Goal: Information Seeking & Learning: Learn about a topic

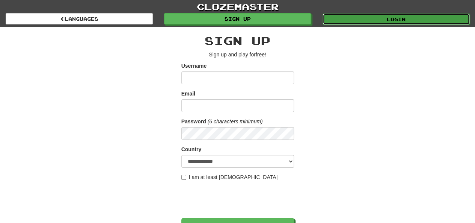
click at [368, 21] on link "Login" at bounding box center [396, 19] width 147 height 11
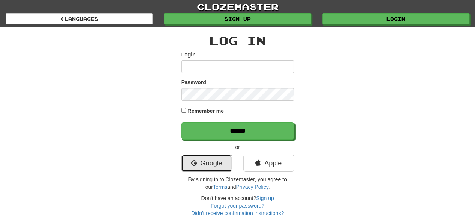
click at [217, 157] on link "Google" at bounding box center [206, 162] width 51 height 17
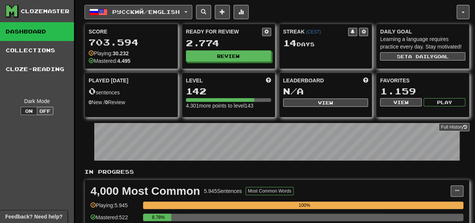
click at [133, 11] on span "Русский / English" at bounding box center [146, 12] width 68 height 6
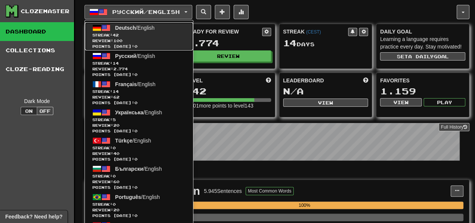
click at [150, 44] on span "Points today: 0" at bounding box center [138, 47] width 93 height 6
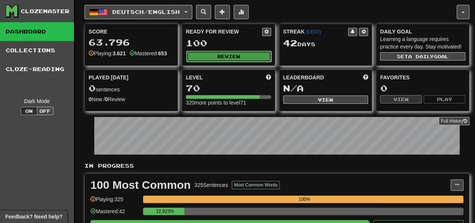
click at [223, 56] on button "Review" at bounding box center [228, 56] width 85 height 11
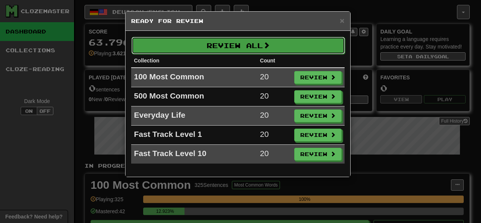
click at [223, 48] on button "Review All" at bounding box center [237, 45] width 213 height 17
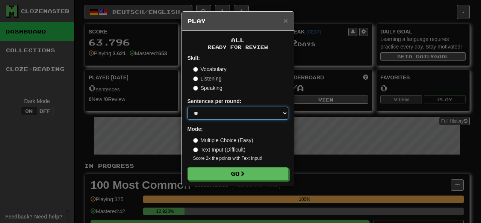
click at [227, 112] on select "* ** ** ** ** ** *** ********" at bounding box center [237, 113] width 101 height 13
select select "********"
click at [187, 107] on select "* ** ** ** ** ** *** ********" at bounding box center [237, 113] width 101 height 13
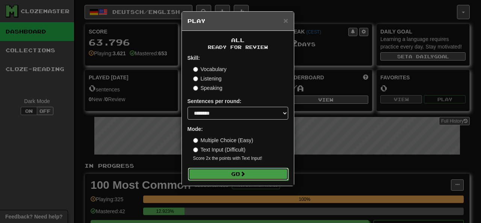
click at [221, 171] on button "Go" at bounding box center [238, 174] width 101 height 13
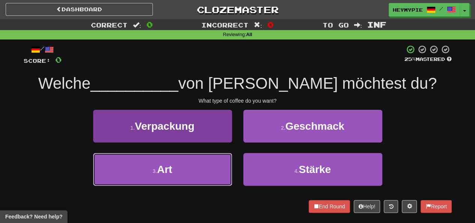
click at [200, 168] on button "3 . Art" at bounding box center [162, 169] width 139 height 33
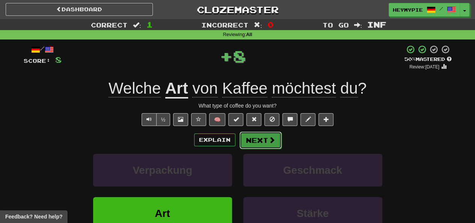
click at [254, 143] on button "Next" at bounding box center [261, 139] width 42 height 17
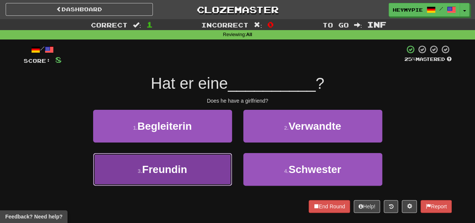
click at [202, 165] on button "3 . Freundin" at bounding box center [162, 169] width 139 height 33
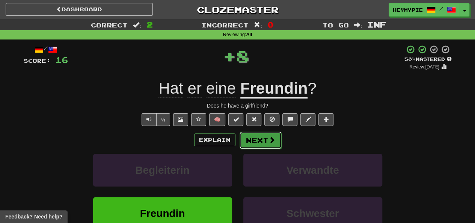
click at [257, 144] on button "Next" at bounding box center [261, 139] width 42 height 17
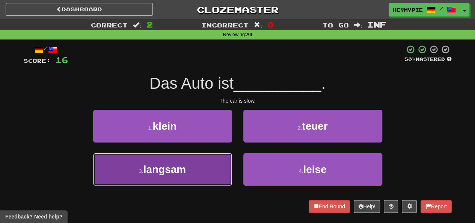
click at [213, 172] on button "3 . langsam" at bounding box center [162, 169] width 139 height 33
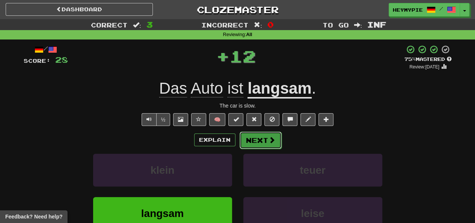
click at [259, 145] on button "Next" at bounding box center [261, 139] width 42 height 17
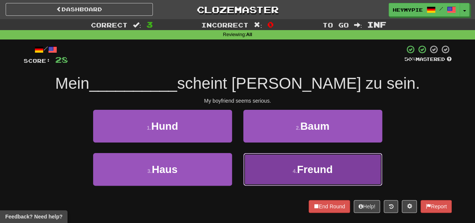
click at [261, 168] on button "4 . Freund" at bounding box center [312, 169] width 139 height 33
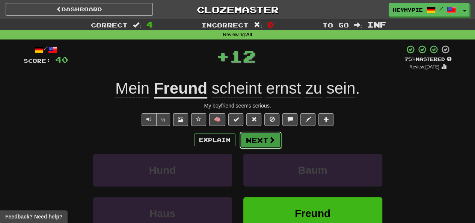
click at [252, 143] on button "Next" at bounding box center [261, 139] width 42 height 17
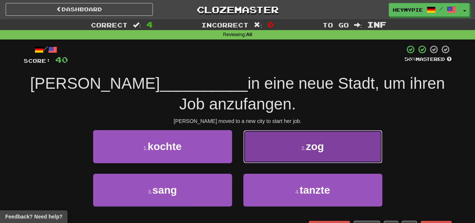
click at [267, 151] on button "2 . zog" at bounding box center [312, 146] width 139 height 33
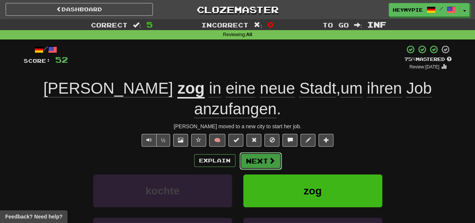
click at [251, 152] on button "Next" at bounding box center [261, 160] width 42 height 17
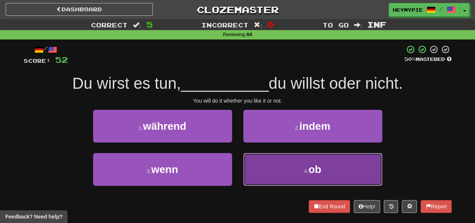
click at [263, 176] on button "4 . ob" at bounding box center [312, 169] width 139 height 33
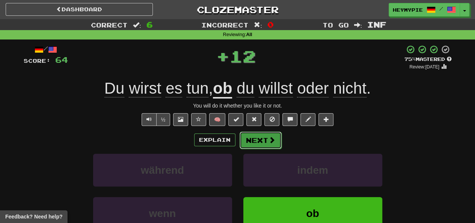
click at [259, 141] on button "Next" at bounding box center [261, 139] width 42 height 17
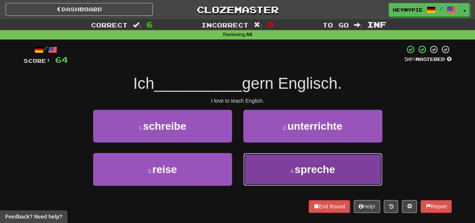
click at [259, 164] on button "4 . spreche" at bounding box center [312, 169] width 139 height 33
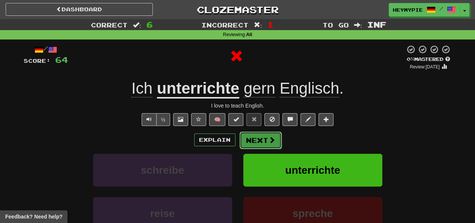
click at [258, 147] on button "Next" at bounding box center [261, 139] width 42 height 17
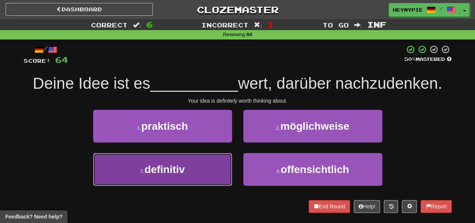
click at [200, 167] on button "3 . definitiv" at bounding box center [162, 169] width 139 height 33
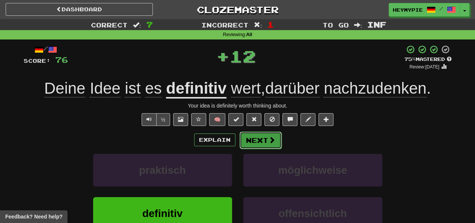
click at [254, 140] on button "Next" at bounding box center [261, 139] width 42 height 17
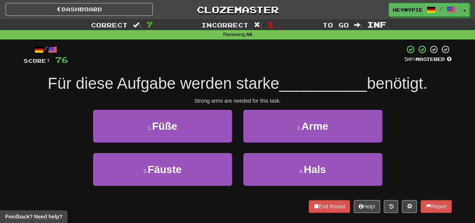
click at [258, 143] on div "2 . Arme" at bounding box center [313, 131] width 150 height 43
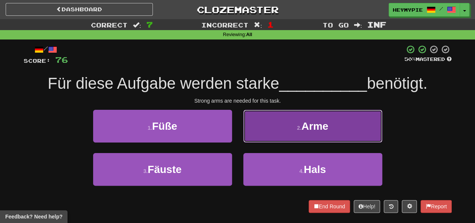
click at [265, 140] on button "2 . Arme" at bounding box center [312, 126] width 139 height 33
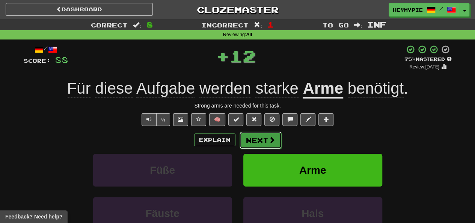
click at [255, 146] on button "Next" at bounding box center [261, 139] width 42 height 17
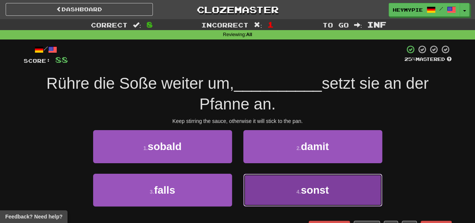
click at [270, 187] on button "4 . sonst" at bounding box center [312, 190] width 139 height 33
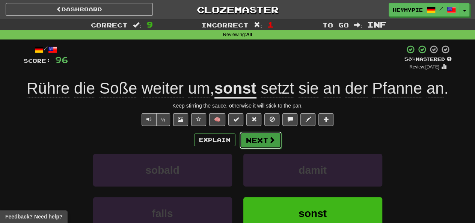
click at [260, 139] on button "Next" at bounding box center [261, 139] width 42 height 17
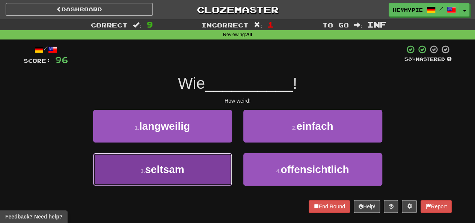
click at [198, 163] on button "3 . seltsam" at bounding box center [162, 169] width 139 height 33
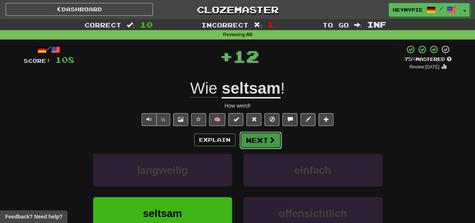
click at [257, 146] on button "Next" at bounding box center [261, 139] width 42 height 17
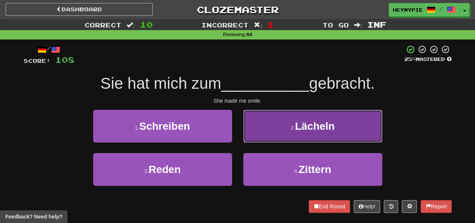
click at [281, 135] on button "2 . Lächeln" at bounding box center [312, 126] width 139 height 33
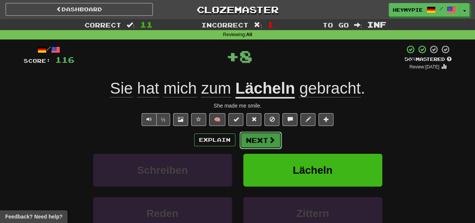
click at [264, 143] on button "Next" at bounding box center [261, 139] width 42 height 17
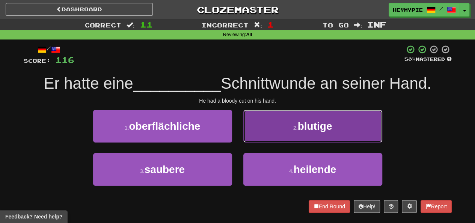
click at [284, 141] on button "2 . blutige" at bounding box center [312, 126] width 139 height 33
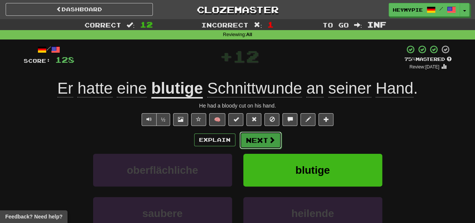
click at [267, 137] on button "Next" at bounding box center [261, 139] width 42 height 17
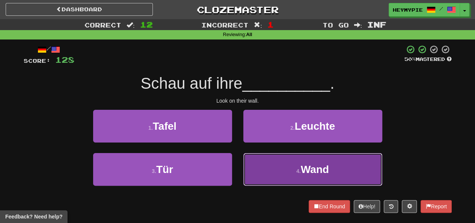
click at [272, 172] on button "4 . Wand" at bounding box center [312, 169] width 139 height 33
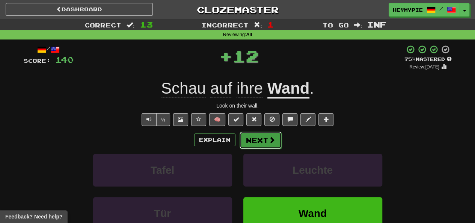
click at [260, 147] on button "Next" at bounding box center [261, 139] width 42 height 17
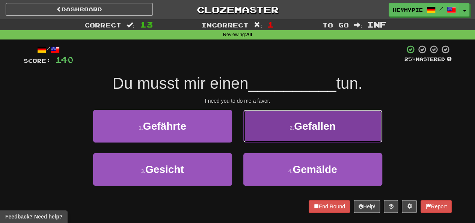
click at [265, 135] on button "2 . Gefallen" at bounding box center [312, 126] width 139 height 33
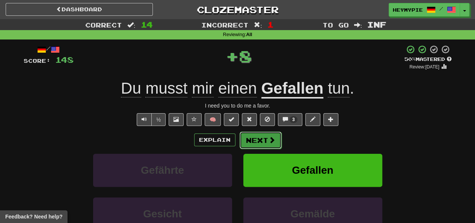
click at [264, 144] on button "Next" at bounding box center [261, 139] width 42 height 17
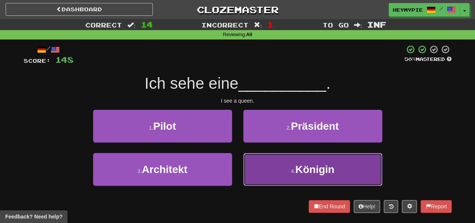
click at [273, 168] on button "4 . Königin" at bounding box center [312, 169] width 139 height 33
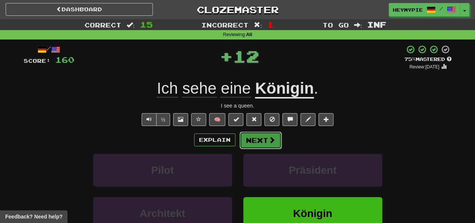
click at [261, 139] on button "Next" at bounding box center [261, 139] width 42 height 17
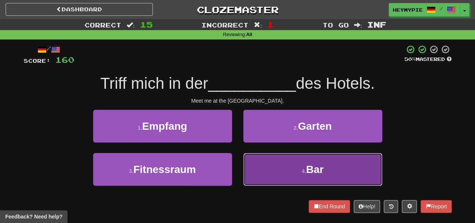
click at [267, 174] on button "4 . Bar" at bounding box center [312, 169] width 139 height 33
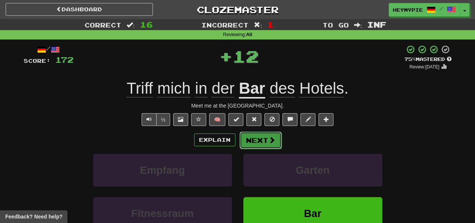
click at [269, 140] on span at bounding box center [272, 139] width 7 height 7
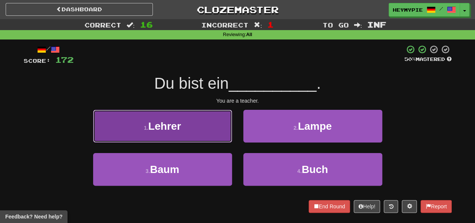
click at [180, 133] on button "1 . Lehrer" at bounding box center [162, 126] width 139 height 33
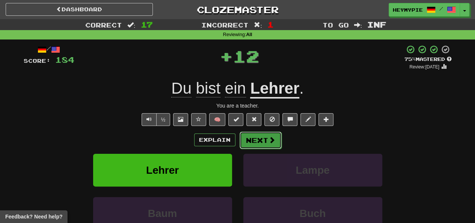
click at [252, 138] on button "Next" at bounding box center [261, 139] width 42 height 17
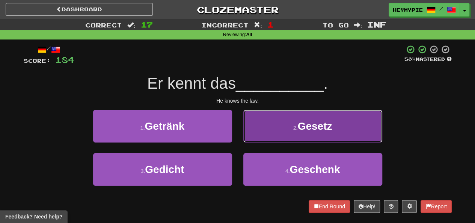
click at [273, 120] on button "2 . Gesetz" at bounding box center [312, 126] width 139 height 33
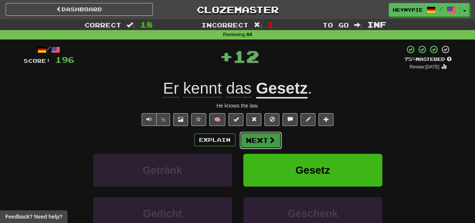
click at [249, 144] on button "Next" at bounding box center [261, 139] width 42 height 17
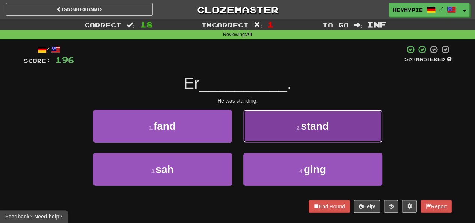
click at [273, 136] on button "2 . stand" at bounding box center [312, 126] width 139 height 33
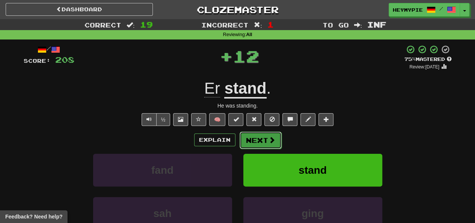
click at [258, 145] on button "Next" at bounding box center [261, 139] width 42 height 17
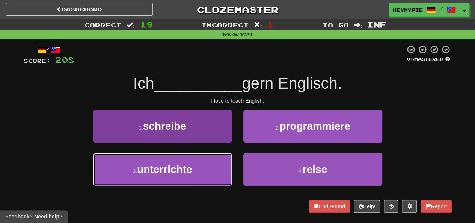
click at [207, 159] on button "3 . unterrichte" at bounding box center [162, 169] width 139 height 33
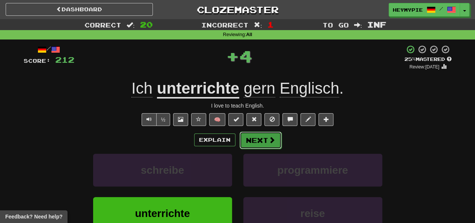
click at [254, 142] on button "Next" at bounding box center [261, 139] width 42 height 17
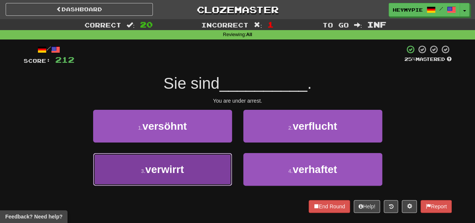
click at [193, 172] on button "3 . verwirrt" at bounding box center [162, 169] width 139 height 33
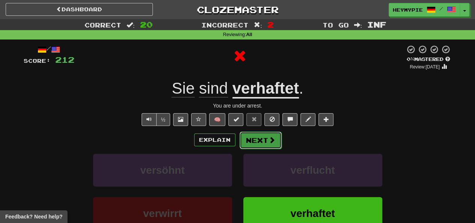
click at [253, 143] on button "Next" at bounding box center [261, 139] width 42 height 17
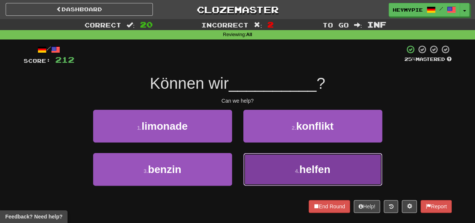
click at [290, 166] on button "4 . helfen" at bounding box center [312, 169] width 139 height 33
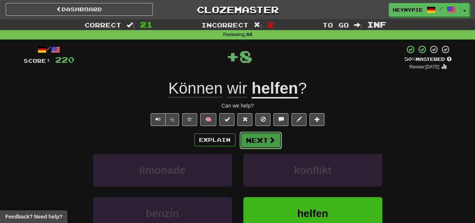
click at [267, 142] on button "Next" at bounding box center [261, 139] width 42 height 17
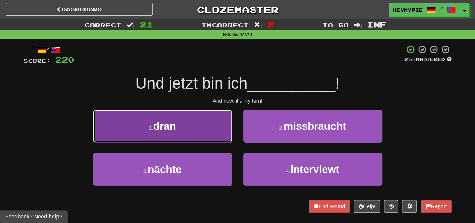
click at [192, 127] on button "1 . dran" at bounding box center [162, 126] width 139 height 33
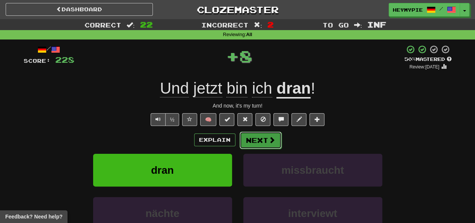
click at [248, 139] on button "Next" at bounding box center [261, 139] width 42 height 17
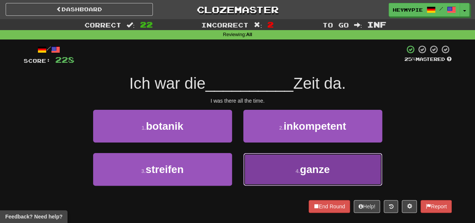
click at [267, 166] on button "4 . ganze" at bounding box center [312, 169] width 139 height 33
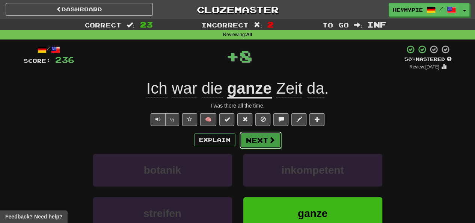
click at [255, 145] on button "Next" at bounding box center [261, 139] width 42 height 17
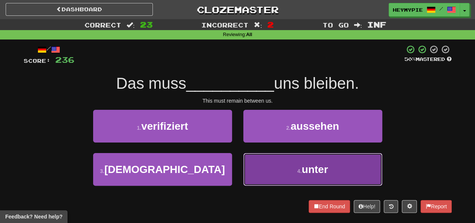
click at [258, 170] on button "4 . unter" at bounding box center [312, 169] width 139 height 33
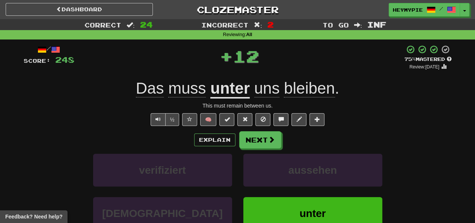
click at [259, 148] on div "Explain Next verifiziert aussehen christen unter Learn more: verifiziert ausseh…" at bounding box center [238, 191] width 428 height 121
click at [258, 142] on button "Next" at bounding box center [261, 139] width 42 height 17
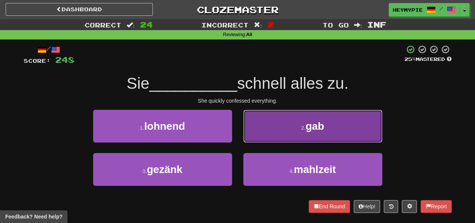
click at [266, 136] on button "2 . gab" at bounding box center [312, 126] width 139 height 33
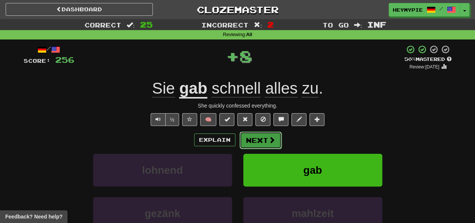
click at [249, 144] on button "Next" at bounding box center [261, 139] width 42 height 17
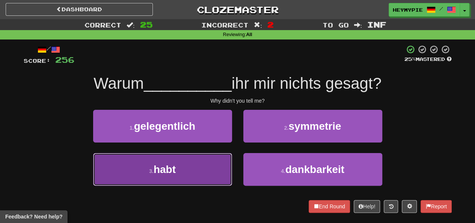
click at [201, 177] on button "3 . habt" at bounding box center [162, 169] width 139 height 33
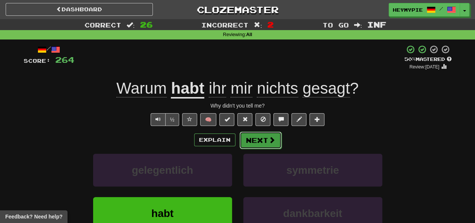
click at [261, 138] on button "Next" at bounding box center [261, 139] width 42 height 17
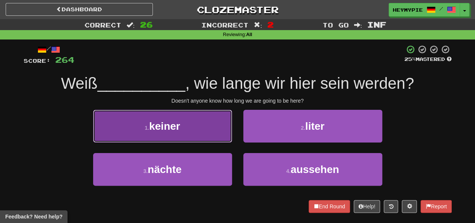
click at [205, 133] on button "1 . keiner" at bounding box center [162, 126] width 139 height 33
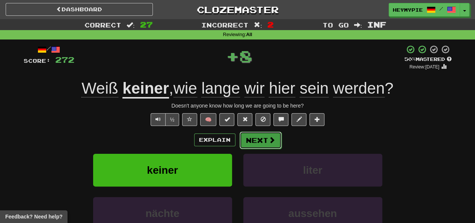
click at [262, 143] on button "Next" at bounding box center [261, 139] width 42 height 17
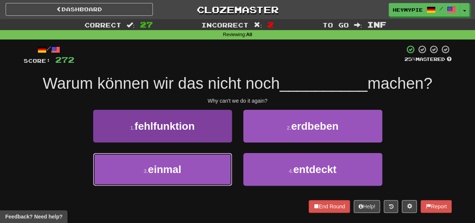
click at [193, 173] on button "3 . einmal" at bounding box center [162, 169] width 139 height 33
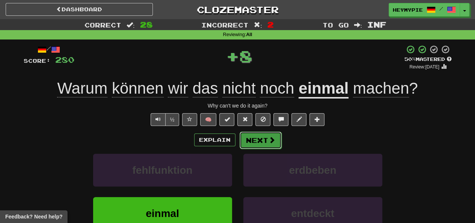
click at [257, 142] on button "Next" at bounding box center [261, 139] width 42 height 17
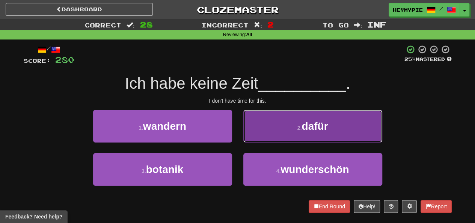
click at [274, 128] on button "2 . dafür" at bounding box center [312, 126] width 139 height 33
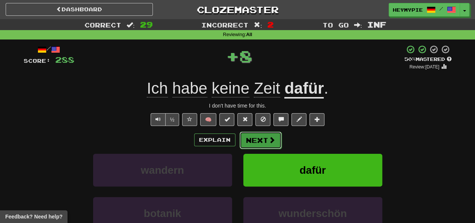
click at [267, 143] on button "Next" at bounding box center [261, 139] width 42 height 17
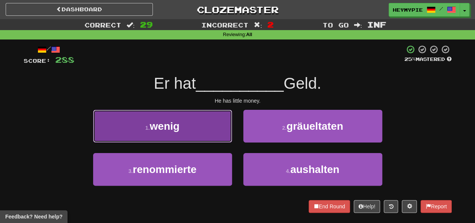
click at [203, 122] on button "1 . wenig" at bounding box center [162, 126] width 139 height 33
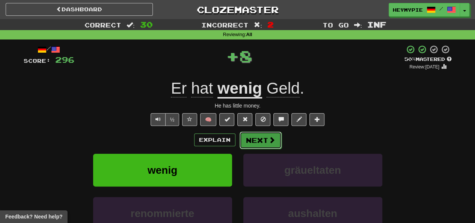
click at [258, 141] on button "Next" at bounding box center [261, 139] width 42 height 17
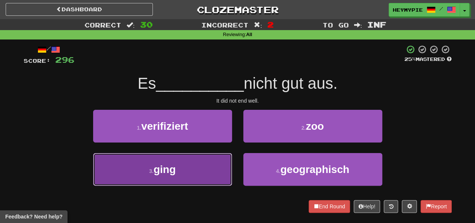
click at [194, 180] on button "3 . ging" at bounding box center [162, 169] width 139 height 33
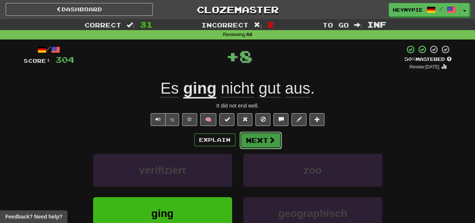
click at [264, 144] on button "Next" at bounding box center [261, 139] width 42 height 17
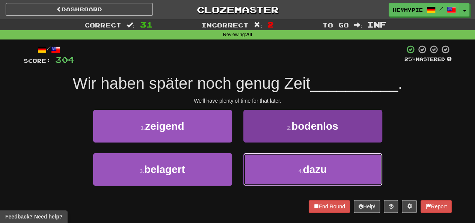
drag, startPoint x: 257, startPoint y: 180, endPoint x: 262, endPoint y: 176, distance: 6.2
click at [258, 180] on button "4 . dazu" at bounding box center [312, 169] width 139 height 33
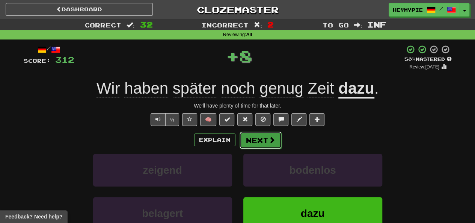
click at [265, 142] on button "Next" at bounding box center [261, 139] width 42 height 17
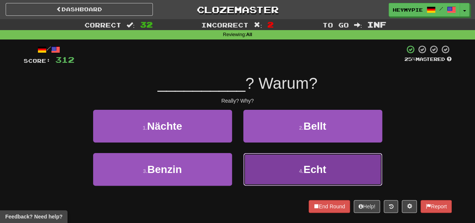
click at [268, 161] on button "4 . Echt" at bounding box center [312, 169] width 139 height 33
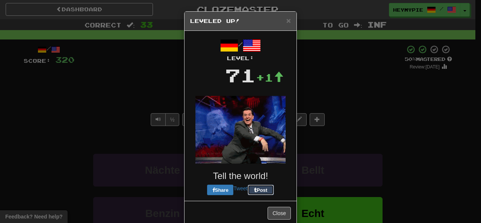
click at [257, 143] on div "/ Level: 71 +1 Tell the world! Share Tweet Post" at bounding box center [240, 115] width 101 height 159
click at [286, 24] on span "×" at bounding box center [288, 20] width 5 height 9
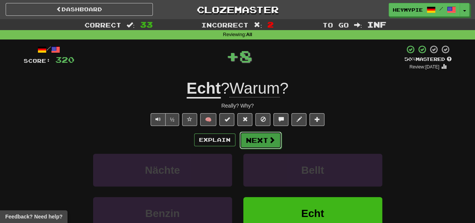
click at [249, 136] on button "Next" at bounding box center [261, 139] width 42 height 17
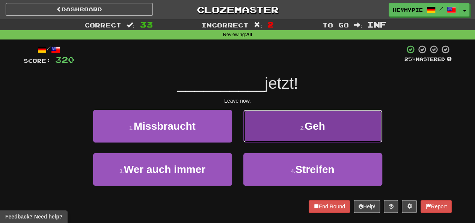
click at [251, 125] on button "2 . Geh" at bounding box center [312, 126] width 139 height 33
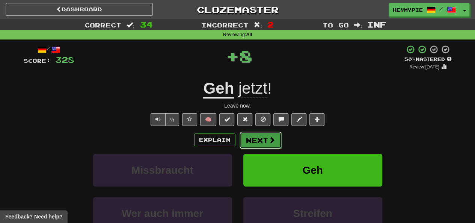
click at [256, 143] on button "Next" at bounding box center [261, 139] width 42 height 17
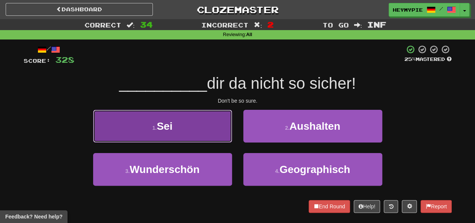
click at [199, 122] on button "1 . Sei" at bounding box center [162, 126] width 139 height 33
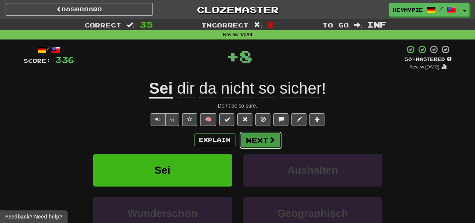
click at [264, 142] on button "Next" at bounding box center [261, 139] width 42 height 17
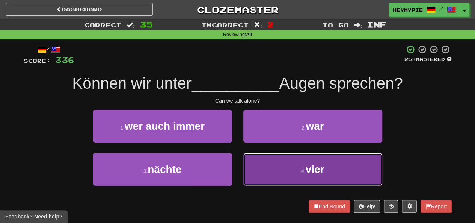
click at [273, 172] on button "4 . vier" at bounding box center [312, 169] width 139 height 33
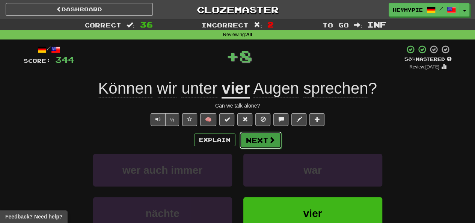
click at [251, 142] on button "Next" at bounding box center [261, 139] width 42 height 17
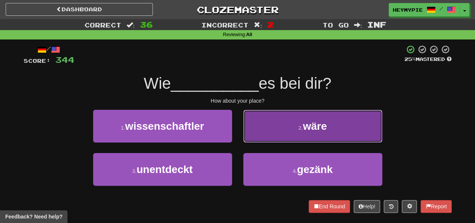
click at [262, 119] on button "2 . wäre" at bounding box center [312, 126] width 139 height 33
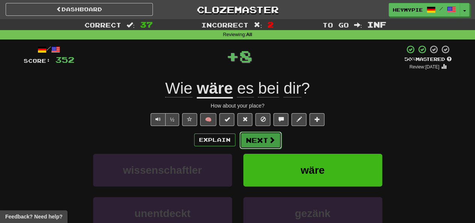
click at [263, 135] on button "Next" at bounding box center [261, 139] width 42 height 17
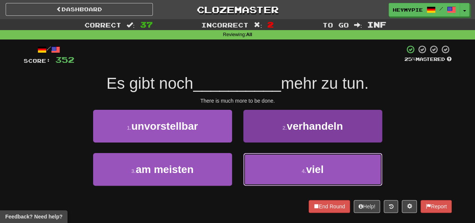
click at [264, 168] on button "4 . viel" at bounding box center [312, 169] width 139 height 33
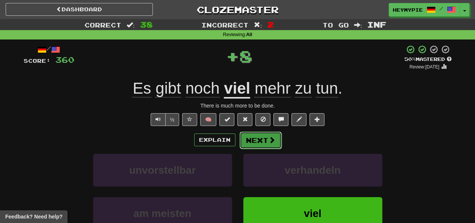
click at [254, 142] on button "Next" at bounding box center [261, 139] width 42 height 17
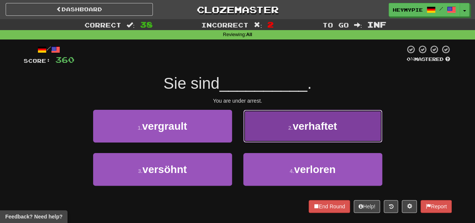
click at [253, 130] on button "2 . verhaftet" at bounding box center [312, 126] width 139 height 33
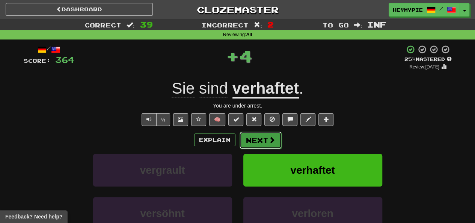
click at [245, 139] on button "Next" at bounding box center [261, 139] width 42 height 17
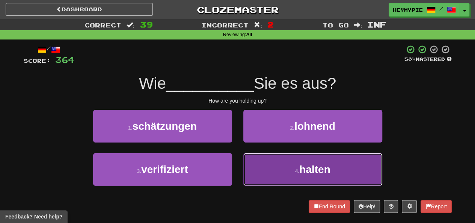
click at [253, 169] on button "4 . halten" at bounding box center [312, 169] width 139 height 33
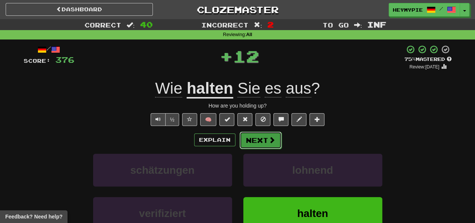
click at [252, 147] on button "Next" at bounding box center [261, 139] width 42 height 17
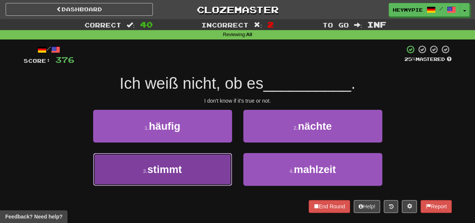
click at [192, 172] on button "3 . stimmt" at bounding box center [162, 169] width 139 height 33
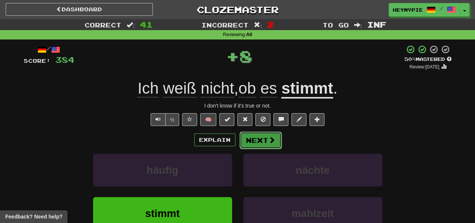
click at [261, 144] on button "Next" at bounding box center [261, 139] width 42 height 17
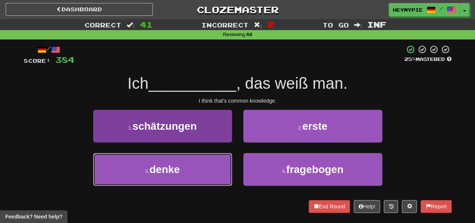
click at [210, 166] on button "3 . denke" at bounding box center [162, 169] width 139 height 33
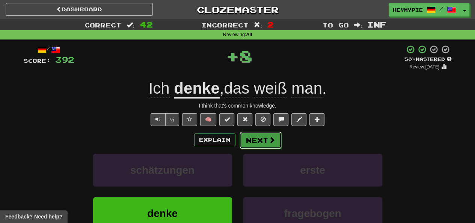
click at [256, 147] on button "Next" at bounding box center [261, 139] width 42 height 17
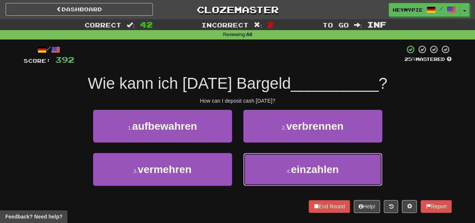
drag, startPoint x: 300, startPoint y: 175, endPoint x: 300, endPoint y: 153, distance: 22.9
click at [300, 174] on button "4 . einzahlen" at bounding box center [312, 169] width 139 height 33
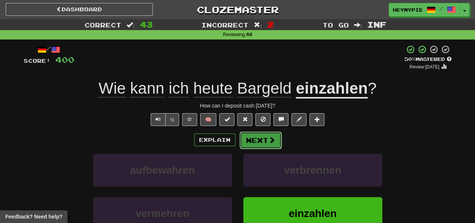
click at [260, 143] on button "Next" at bounding box center [261, 139] width 42 height 17
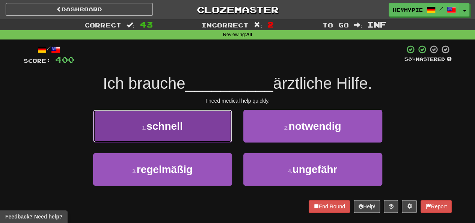
click at [213, 131] on button "1 . schnell" at bounding box center [162, 126] width 139 height 33
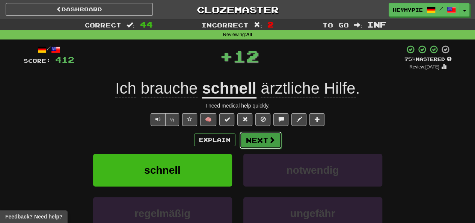
click at [270, 143] on span at bounding box center [272, 139] width 7 height 7
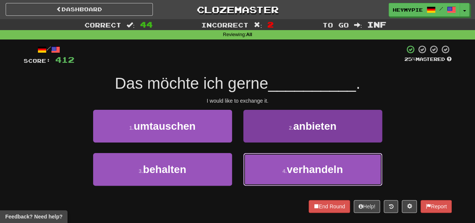
click at [273, 166] on button "4 . verhandeln" at bounding box center [312, 169] width 139 height 33
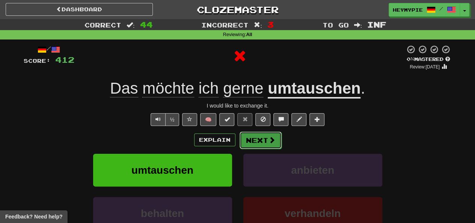
click at [260, 142] on button "Next" at bounding box center [261, 139] width 42 height 17
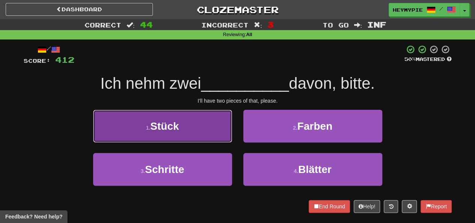
click at [204, 123] on button "1 . Stück" at bounding box center [162, 126] width 139 height 33
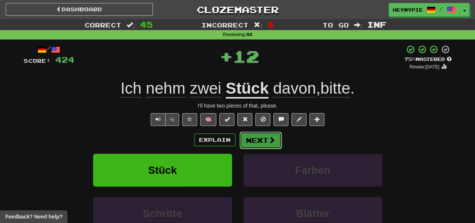
click at [263, 142] on button "Next" at bounding box center [261, 139] width 42 height 17
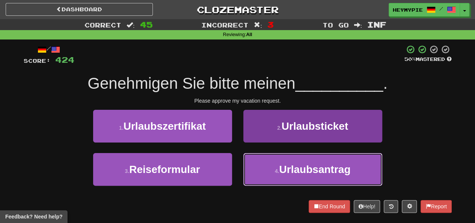
click at [261, 173] on button "4 . Urlaubsantrag" at bounding box center [312, 169] width 139 height 33
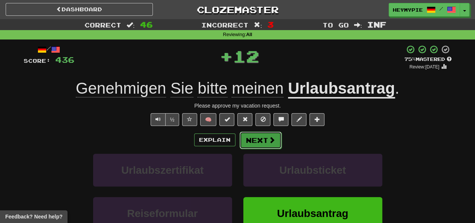
click at [266, 141] on button "Next" at bounding box center [261, 139] width 42 height 17
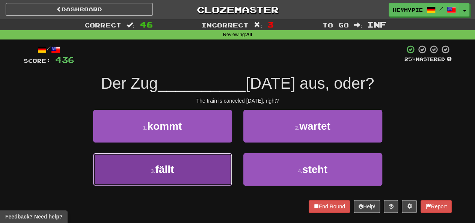
click at [193, 174] on button "3 . fällt" at bounding box center [162, 169] width 139 height 33
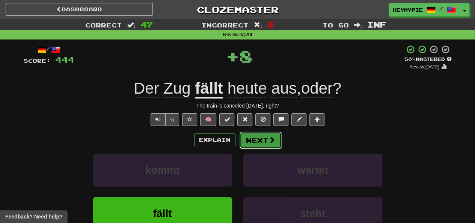
click at [260, 146] on button "Next" at bounding box center [261, 139] width 42 height 17
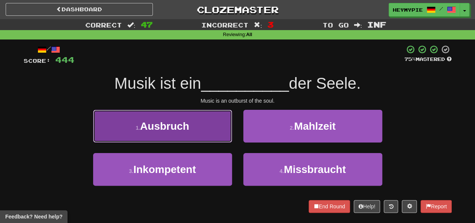
click at [198, 119] on button "1 . Ausbruch" at bounding box center [162, 126] width 139 height 33
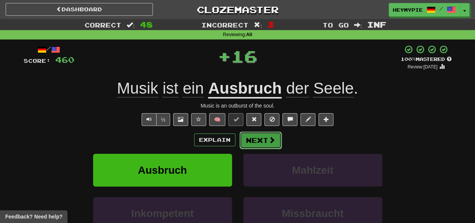
click at [259, 143] on button "Next" at bounding box center [261, 139] width 42 height 17
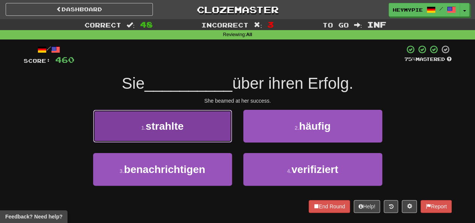
click at [189, 122] on button "1 . strahlte" at bounding box center [162, 126] width 139 height 33
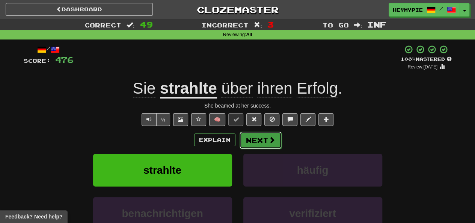
click at [258, 139] on button "Next" at bounding box center [261, 139] width 42 height 17
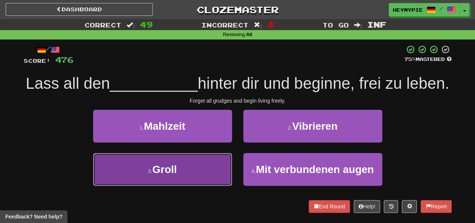
click at [186, 186] on button "3 . Groll" at bounding box center [162, 169] width 139 height 33
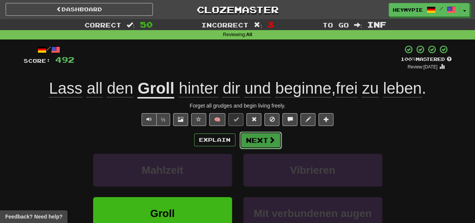
click at [260, 140] on button "Next" at bounding box center [261, 139] width 42 height 17
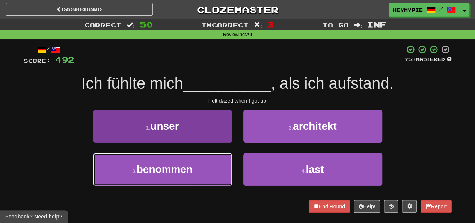
click at [172, 179] on button "3 . benommen" at bounding box center [162, 169] width 139 height 33
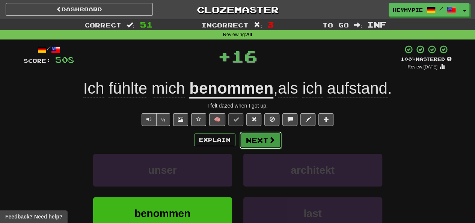
click at [260, 142] on button "Next" at bounding box center [261, 139] width 42 height 17
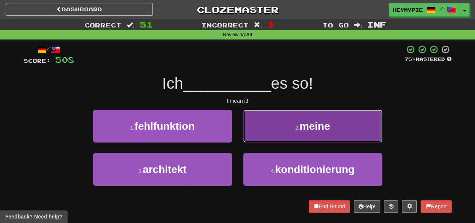
click at [280, 120] on button "2 . meine" at bounding box center [312, 126] width 139 height 33
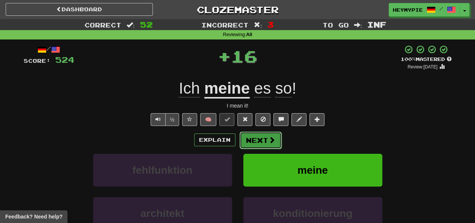
click at [258, 138] on button "Next" at bounding box center [261, 139] width 42 height 17
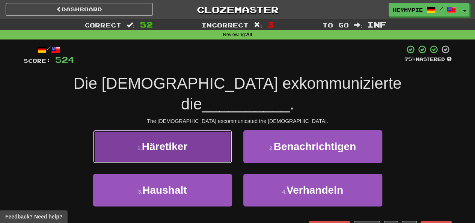
click at [202, 133] on button "1 . Häretiker" at bounding box center [162, 146] width 139 height 33
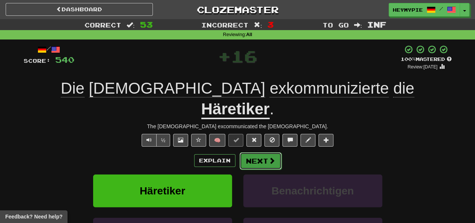
click at [256, 152] on button "Next" at bounding box center [261, 160] width 42 height 17
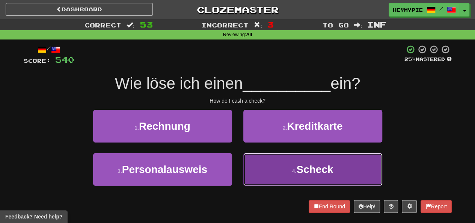
drag, startPoint x: 276, startPoint y: 166, endPoint x: 281, endPoint y: 152, distance: 15.0
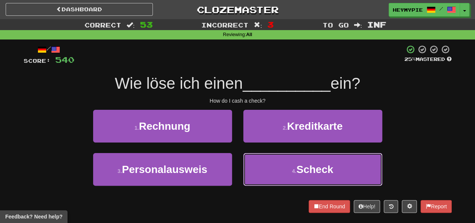
click at [276, 166] on button "4 . Scheck" at bounding box center [312, 169] width 139 height 33
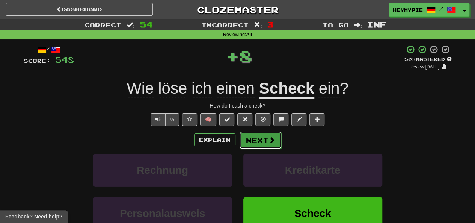
click at [257, 145] on button "Next" at bounding box center [261, 139] width 42 height 17
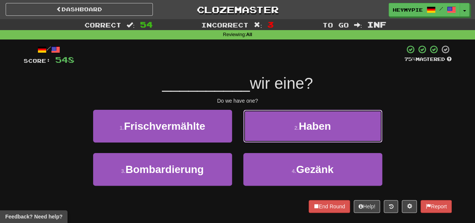
click at [260, 129] on button "2 . Haben" at bounding box center [312, 126] width 139 height 33
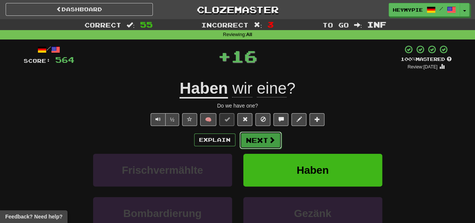
click at [254, 143] on button "Next" at bounding box center [261, 139] width 42 height 17
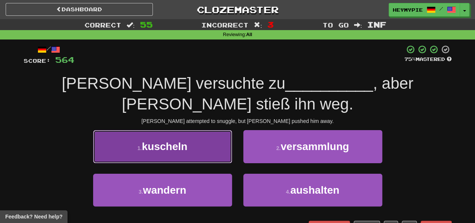
click at [198, 136] on button "1 . kuscheln" at bounding box center [162, 146] width 139 height 33
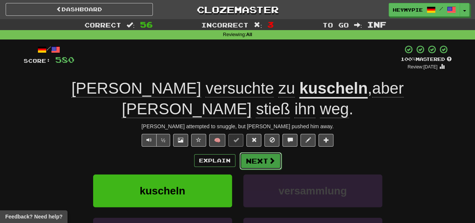
click at [255, 152] on button "Next" at bounding box center [261, 160] width 42 height 17
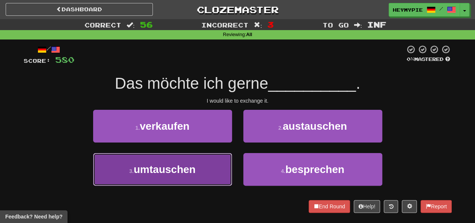
click at [201, 170] on button "3 . umtauschen" at bounding box center [162, 169] width 139 height 33
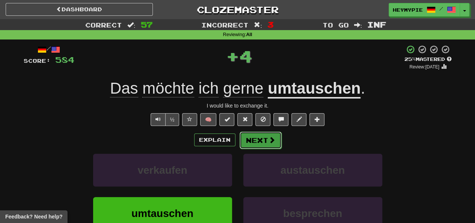
click at [274, 138] on button "Next" at bounding box center [261, 139] width 42 height 17
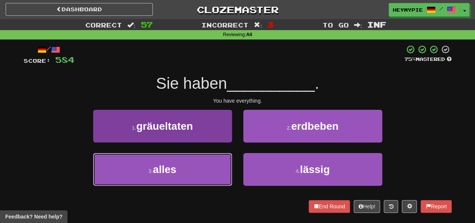
click at [196, 160] on button "3 . alles" at bounding box center [162, 169] width 139 height 33
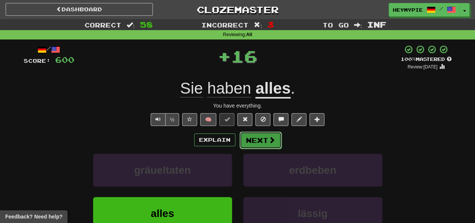
click at [258, 142] on button "Next" at bounding box center [261, 139] width 42 height 17
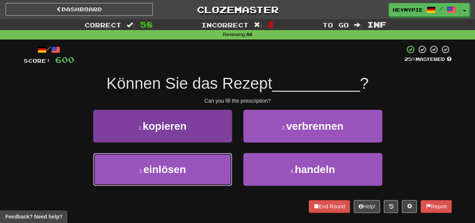
drag, startPoint x: 205, startPoint y: 162, endPoint x: 220, endPoint y: 154, distance: 16.5
click at [205, 162] on button "3 . einlösen" at bounding box center [162, 169] width 139 height 33
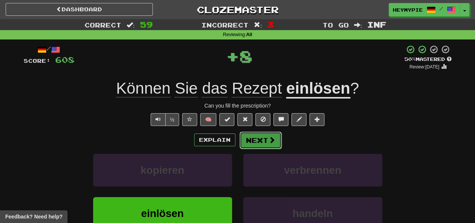
click at [267, 138] on button "Next" at bounding box center [261, 139] width 42 height 17
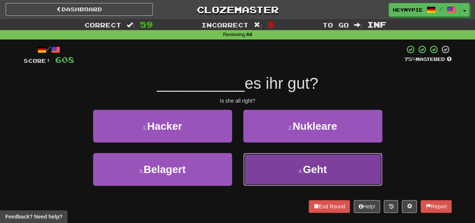
click at [258, 158] on button "4 . Geht" at bounding box center [312, 169] width 139 height 33
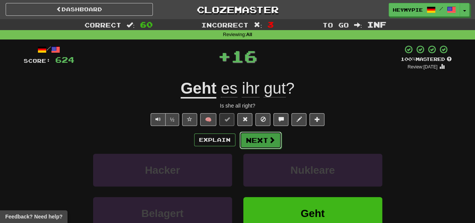
click at [263, 143] on button "Next" at bounding box center [261, 139] width 42 height 17
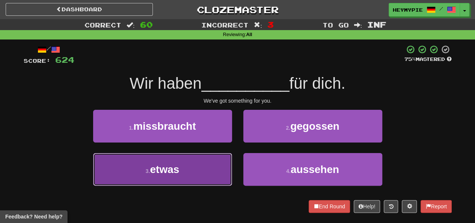
click at [207, 166] on button "3 . etwas" at bounding box center [162, 169] width 139 height 33
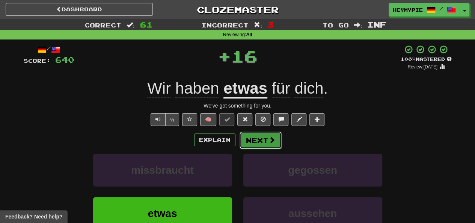
click at [251, 139] on button "Next" at bounding box center [261, 139] width 42 height 17
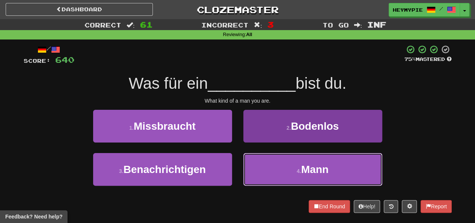
click at [262, 159] on button "4 . Mann" at bounding box center [312, 169] width 139 height 33
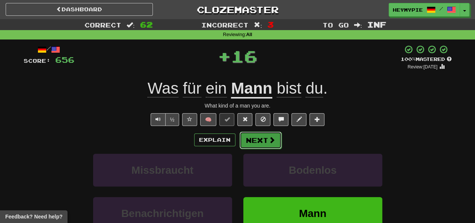
click at [258, 137] on button "Next" at bounding box center [261, 139] width 42 height 17
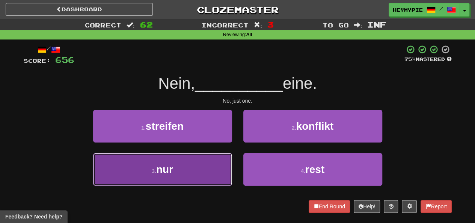
click at [207, 169] on button "3 . nur" at bounding box center [162, 169] width 139 height 33
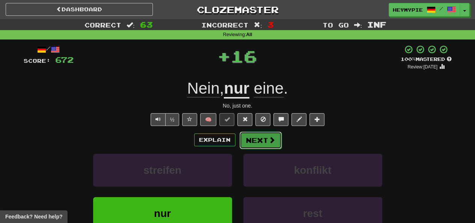
click at [252, 139] on button "Next" at bounding box center [261, 139] width 42 height 17
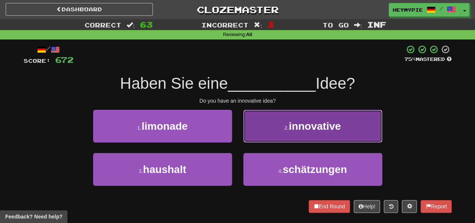
click at [279, 126] on button "2 . innovative" at bounding box center [312, 126] width 139 height 33
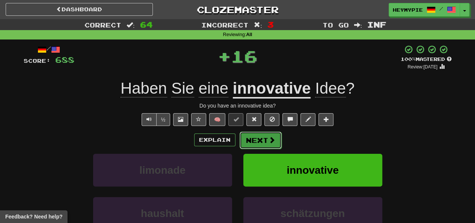
click at [263, 137] on button "Next" at bounding box center [261, 139] width 42 height 17
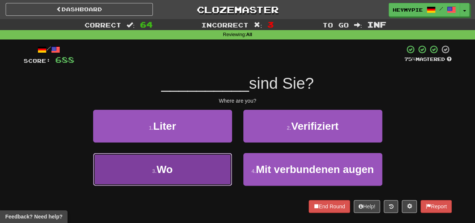
click at [184, 159] on button "3 . Wo" at bounding box center [162, 169] width 139 height 33
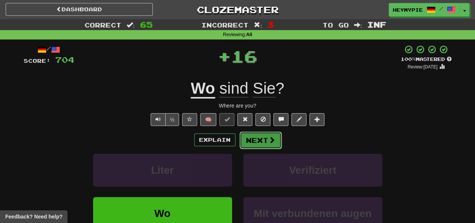
click at [257, 140] on button "Next" at bounding box center [261, 139] width 42 height 17
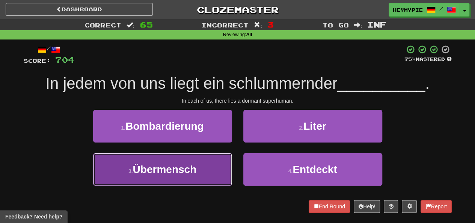
click at [186, 166] on span "Übermensch" at bounding box center [165, 169] width 64 height 12
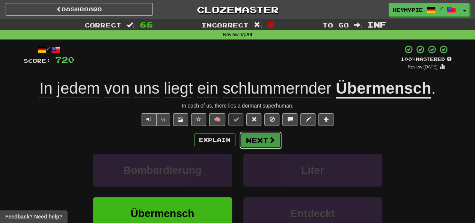
click at [262, 142] on button "Next" at bounding box center [261, 139] width 42 height 17
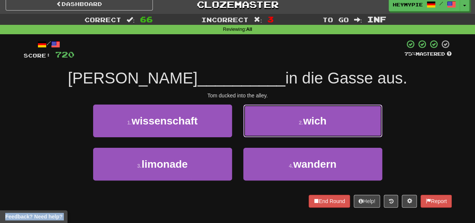
click at [268, 122] on button "2 . wich" at bounding box center [312, 120] width 139 height 33
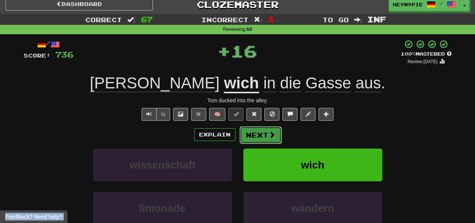
click at [256, 137] on button "Next" at bounding box center [261, 134] width 42 height 17
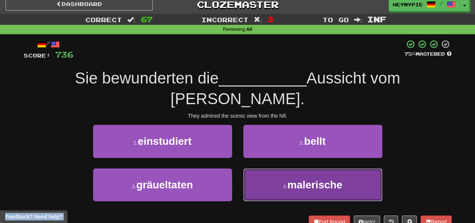
click at [271, 168] on button "4 . malerische" at bounding box center [312, 184] width 139 height 33
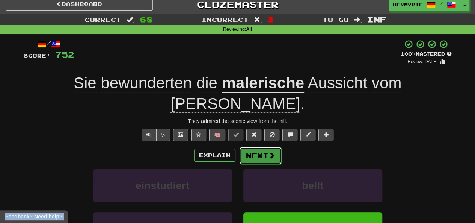
click at [254, 147] on button "Next" at bounding box center [261, 155] width 42 height 17
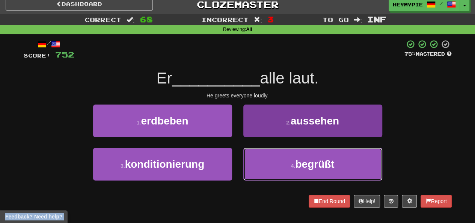
click at [269, 169] on button "4 . begrüßt" at bounding box center [312, 164] width 139 height 33
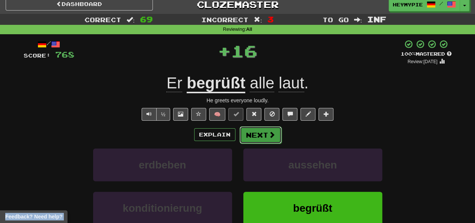
click at [267, 138] on button "Next" at bounding box center [261, 134] width 42 height 17
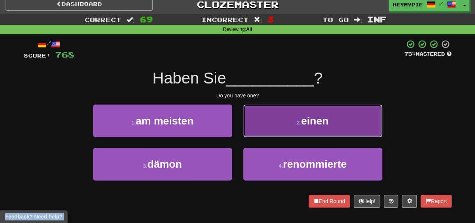
click at [278, 127] on button "2 . einen" at bounding box center [312, 120] width 139 height 33
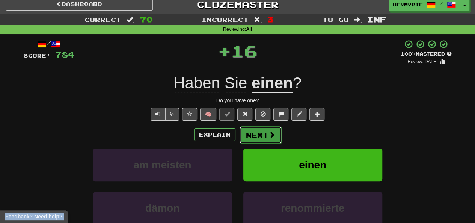
click at [269, 138] on span at bounding box center [272, 134] width 7 height 7
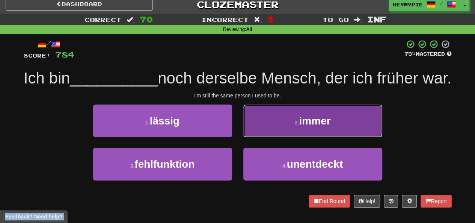
click at [263, 137] on button "2 . immer" at bounding box center [312, 120] width 139 height 33
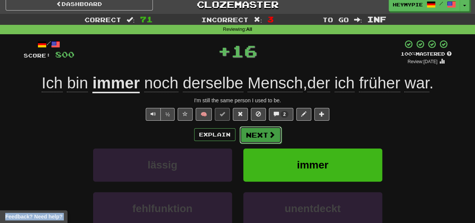
click at [253, 136] on button "Next" at bounding box center [261, 134] width 42 height 17
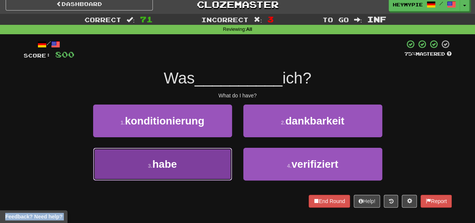
click at [194, 169] on button "3 . habe" at bounding box center [162, 164] width 139 height 33
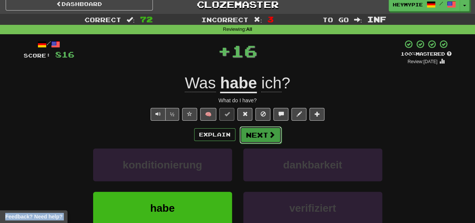
click at [267, 137] on button "Next" at bounding box center [261, 134] width 42 height 17
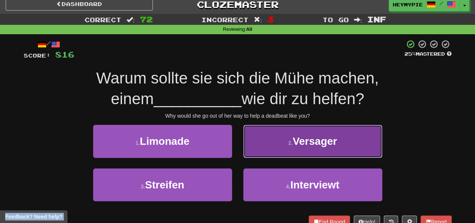
click at [268, 145] on button "2 . Versager" at bounding box center [312, 141] width 139 height 33
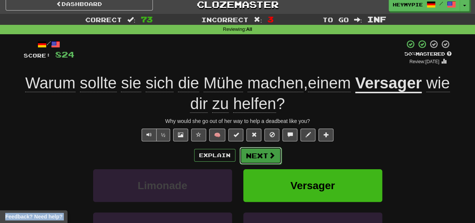
click at [256, 154] on button "Next" at bounding box center [261, 155] width 42 height 17
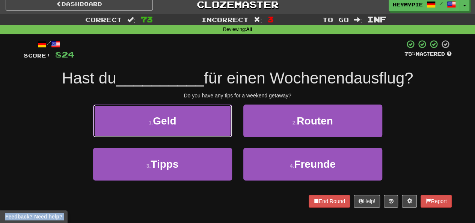
click at [203, 122] on button "1 . Geld" at bounding box center [162, 120] width 139 height 33
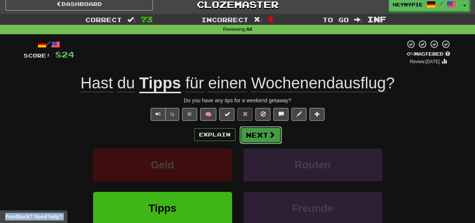
click at [254, 131] on button "Next" at bounding box center [261, 134] width 42 height 17
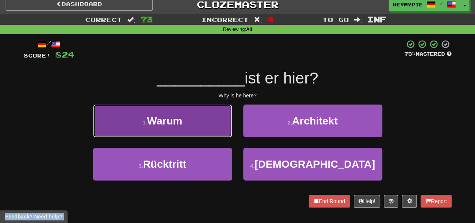
click at [210, 131] on button "1 . Warum" at bounding box center [162, 120] width 139 height 33
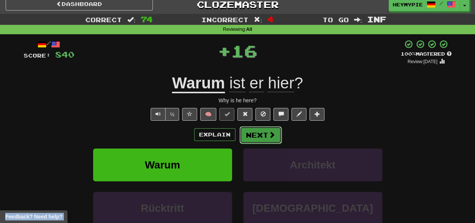
click at [254, 135] on button "Next" at bounding box center [261, 134] width 42 height 17
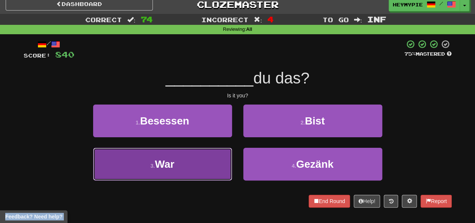
click at [209, 160] on button "3 . War" at bounding box center [162, 164] width 139 height 33
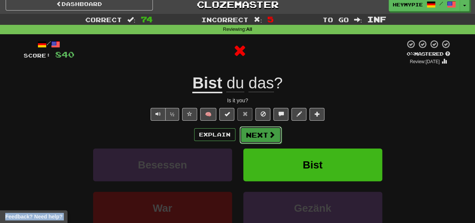
click at [255, 139] on button "Next" at bounding box center [261, 134] width 42 height 17
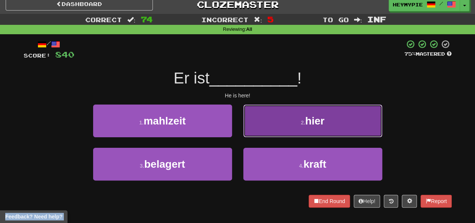
click at [272, 126] on button "2 . hier" at bounding box center [312, 120] width 139 height 33
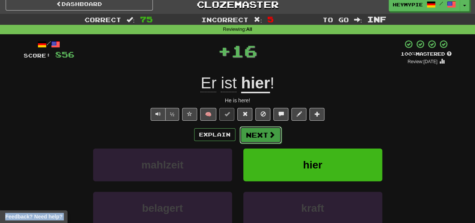
click at [260, 138] on button "Next" at bounding box center [261, 134] width 42 height 17
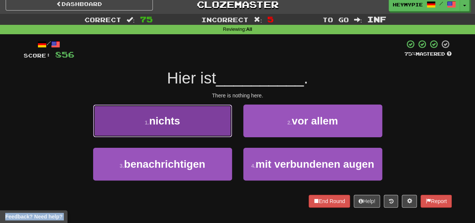
click at [197, 124] on button "1 . nichts" at bounding box center [162, 120] width 139 height 33
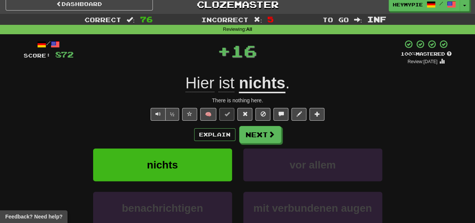
click at [262, 143] on div "Explain Next nichts vor allem benachrichtigen mit verbundenen augen Learn more:…" at bounding box center [238, 186] width 428 height 121
click at [258, 139] on button "Next" at bounding box center [261, 134] width 42 height 17
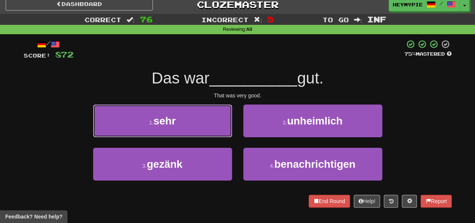
drag, startPoint x: 208, startPoint y: 116, endPoint x: 226, endPoint y: 124, distance: 19.7
click at [207, 116] on button "1 . sehr" at bounding box center [162, 120] width 139 height 33
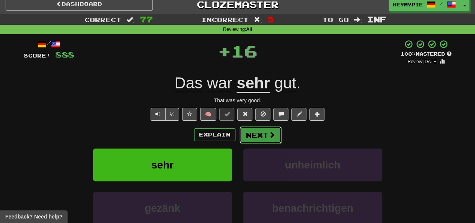
click at [261, 139] on button "Next" at bounding box center [261, 134] width 42 height 17
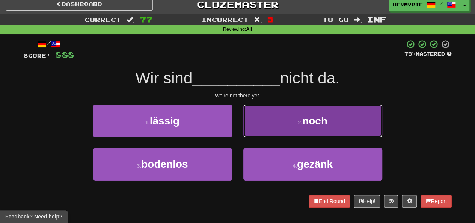
click at [269, 117] on button "2 . noch" at bounding box center [312, 120] width 139 height 33
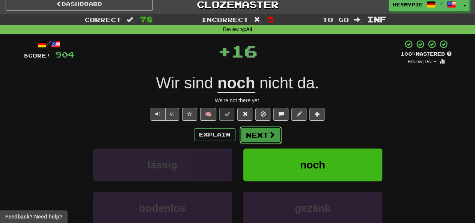
click at [261, 134] on button "Next" at bounding box center [261, 134] width 42 height 17
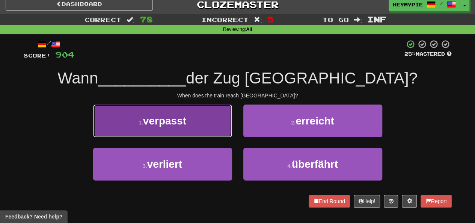
click at [218, 130] on button "1 . verpasst" at bounding box center [162, 120] width 139 height 33
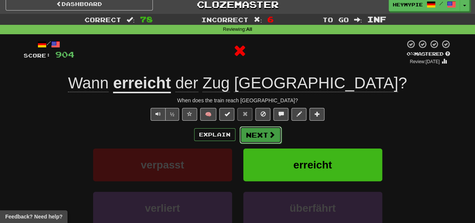
click at [254, 136] on button "Next" at bounding box center [261, 134] width 42 height 17
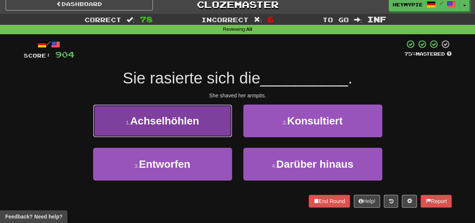
click at [207, 119] on button "1 . Achselhöhlen" at bounding box center [162, 120] width 139 height 33
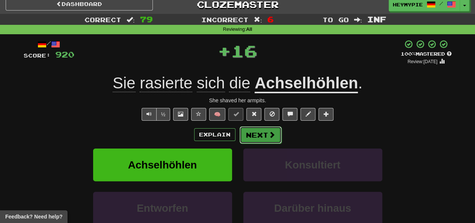
click at [263, 139] on button "Next" at bounding box center [261, 134] width 42 height 17
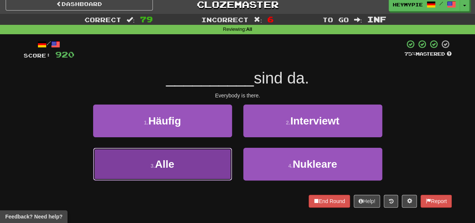
click at [212, 158] on button "3 . Alle" at bounding box center [162, 164] width 139 height 33
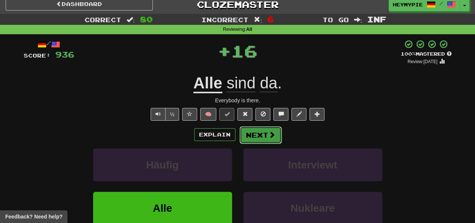
click at [245, 141] on button "Next" at bounding box center [261, 134] width 42 height 17
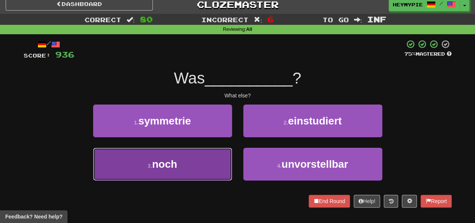
click at [191, 158] on button "3 . noch" at bounding box center [162, 164] width 139 height 33
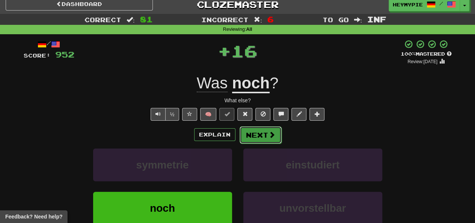
click at [249, 137] on button "Next" at bounding box center [261, 134] width 42 height 17
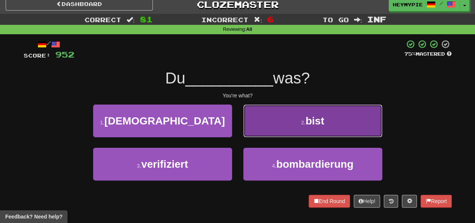
click at [261, 124] on button "2 . bist" at bounding box center [312, 120] width 139 height 33
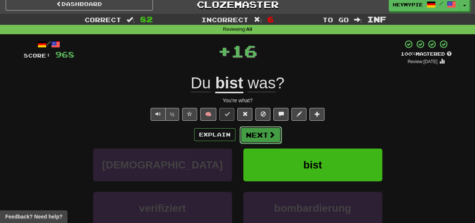
click at [260, 136] on button "Next" at bounding box center [261, 134] width 42 height 17
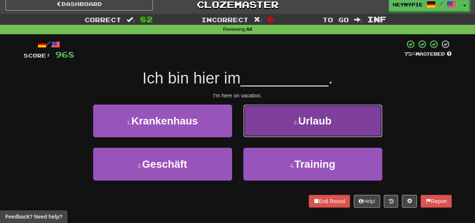
click at [275, 129] on button "2 . Urlaub" at bounding box center [312, 120] width 139 height 33
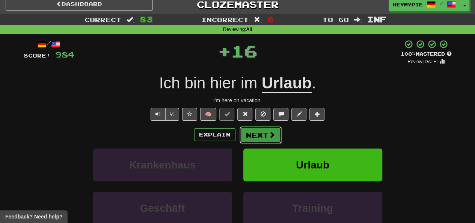
click at [251, 137] on button "Next" at bounding box center [261, 134] width 42 height 17
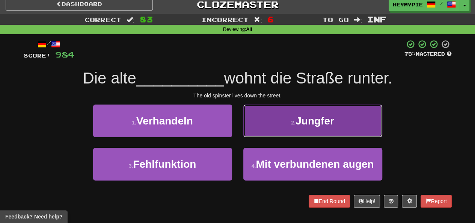
click at [269, 126] on button "2 . Jungfer" at bounding box center [312, 120] width 139 height 33
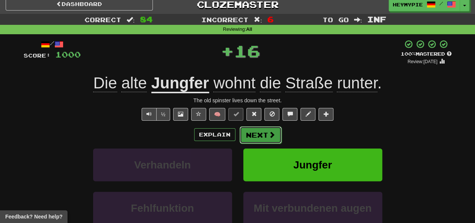
click at [250, 133] on button "Next" at bounding box center [261, 134] width 42 height 17
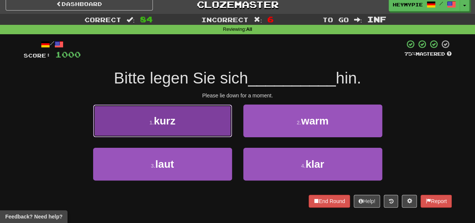
click at [193, 126] on button "1 . kurz" at bounding box center [162, 120] width 139 height 33
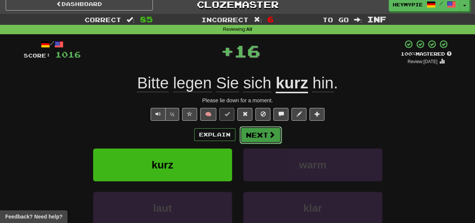
click at [261, 138] on button "Next" at bounding box center [261, 134] width 42 height 17
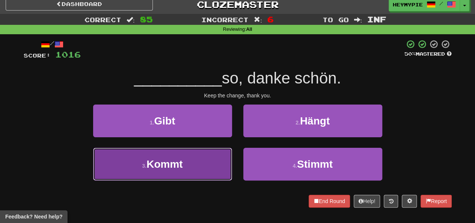
click at [204, 161] on button "3 . Kommt" at bounding box center [162, 164] width 139 height 33
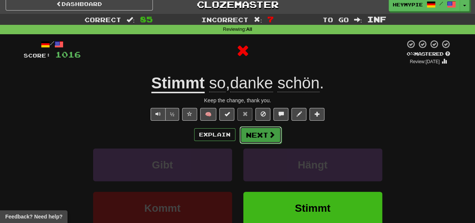
click at [257, 138] on button "Next" at bounding box center [261, 134] width 42 height 17
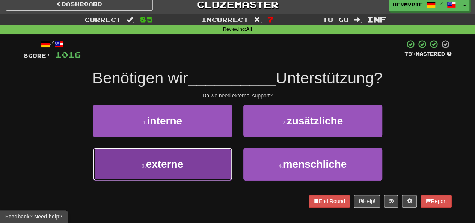
click at [199, 157] on button "3 . externe" at bounding box center [162, 164] width 139 height 33
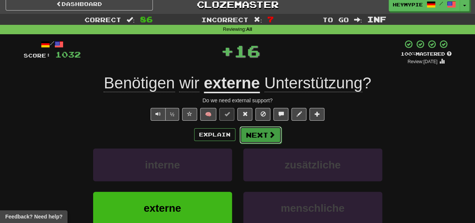
click at [260, 137] on button "Next" at bounding box center [261, 134] width 42 height 17
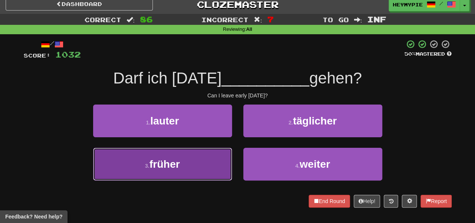
click at [211, 167] on button "3 . früher" at bounding box center [162, 164] width 139 height 33
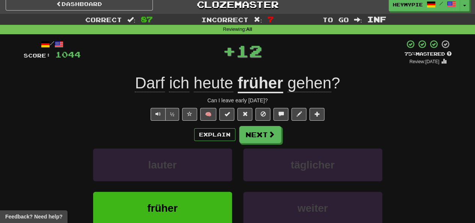
click at [257, 143] on div "Explain Next lauter täglicher früher weiter Learn more: lauter täglicher früher…" at bounding box center [238, 186] width 428 height 121
click at [251, 139] on button "Next" at bounding box center [261, 134] width 42 height 17
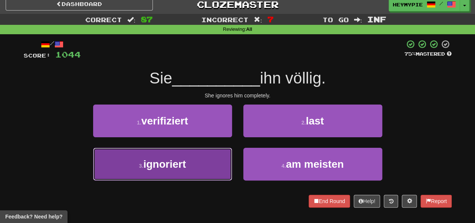
click at [186, 162] on span "ignoriert" at bounding box center [164, 164] width 43 height 12
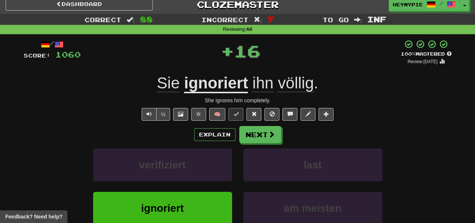
click at [249, 143] on div "Explain Next verifiziert last ignoriert am meisten Learn more: verifiziert last…" at bounding box center [238, 186] width 428 height 121
click at [252, 137] on button "Next" at bounding box center [261, 134] width 42 height 17
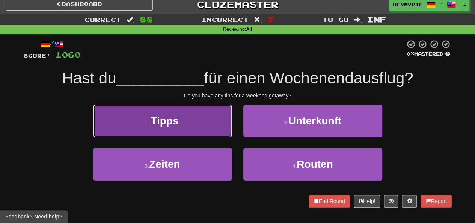
click at [196, 135] on button "1 . Tipps" at bounding box center [162, 120] width 139 height 33
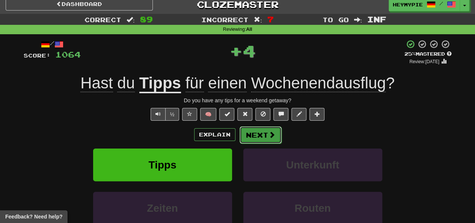
click at [248, 137] on button "Next" at bounding box center [261, 134] width 42 height 17
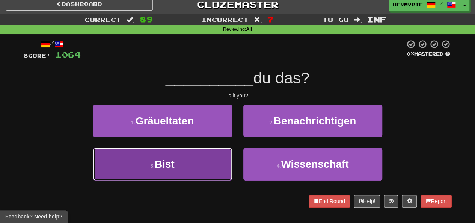
drag, startPoint x: 178, startPoint y: 163, endPoint x: 230, endPoint y: 147, distance: 53.6
click at [179, 163] on button "3 . Bist" at bounding box center [162, 164] width 139 height 33
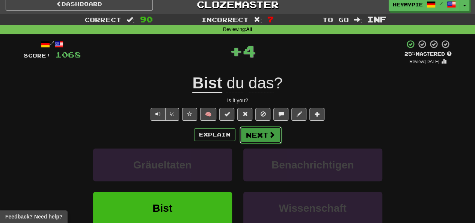
click at [247, 138] on button "Next" at bounding box center [261, 134] width 42 height 17
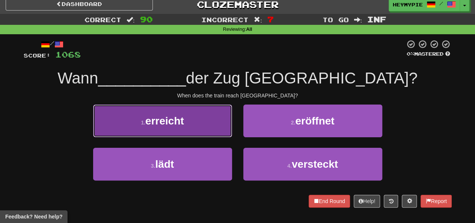
click at [197, 133] on button "1 . erreicht" at bounding box center [162, 120] width 139 height 33
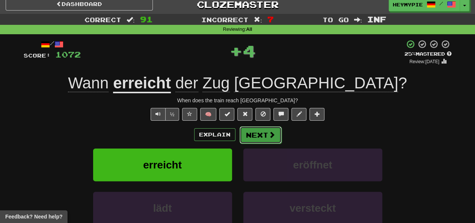
click at [252, 138] on button "Next" at bounding box center [261, 134] width 42 height 17
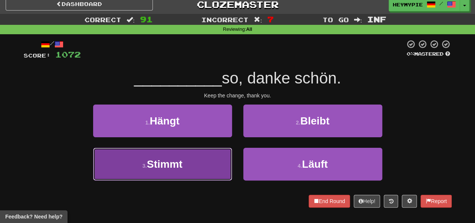
click at [194, 159] on button "3 . Stimmt" at bounding box center [162, 164] width 139 height 33
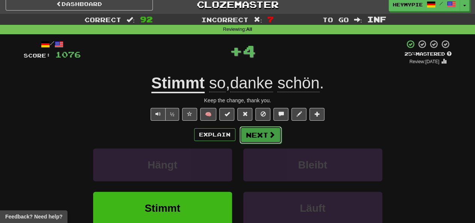
click at [252, 139] on button "Next" at bounding box center [261, 134] width 42 height 17
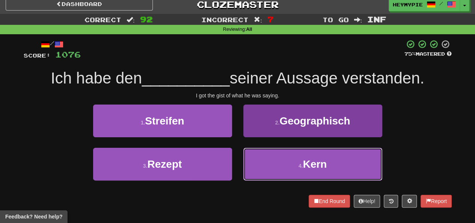
click at [258, 158] on button "4 . Kern" at bounding box center [312, 164] width 139 height 33
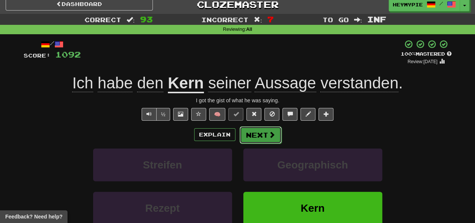
click at [256, 136] on button "Next" at bounding box center [261, 134] width 42 height 17
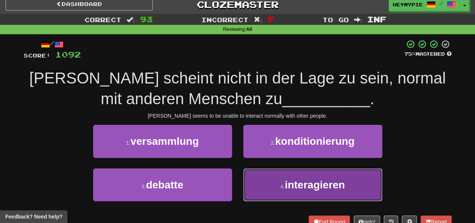
click at [258, 187] on button "4 . interagieren" at bounding box center [312, 184] width 139 height 33
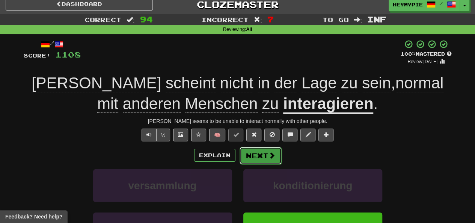
click at [254, 156] on button "Next" at bounding box center [261, 155] width 42 height 17
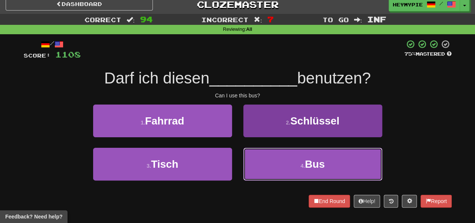
drag, startPoint x: 251, startPoint y: 162, endPoint x: 255, endPoint y: 164, distance: 4.2
click at [252, 164] on button "4 . Bus" at bounding box center [312, 164] width 139 height 33
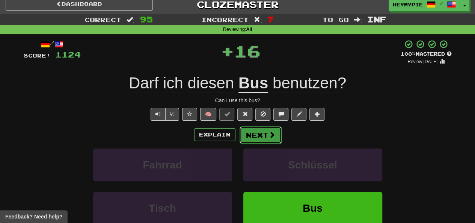
click at [257, 141] on button "Next" at bounding box center [261, 134] width 42 height 17
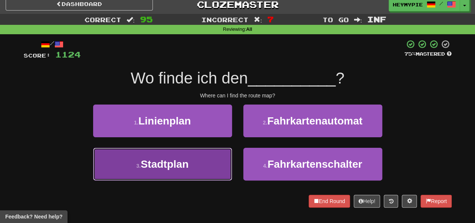
drag, startPoint x: 198, startPoint y: 162, endPoint x: 214, endPoint y: 157, distance: 16.2
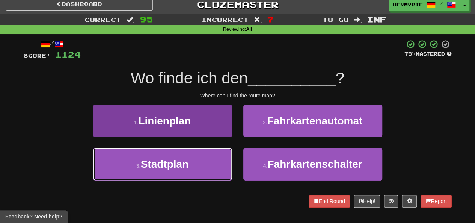
click at [198, 162] on button "3 . Stadtplan" at bounding box center [162, 164] width 139 height 33
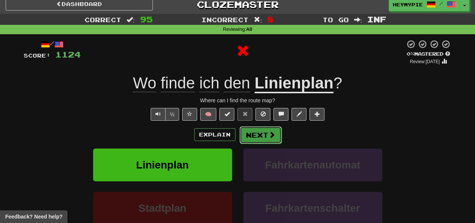
click at [262, 139] on button "Next" at bounding box center [261, 134] width 42 height 17
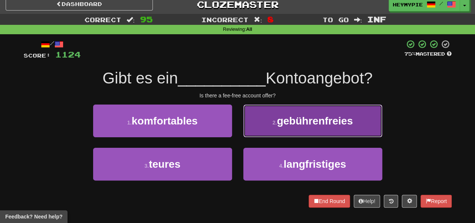
click at [254, 129] on button "2 . gebührenfreies" at bounding box center [312, 120] width 139 height 33
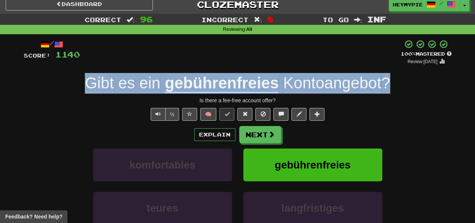
drag, startPoint x: 292, startPoint y: 86, endPoint x: 54, endPoint y: 89, distance: 237.1
click at [54, 89] on div "Gibt es ein gebührenfreies Kontoangebot ?" at bounding box center [238, 83] width 428 height 21
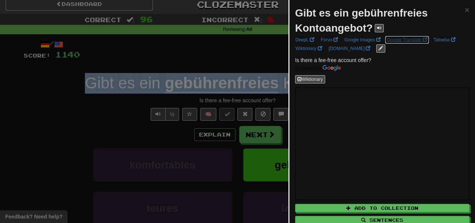
click at [405, 41] on link "Google Translate" at bounding box center [407, 40] width 45 height 8
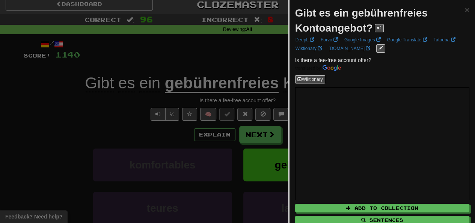
click at [221, 55] on div at bounding box center [237, 111] width 475 height 223
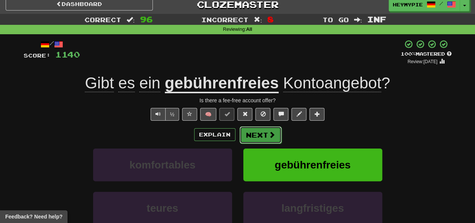
click at [257, 133] on button "Next" at bounding box center [261, 134] width 42 height 17
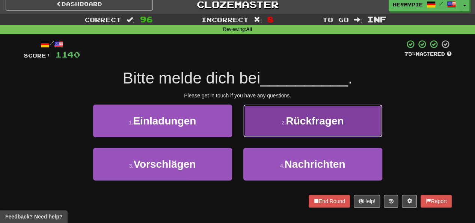
click at [262, 129] on button "2 . Rückfragen" at bounding box center [312, 120] width 139 height 33
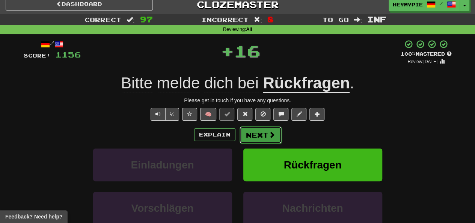
click at [255, 138] on button "Next" at bounding box center [261, 134] width 42 height 17
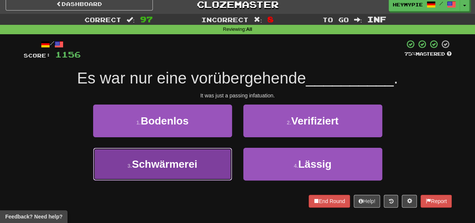
click at [208, 157] on button "3 . Schwärmerei" at bounding box center [162, 164] width 139 height 33
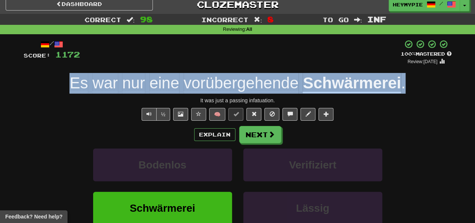
drag, startPoint x: 418, startPoint y: 85, endPoint x: 56, endPoint y: 82, distance: 362.5
click at [56, 82] on div "Es war nur eine vorübergehende Schwärmerei ." at bounding box center [238, 83] width 428 height 21
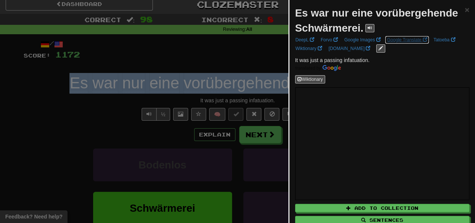
click at [402, 42] on link "Google Translate" at bounding box center [407, 40] width 45 height 8
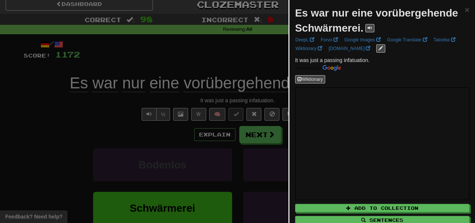
click at [231, 54] on div at bounding box center [237, 111] width 475 height 223
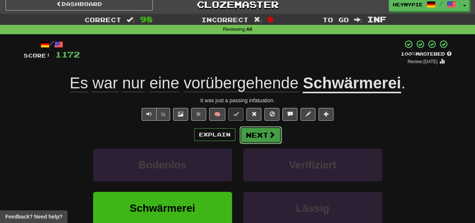
click at [262, 131] on button "Next" at bounding box center [261, 134] width 42 height 17
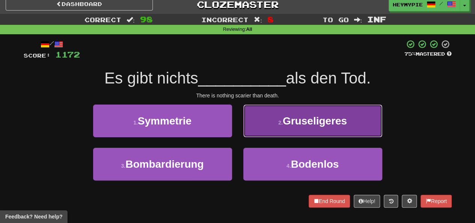
click at [266, 129] on button "2 . Gruseligeres" at bounding box center [312, 120] width 139 height 33
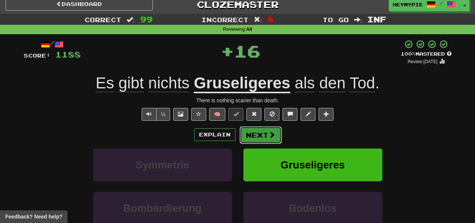
click at [257, 140] on button "Next" at bounding box center [261, 134] width 42 height 17
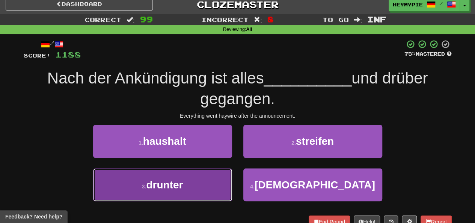
click at [195, 183] on button "3 . drunter" at bounding box center [162, 184] width 139 height 33
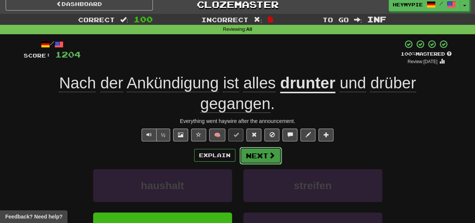
click at [266, 159] on button "Next" at bounding box center [261, 155] width 42 height 17
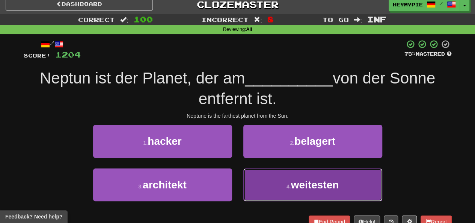
click at [275, 181] on button "4 . weitesten" at bounding box center [312, 184] width 139 height 33
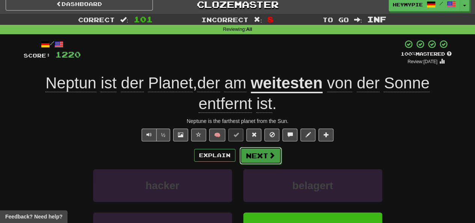
click at [258, 156] on button "Next" at bounding box center [261, 155] width 42 height 17
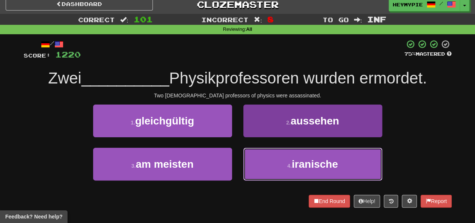
click at [264, 159] on button "4 . iranische" at bounding box center [312, 164] width 139 height 33
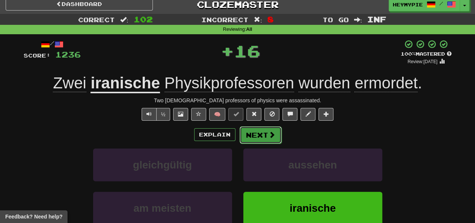
click at [245, 134] on button "Next" at bounding box center [261, 134] width 42 height 17
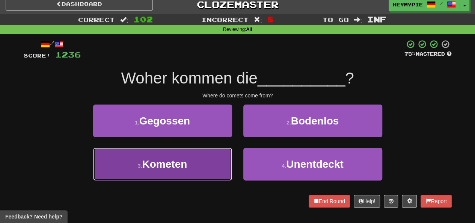
click at [198, 162] on button "3 . Kometen" at bounding box center [162, 164] width 139 height 33
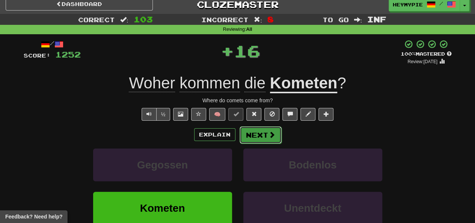
click at [259, 134] on button "Next" at bounding box center [261, 134] width 42 height 17
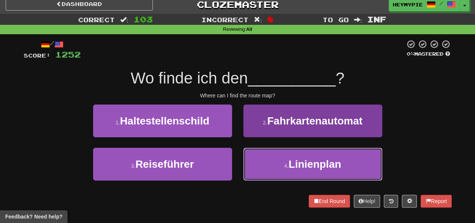
click at [264, 161] on button "4 . Linienplan" at bounding box center [312, 164] width 139 height 33
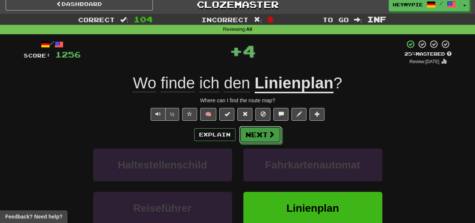
drag, startPoint x: 265, startPoint y: 130, endPoint x: 267, endPoint y: 62, distance: 67.6
click at [265, 129] on button "Next" at bounding box center [260, 134] width 42 height 17
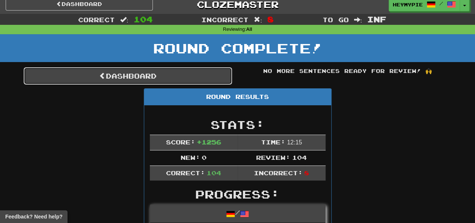
click at [190, 80] on link "Dashboard" at bounding box center [128, 75] width 208 height 17
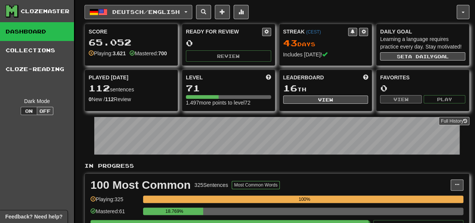
click at [159, 14] on span "Deutsch / English" at bounding box center [146, 12] width 68 height 6
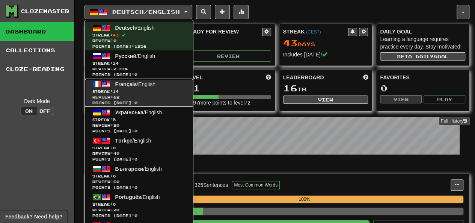
click at [146, 98] on span "Review: 62" at bounding box center [138, 97] width 93 height 6
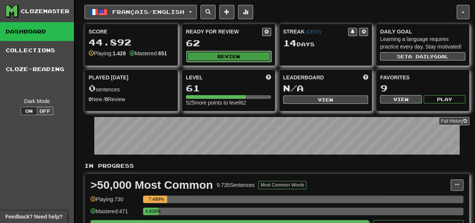
click at [220, 53] on button "Review" at bounding box center [228, 56] width 85 height 11
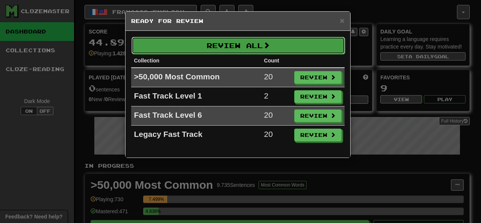
click at [216, 49] on button "Review All" at bounding box center [237, 45] width 213 height 17
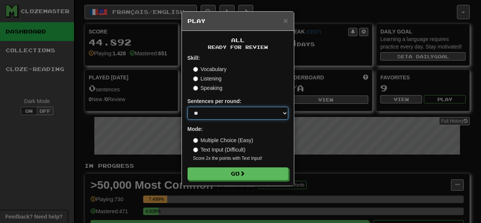
drag, startPoint x: 222, startPoint y: 112, endPoint x: 221, endPoint y: 117, distance: 4.8
click at [222, 112] on select "* ** ** ** ** ** *** ********" at bounding box center [237, 113] width 101 height 13
select select "********"
click at [187, 107] on select "* ** ** ** ** ** *** ********" at bounding box center [237, 113] width 101 height 13
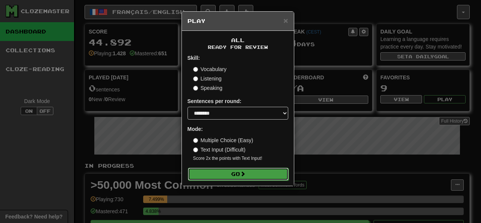
click at [214, 178] on button "Go" at bounding box center [238, 174] width 101 height 13
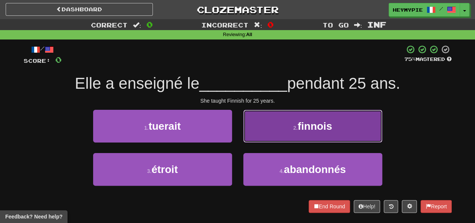
click at [282, 125] on button "2 . finnois" at bounding box center [312, 126] width 139 height 33
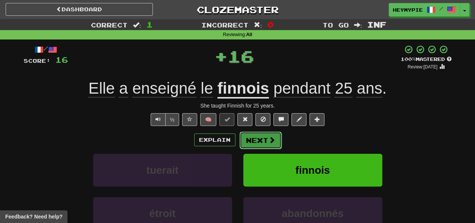
click at [258, 138] on button "Next" at bounding box center [261, 139] width 42 height 17
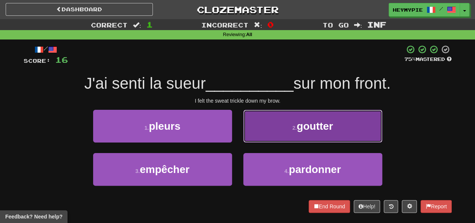
click at [272, 130] on button "2 . goutter" at bounding box center [312, 126] width 139 height 33
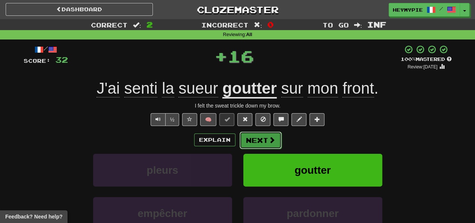
click at [266, 140] on button "Next" at bounding box center [261, 139] width 42 height 17
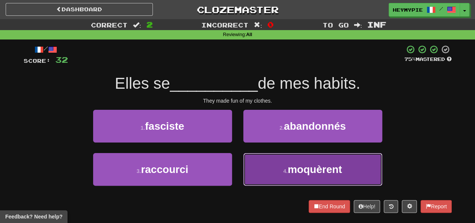
click at [259, 180] on button "4 . moquèrent" at bounding box center [312, 169] width 139 height 33
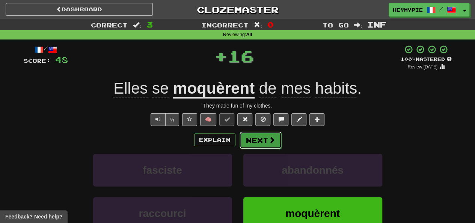
click at [249, 138] on button "Next" at bounding box center [261, 139] width 42 height 17
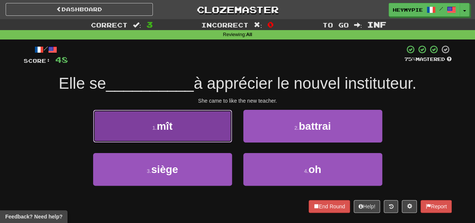
click at [211, 134] on button "1 . mît" at bounding box center [162, 126] width 139 height 33
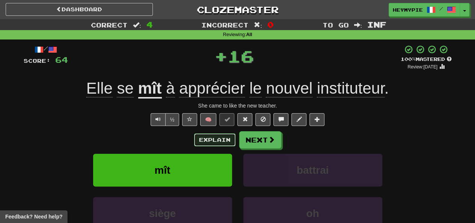
click at [211, 134] on button "Explain" at bounding box center [214, 139] width 41 height 13
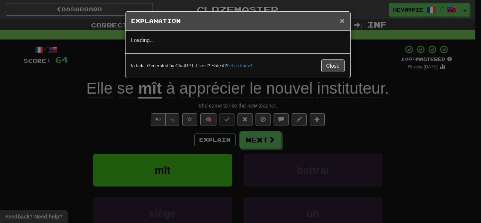
click at [341, 17] on span "×" at bounding box center [342, 20] width 5 height 9
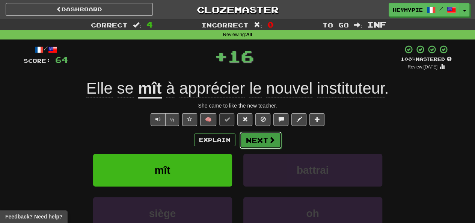
click at [272, 138] on span at bounding box center [272, 139] width 7 height 7
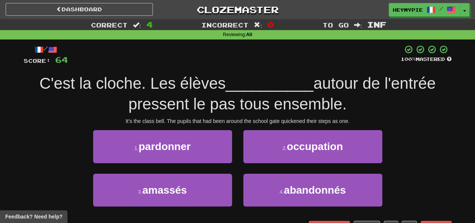
click at [174, 207] on div "3 . amassés" at bounding box center [163, 195] width 150 height 43
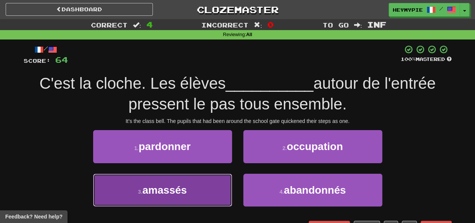
click at [182, 192] on span "amassés" at bounding box center [164, 190] width 44 height 12
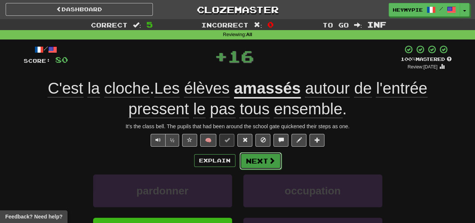
click at [260, 160] on button "Next" at bounding box center [261, 160] width 42 height 17
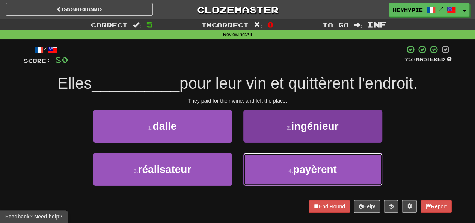
drag, startPoint x: 285, startPoint y: 172, endPoint x: 286, endPoint y: 167, distance: 4.9
click at [286, 172] on button "4 . payèrent" at bounding box center [312, 169] width 139 height 33
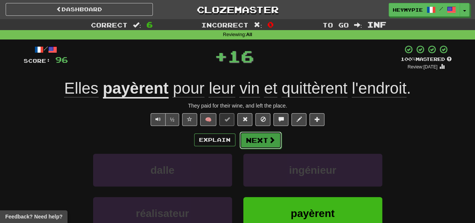
click at [257, 140] on button "Next" at bounding box center [261, 139] width 42 height 17
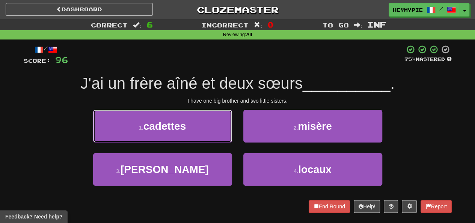
drag, startPoint x: 202, startPoint y: 129, endPoint x: 207, endPoint y: 127, distance: 5.2
click at [201, 129] on button "1 . cadettes" at bounding box center [162, 126] width 139 height 33
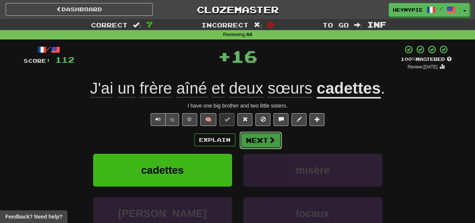
click at [263, 144] on button "Next" at bounding box center [261, 139] width 42 height 17
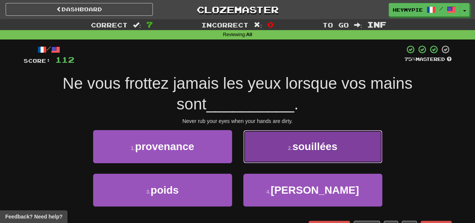
click at [272, 143] on button "2 . souillées" at bounding box center [312, 146] width 139 height 33
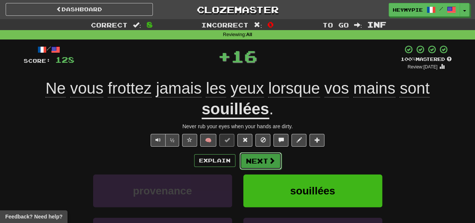
click at [258, 157] on button "Next" at bounding box center [261, 160] width 42 height 17
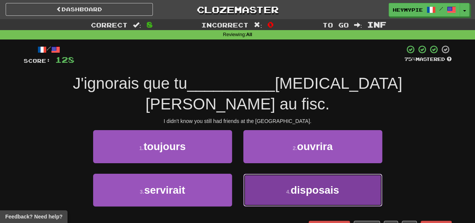
click at [265, 174] on button "4 . disposais" at bounding box center [312, 190] width 139 height 33
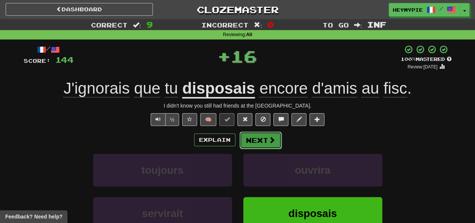
click at [264, 143] on button "Next" at bounding box center [261, 139] width 42 height 17
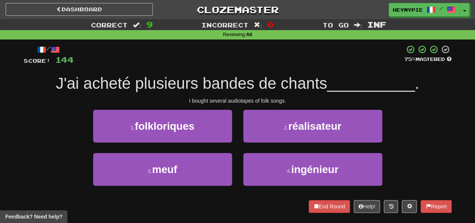
click at [197, 106] on div "/ Score: 144 75 % Mastered J'ai acheté plusieurs bandes de chants __________ . …" at bounding box center [238, 129] width 428 height 168
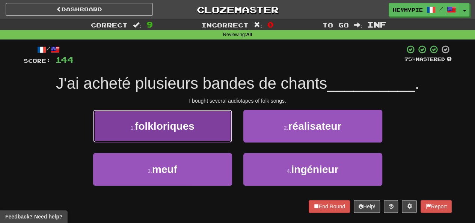
click at [188, 118] on button "1 . folkloriques" at bounding box center [162, 126] width 139 height 33
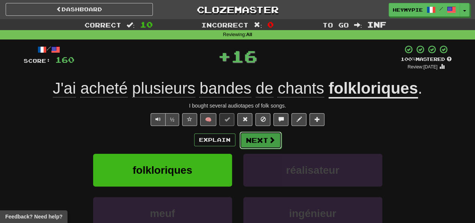
click at [259, 137] on button "Next" at bounding box center [261, 139] width 42 height 17
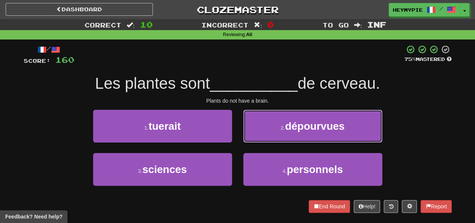
drag, startPoint x: 273, startPoint y: 117, endPoint x: 273, endPoint y: 113, distance: 3.8
click at [273, 117] on button "2 . dépourvues" at bounding box center [312, 126] width 139 height 33
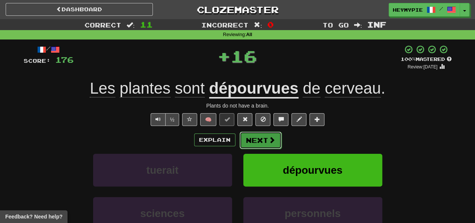
click at [258, 135] on button "Next" at bounding box center [261, 139] width 42 height 17
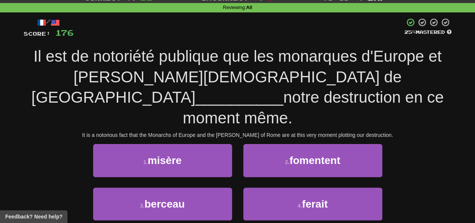
scroll to position [38, 0]
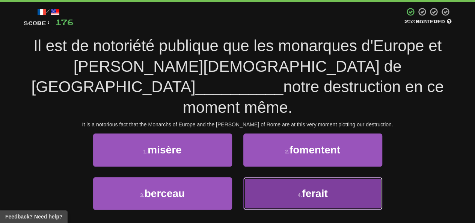
click at [262, 177] on button "4 . ferait" at bounding box center [312, 193] width 139 height 33
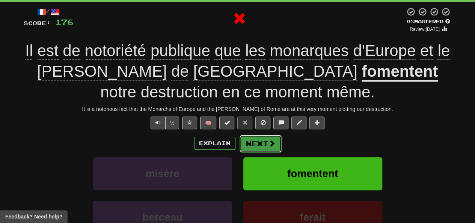
click at [249, 142] on button "Next" at bounding box center [261, 143] width 42 height 17
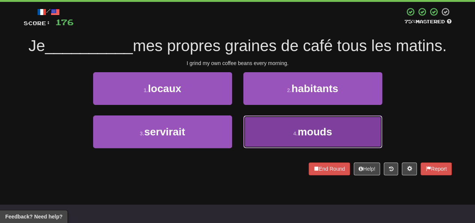
click at [282, 141] on button "4 . mouds" at bounding box center [312, 131] width 139 height 33
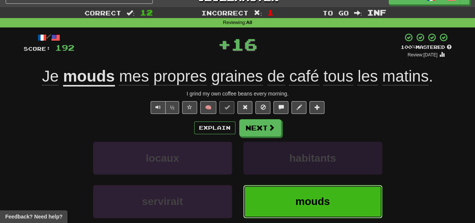
scroll to position [0, 0]
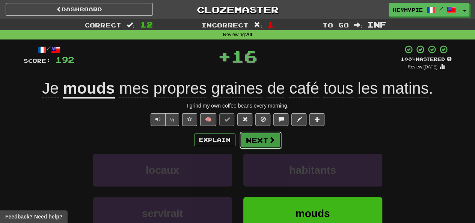
click at [260, 143] on button "Next" at bounding box center [261, 139] width 42 height 17
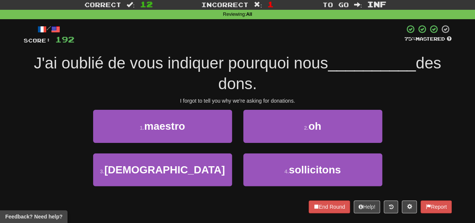
scroll to position [38, 0]
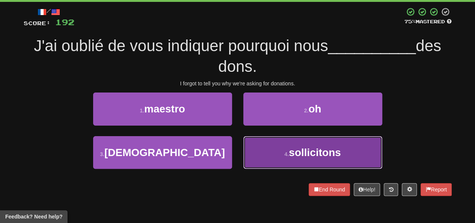
click at [282, 151] on button "4 . sollicitons" at bounding box center [312, 152] width 139 height 33
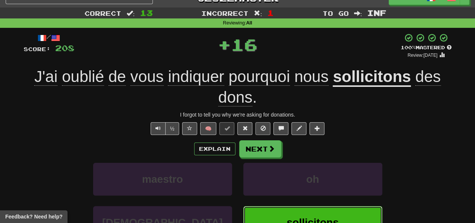
scroll to position [0, 0]
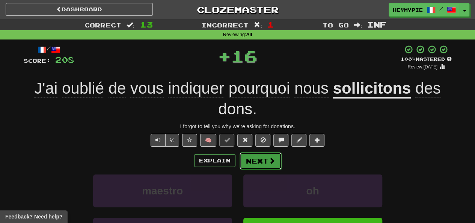
click at [258, 161] on button "Next" at bounding box center [261, 160] width 42 height 17
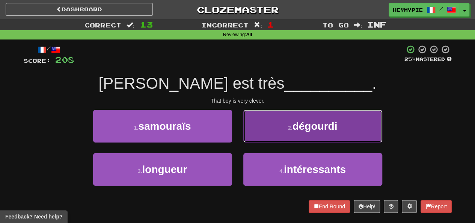
click at [269, 123] on button "2 . dégourdi" at bounding box center [312, 126] width 139 height 33
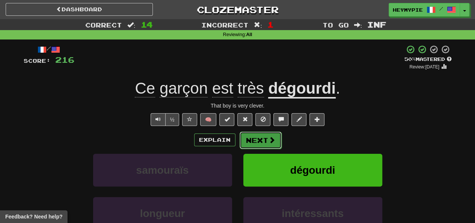
click at [251, 144] on button "Next" at bounding box center [261, 139] width 42 height 17
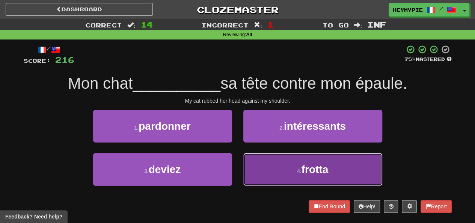
click at [265, 171] on button "4 . frotta" at bounding box center [312, 169] width 139 height 33
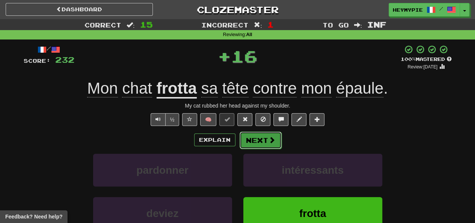
click at [256, 141] on button "Next" at bounding box center [261, 139] width 42 height 17
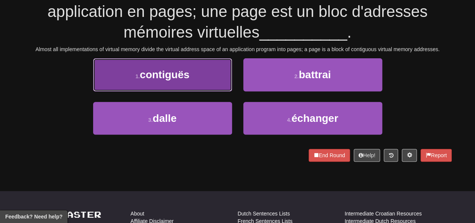
click at [194, 82] on button "1 . contiguës" at bounding box center [162, 74] width 139 height 33
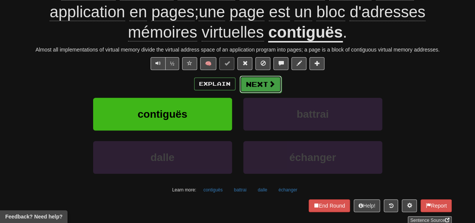
click at [266, 80] on button "Next" at bounding box center [261, 84] width 42 height 17
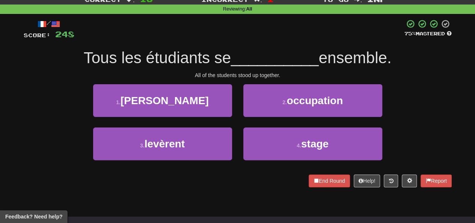
scroll to position [38, 0]
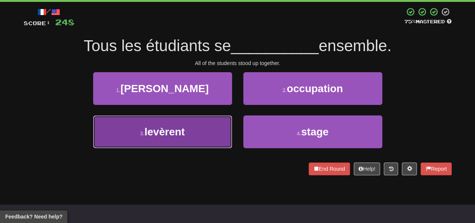
click at [205, 135] on button "3 . levèrent" at bounding box center [162, 131] width 139 height 33
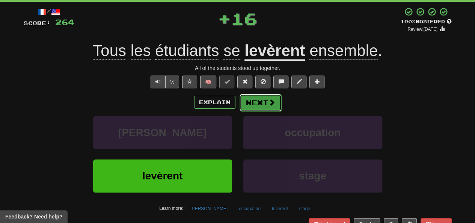
click at [262, 103] on button "Next" at bounding box center [261, 102] width 42 height 17
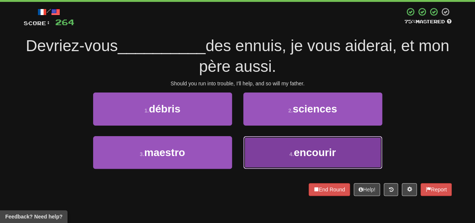
click at [272, 162] on button "4 . encourir" at bounding box center [312, 152] width 139 height 33
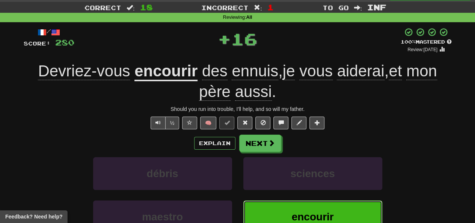
scroll to position [0, 0]
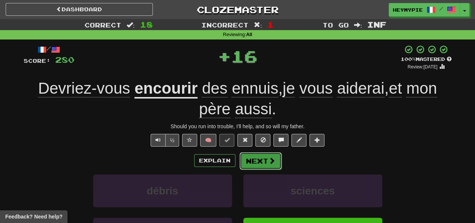
click at [267, 162] on button "Next" at bounding box center [261, 160] width 42 height 17
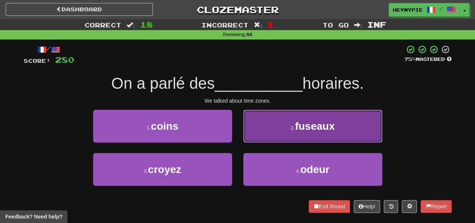
click at [280, 128] on button "2 . fuseaux" at bounding box center [312, 126] width 139 height 33
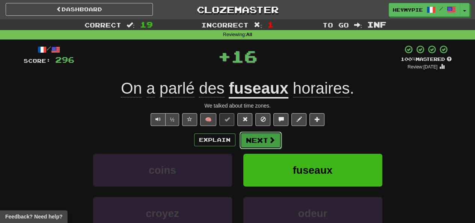
click at [262, 144] on button "Next" at bounding box center [261, 139] width 42 height 17
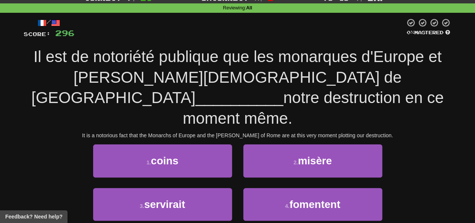
scroll to position [38, 0]
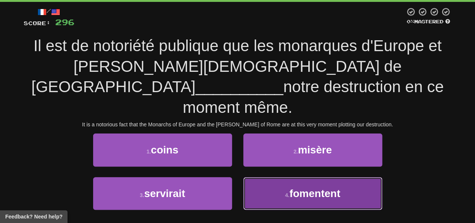
click at [268, 178] on button "4 . fomentent" at bounding box center [312, 193] width 139 height 33
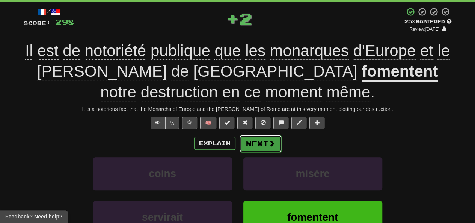
click at [255, 142] on button "Next" at bounding box center [261, 143] width 42 height 17
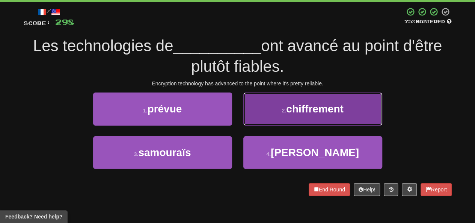
click at [287, 113] on span "chiffrement" at bounding box center [314, 109] width 57 height 12
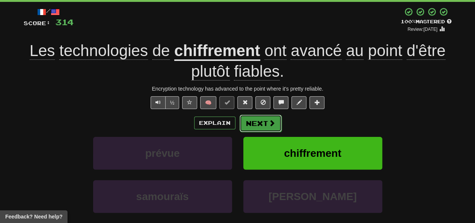
click at [254, 125] on button "Next" at bounding box center [261, 123] width 42 height 17
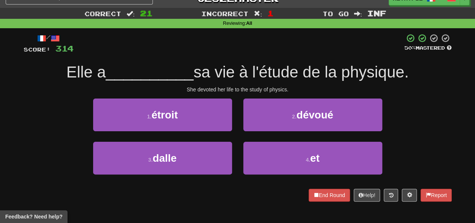
scroll to position [0, 0]
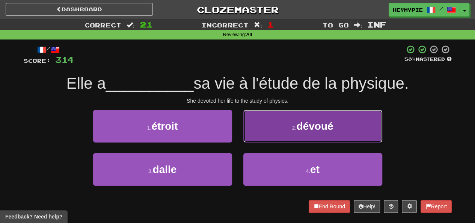
click at [297, 125] on small "2 ." at bounding box center [294, 128] width 5 height 6
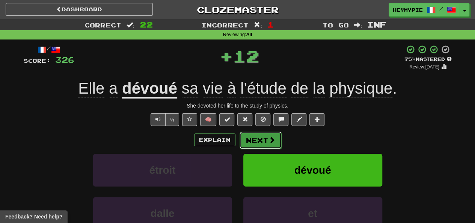
click at [260, 136] on button "Next" at bounding box center [261, 139] width 42 height 17
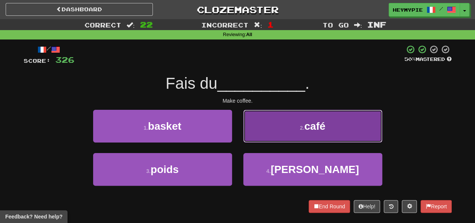
click at [270, 124] on button "2 . café" at bounding box center [312, 126] width 139 height 33
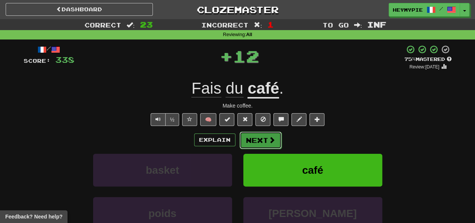
click at [262, 137] on button "Next" at bounding box center [261, 139] width 42 height 17
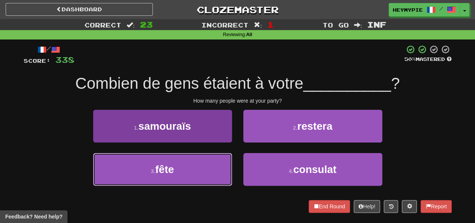
click at [211, 165] on button "3 . fête" at bounding box center [162, 169] width 139 height 33
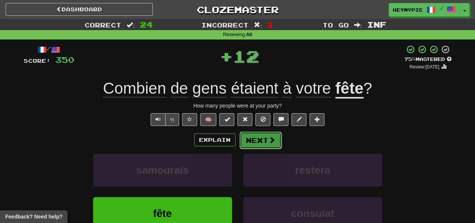
click at [272, 136] on span at bounding box center [272, 139] width 7 height 7
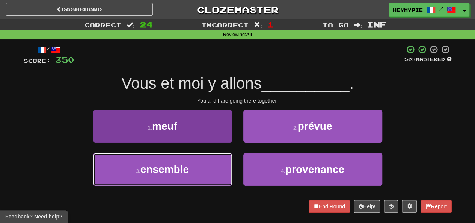
click at [203, 166] on button "3 . ensemble" at bounding box center [162, 169] width 139 height 33
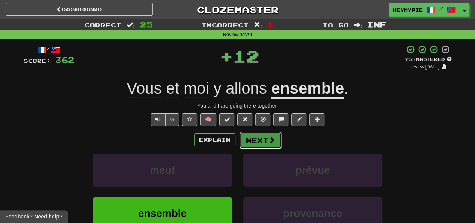
click at [243, 142] on button "Next" at bounding box center [261, 139] width 42 height 17
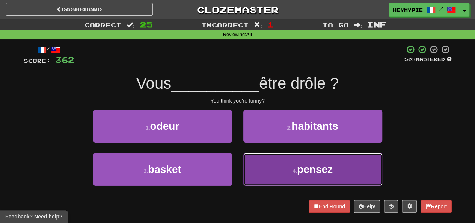
click at [267, 171] on button "4 . pensez" at bounding box center [312, 169] width 139 height 33
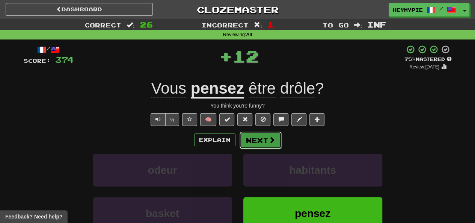
click at [259, 143] on button "Next" at bounding box center [261, 139] width 42 height 17
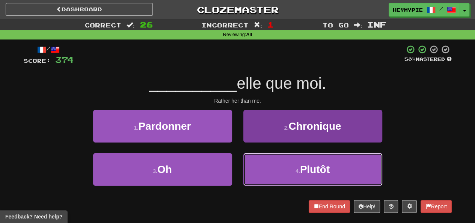
click at [282, 173] on button "4 . Plutôt" at bounding box center [312, 169] width 139 height 33
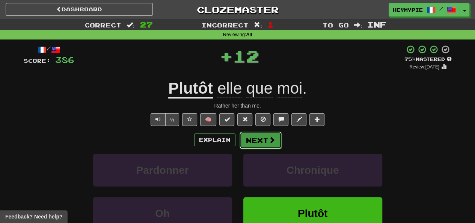
click at [263, 140] on button "Next" at bounding box center [261, 139] width 42 height 17
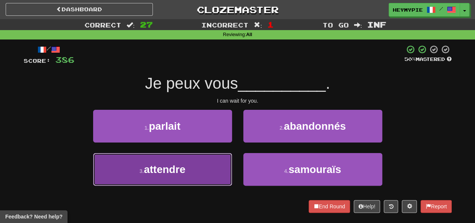
click at [193, 162] on button "3 . attendre" at bounding box center [162, 169] width 139 height 33
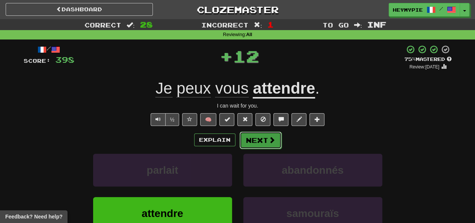
click at [262, 148] on button "Next" at bounding box center [261, 139] width 42 height 17
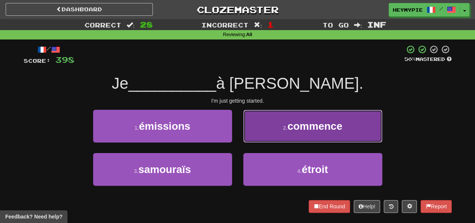
click at [265, 137] on button "2 . commence" at bounding box center [312, 126] width 139 height 33
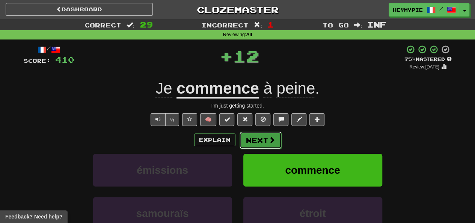
click at [262, 138] on button "Next" at bounding box center [261, 139] width 42 height 17
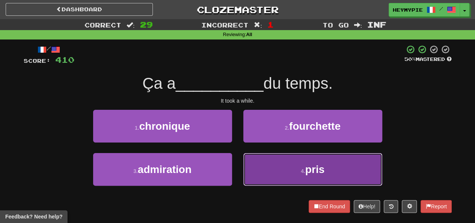
click at [287, 166] on button "4 . pris" at bounding box center [312, 169] width 139 height 33
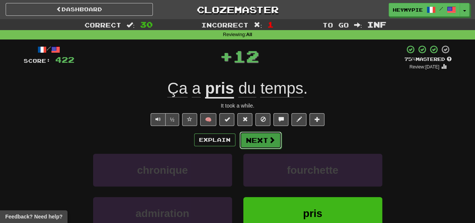
click at [266, 142] on button "Next" at bounding box center [261, 139] width 42 height 17
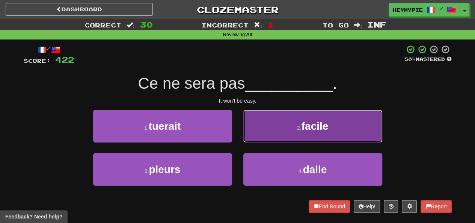
click at [270, 127] on button "2 . facile" at bounding box center [312, 126] width 139 height 33
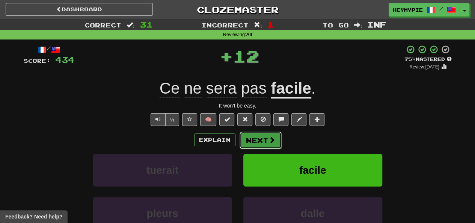
click at [260, 143] on button "Next" at bounding box center [261, 139] width 42 height 17
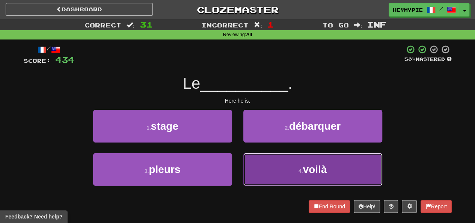
click at [244, 169] on button "4 . voilà" at bounding box center [312, 169] width 139 height 33
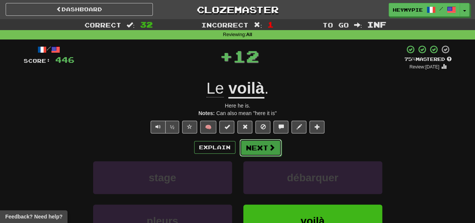
click at [252, 146] on button "Next" at bounding box center [261, 147] width 42 height 17
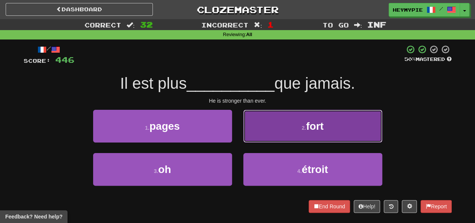
click at [282, 135] on button "2 . fort" at bounding box center [312, 126] width 139 height 33
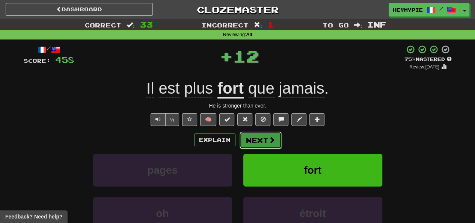
click at [262, 145] on button "Next" at bounding box center [261, 139] width 42 height 17
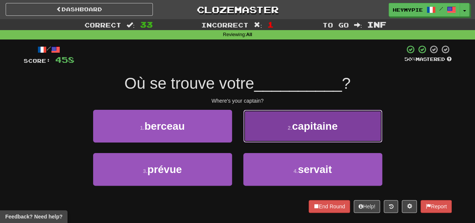
click at [286, 129] on button "2 . capitaine" at bounding box center [312, 126] width 139 height 33
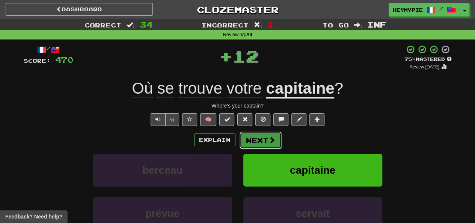
click at [262, 137] on button "Next" at bounding box center [261, 139] width 42 height 17
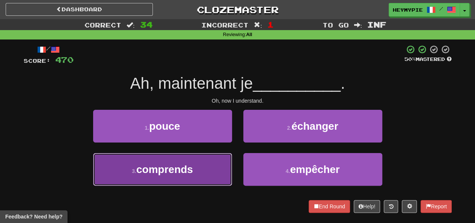
click at [190, 165] on span "comprends" at bounding box center [164, 169] width 57 height 12
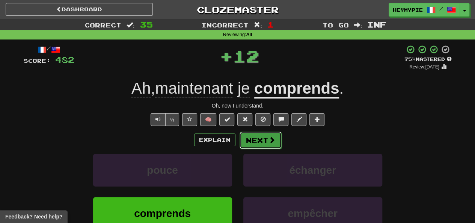
click at [255, 138] on button "Next" at bounding box center [261, 139] width 42 height 17
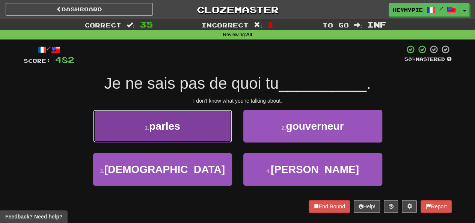
click at [178, 110] on button "1 . parles" at bounding box center [162, 126] width 139 height 33
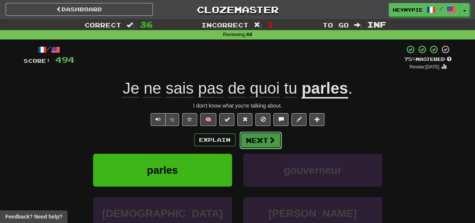
click at [264, 138] on button "Next" at bounding box center [261, 139] width 42 height 17
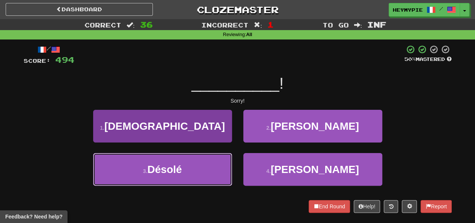
click at [220, 163] on button "3 . Désolé" at bounding box center [162, 169] width 139 height 33
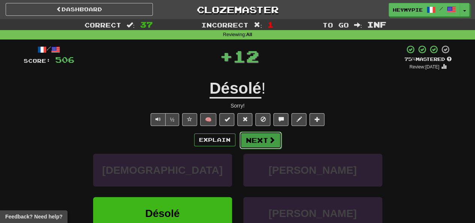
click at [256, 140] on button "Next" at bounding box center [261, 139] width 42 height 17
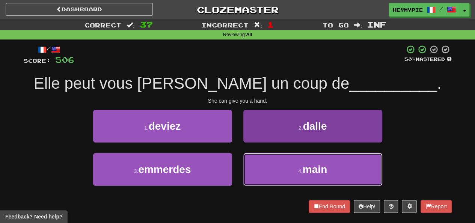
click at [273, 162] on button "4 . main" at bounding box center [312, 169] width 139 height 33
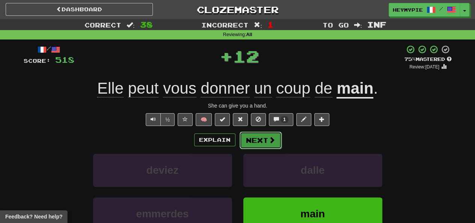
click at [260, 141] on button "Next" at bounding box center [261, 139] width 42 height 17
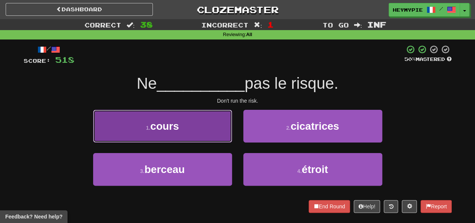
click at [199, 122] on button "1 . cours" at bounding box center [162, 126] width 139 height 33
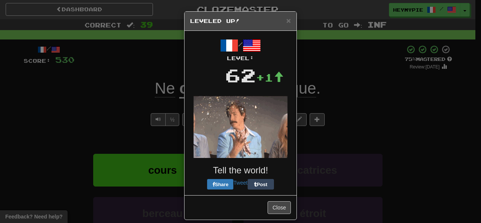
click at [241, 141] on img at bounding box center [240, 127] width 94 height 62
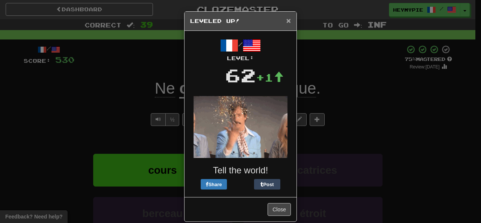
click at [287, 22] on span "×" at bounding box center [288, 20] width 5 height 9
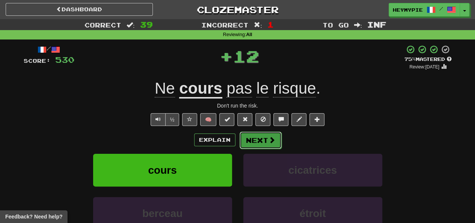
click at [269, 141] on span at bounding box center [272, 139] width 7 height 7
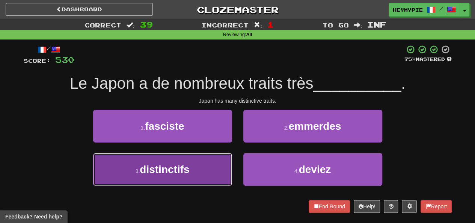
click at [196, 171] on button "3 . distinctifs" at bounding box center [162, 169] width 139 height 33
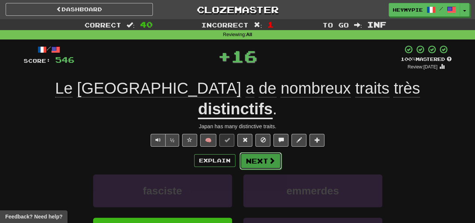
click at [265, 152] on button "Next" at bounding box center [261, 160] width 42 height 17
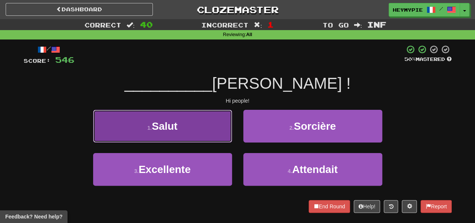
click at [213, 129] on button "1 . Salut" at bounding box center [162, 126] width 139 height 33
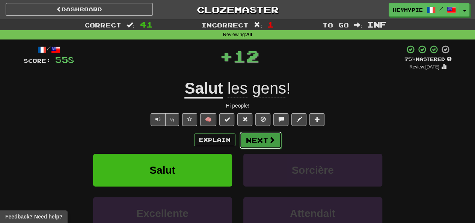
click at [250, 139] on button "Next" at bounding box center [261, 139] width 42 height 17
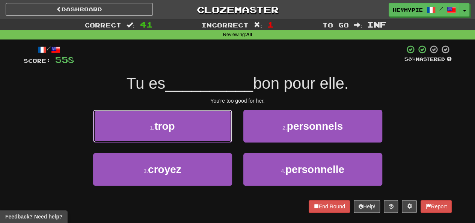
click at [181, 130] on button "1 . trop" at bounding box center [162, 126] width 139 height 33
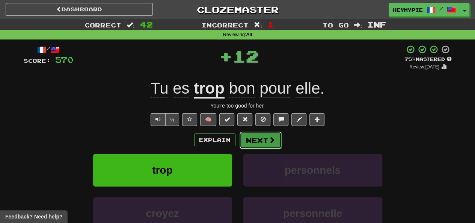
click at [264, 139] on button "Next" at bounding box center [261, 139] width 42 height 17
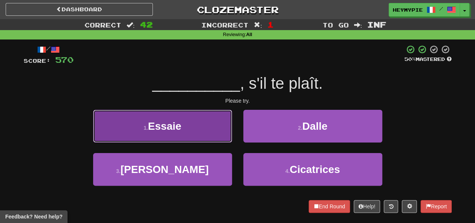
click at [187, 117] on button "1 . Essaie" at bounding box center [162, 126] width 139 height 33
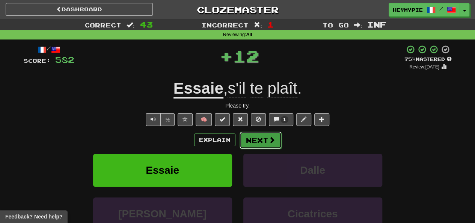
click at [261, 142] on button "Next" at bounding box center [261, 139] width 42 height 17
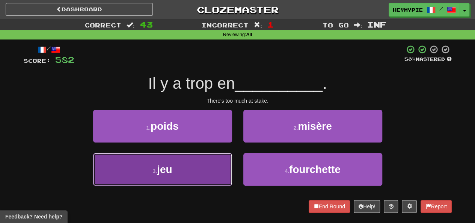
click at [193, 164] on button "3 . jeu" at bounding box center [162, 169] width 139 height 33
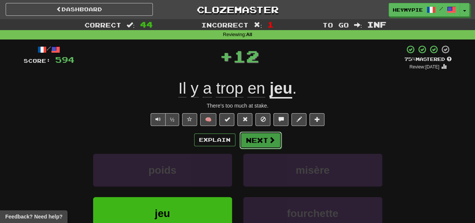
click at [257, 139] on button "Next" at bounding box center [261, 139] width 42 height 17
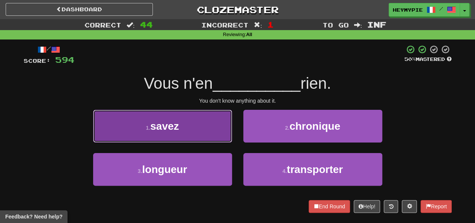
click at [195, 124] on button "1 . savez" at bounding box center [162, 126] width 139 height 33
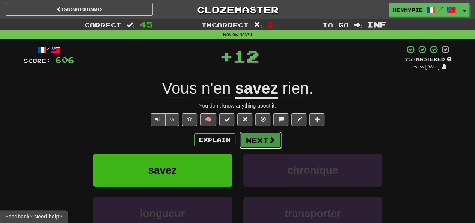
click at [254, 135] on button "Next" at bounding box center [261, 139] width 42 height 17
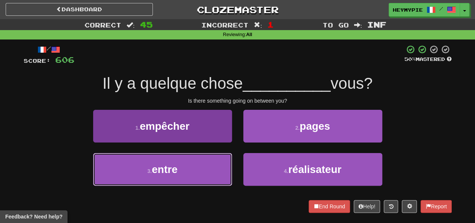
click at [196, 175] on button "3 . entre" at bounding box center [162, 169] width 139 height 33
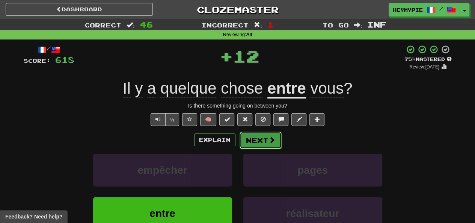
click at [249, 147] on button "Next" at bounding box center [261, 139] width 42 height 17
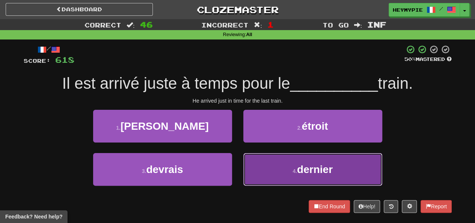
click at [267, 172] on button "4 . dernier" at bounding box center [312, 169] width 139 height 33
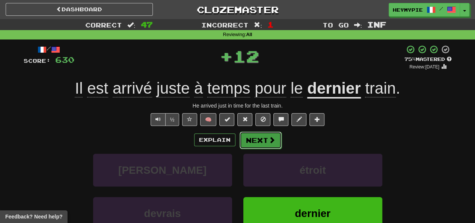
click at [257, 138] on button "Next" at bounding box center [261, 139] width 42 height 17
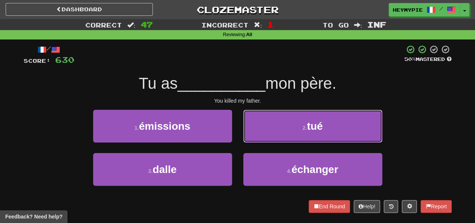
click at [274, 128] on button "2 . tué" at bounding box center [312, 126] width 139 height 33
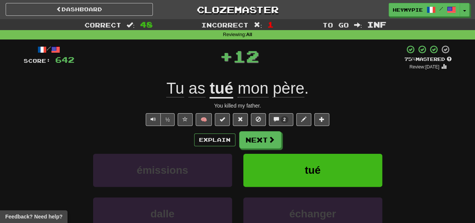
click at [256, 149] on div "Explain Next émissions tué dalle échanger Learn more: émissions tué dalle échan…" at bounding box center [238, 191] width 428 height 121
click at [261, 144] on button "Next" at bounding box center [261, 139] width 42 height 17
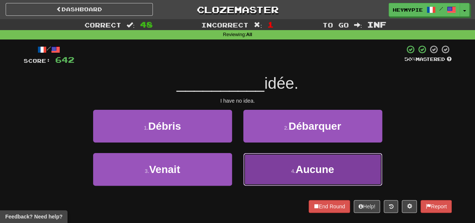
click at [266, 166] on button "4 . Aucune" at bounding box center [312, 169] width 139 height 33
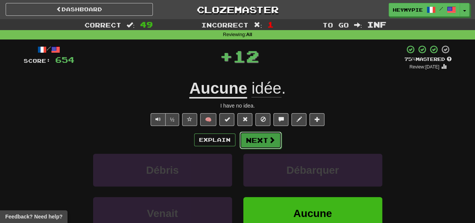
click at [248, 140] on button "Next" at bounding box center [261, 139] width 42 height 17
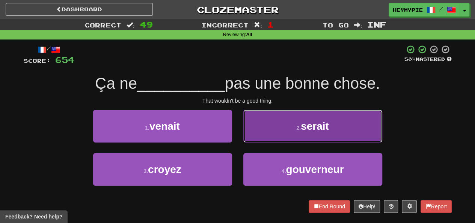
click at [261, 131] on button "2 . serait" at bounding box center [312, 126] width 139 height 33
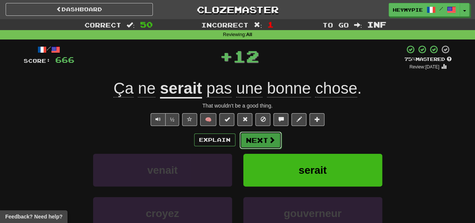
click at [257, 145] on button "Next" at bounding box center [261, 139] width 42 height 17
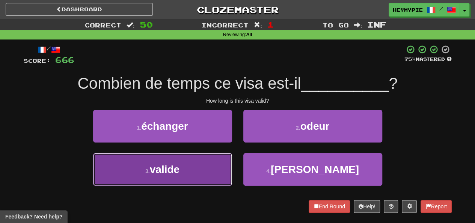
click at [201, 161] on button "3 . valide" at bounding box center [162, 169] width 139 height 33
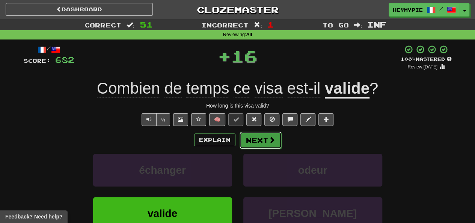
click at [254, 145] on button "Next" at bounding box center [261, 139] width 42 height 17
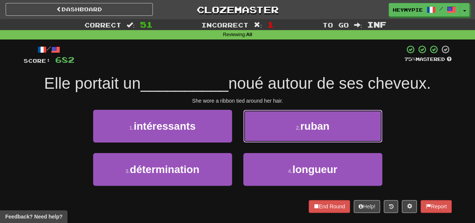
click at [275, 126] on button "2 . ruban" at bounding box center [312, 126] width 139 height 33
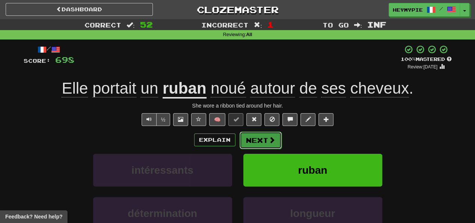
click at [261, 142] on button "Next" at bounding box center [261, 139] width 42 height 17
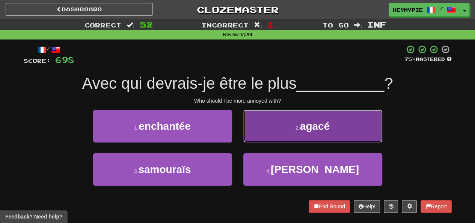
click at [268, 117] on button "2 . agacé" at bounding box center [312, 126] width 139 height 33
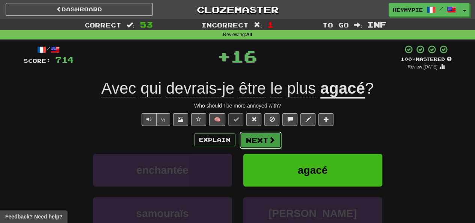
click at [263, 142] on button "Next" at bounding box center [261, 139] width 42 height 17
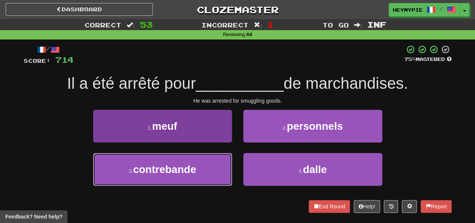
click at [190, 174] on span "contrebande" at bounding box center [164, 169] width 63 height 12
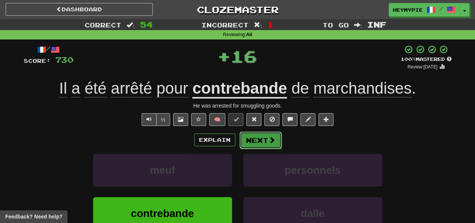
click at [263, 140] on button "Next" at bounding box center [261, 139] width 42 height 17
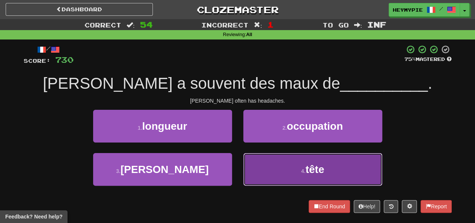
click at [263, 177] on button "4 . tête" at bounding box center [312, 169] width 139 height 33
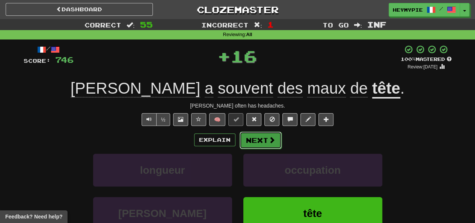
click at [255, 144] on button "Next" at bounding box center [261, 139] width 42 height 17
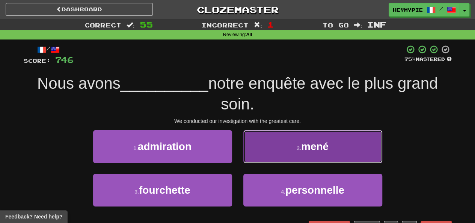
click at [266, 154] on button "2 . mené" at bounding box center [312, 146] width 139 height 33
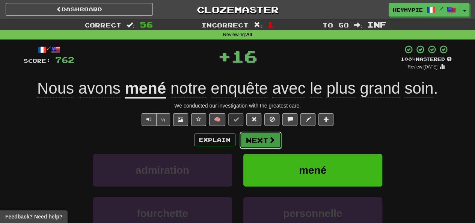
click at [253, 142] on button "Next" at bounding box center [261, 139] width 42 height 17
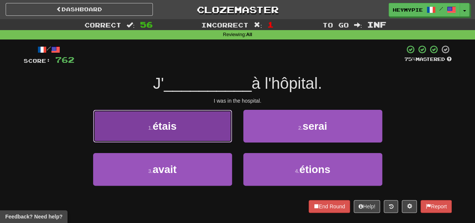
click at [202, 124] on button "1 . étais" at bounding box center [162, 126] width 139 height 33
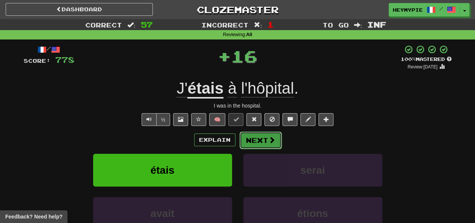
click at [257, 141] on button "Next" at bounding box center [261, 139] width 42 height 17
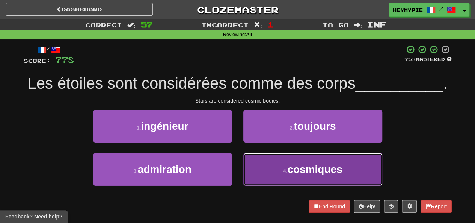
click at [263, 172] on button "4 . cosmiques" at bounding box center [312, 169] width 139 height 33
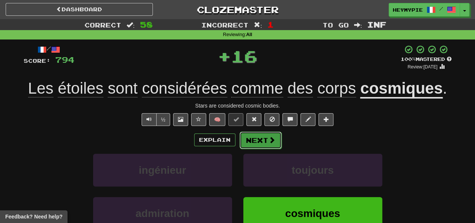
click at [258, 142] on button "Next" at bounding box center [261, 139] width 42 height 17
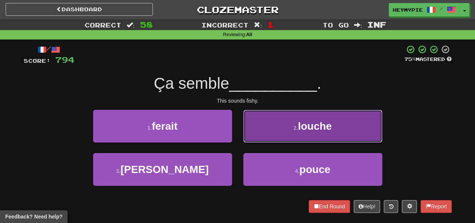
click at [279, 117] on button "2 . louche" at bounding box center [312, 126] width 139 height 33
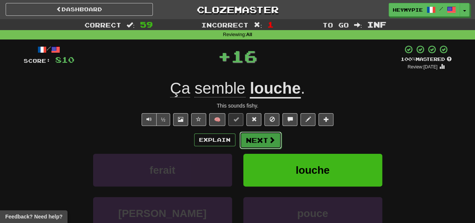
click at [264, 143] on button "Next" at bounding box center [261, 139] width 42 height 17
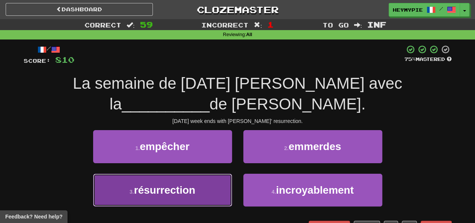
click at [193, 177] on button "3 . résurrection" at bounding box center [162, 190] width 139 height 33
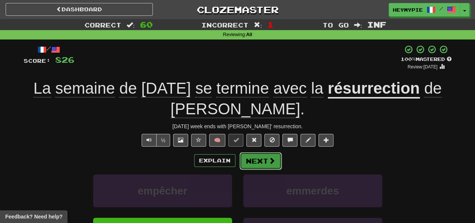
click at [259, 158] on button "Next" at bounding box center [261, 160] width 42 height 17
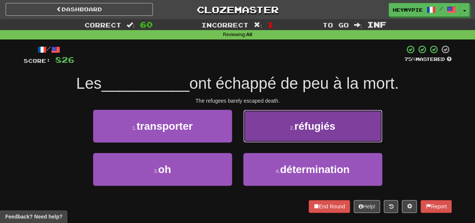
click at [260, 130] on button "2 . réfugiés" at bounding box center [312, 126] width 139 height 33
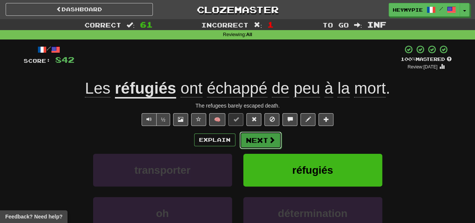
click at [252, 143] on button "Next" at bounding box center [261, 139] width 42 height 17
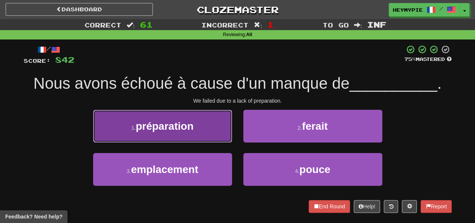
click at [189, 114] on button "1 . préparation" at bounding box center [162, 126] width 139 height 33
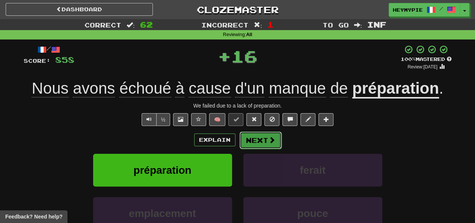
click at [269, 141] on span at bounding box center [272, 139] width 7 height 7
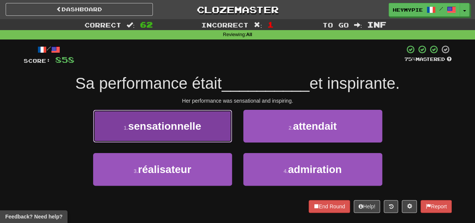
click at [193, 118] on button "1 . sensationnelle" at bounding box center [162, 126] width 139 height 33
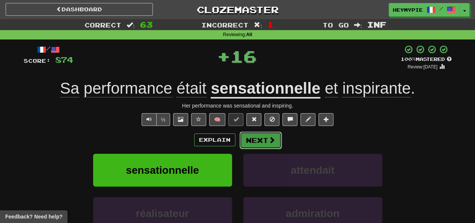
click at [252, 140] on button "Next" at bounding box center [261, 139] width 42 height 17
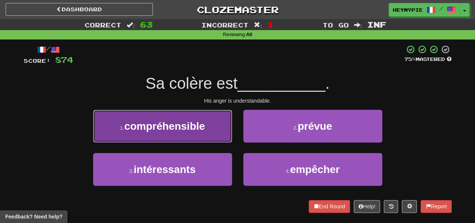
click at [140, 122] on span "compréhensible" at bounding box center [164, 126] width 81 height 12
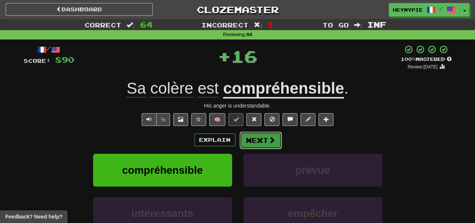
click at [246, 141] on button "Next" at bounding box center [261, 139] width 42 height 17
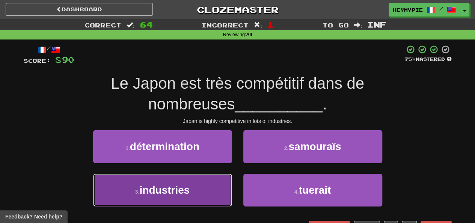
click at [198, 185] on button "3 . industries" at bounding box center [162, 190] width 139 height 33
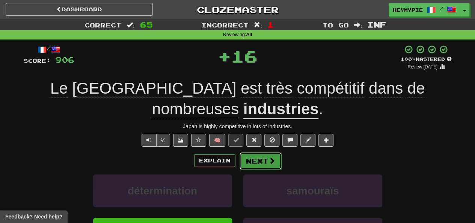
click at [243, 168] on button "Next" at bounding box center [261, 160] width 42 height 17
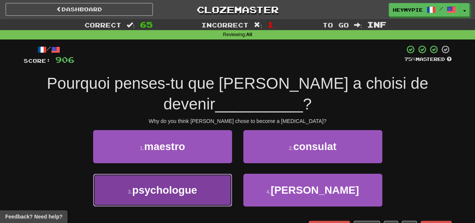
click at [188, 187] on span "psychologue" at bounding box center [164, 190] width 65 height 12
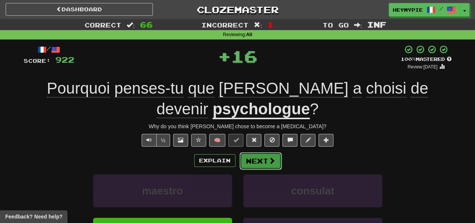
click at [256, 164] on button "Next" at bounding box center [261, 160] width 42 height 17
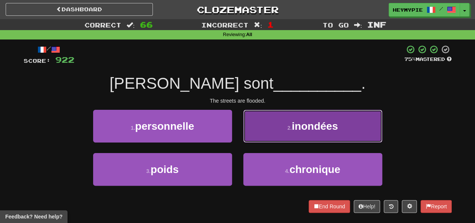
click at [269, 140] on button "2 . inondées" at bounding box center [312, 126] width 139 height 33
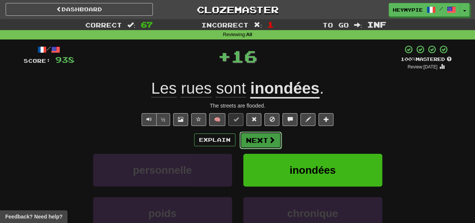
click at [257, 143] on button "Next" at bounding box center [261, 139] width 42 height 17
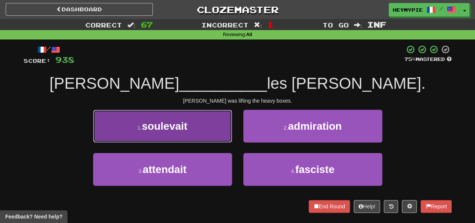
click at [196, 121] on button "1 . soulevait" at bounding box center [162, 126] width 139 height 33
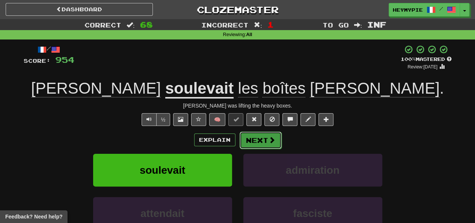
click at [264, 140] on button "Next" at bounding box center [261, 139] width 42 height 17
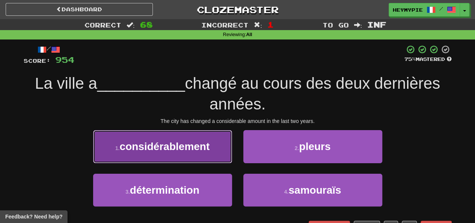
click at [167, 144] on span "considérablement" at bounding box center [165, 146] width 90 height 12
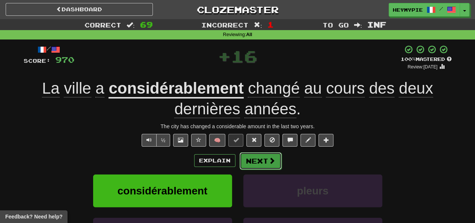
click at [265, 159] on button "Next" at bounding box center [261, 160] width 42 height 17
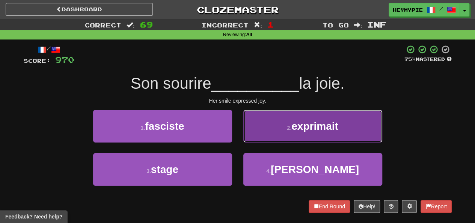
click at [266, 128] on button "2 . exprimait" at bounding box center [312, 126] width 139 height 33
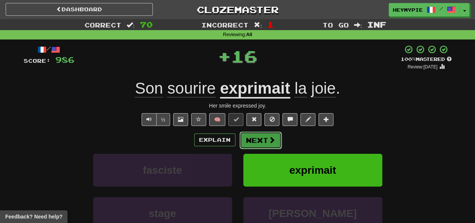
click at [260, 140] on button "Next" at bounding box center [261, 139] width 42 height 17
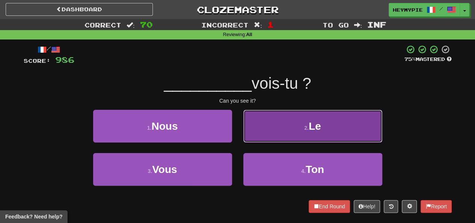
click at [261, 136] on button "2 . Le" at bounding box center [312, 126] width 139 height 33
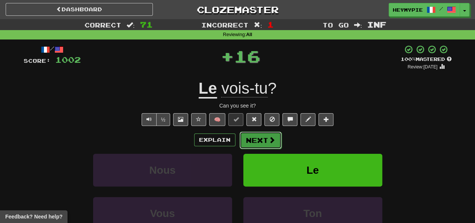
click at [254, 140] on button "Next" at bounding box center [261, 139] width 42 height 17
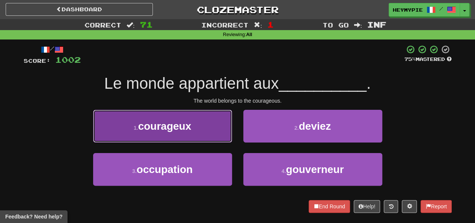
click at [216, 134] on button "1 . courageux" at bounding box center [162, 126] width 139 height 33
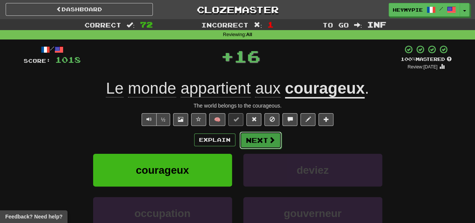
click at [255, 139] on button "Next" at bounding box center [261, 139] width 42 height 17
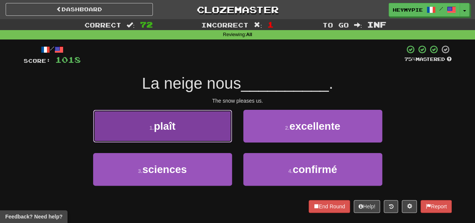
click at [193, 129] on button "1 . plaît" at bounding box center [162, 126] width 139 height 33
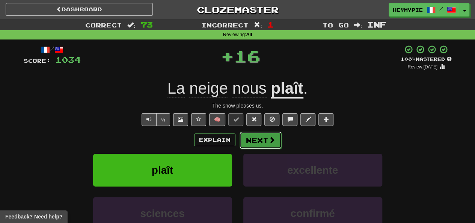
click at [252, 142] on button "Next" at bounding box center [261, 139] width 42 height 17
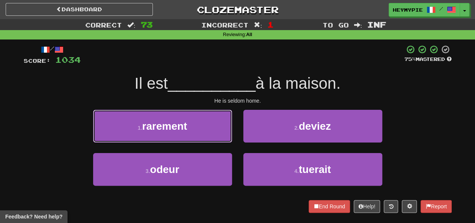
drag, startPoint x: 191, startPoint y: 110, endPoint x: 190, endPoint y: 115, distance: 4.9
click at [190, 113] on button "1 . rarement" at bounding box center [162, 126] width 139 height 33
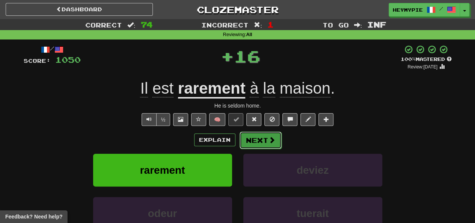
click at [249, 132] on button "Next" at bounding box center [261, 139] width 42 height 17
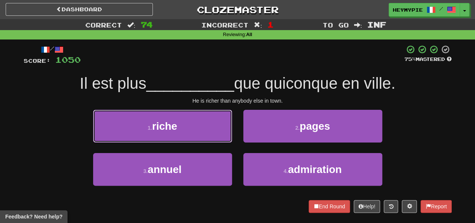
click at [189, 118] on button "1 . riche" at bounding box center [162, 126] width 139 height 33
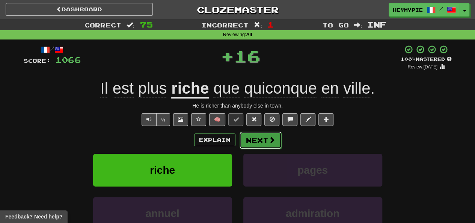
click at [252, 136] on button "Next" at bounding box center [261, 139] width 42 height 17
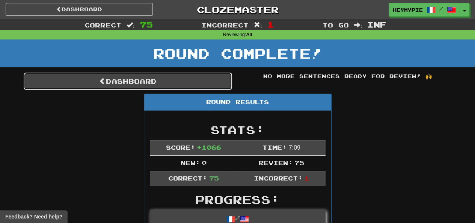
click at [172, 83] on link "Dashboard" at bounding box center [128, 81] width 208 height 17
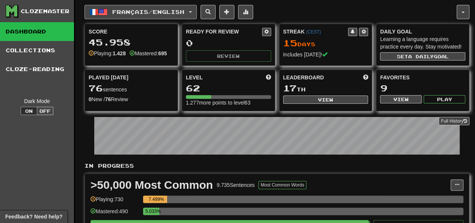
click at [150, 12] on span "Français / English" at bounding box center [148, 12] width 72 height 6
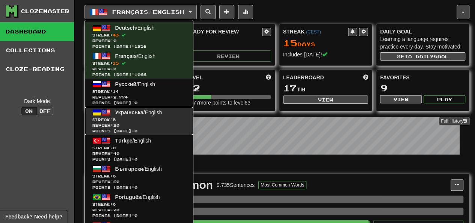
click at [159, 121] on span "Streak: 5" at bounding box center [138, 120] width 93 height 6
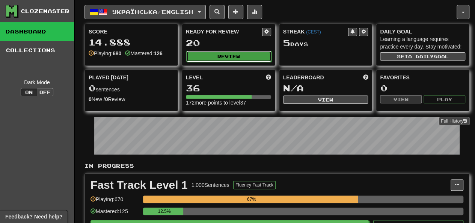
click at [220, 55] on button "Review" at bounding box center [228, 56] width 85 height 11
select select "********"
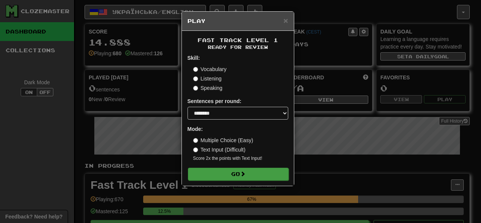
click at [214, 167] on form "Skill: Vocabulary Listening Speaking Sentences per round: * ** ** ** ** ** *** …" at bounding box center [237, 117] width 101 height 126
click at [211, 171] on button "Go" at bounding box center [238, 174] width 101 height 13
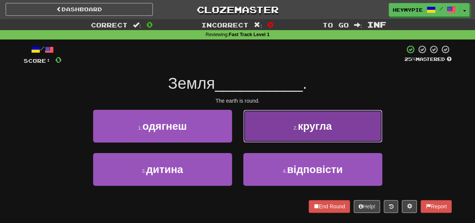
click at [272, 127] on button "2 . кругла" at bounding box center [312, 126] width 139 height 33
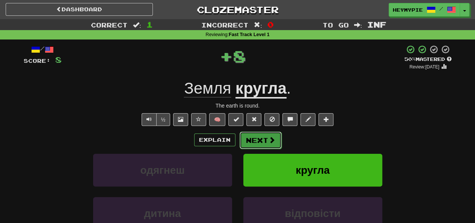
click at [254, 141] on button "Next" at bounding box center [261, 139] width 42 height 17
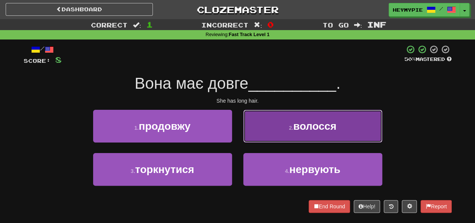
click at [289, 123] on button "2 . волосся" at bounding box center [312, 126] width 139 height 33
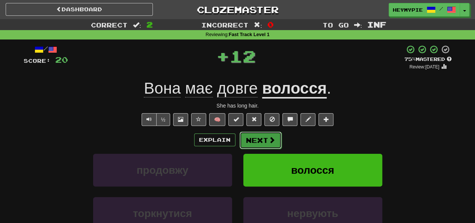
click at [258, 146] on button "Next" at bounding box center [261, 139] width 42 height 17
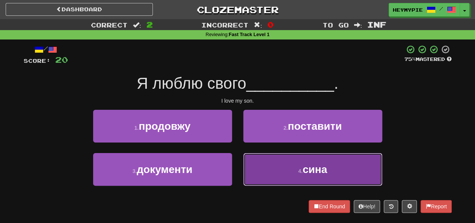
click at [283, 168] on button "4 . сина" at bounding box center [312, 169] width 139 height 33
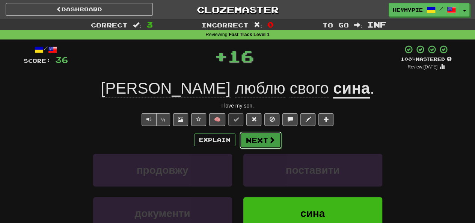
click at [260, 142] on button "Next" at bounding box center [261, 139] width 42 height 17
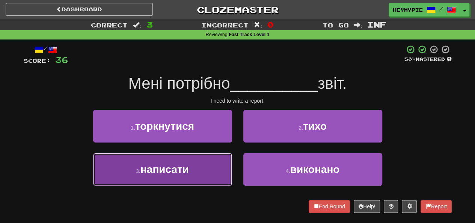
click at [220, 160] on button "3 . написати" at bounding box center [162, 169] width 139 height 33
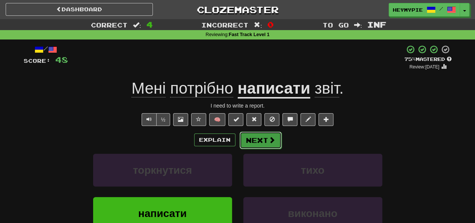
click at [261, 137] on button "Next" at bounding box center [261, 139] width 42 height 17
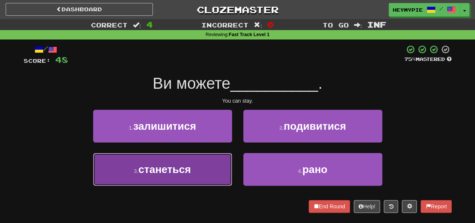
click at [207, 156] on button "3 . станеться" at bounding box center [162, 169] width 139 height 33
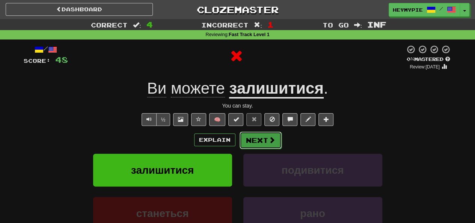
click at [261, 137] on button "Next" at bounding box center [261, 139] width 42 height 17
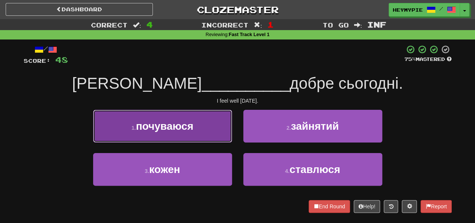
click at [198, 125] on button "1 . почуваюся" at bounding box center [162, 126] width 139 height 33
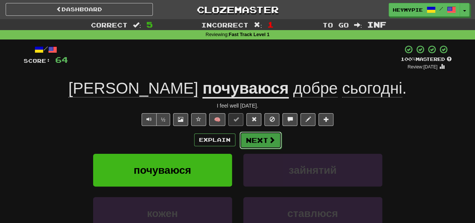
click at [252, 142] on button "Next" at bounding box center [261, 139] width 42 height 17
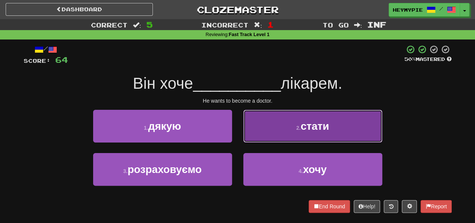
click at [278, 134] on button "2 . стати" at bounding box center [312, 126] width 139 height 33
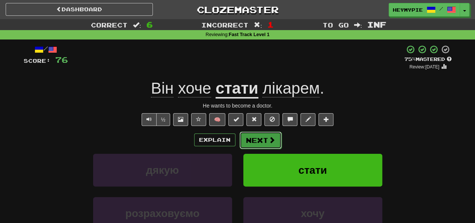
click at [257, 142] on button "Next" at bounding box center [261, 139] width 42 height 17
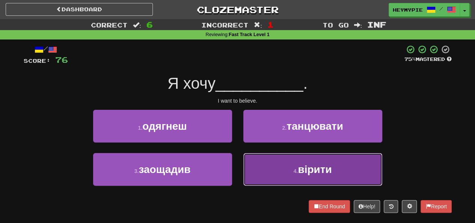
click at [279, 163] on button "4 . вірити" at bounding box center [312, 169] width 139 height 33
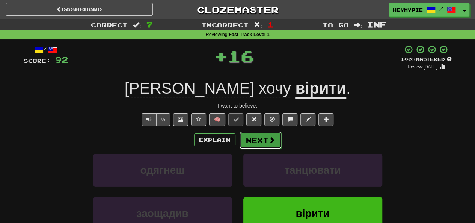
click at [256, 143] on button "Next" at bounding box center [261, 139] width 42 height 17
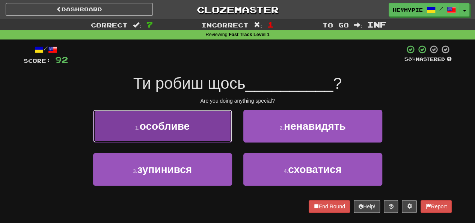
click at [183, 125] on span "особливе" at bounding box center [165, 126] width 50 height 12
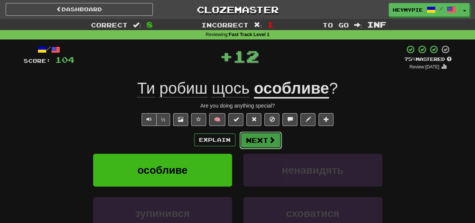
click at [261, 140] on button "Next" at bounding box center [261, 139] width 42 height 17
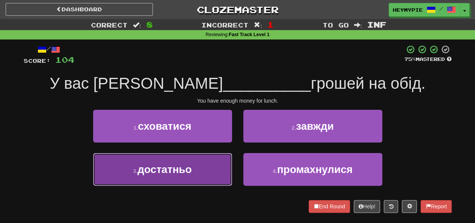
click at [196, 175] on button "3 . достатньо" at bounding box center [162, 169] width 139 height 33
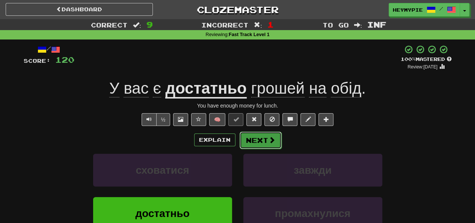
click at [260, 143] on button "Next" at bounding box center [261, 139] width 42 height 17
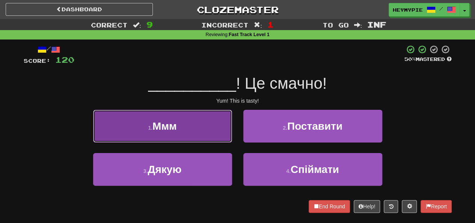
click at [195, 118] on button "1 . Ммм" at bounding box center [162, 126] width 139 height 33
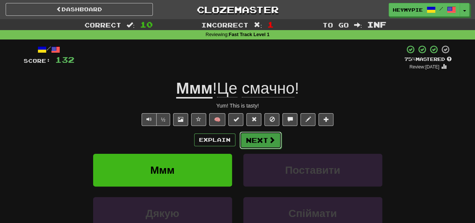
click at [255, 137] on button "Next" at bounding box center [261, 139] width 42 height 17
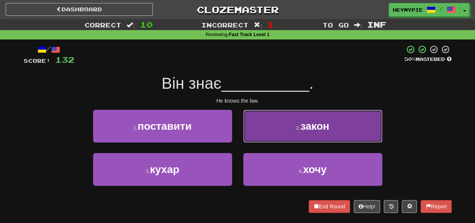
click at [276, 127] on button "2 . закон" at bounding box center [312, 126] width 139 height 33
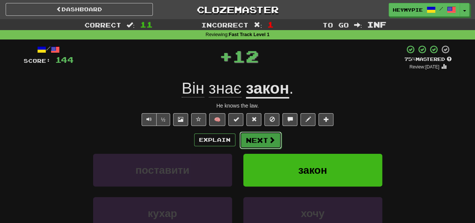
click at [259, 141] on button "Next" at bounding box center [261, 139] width 42 height 17
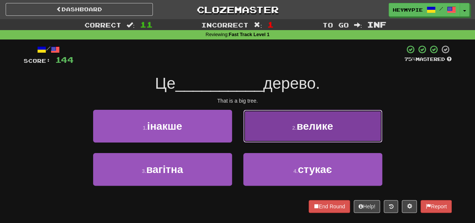
click at [288, 133] on button "2 . велике" at bounding box center [312, 126] width 139 height 33
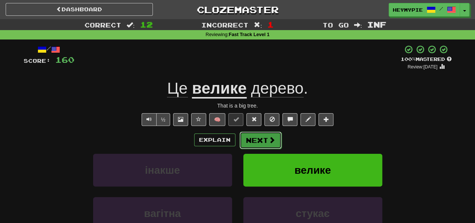
click at [267, 140] on button "Next" at bounding box center [261, 139] width 42 height 17
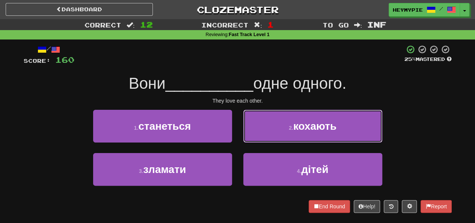
click at [258, 127] on button "2 . кохають" at bounding box center [312, 126] width 139 height 33
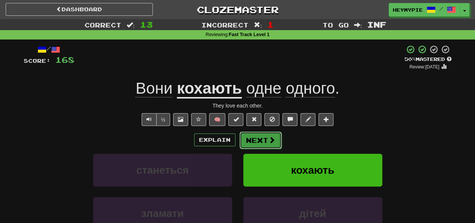
click at [262, 145] on button "Next" at bounding box center [261, 139] width 42 height 17
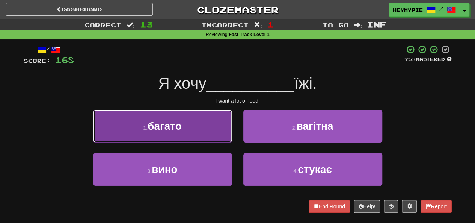
click at [200, 111] on button "1 . багато" at bounding box center [162, 126] width 139 height 33
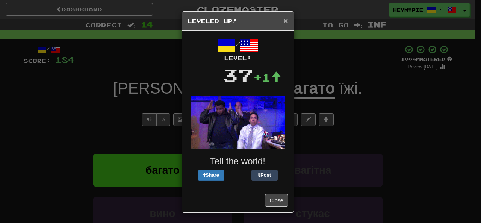
click at [283, 17] on span "×" at bounding box center [285, 20] width 5 height 9
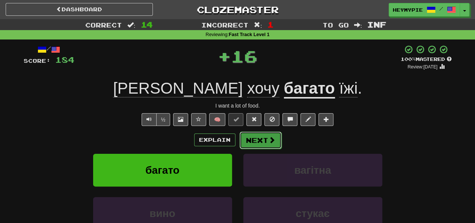
click at [257, 138] on button "Next" at bounding box center [261, 139] width 42 height 17
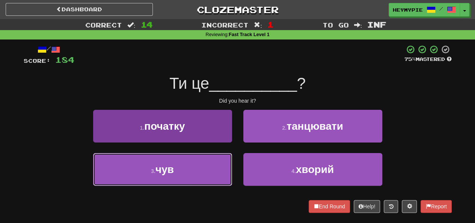
click at [210, 172] on button "3 . чув" at bounding box center [162, 169] width 139 height 33
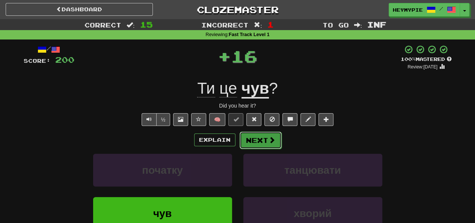
click at [256, 147] on button "Next" at bounding box center [261, 139] width 42 height 17
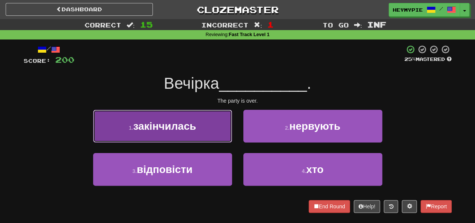
click at [203, 125] on button "1 . закінчилась" at bounding box center [162, 126] width 139 height 33
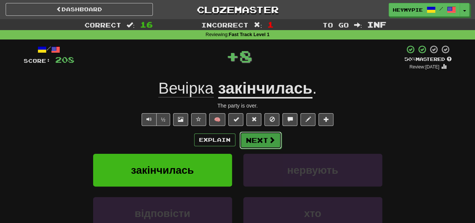
click at [261, 143] on button "Next" at bounding box center [261, 139] width 42 height 17
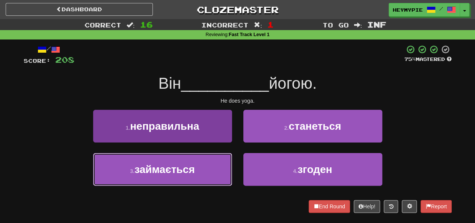
click at [190, 160] on button "3 . займається" at bounding box center [162, 169] width 139 height 33
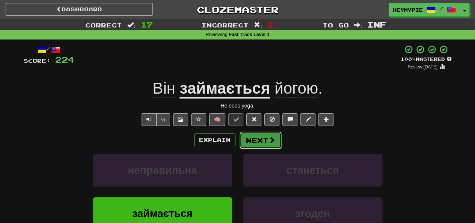
click at [256, 143] on button "Next" at bounding box center [261, 139] width 42 height 17
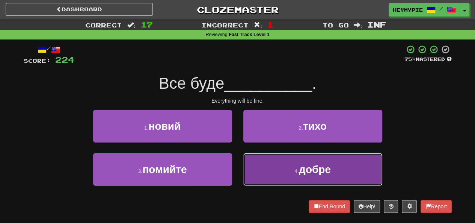
click at [267, 167] on button "4 . добре" at bounding box center [312, 169] width 139 height 33
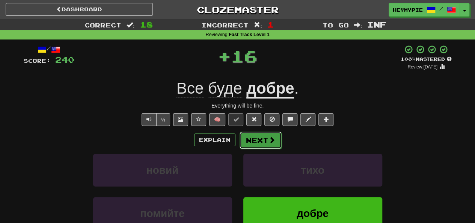
click at [263, 136] on button "Next" at bounding box center [261, 139] width 42 height 17
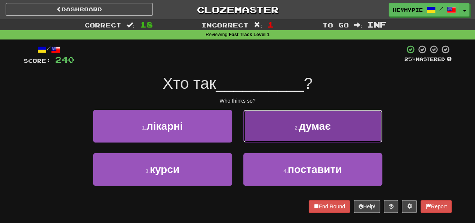
click at [270, 133] on button "2 . думає" at bounding box center [312, 126] width 139 height 33
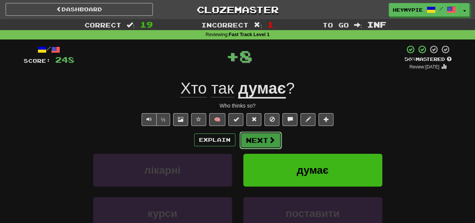
click at [254, 140] on button "Next" at bounding box center [261, 139] width 42 height 17
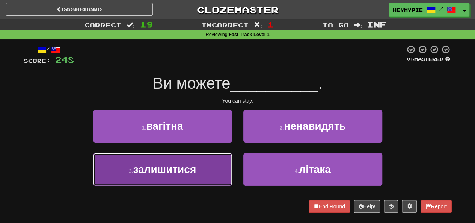
click at [201, 160] on button "3 . залишитися" at bounding box center [162, 169] width 139 height 33
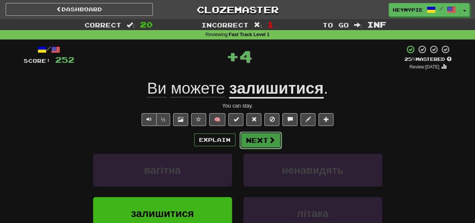
click at [240, 138] on button "Next" at bounding box center [261, 139] width 42 height 17
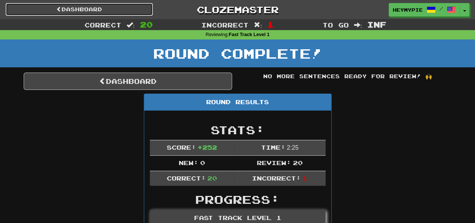
click at [82, 8] on link "Dashboard" at bounding box center [79, 9] width 147 height 13
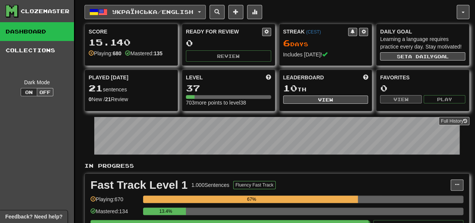
click at [159, 14] on span "Українська / English" at bounding box center [152, 12] width 81 height 6
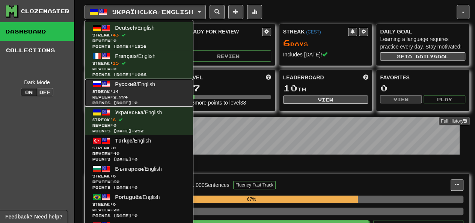
click at [162, 90] on span "Streak: 14" at bounding box center [138, 92] width 93 height 6
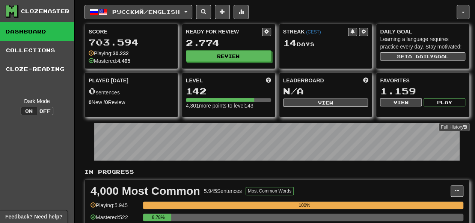
click at [204, 62] on div "Ready for Review 2.774 Review" at bounding box center [228, 44] width 93 height 41
click at [211, 58] on button "Review" at bounding box center [228, 56] width 85 height 11
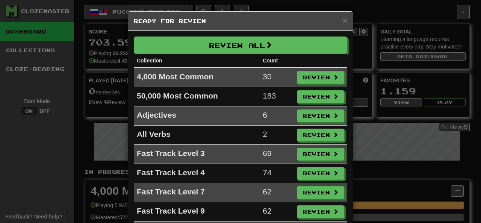
click at [304, 3] on div "× Ready for Review Review All Collection Count 4,000 Most Common 30 Review 50,0…" at bounding box center [240, 111] width 481 height 223
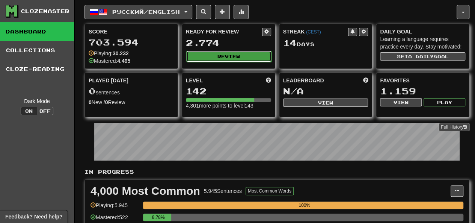
click at [224, 51] on button "Review" at bounding box center [228, 56] width 85 height 11
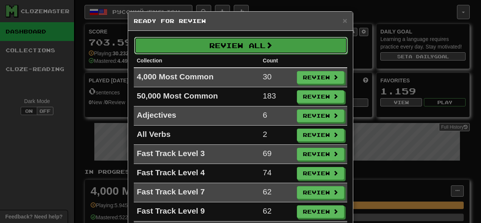
click at [241, 44] on button "Review All" at bounding box center [240, 45] width 213 height 17
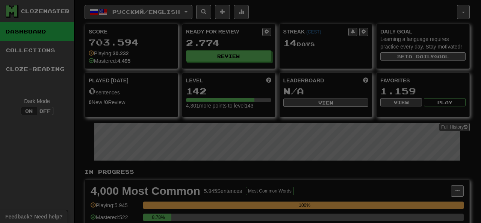
select select "********"
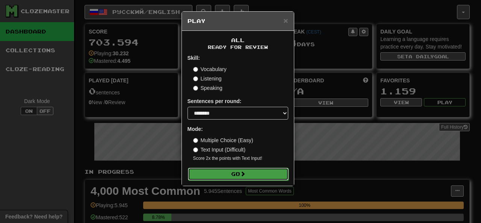
click at [237, 169] on button "Go" at bounding box center [238, 174] width 101 height 13
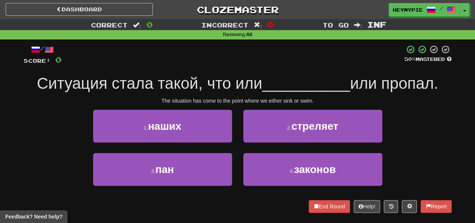
scroll to position [38, 0]
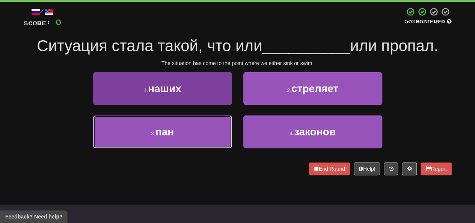
click at [191, 134] on button "3 . пан" at bounding box center [162, 131] width 139 height 33
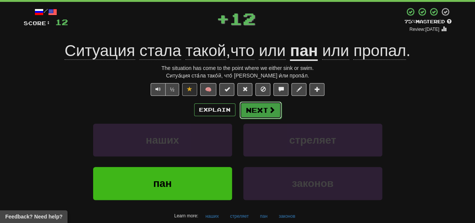
click at [254, 113] on button "Next" at bounding box center [261, 109] width 42 height 17
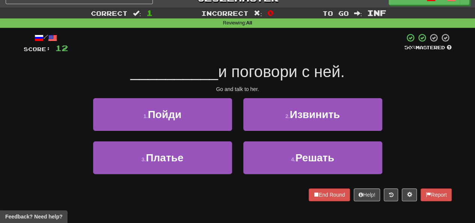
scroll to position [0, 0]
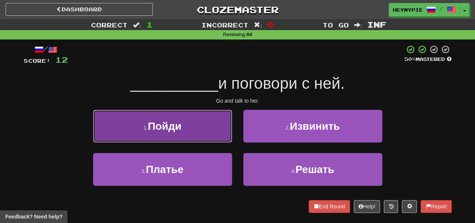
click at [196, 129] on button "1 . Пойди" at bounding box center [162, 126] width 139 height 33
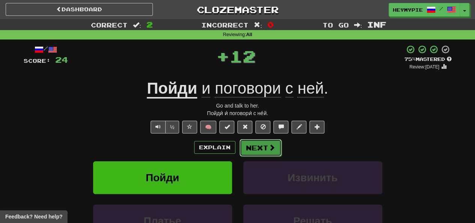
click at [253, 147] on button "Next" at bounding box center [261, 147] width 42 height 17
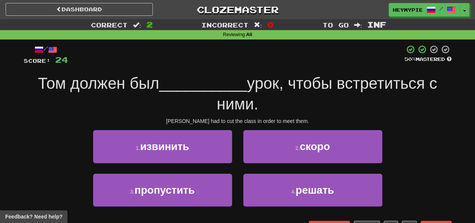
scroll to position [38, 0]
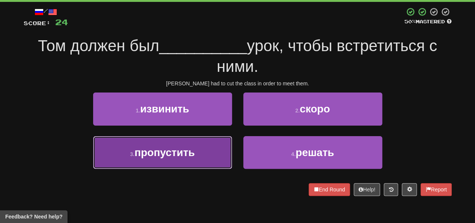
click at [183, 153] on span "пропустить" at bounding box center [164, 153] width 60 height 12
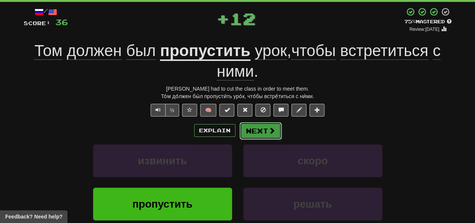
click at [258, 131] on button "Next" at bounding box center [261, 130] width 42 height 17
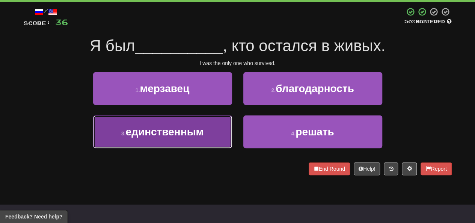
click at [196, 132] on span "единственным" at bounding box center [165, 132] width 78 height 12
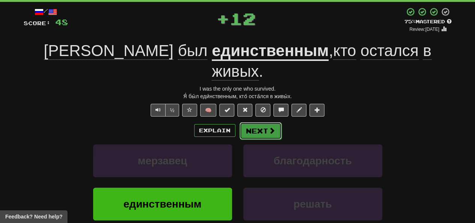
click at [258, 122] on button "Next" at bounding box center [261, 130] width 42 height 17
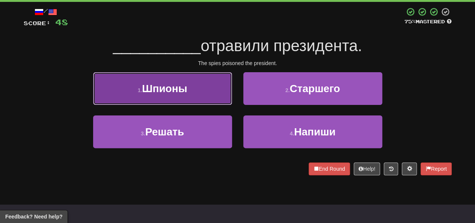
click at [189, 92] on button "1 . Шпионы" at bounding box center [162, 88] width 139 height 33
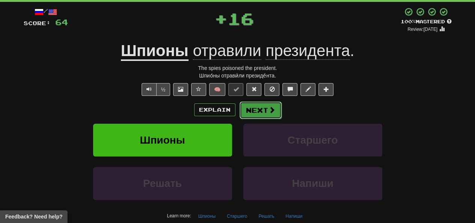
click at [248, 111] on button "Next" at bounding box center [261, 109] width 42 height 17
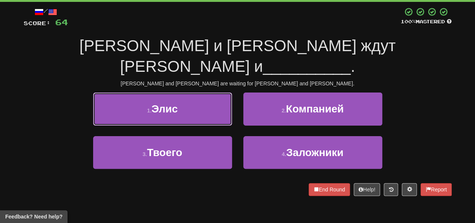
click at [178, 92] on button "1 . Элис" at bounding box center [162, 108] width 139 height 33
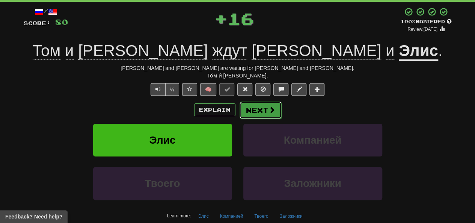
click at [252, 112] on button "Next" at bounding box center [261, 109] width 42 height 17
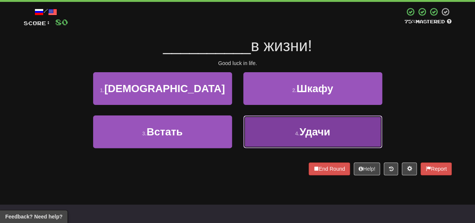
click at [253, 142] on button "4 . Удачи" at bounding box center [312, 131] width 139 height 33
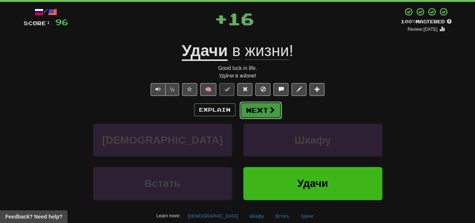
click at [264, 112] on button "Next" at bounding box center [261, 109] width 42 height 17
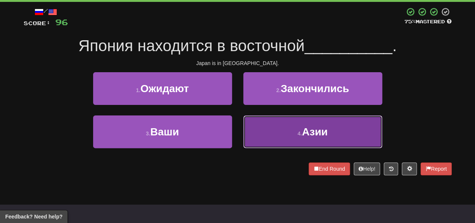
click at [258, 136] on button "4 . [GEOGRAPHIC_DATA]" at bounding box center [312, 131] width 139 height 33
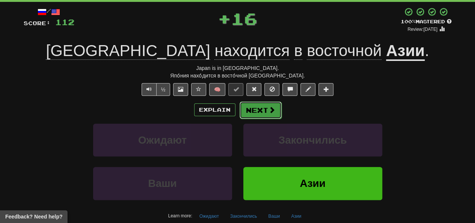
click at [258, 112] on button "Next" at bounding box center [261, 109] width 42 height 17
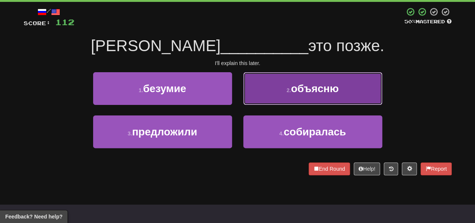
click at [278, 97] on button "2 . объясню" at bounding box center [312, 88] width 139 height 33
click at [278, 97] on div "/ Score: 112 50 % Mastered Я __________ это позже. I'll explain this later. 1 .…" at bounding box center [238, 91] width 428 height 168
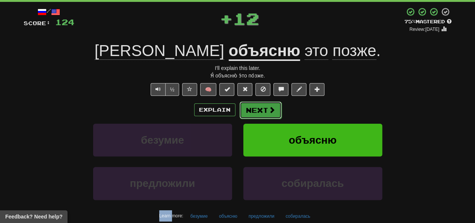
click at [259, 113] on button "Next" at bounding box center [261, 109] width 42 height 17
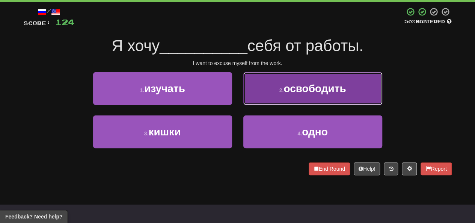
click at [282, 95] on button "2 . освободить" at bounding box center [312, 88] width 139 height 33
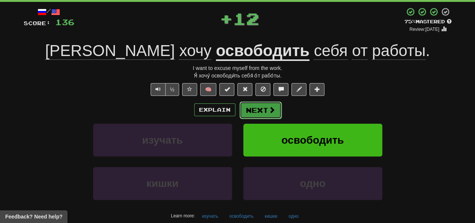
click at [269, 106] on span at bounding box center [272, 109] width 7 height 7
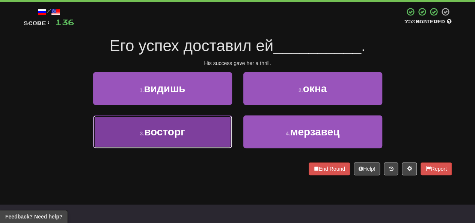
click at [183, 136] on span "восторг" at bounding box center [164, 132] width 41 height 12
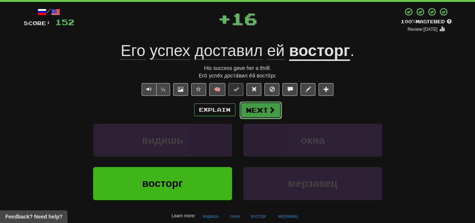
click at [260, 109] on button "Next" at bounding box center [261, 109] width 42 height 17
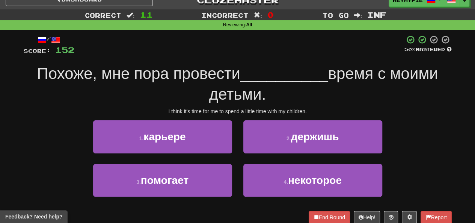
scroll to position [0, 0]
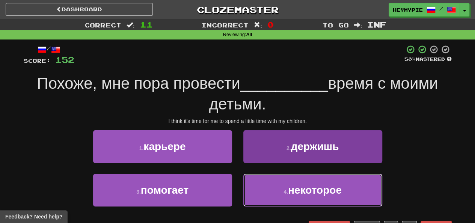
click at [264, 181] on button "4 . некоторое" at bounding box center [312, 190] width 139 height 33
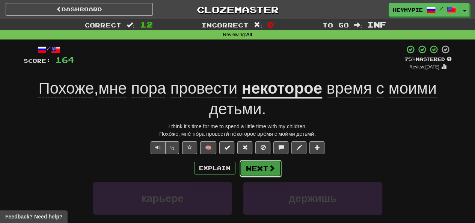
click at [255, 172] on button "Next" at bounding box center [261, 168] width 42 height 17
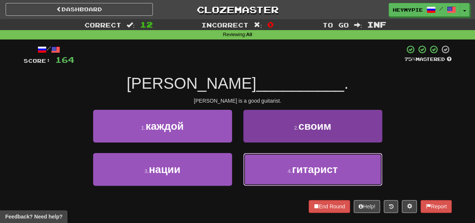
click at [275, 169] on button "4 . гитарист" at bounding box center [312, 169] width 139 height 33
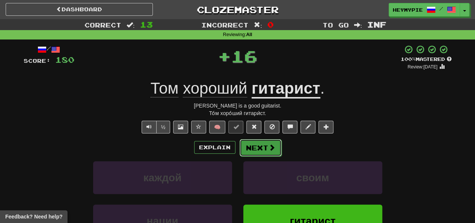
click at [256, 144] on button "Next" at bounding box center [261, 147] width 42 height 17
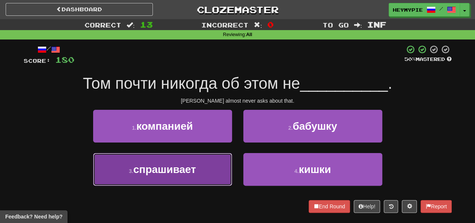
click at [168, 167] on span "спрашивает" at bounding box center [164, 169] width 63 height 12
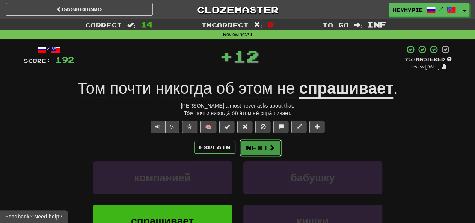
click at [260, 148] on button "Next" at bounding box center [261, 147] width 42 height 17
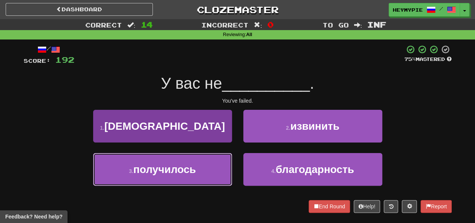
click at [204, 169] on button "3 . получилось" at bounding box center [162, 169] width 139 height 33
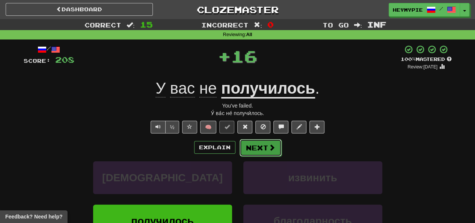
click at [257, 152] on button "Next" at bounding box center [261, 147] width 42 height 17
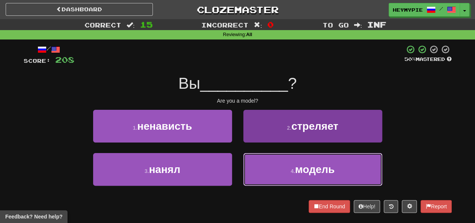
click at [261, 160] on button "4 . модель" at bounding box center [312, 169] width 139 height 33
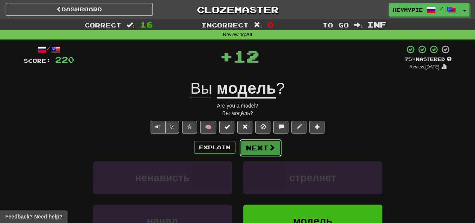
click at [252, 150] on button "Next" at bounding box center [261, 147] width 42 height 17
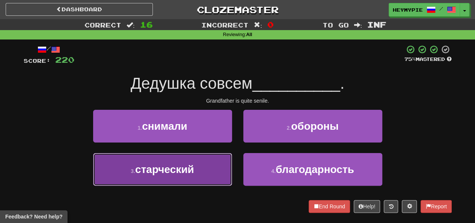
click at [166, 159] on button "3 . старческий" at bounding box center [162, 169] width 139 height 33
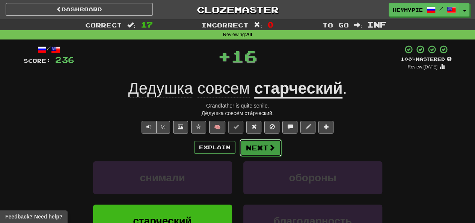
click at [258, 150] on button "Next" at bounding box center [261, 147] width 42 height 17
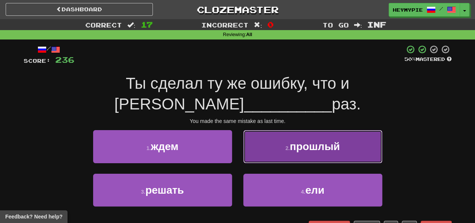
click at [289, 145] on small "2 ." at bounding box center [287, 148] width 5 height 6
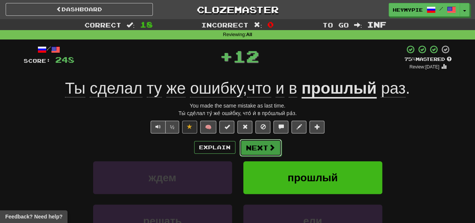
click at [261, 148] on button "Next" at bounding box center [261, 147] width 42 height 17
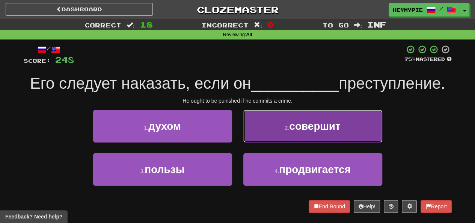
click at [273, 113] on button "2 . совершит" at bounding box center [312, 126] width 139 height 33
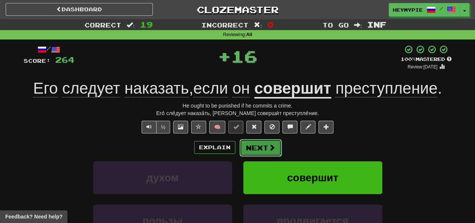
click at [269, 146] on span at bounding box center [272, 147] width 7 height 7
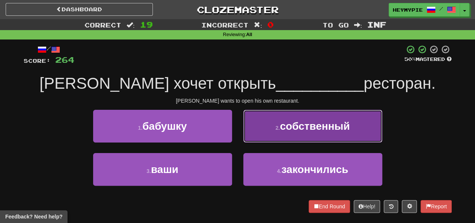
click at [269, 118] on button "2 . собственный" at bounding box center [312, 126] width 139 height 33
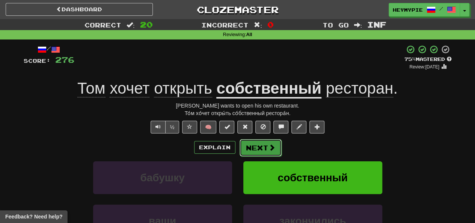
click at [263, 146] on button "Next" at bounding box center [261, 147] width 42 height 17
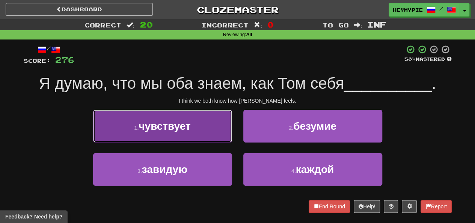
click at [178, 128] on span "чувствует" at bounding box center [165, 126] width 52 height 12
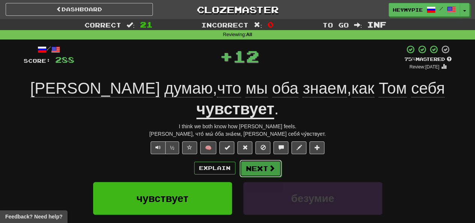
click at [258, 160] on button "Next" at bounding box center [261, 168] width 42 height 17
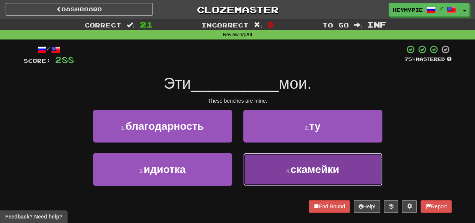
click at [270, 171] on button "4 . скамейки" at bounding box center [312, 169] width 139 height 33
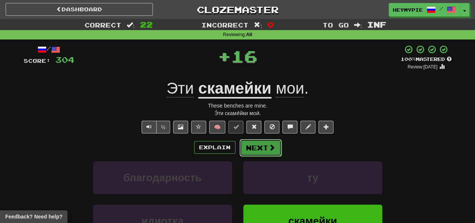
click at [252, 148] on button "Next" at bounding box center [261, 147] width 42 height 17
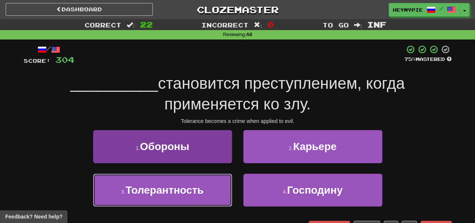
click at [198, 193] on span "Толерантность" at bounding box center [164, 190] width 78 height 12
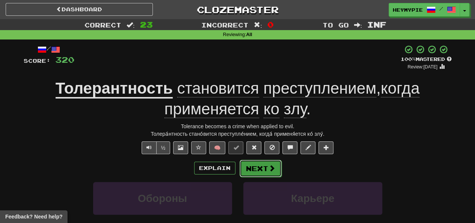
click at [257, 170] on button "Next" at bounding box center [261, 168] width 42 height 17
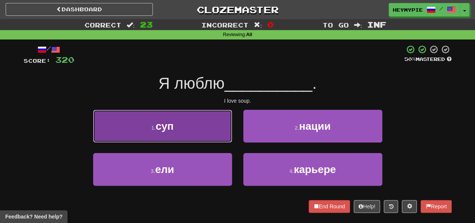
click at [184, 132] on button "1 . суп" at bounding box center [162, 126] width 139 height 33
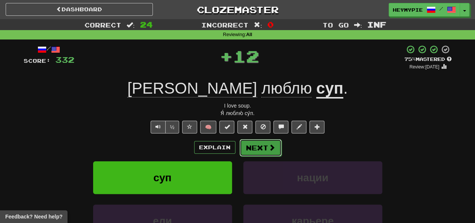
click at [243, 145] on button "Next" at bounding box center [261, 147] width 42 height 17
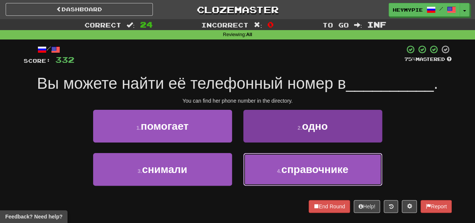
drag, startPoint x: 261, startPoint y: 170, endPoint x: 264, endPoint y: 163, distance: 6.8
click at [261, 170] on button "4 . справочнике" at bounding box center [312, 169] width 139 height 33
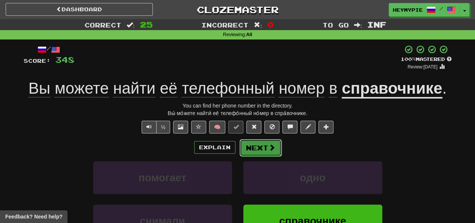
click at [252, 145] on button "Next" at bounding box center [261, 147] width 42 height 17
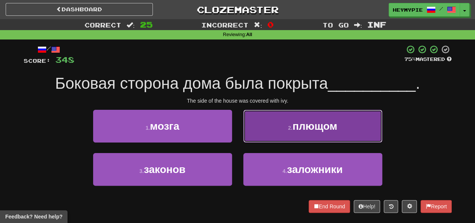
click at [275, 132] on button "2 . плющом" at bounding box center [312, 126] width 139 height 33
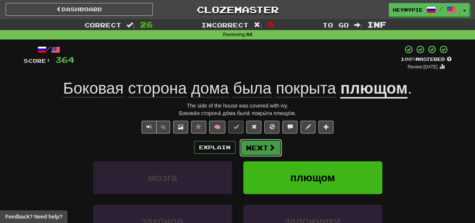
click at [263, 148] on button "Next" at bounding box center [261, 147] width 42 height 17
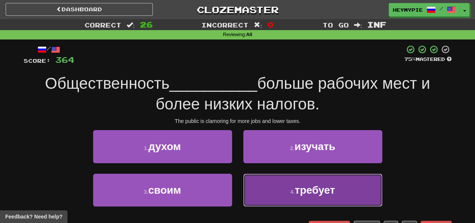
click at [260, 192] on button "4 . требует" at bounding box center [312, 190] width 139 height 33
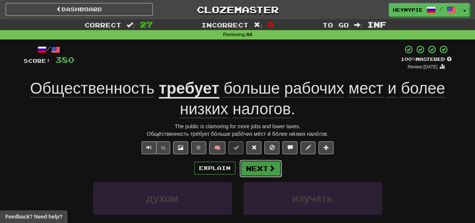
click at [264, 165] on button "Next" at bounding box center [261, 168] width 42 height 17
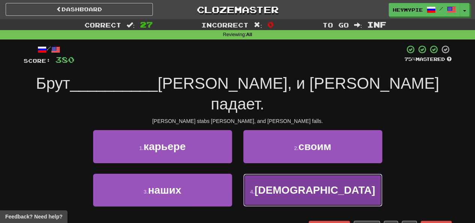
click at [261, 174] on button "4 . пронзает" at bounding box center [312, 190] width 139 height 33
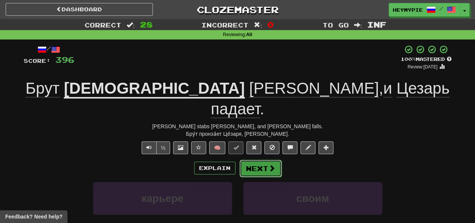
click at [256, 160] on button "Next" at bounding box center [261, 168] width 42 height 17
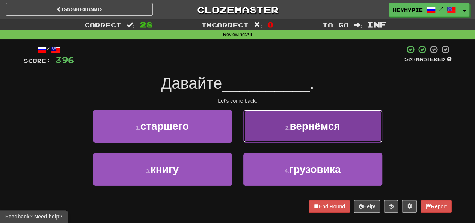
click at [271, 132] on button "2 . вернёмся" at bounding box center [312, 126] width 139 height 33
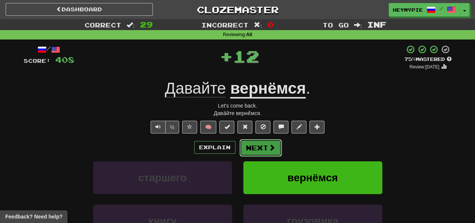
click at [255, 151] on button "Next" at bounding box center [261, 147] width 42 height 17
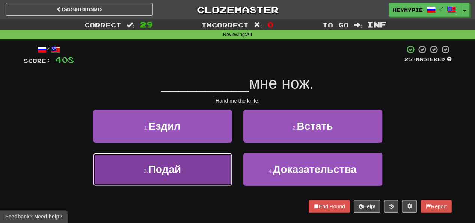
click at [202, 168] on button "3 . Подай" at bounding box center [162, 169] width 139 height 33
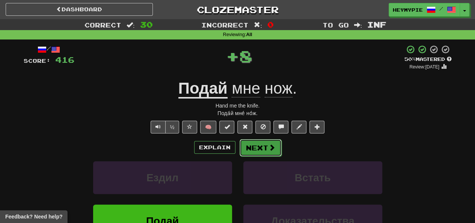
click at [260, 150] on button "Next" at bounding box center [261, 147] width 42 height 17
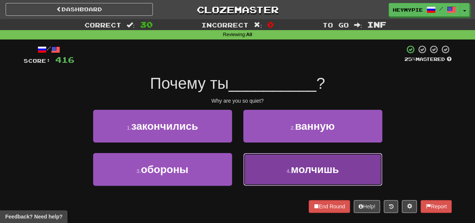
click at [263, 163] on button "4 . молчишь" at bounding box center [312, 169] width 139 height 33
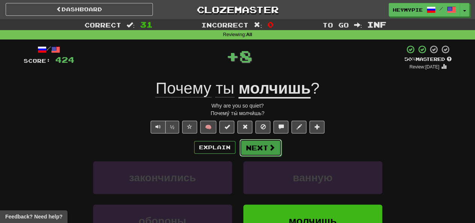
click at [262, 149] on button "Next" at bounding box center [261, 147] width 42 height 17
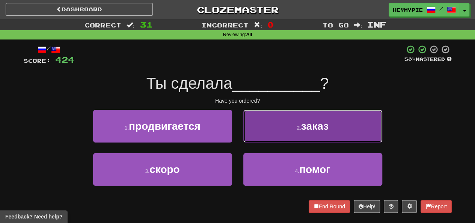
click at [267, 125] on button "2 . заказ" at bounding box center [312, 126] width 139 height 33
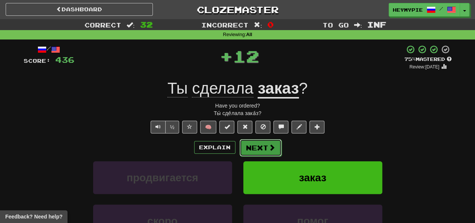
click at [255, 152] on button "Next" at bounding box center [261, 147] width 42 height 17
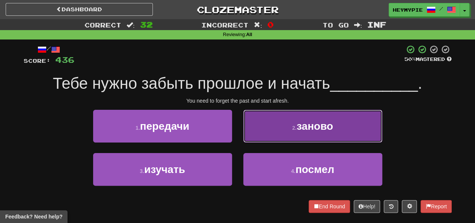
click at [278, 128] on button "2 . заново" at bounding box center [312, 126] width 139 height 33
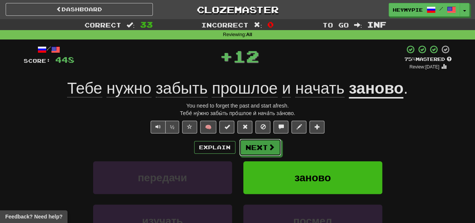
drag, startPoint x: 260, startPoint y: 152, endPoint x: 258, endPoint y: 100, distance: 51.5
click at [259, 151] on button "Next" at bounding box center [260, 147] width 42 height 17
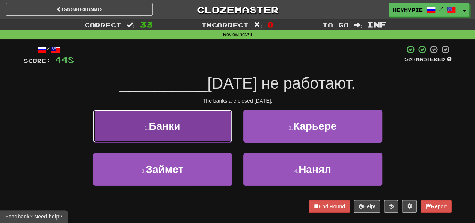
click at [207, 129] on button "1 . [GEOGRAPHIC_DATA]" at bounding box center [162, 126] width 139 height 33
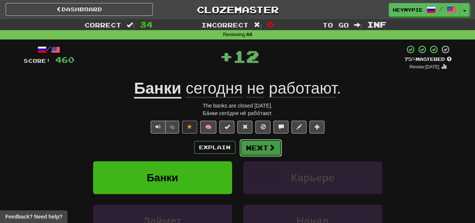
click at [255, 148] on button "Next" at bounding box center [261, 147] width 42 height 17
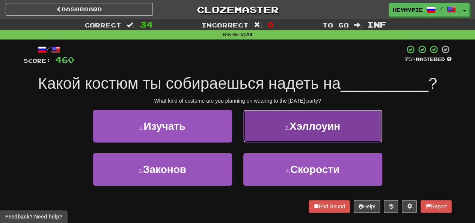
click at [294, 122] on span "Хэллоуин" at bounding box center [315, 126] width 51 height 12
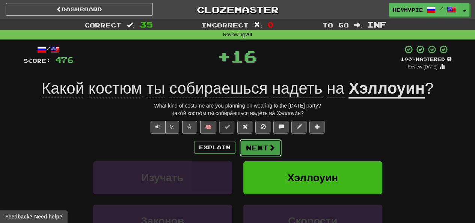
click at [261, 148] on button "Next" at bounding box center [261, 147] width 42 height 17
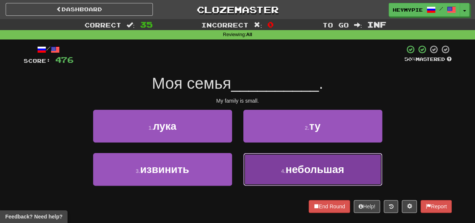
click at [273, 173] on button "4 . небольшая" at bounding box center [312, 169] width 139 height 33
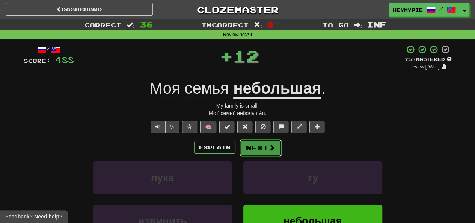
click at [262, 148] on button "Next" at bounding box center [261, 147] width 42 height 17
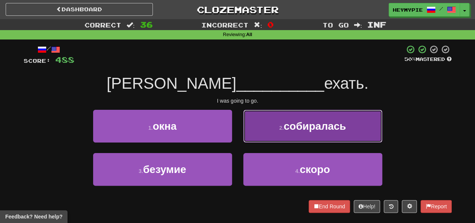
click at [264, 134] on button "2 . собиралась" at bounding box center [312, 126] width 139 height 33
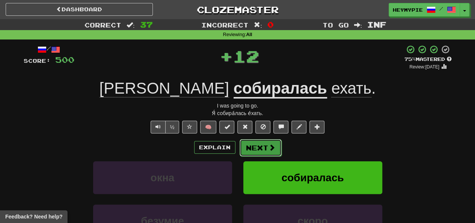
click at [258, 150] on button "Next" at bounding box center [261, 147] width 42 height 17
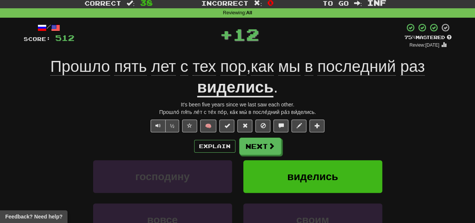
scroll to position [38, 0]
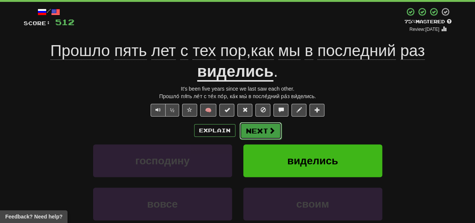
click at [257, 136] on button "Next" at bounding box center [261, 130] width 42 height 17
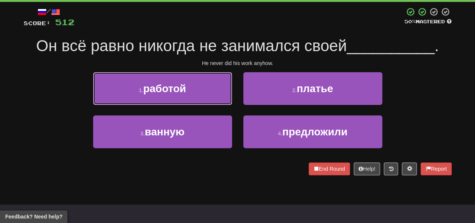
drag, startPoint x: 174, startPoint y: 76, endPoint x: 180, endPoint y: 85, distance: 11.1
click at [174, 76] on button "1 . работой" at bounding box center [162, 88] width 139 height 33
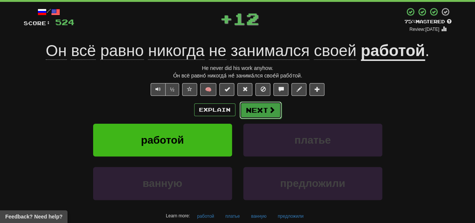
click at [255, 117] on button "Next" at bounding box center [261, 109] width 42 height 17
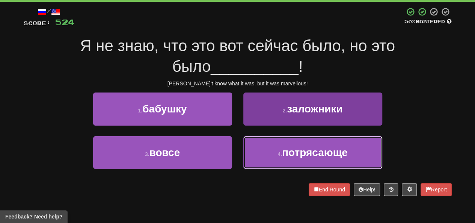
click at [278, 152] on small "4 ." at bounding box center [280, 154] width 5 height 6
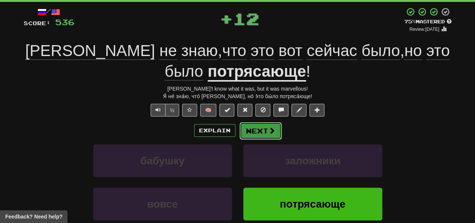
click at [265, 131] on button "Next" at bounding box center [261, 130] width 42 height 17
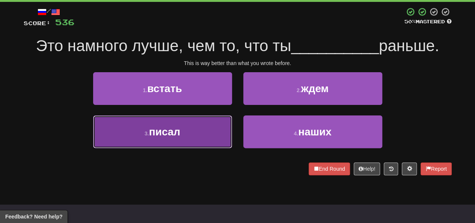
click at [189, 140] on button "3 . писал" at bounding box center [162, 131] width 139 height 33
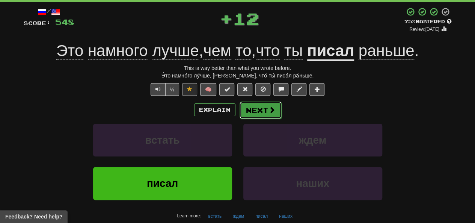
click at [265, 112] on button "Next" at bounding box center [261, 109] width 42 height 17
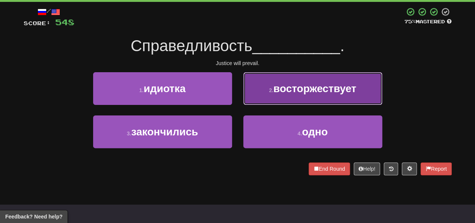
click at [259, 98] on button "2 . восторжествует" at bounding box center [312, 88] width 139 height 33
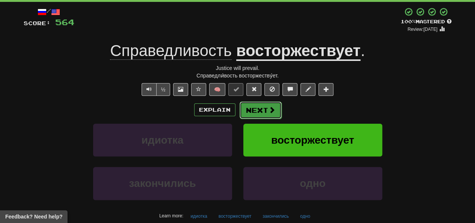
click at [249, 106] on button "Next" at bounding box center [261, 109] width 42 height 17
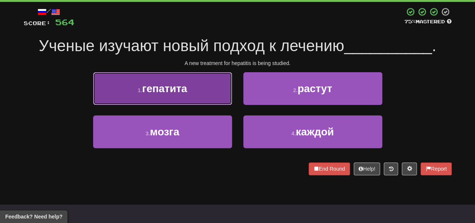
click at [183, 79] on button "1 . гепатита" at bounding box center [162, 88] width 139 height 33
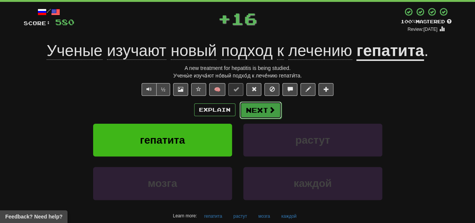
click at [263, 113] on button "Next" at bounding box center [261, 109] width 42 height 17
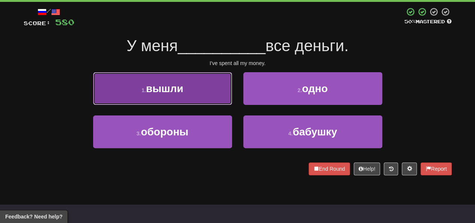
click at [196, 101] on button "1 . вышли" at bounding box center [162, 88] width 139 height 33
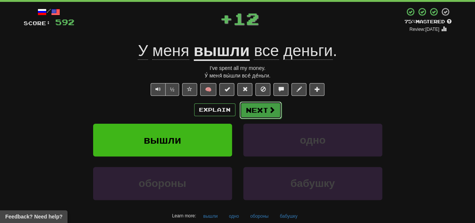
click at [261, 116] on button "Next" at bounding box center [261, 109] width 42 height 17
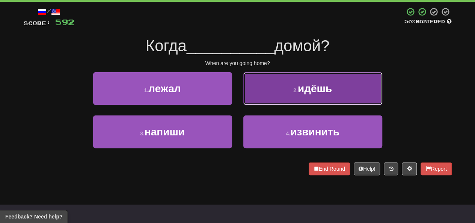
click at [259, 101] on button "2 . идёшь" at bounding box center [312, 88] width 139 height 33
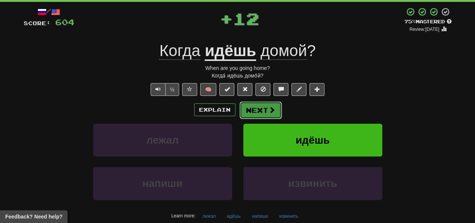
click at [248, 112] on button "Next" at bounding box center [261, 109] width 42 height 17
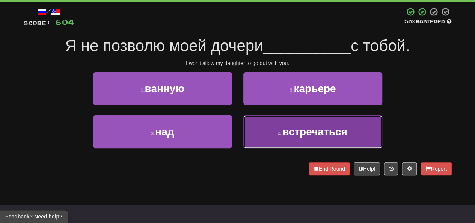
click at [260, 137] on button "4 . встречаться" at bounding box center [312, 131] width 139 height 33
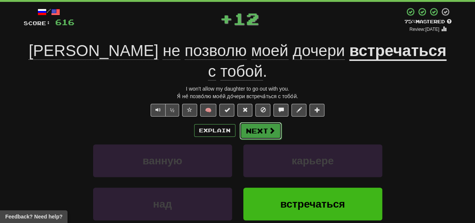
click at [260, 122] on button "Next" at bounding box center [261, 130] width 42 height 17
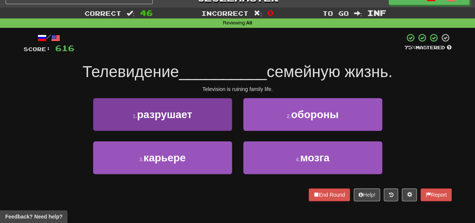
scroll to position [0, 0]
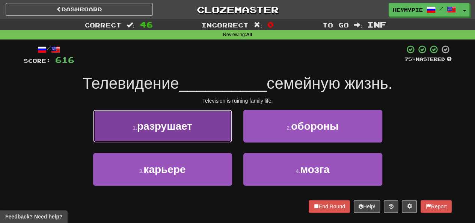
click at [205, 116] on button "1 . разрушает" at bounding box center [162, 126] width 139 height 33
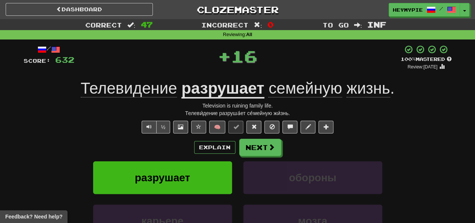
click at [259, 156] on div "Explain Next разрушает обороны карьере мозга Learn more: разрушает обороны карь…" at bounding box center [238, 199] width 428 height 121
click at [258, 150] on button "Next" at bounding box center [261, 147] width 42 height 17
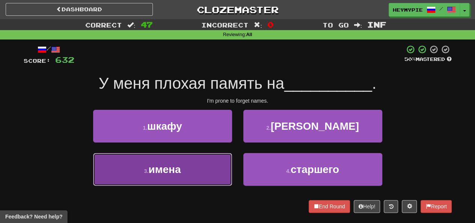
click at [197, 159] on button "3 . имена" at bounding box center [162, 169] width 139 height 33
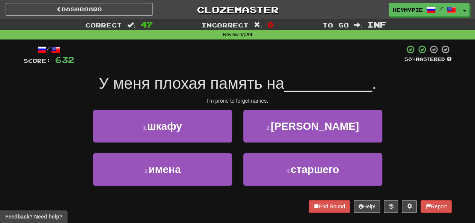
click at [197, 159] on div "1 . шкафу 2 . [PERSON_NAME] 3 . имена 4 . старшего" at bounding box center [238, 153] width 428 height 87
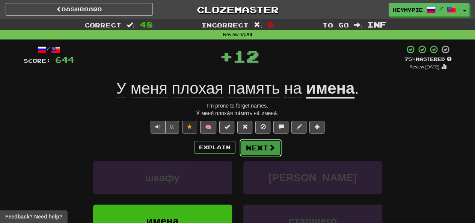
click at [250, 150] on button "Next" at bounding box center [261, 147] width 42 height 17
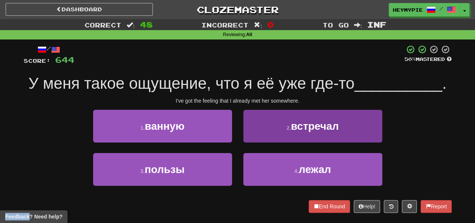
click at [240, 138] on div "2 . встречал" at bounding box center [313, 131] width 150 height 43
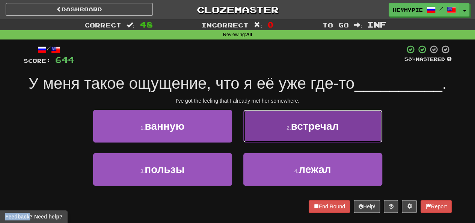
click at [258, 133] on button "2 . встречал" at bounding box center [312, 126] width 139 height 33
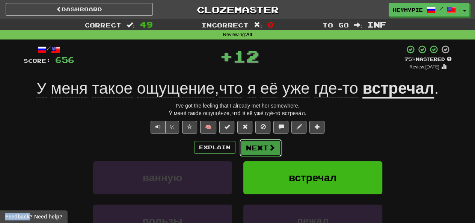
click at [246, 153] on button "Next" at bounding box center [261, 147] width 42 height 17
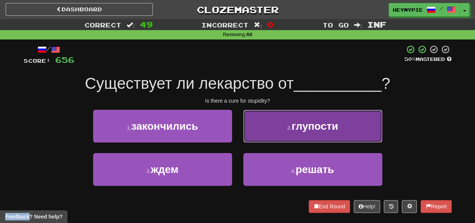
click at [273, 125] on button "2 . глупости" at bounding box center [312, 126] width 139 height 33
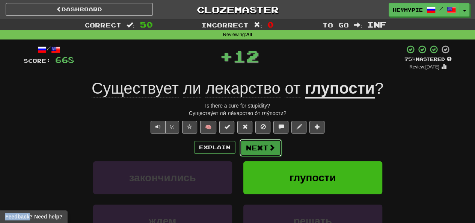
click at [257, 153] on button "Next" at bounding box center [261, 147] width 42 height 17
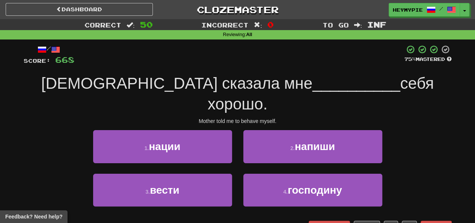
click at [267, 219] on div "/ Score: 668 75 % Mastered [PERSON_NAME] сказала мне __________ себя хорошо. Mo…" at bounding box center [238, 141] width 428 height 204
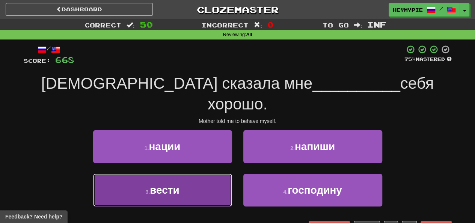
click at [210, 174] on button "3 . вести" at bounding box center [162, 190] width 139 height 33
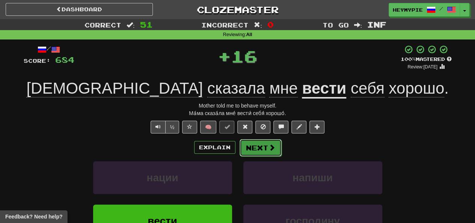
click at [271, 144] on span at bounding box center [272, 147] width 7 height 7
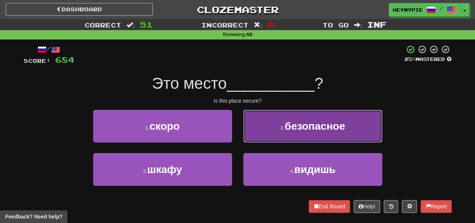
click at [274, 124] on button "2 . безопасное" at bounding box center [312, 126] width 139 height 33
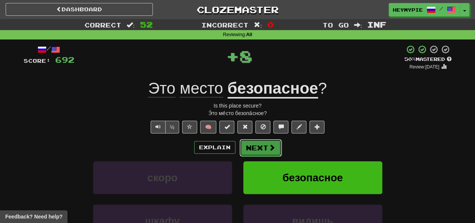
click at [258, 146] on button "Next" at bounding box center [261, 147] width 42 height 17
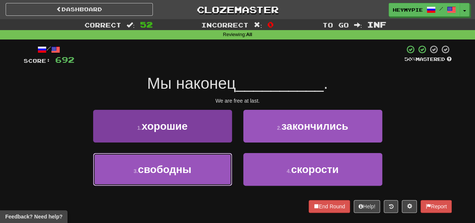
click at [200, 172] on button "3 . свободны" at bounding box center [162, 169] width 139 height 33
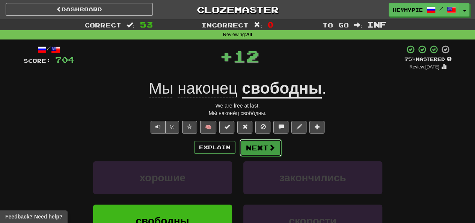
click at [249, 150] on button "Next" at bounding box center [261, 147] width 42 height 17
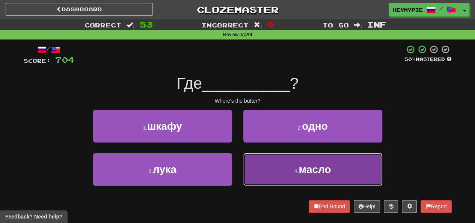
click at [265, 161] on button "4 . масло" at bounding box center [312, 169] width 139 height 33
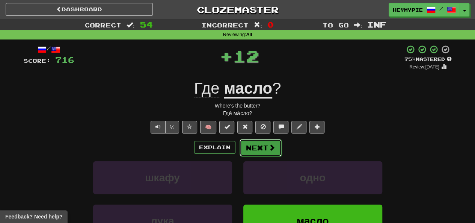
click at [257, 143] on button "Next" at bounding box center [261, 147] width 42 height 17
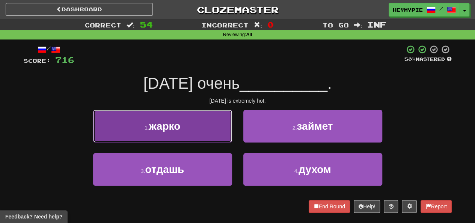
click at [196, 135] on button "1 . жарко" at bounding box center [162, 126] width 139 height 33
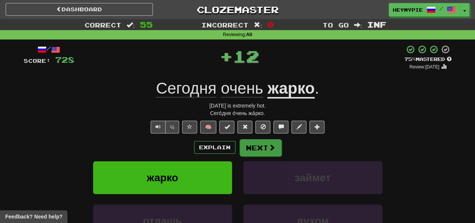
click at [257, 139] on div "/ Score: 728 + 12 75 % Mastered Review: [DATE] [DATE] очень жарко . [DATE] is e…" at bounding box center [238, 166] width 428 height 243
click at [261, 143] on button "Next" at bounding box center [261, 147] width 42 height 17
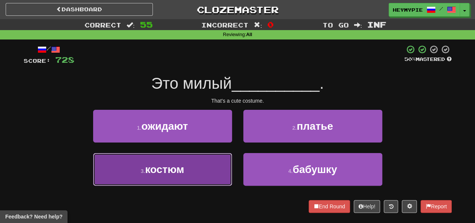
click at [207, 168] on button "3 . костюм" at bounding box center [162, 169] width 139 height 33
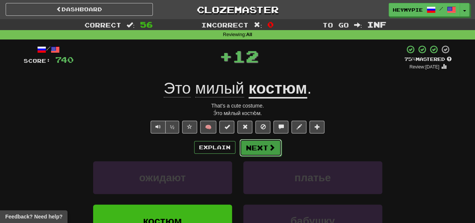
click at [251, 151] on button "Next" at bounding box center [261, 147] width 42 height 17
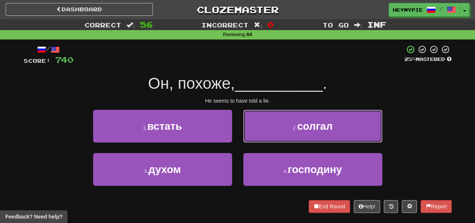
click at [261, 136] on button "2 . солгал" at bounding box center [312, 126] width 139 height 33
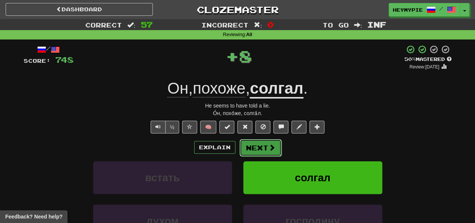
click at [251, 148] on button "Next" at bounding box center [261, 147] width 42 height 17
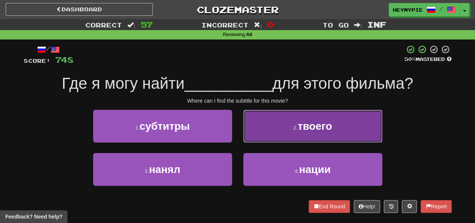
click at [269, 130] on button "2 . твоего" at bounding box center [312, 126] width 139 height 33
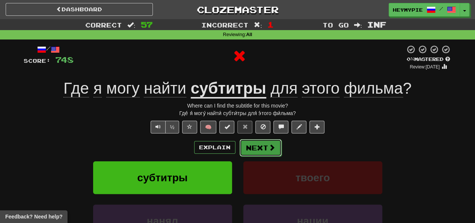
click at [255, 149] on button "Next" at bounding box center [261, 147] width 42 height 17
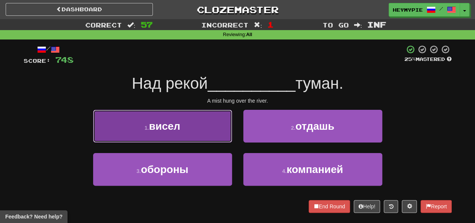
click at [210, 135] on button "1 . висел" at bounding box center [162, 126] width 139 height 33
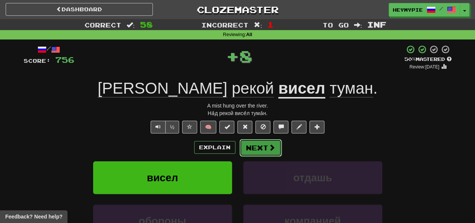
click at [256, 148] on button "Next" at bounding box center [261, 147] width 42 height 17
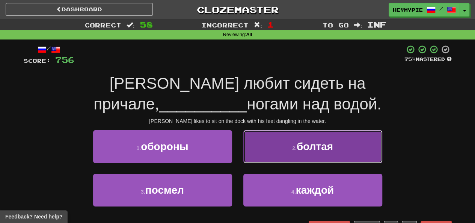
click at [280, 145] on button "2 . болтая" at bounding box center [312, 146] width 139 height 33
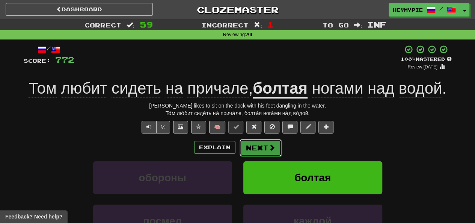
click at [261, 148] on button "Next" at bounding box center [261, 147] width 42 height 17
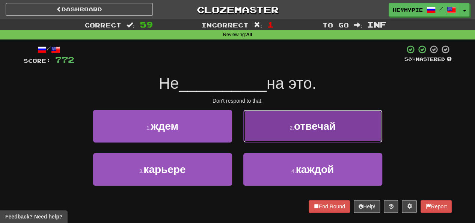
click at [281, 124] on button "2 . отвечай" at bounding box center [312, 126] width 139 height 33
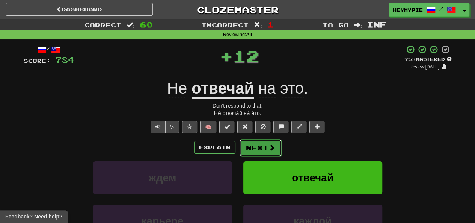
click at [258, 147] on button "Next" at bounding box center [261, 147] width 42 height 17
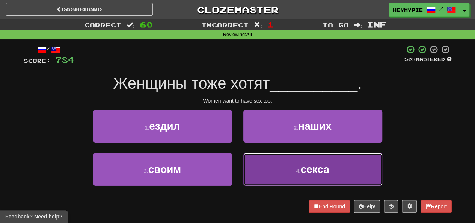
click at [262, 170] on button "4 . секса" at bounding box center [312, 169] width 139 height 33
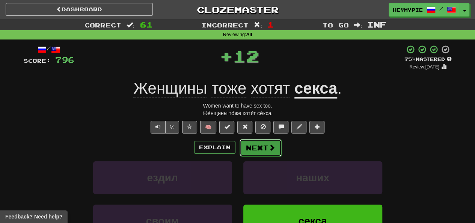
click at [266, 152] on button "Next" at bounding box center [261, 147] width 42 height 17
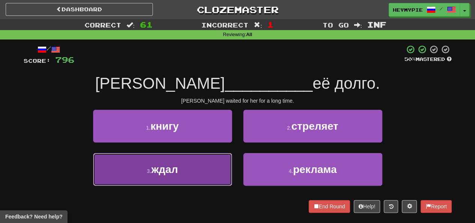
click at [200, 168] on button "3 . ждал" at bounding box center [162, 169] width 139 height 33
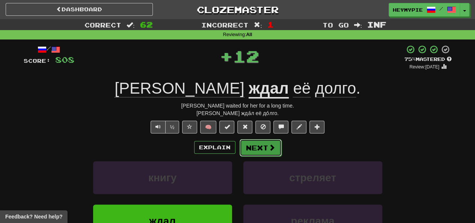
click at [259, 147] on button "Next" at bounding box center [261, 147] width 42 height 17
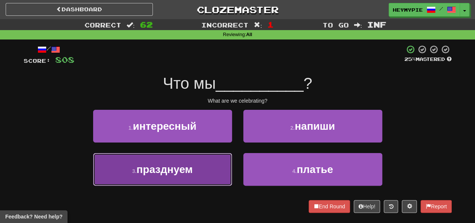
click at [202, 165] on button "3 . празднуем" at bounding box center [162, 169] width 139 height 33
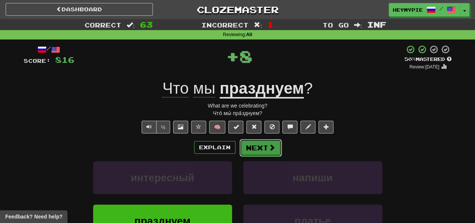
click at [252, 150] on button "Next" at bounding box center [261, 147] width 42 height 17
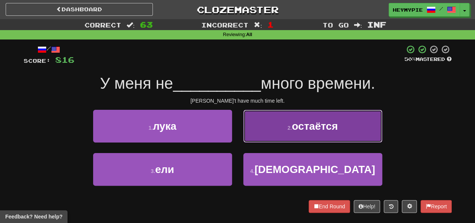
click at [263, 133] on button "2 . остаётся" at bounding box center [312, 126] width 139 height 33
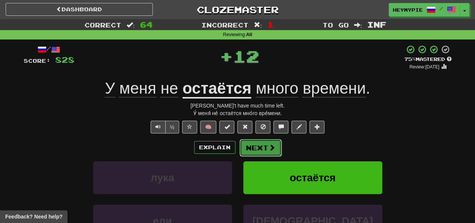
click at [258, 148] on button "Next" at bounding box center [261, 147] width 42 height 17
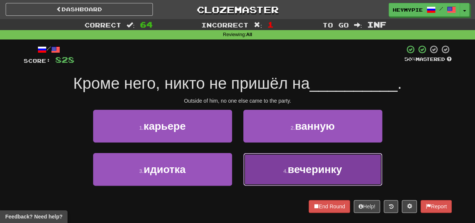
click at [287, 172] on small "4 ." at bounding box center [285, 171] width 5 height 6
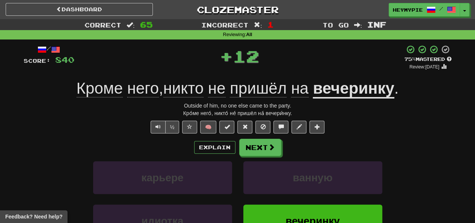
click at [269, 157] on div "Explain Next карьере ванную идиотка вечеринку Learn more: карьере ванную идиотк…" at bounding box center [238, 199] width 428 height 121
click at [253, 142] on button "Next" at bounding box center [261, 147] width 42 height 17
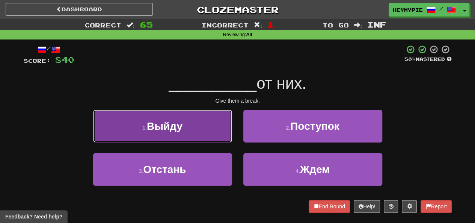
click at [200, 140] on button "1 . Выйду" at bounding box center [162, 126] width 139 height 33
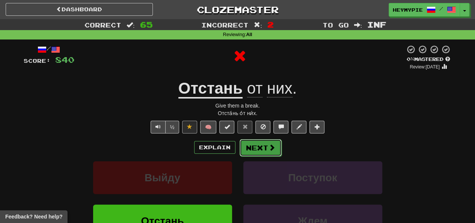
click at [254, 140] on button "Next" at bounding box center [261, 147] width 42 height 17
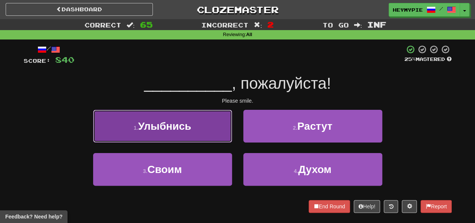
click at [211, 138] on button "1 . Улыбнись" at bounding box center [162, 126] width 139 height 33
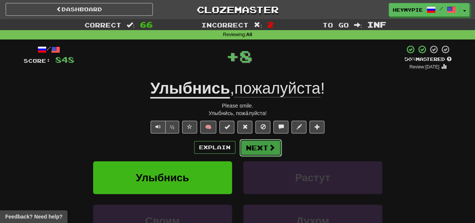
click at [253, 148] on button "Next" at bounding box center [261, 147] width 42 height 17
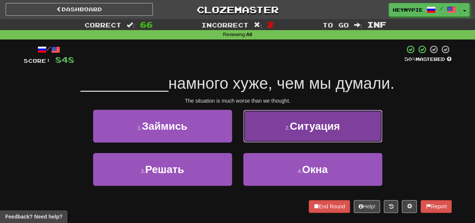
click at [279, 130] on button "2 . Ситуация" at bounding box center [312, 126] width 139 height 33
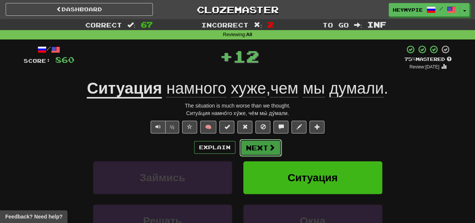
click at [249, 147] on button "Next" at bounding box center [261, 147] width 42 height 17
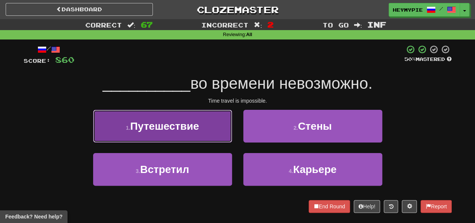
click at [216, 136] on button "1 . Путешествие" at bounding box center [162, 126] width 139 height 33
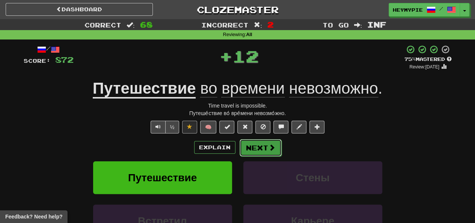
click at [250, 147] on button "Next" at bounding box center [261, 147] width 42 height 17
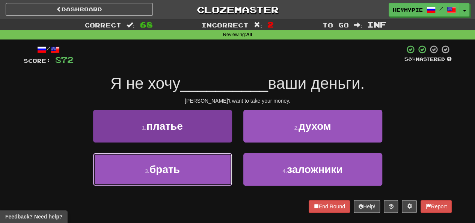
click at [187, 182] on button "3 . брать" at bounding box center [162, 169] width 139 height 33
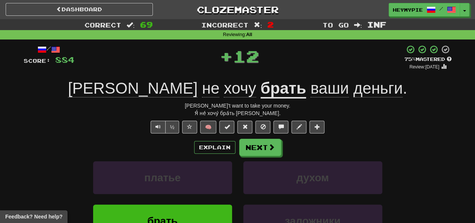
click at [252, 156] on div "Explain Next платье духом брать заложники Learn more: платье духом брать заложн…" at bounding box center [238, 199] width 428 height 121
click at [257, 150] on button "Next" at bounding box center [261, 147] width 42 height 17
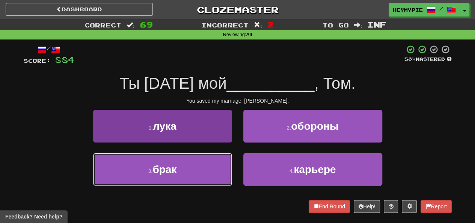
click at [215, 160] on button "3 . брак" at bounding box center [162, 169] width 139 height 33
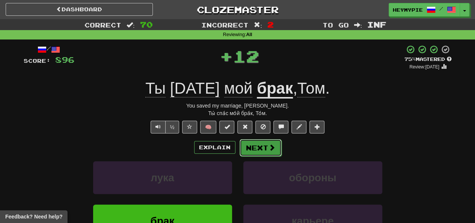
click at [255, 151] on button "Next" at bounding box center [261, 147] width 42 height 17
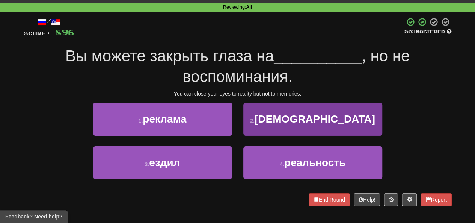
scroll to position [38, 0]
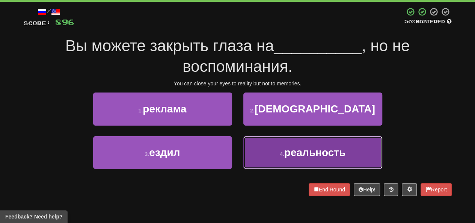
click at [277, 156] on button "4 . реальность" at bounding box center [312, 152] width 139 height 33
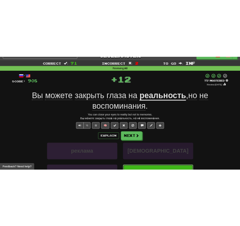
scroll to position [0, 0]
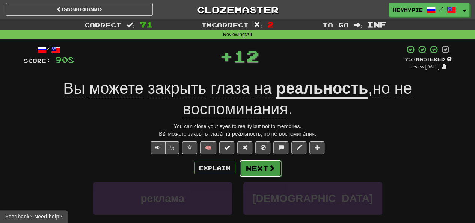
click at [257, 169] on button "Next" at bounding box center [261, 168] width 42 height 17
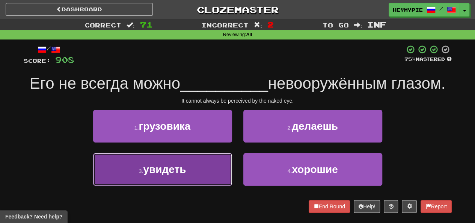
click at [200, 178] on button "3 . увидеть" at bounding box center [162, 169] width 139 height 33
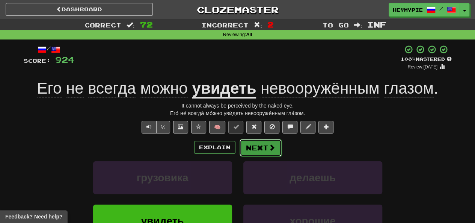
click at [254, 149] on button "Next" at bounding box center [261, 147] width 42 height 17
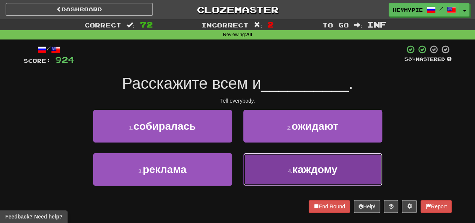
click at [269, 172] on button "4 . каждому" at bounding box center [312, 169] width 139 height 33
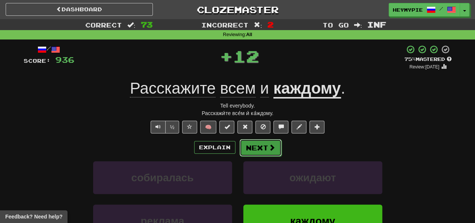
click at [260, 146] on button "Next" at bounding box center [261, 147] width 42 height 17
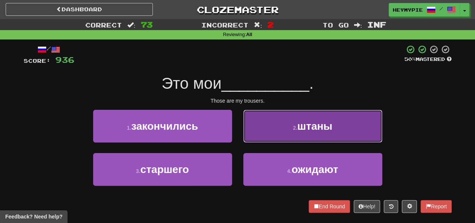
click at [271, 121] on button "2 . штаны" at bounding box center [312, 126] width 139 height 33
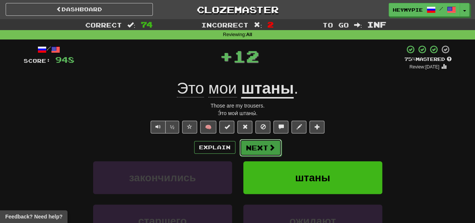
click at [263, 149] on button "Next" at bounding box center [261, 147] width 42 height 17
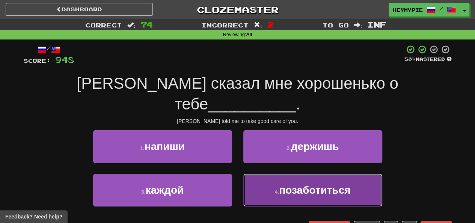
click at [277, 174] on button "4 . позаботиться" at bounding box center [312, 190] width 139 height 33
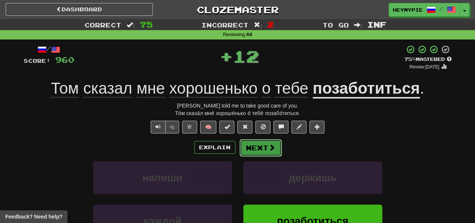
click at [269, 147] on span at bounding box center [272, 147] width 7 height 7
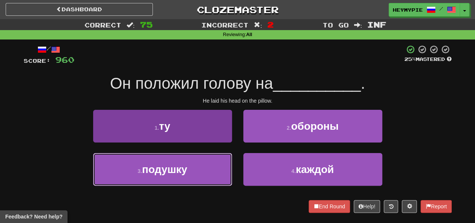
click at [199, 166] on button "3 . подушку" at bounding box center [162, 169] width 139 height 33
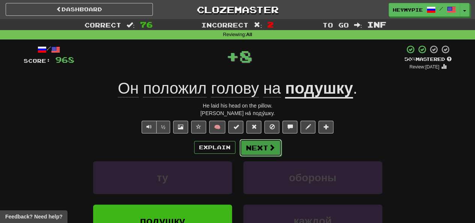
click at [270, 147] on span at bounding box center [272, 147] width 7 height 7
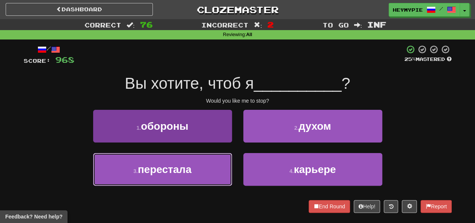
click at [189, 177] on button "3 . перестала" at bounding box center [162, 169] width 139 height 33
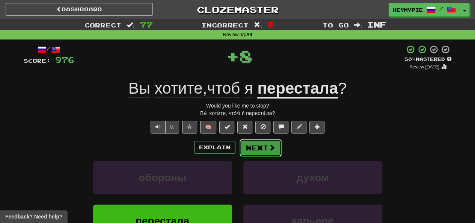
click at [269, 153] on button "Next" at bounding box center [261, 147] width 42 height 17
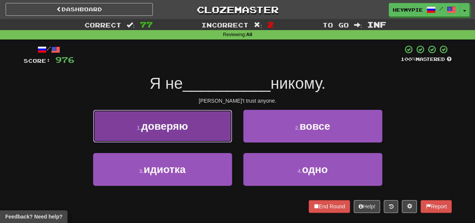
click at [225, 130] on button "1 . доверяю" at bounding box center [162, 126] width 139 height 33
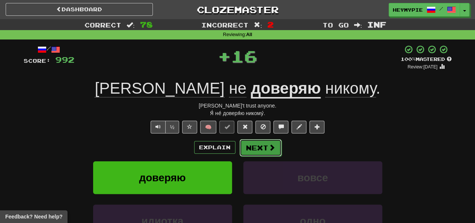
click at [269, 154] on button "Next" at bounding box center [261, 147] width 42 height 17
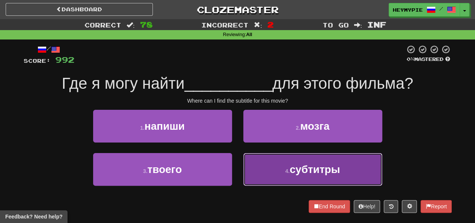
click at [277, 184] on button "4 . субтитры" at bounding box center [312, 169] width 139 height 33
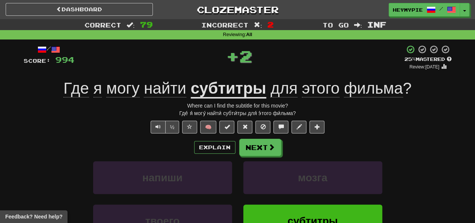
click at [260, 156] on div "Explain Next напиши мозга твоего субтитры Learn more: напиши мозга твоего субти…" at bounding box center [238, 199] width 428 height 121
click at [261, 150] on button "Next" at bounding box center [261, 147] width 42 height 17
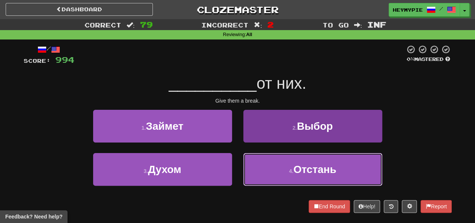
click at [273, 166] on button "4 . Отстань" at bounding box center [312, 169] width 139 height 33
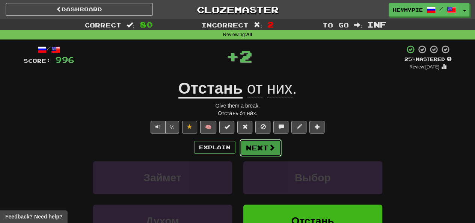
click at [258, 148] on button "Next" at bounding box center [261, 147] width 42 height 17
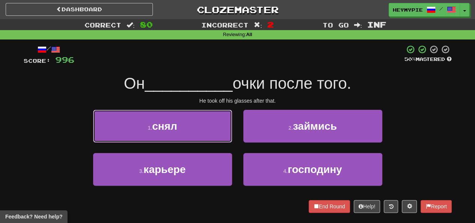
click at [196, 120] on button "1 . снял" at bounding box center [162, 126] width 139 height 33
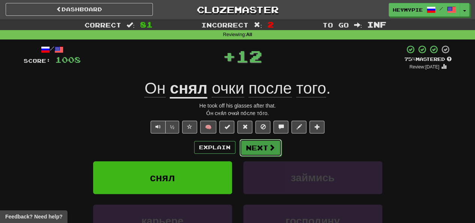
click at [270, 147] on span at bounding box center [272, 147] width 7 height 7
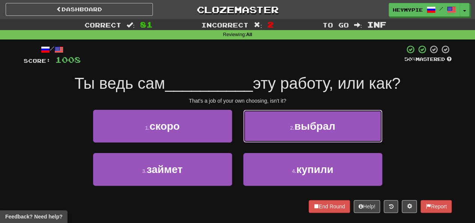
click at [262, 132] on button "2 . выбрал" at bounding box center [312, 126] width 139 height 33
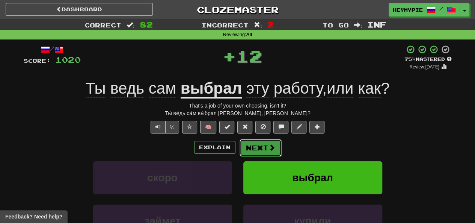
click at [260, 149] on button "Next" at bounding box center [261, 147] width 42 height 17
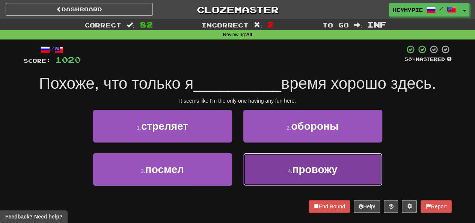
click at [259, 170] on button "4 . провожу" at bounding box center [312, 169] width 139 height 33
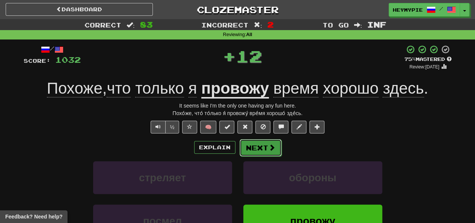
click at [262, 152] on button "Next" at bounding box center [261, 147] width 42 height 17
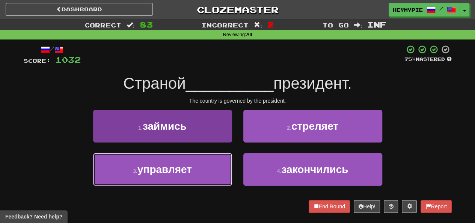
click at [213, 163] on button "3 . управляет" at bounding box center [162, 169] width 139 height 33
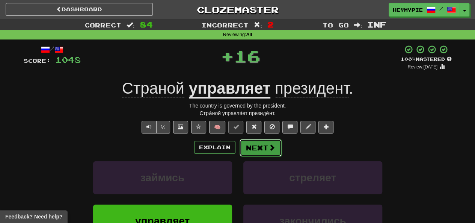
click at [258, 152] on button "Next" at bounding box center [261, 147] width 42 height 17
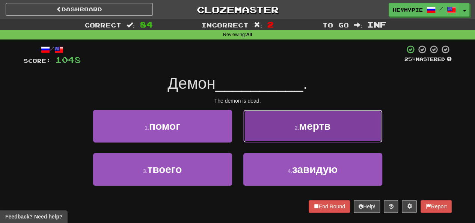
click at [283, 133] on button "2 . мертв" at bounding box center [312, 126] width 139 height 33
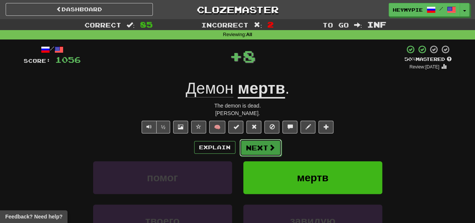
click at [261, 150] on button "Next" at bounding box center [261, 147] width 42 height 17
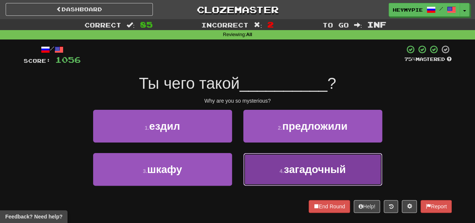
click at [276, 175] on button "4 . загадочный" at bounding box center [312, 169] width 139 height 33
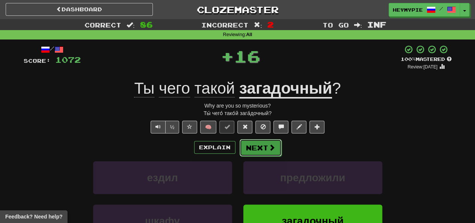
click at [261, 153] on button "Next" at bounding box center [261, 147] width 42 height 17
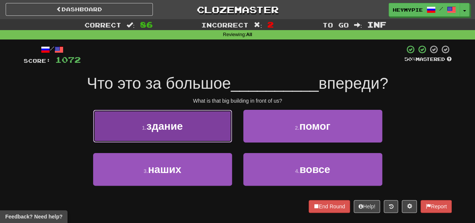
click at [191, 113] on button "1 . здание" at bounding box center [162, 126] width 139 height 33
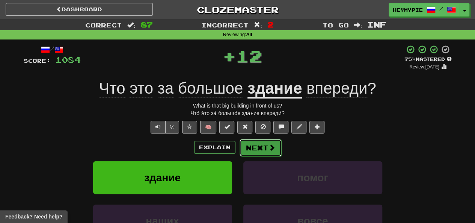
click at [265, 150] on button "Next" at bounding box center [261, 147] width 42 height 17
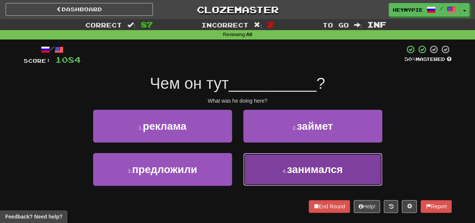
click at [265, 163] on button "4 . занимался" at bounding box center [312, 169] width 139 height 33
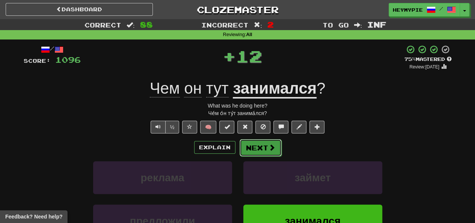
click at [261, 152] on button "Next" at bounding box center [261, 147] width 42 height 17
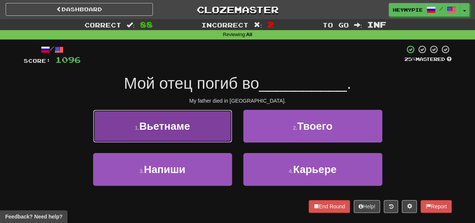
click at [202, 134] on button "1 . [GEOGRAPHIC_DATA]" at bounding box center [162, 126] width 139 height 33
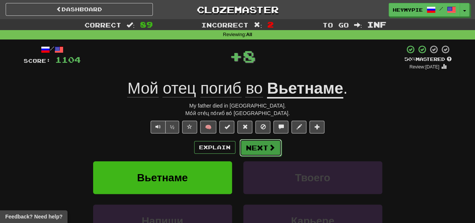
click at [261, 148] on button "Next" at bounding box center [261, 147] width 42 height 17
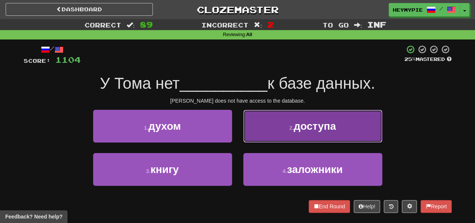
click at [262, 135] on button "2 . доступа" at bounding box center [312, 126] width 139 height 33
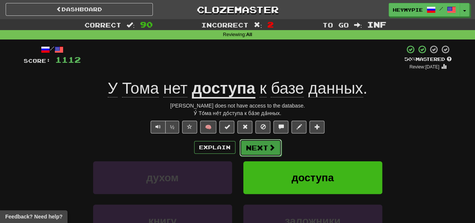
click at [265, 149] on button "Next" at bounding box center [261, 147] width 42 height 17
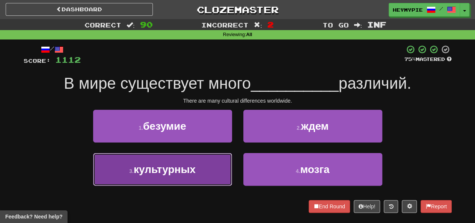
click at [216, 166] on button "3 . культурных" at bounding box center [162, 169] width 139 height 33
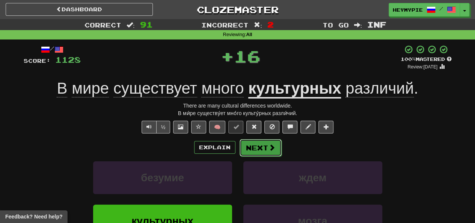
click at [261, 147] on button "Next" at bounding box center [261, 147] width 42 height 17
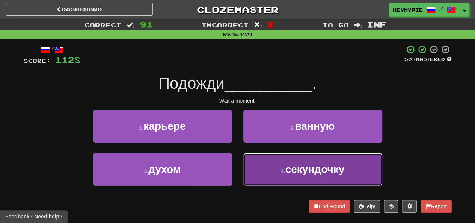
click at [254, 166] on button "4 . секундочку" at bounding box center [312, 169] width 139 height 33
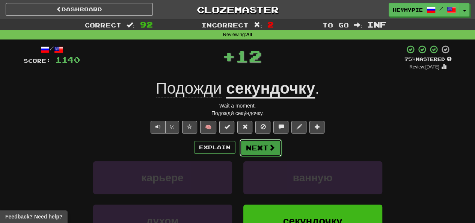
click at [247, 147] on button "Next" at bounding box center [261, 147] width 42 height 17
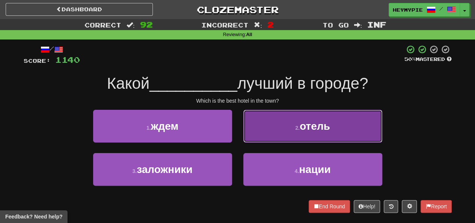
click at [272, 133] on button "2 . отель" at bounding box center [312, 126] width 139 height 33
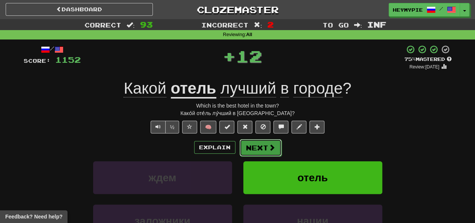
click at [251, 149] on button "Next" at bounding box center [261, 147] width 42 height 17
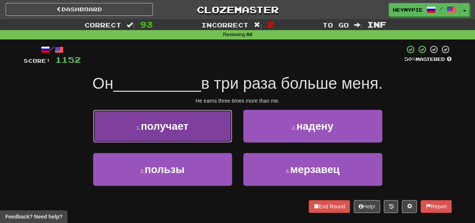
click at [225, 134] on button "1 . получает" at bounding box center [162, 126] width 139 height 33
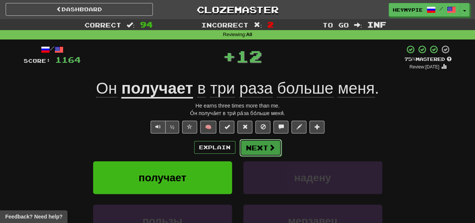
click at [255, 145] on button "Next" at bounding box center [261, 147] width 42 height 17
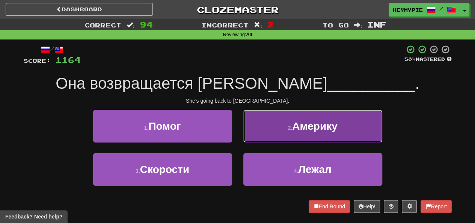
click at [254, 132] on button "2 . [GEOGRAPHIC_DATA]" at bounding box center [312, 126] width 139 height 33
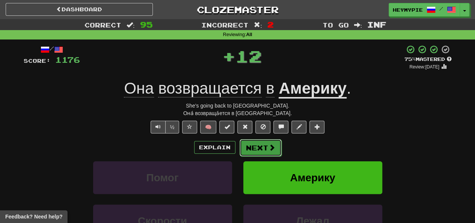
click at [254, 148] on button "Next" at bounding box center [261, 147] width 42 height 17
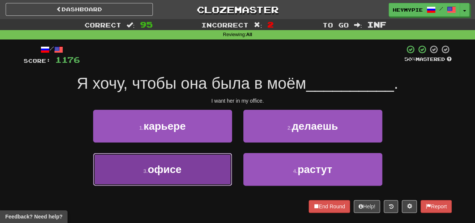
click at [206, 163] on button "3 . офисе" at bounding box center [162, 169] width 139 height 33
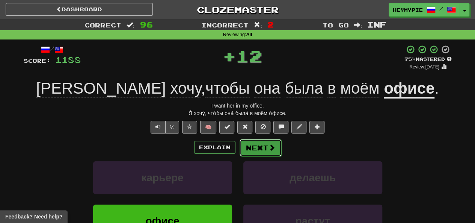
click at [250, 150] on button "Next" at bounding box center [261, 147] width 42 height 17
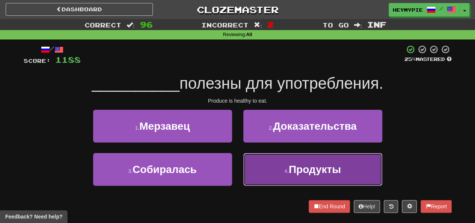
click at [262, 164] on button "4 . Продукты" at bounding box center [312, 169] width 139 height 33
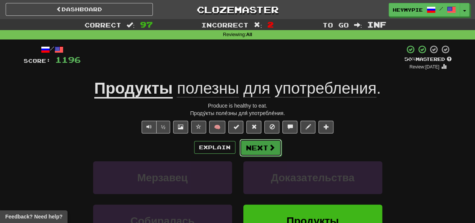
click at [251, 149] on button "Next" at bounding box center [261, 147] width 42 height 17
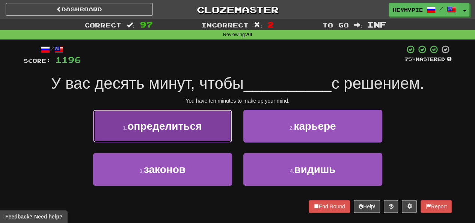
click at [194, 123] on span "определиться" at bounding box center [164, 126] width 74 height 12
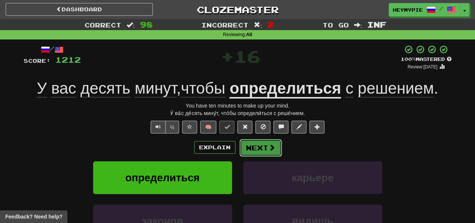
click at [251, 152] on button "Next" at bounding box center [261, 147] width 42 height 17
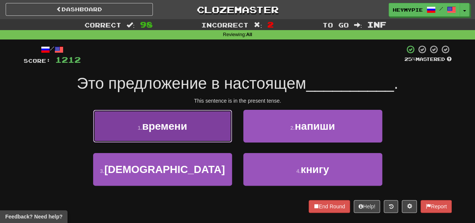
click at [201, 136] on button "1 . времени" at bounding box center [162, 126] width 139 height 33
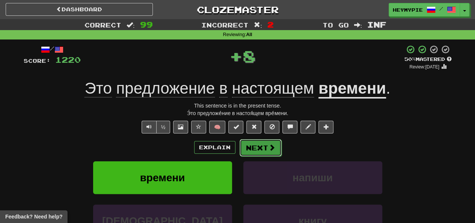
click at [258, 149] on button "Next" at bounding box center [261, 147] width 42 height 17
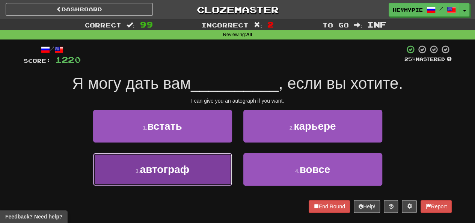
click at [209, 164] on button "3 . автограф" at bounding box center [162, 169] width 139 height 33
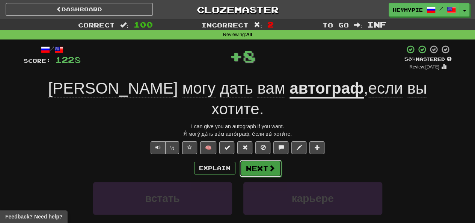
click at [255, 160] on button "Next" at bounding box center [261, 168] width 42 height 17
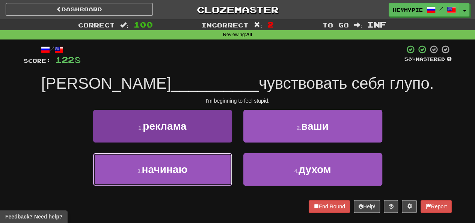
click at [205, 166] on button "3 . начинаю" at bounding box center [162, 169] width 139 height 33
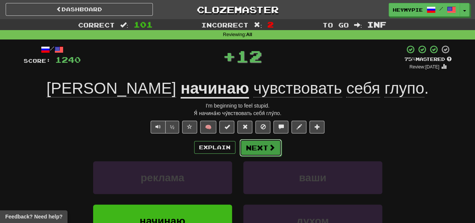
click at [252, 146] on button "Next" at bounding box center [261, 147] width 42 height 17
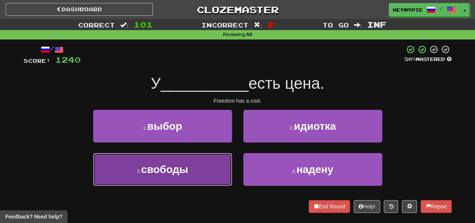
click at [210, 165] on button "3 . свободы" at bounding box center [162, 169] width 139 height 33
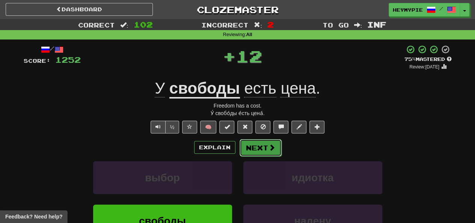
click at [254, 149] on button "Next" at bounding box center [261, 147] width 42 height 17
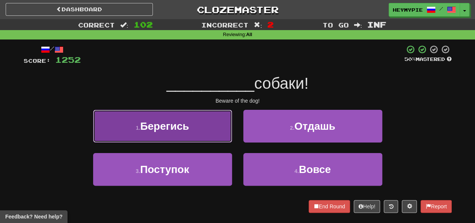
click at [209, 124] on button "1 . Берегись" at bounding box center [162, 126] width 139 height 33
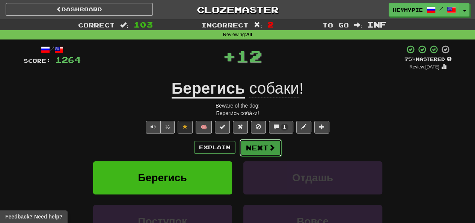
click at [240, 145] on button "Next" at bounding box center [261, 147] width 42 height 17
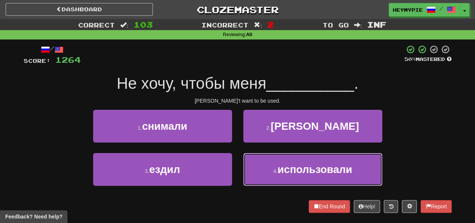
drag, startPoint x: 287, startPoint y: 173, endPoint x: 269, endPoint y: 160, distance: 22.0
click at [287, 174] on span "использовали" at bounding box center [315, 169] width 75 height 12
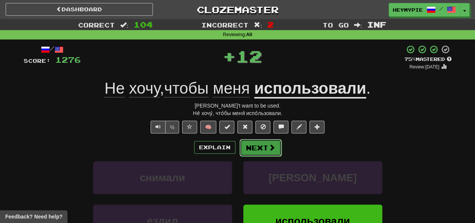
click at [259, 148] on button "Next" at bounding box center [261, 147] width 42 height 17
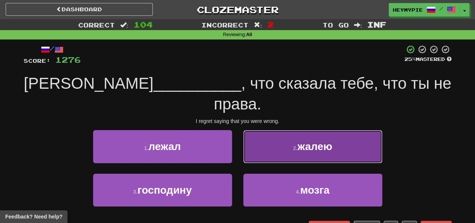
click at [265, 131] on button "2 . жалею" at bounding box center [312, 146] width 139 height 33
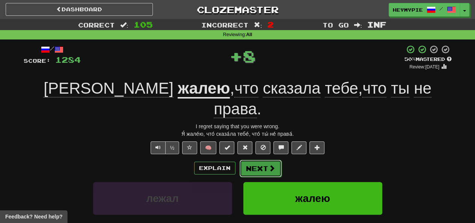
click at [253, 160] on button "Next" at bounding box center [261, 168] width 42 height 17
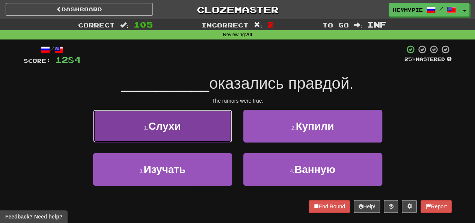
click at [207, 131] on button "1 . Слухи" at bounding box center [162, 126] width 139 height 33
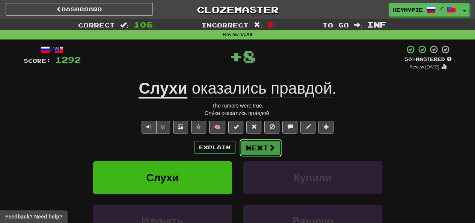
click at [255, 153] on button "Next" at bounding box center [261, 147] width 42 height 17
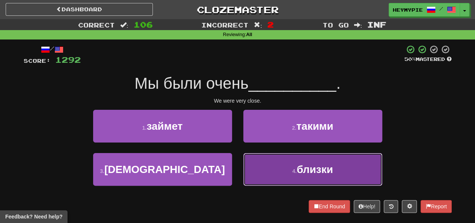
click at [270, 165] on button "4 . близки" at bounding box center [312, 169] width 139 height 33
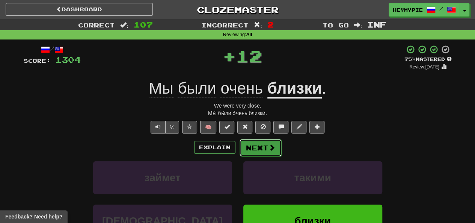
click at [258, 147] on button "Next" at bounding box center [261, 147] width 42 height 17
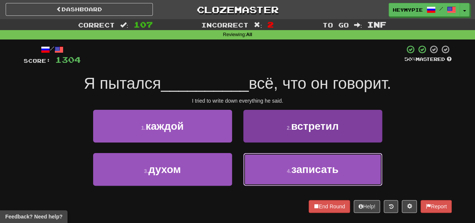
click at [276, 172] on button "4 . записать" at bounding box center [312, 169] width 139 height 33
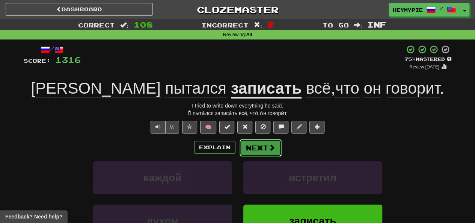
click at [257, 151] on button "Next" at bounding box center [261, 147] width 42 height 17
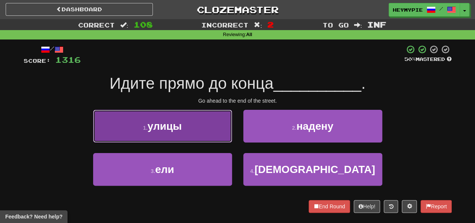
click at [199, 124] on button "1 . улицы" at bounding box center [162, 126] width 139 height 33
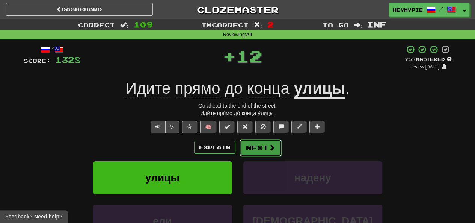
click at [260, 147] on button "Next" at bounding box center [261, 147] width 42 height 17
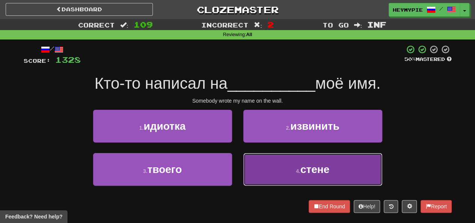
click at [256, 175] on button "4 . стене" at bounding box center [312, 169] width 139 height 33
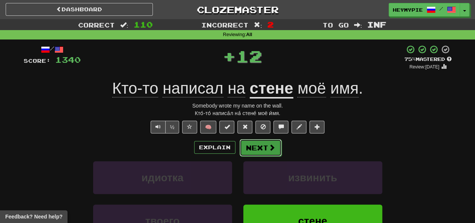
click at [262, 155] on button "Next" at bounding box center [261, 147] width 42 height 17
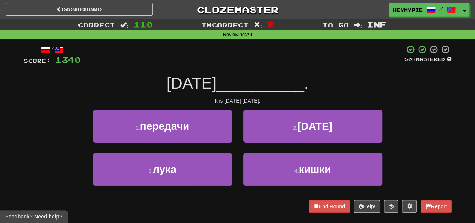
click at [262, 143] on div "2 . [DATE]" at bounding box center [313, 131] width 150 height 43
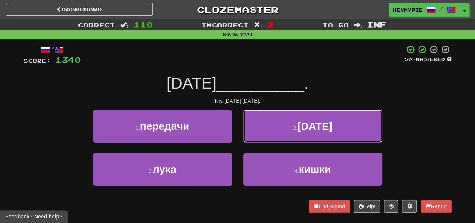
click at [269, 138] on button "2 . [DATE]" at bounding box center [312, 126] width 139 height 33
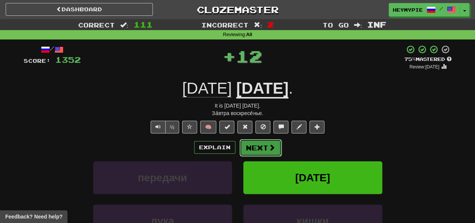
click at [255, 149] on button "Next" at bounding box center [261, 147] width 42 height 17
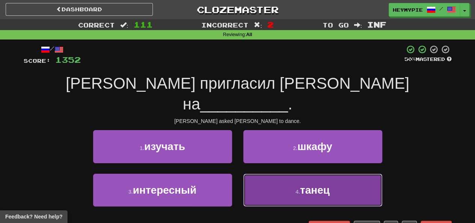
click at [269, 175] on button "4 . танец" at bounding box center [312, 190] width 139 height 33
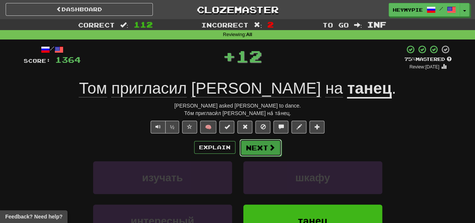
click at [257, 147] on button "Next" at bounding box center [261, 147] width 42 height 17
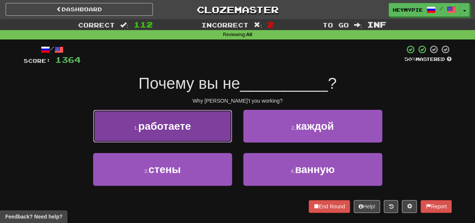
click at [220, 136] on button "1 . работаете" at bounding box center [162, 126] width 139 height 33
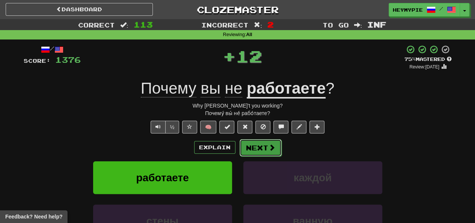
click at [252, 148] on button "Next" at bounding box center [261, 147] width 42 height 17
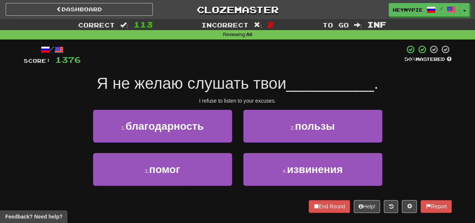
click at [266, 151] on div "2 . пользы" at bounding box center [313, 131] width 150 height 43
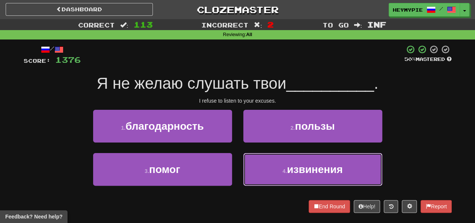
click at [262, 157] on button "4 . извинения" at bounding box center [312, 169] width 139 height 33
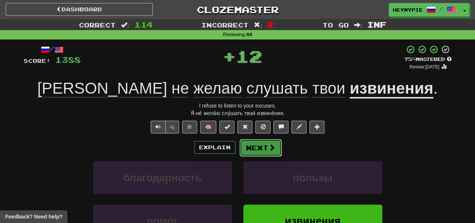
click at [262, 146] on button "Next" at bounding box center [261, 147] width 42 height 17
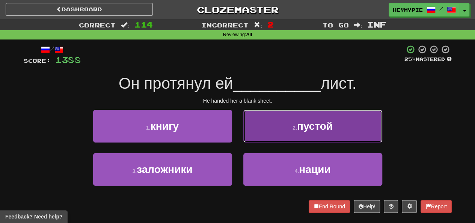
click at [269, 136] on button "2 . пустой" at bounding box center [312, 126] width 139 height 33
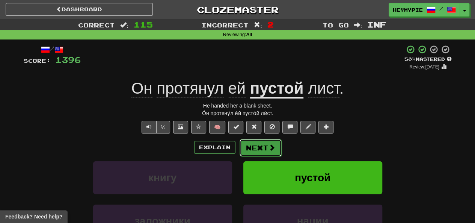
click at [265, 146] on button "Next" at bounding box center [261, 147] width 42 height 17
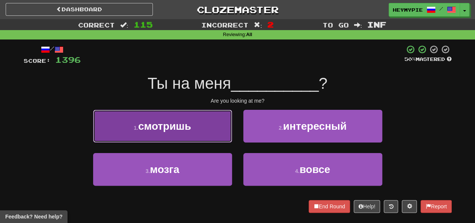
click at [188, 122] on span "смотришь" at bounding box center [164, 126] width 53 height 12
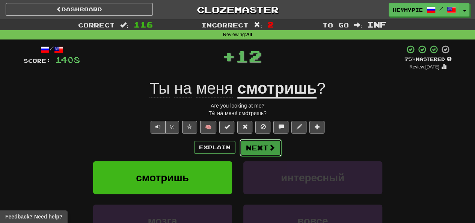
click at [265, 143] on button "Next" at bounding box center [261, 147] width 42 height 17
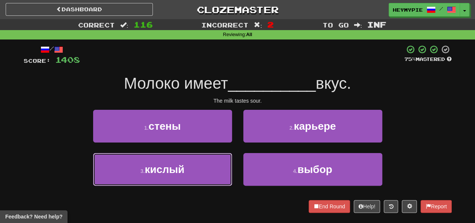
click at [180, 156] on button "3 . кислый" at bounding box center [162, 169] width 139 height 33
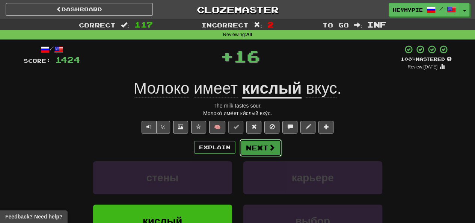
click at [260, 145] on button "Next" at bounding box center [261, 147] width 42 height 17
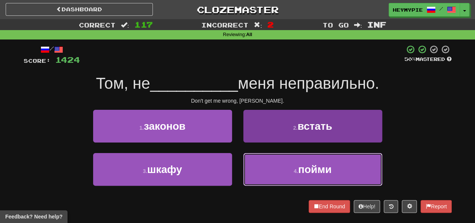
click at [264, 171] on button "4 . пойми" at bounding box center [312, 169] width 139 height 33
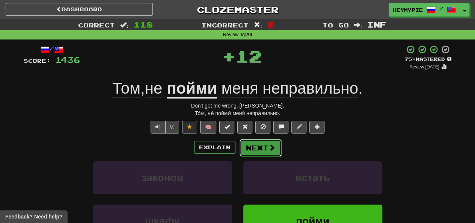
click at [257, 145] on button "Next" at bounding box center [261, 147] width 42 height 17
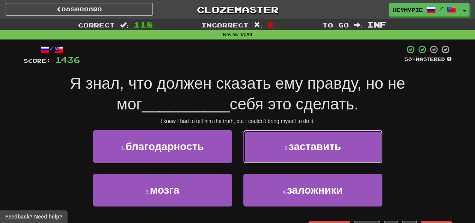
click at [275, 154] on button "2 . заставить" at bounding box center [312, 146] width 139 height 33
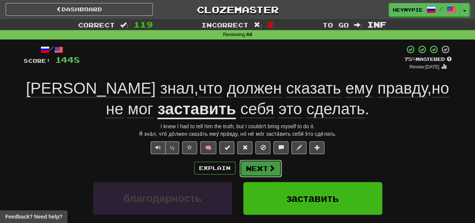
click at [250, 168] on button "Next" at bounding box center [261, 168] width 42 height 17
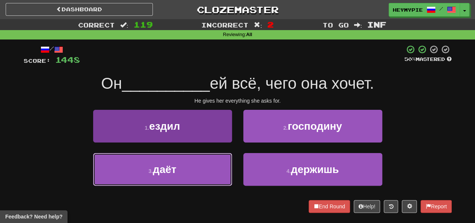
click at [219, 167] on button "3 . даёт" at bounding box center [162, 169] width 139 height 33
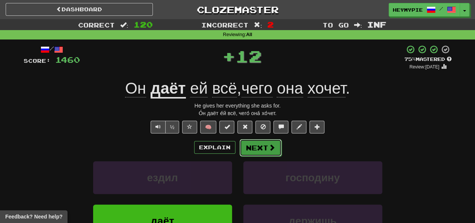
click at [263, 147] on button "Next" at bounding box center [261, 147] width 42 height 17
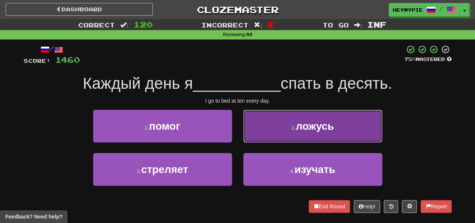
click at [279, 136] on button "2 . ложусь" at bounding box center [312, 126] width 139 height 33
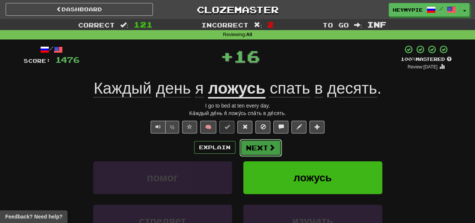
click at [262, 147] on button "Next" at bounding box center [261, 147] width 42 height 17
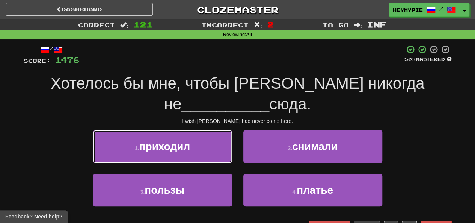
click at [195, 137] on button "1 . приходил" at bounding box center [162, 146] width 139 height 33
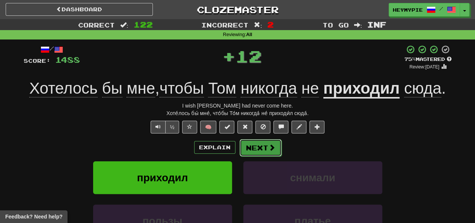
click at [264, 150] on button "Next" at bounding box center [261, 147] width 42 height 17
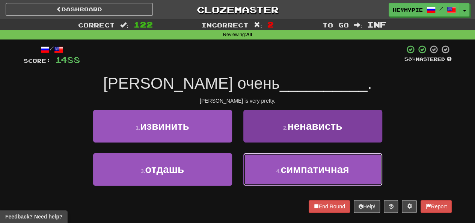
click at [271, 167] on button "4 . симпатичная" at bounding box center [312, 169] width 139 height 33
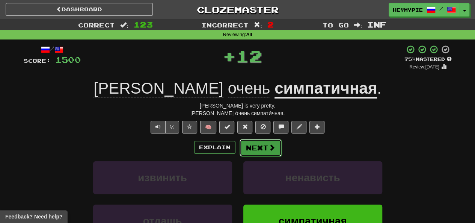
click at [266, 148] on button "Next" at bounding box center [261, 147] width 42 height 17
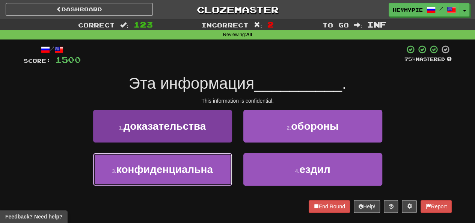
click at [200, 172] on span "конфиденциальна" at bounding box center [164, 169] width 97 height 12
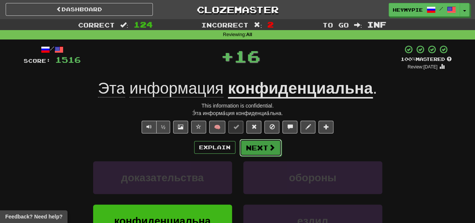
click at [260, 148] on button "Next" at bounding box center [261, 147] width 42 height 17
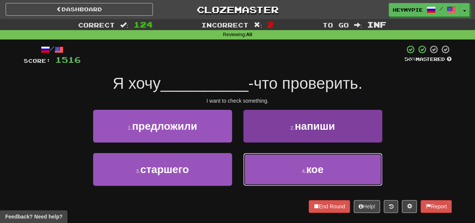
drag, startPoint x: 288, startPoint y: 165, endPoint x: 285, endPoint y: 162, distance: 4.8
click at [287, 165] on button "4 . кое" at bounding box center [312, 169] width 139 height 33
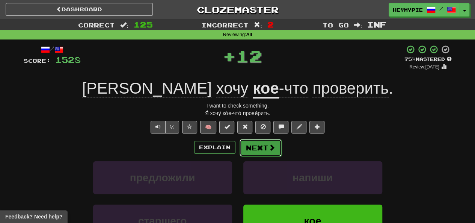
click at [266, 152] on button "Next" at bounding box center [261, 147] width 42 height 17
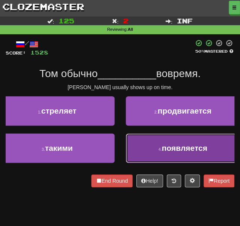
click at [152, 144] on button "4 . появляется" at bounding box center [183, 147] width 115 height 29
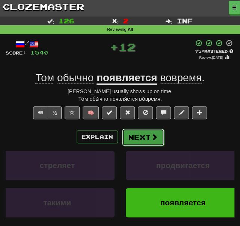
click at [138, 136] on button "Next" at bounding box center [143, 136] width 42 height 17
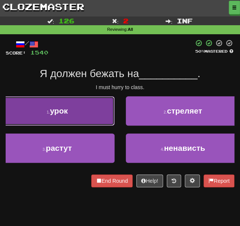
click at [73, 115] on button "1 . урок" at bounding box center [57, 110] width 115 height 29
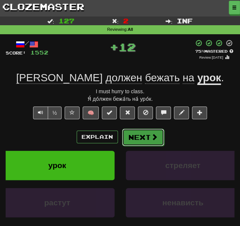
click at [133, 132] on button "Next" at bounding box center [143, 136] width 42 height 17
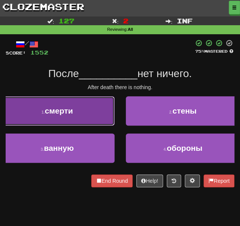
click at [71, 116] on button "1 . смерти" at bounding box center [57, 110] width 115 height 29
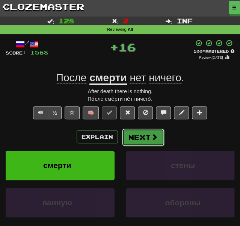
click at [139, 140] on button "Next" at bounding box center [143, 136] width 42 height 17
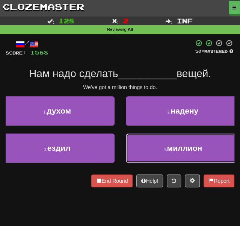
click at [150, 145] on button "4 . миллион" at bounding box center [183, 147] width 115 height 29
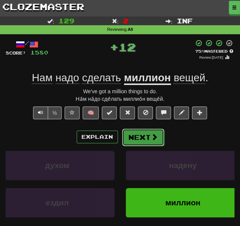
click at [134, 141] on button "Next" at bounding box center [143, 136] width 42 height 17
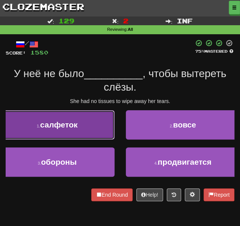
click at [76, 126] on span "салфеток" at bounding box center [59, 124] width 38 height 9
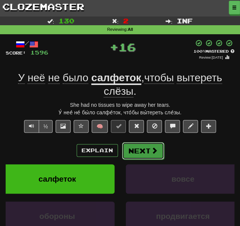
click at [147, 150] on button "Next" at bounding box center [143, 150] width 42 height 17
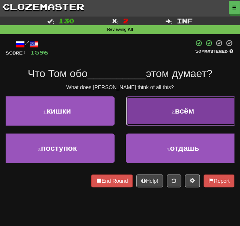
click at [158, 108] on button "2 . всём" at bounding box center [183, 110] width 115 height 29
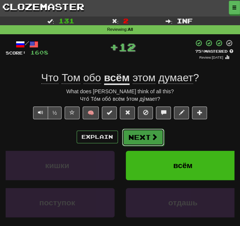
click at [133, 134] on button "Next" at bounding box center [143, 136] width 42 height 17
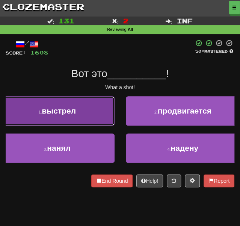
click at [86, 113] on button "1 . выстрел" at bounding box center [57, 110] width 115 height 29
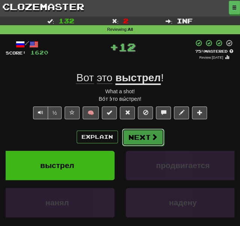
click at [131, 133] on button "Next" at bounding box center [143, 136] width 42 height 17
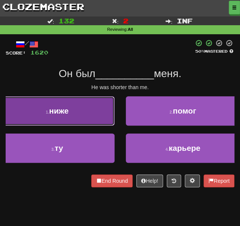
click at [68, 112] on span "ниже" at bounding box center [59, 110] width 20 height 9
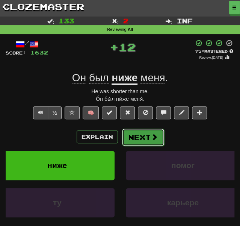
click at [129, 136] on button "Next" at bounding box center [143, 136] width 42 height 17
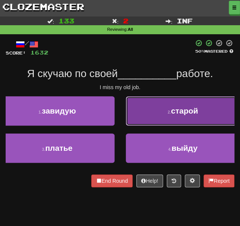
click at [148, 115] on button "2 . старой" at bounding box center [183, 110] width 115 height 29
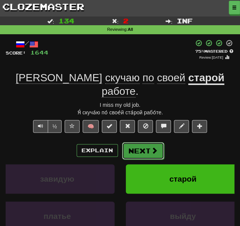
click at [142, 142] on button "Next" at bounding box center [143, 150] width 42 height 17
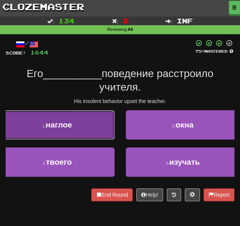
click at [101, 129] on button "1 . наглое" at bounding box center [57, 124] width 115 height 29
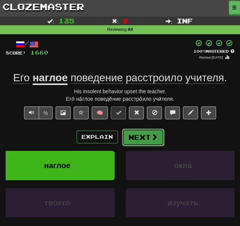
click at [143, 139] on button "Next" at bounding box center [143, 136] width 42 height 17
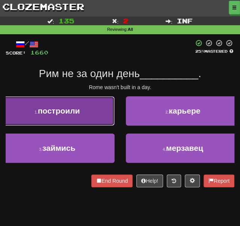
click at [108, 116] on button "1 . построили" at bounding box center [57, 110] width 115 height 29
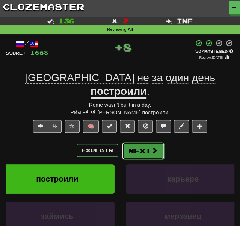
click at [137, 142] on button "Next" at bounding box center [143, 150] width 42 height 17
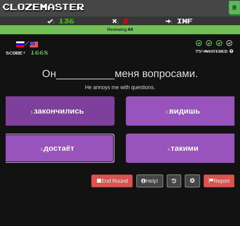
click at [90, 151] on button "3 . достаёт" at bounding box center [57, 147] width 115 height 29
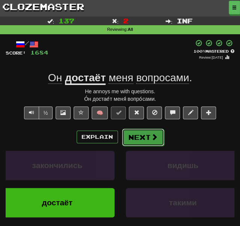
click at [146, 136] on button "Next" at bounding box center [143, 136] width 42 height 17
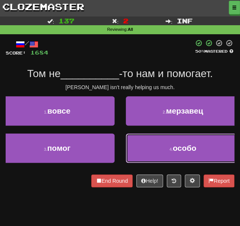
click at [153, 148] on button "4 . особо" at bounding box center [183, 147] width 115 height 29
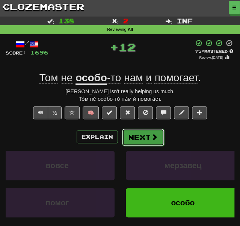
click at [137, 139] on button "Next" at bounding box center [143, 136] width 42 height 17
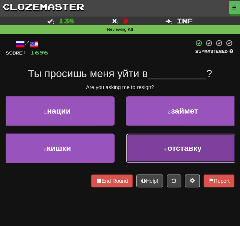
click at [152, 151] on button "4 . отставку" at bounding box center [183, 147] width 115 height 29
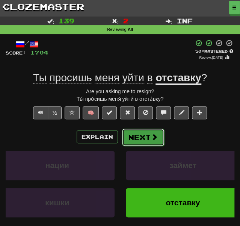
click at [133, 139] on button "Next" at bounding box center [143, 136] width 42 height 17
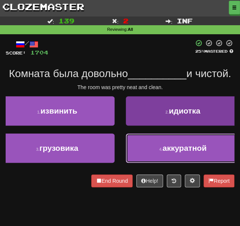
click at [137, 151] on button "4 . аккуратной" at bounding box center [183, 147] width 115 height 29
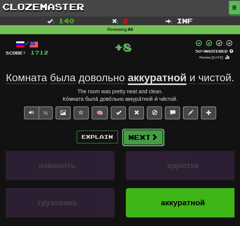
click at [140, 139] on button "Next" at bounding box center [143, 136] width 42 height 17
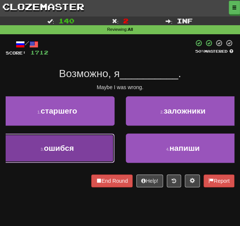
click at [102, 145] on button "3 . ошибся" at bounding box center [57, 147] width 115 height 29
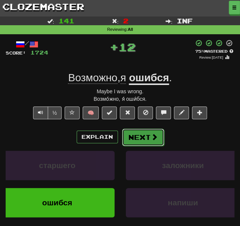
click at [136, 135] on button "Next" at bounding box center [143, 136] width 42 height 17
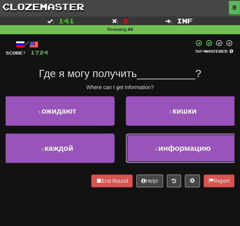
click at [168, 147] on span "информацию" at bounding box center [184, 147] width 53 height 9
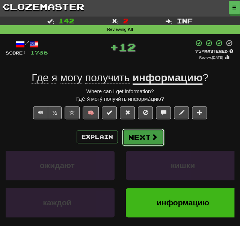
click at [136, 135] on button "Next" at bounding box center [143, 136] width 42 height 17
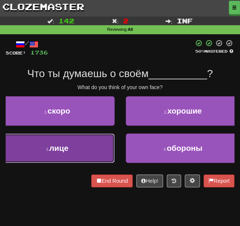
click at [74, 157] on button "3 . лице" at bounding box center [57, 147] width 115 height 29
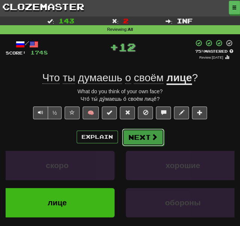
click at [135, 139] on button "Next" at bounding box center [143, 136] width 42 height 17
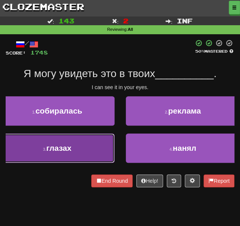
click at [81, 150] on button "3 . глазах" at bounding box center [57, 147] width 115 height 29
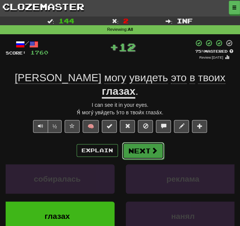
click at [128, 142] on button "Next" at bounding box center [143, 150] width 42 height 17
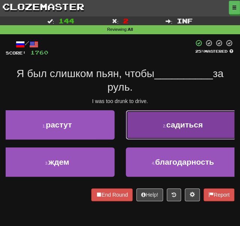
click at [156, 123] on button "2 . садиться" at bounding box center [183, 124] width 115 height 29
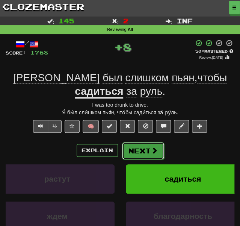
click at [140, 150] on button "Next" at bounding box center [143, 150] width 42 height 17
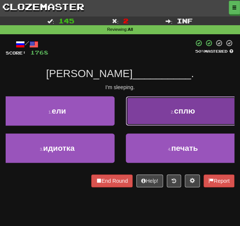
click at [153, 106] on button "2 . сплю" at bounding box center [183, 110] width 115 height 29
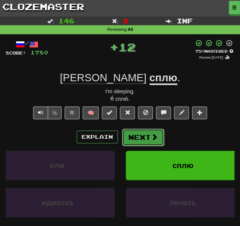
click at [131, 140] on button "Next" at bounding box center [143, 136] width 42 height 17
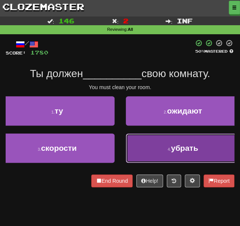
click at [153, 150] on button "4 . убрать" at bounding box center [183, 147] width 115 height 29
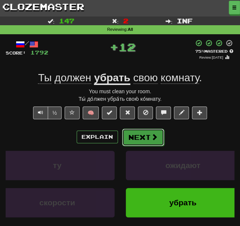
click at [138, 132] on button "Next" at bounding box center [143, 136] width 42 height 17
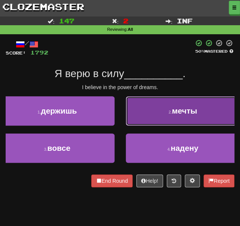
click at [143, 112] on button "2 . мечты" at bounding box center [183, 110] width 115 height 29
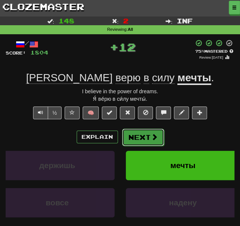
click at [139, 137] on button "Next" at bounding box center [143, 136] width 42 height 17
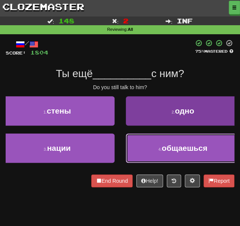
click at [145, 151] on button "4 . общаешься" at bounding box center [183, 147] width 115 height 29
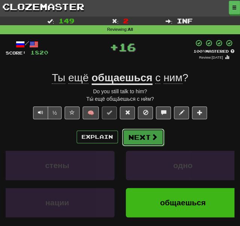
click at [139, 136] on button "Next" at bounding box center [143, 136] width 42 height 17
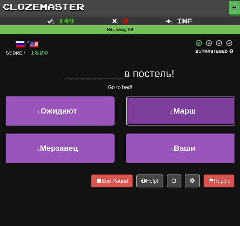
click at [137, 109] on button "2 . [GEOGRAPHIC_DATA]" at bounding box center [183, 110] width 115 height 29
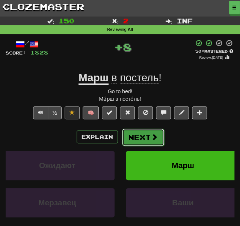
click at [136, 130] on button "Next" at bounding box center [143, 136] width 42 height 17
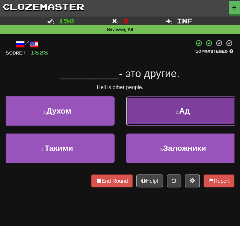
click at [142, 113] on button "2 . Ад" at bounding box center [183, 110] width 115 height 29
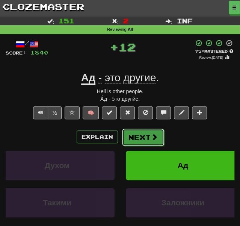
click at [134, 136] on button "Next" at bounding box center [143, 136] width 42 height 17
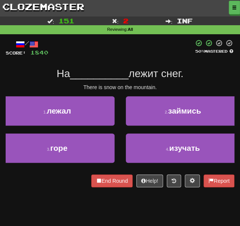
drag, startPoint x: 55, startPoint y: 51, endPoint x: 35, endPoint y: 77, distance: 33.5
click at [35, 77] on div "На __________ лежит снег." at bounding box center [120, 74] width 229 height 14
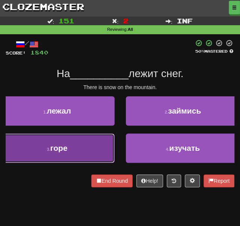
click at [87, 153] on button "3 . горе" at bounding box center [57, 147] width 115 height 29
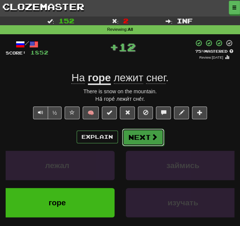
click at [137, 134] on button "Next" at bounding box center [143, 136] width 42 height 17
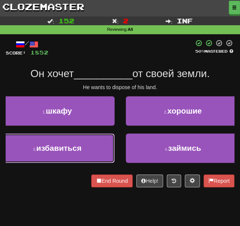
click at [74, 148] on span "избавиться" at bounding box center [58, 147] width 45 height 9
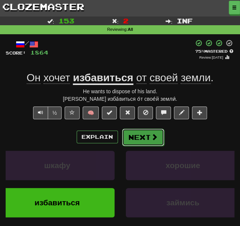
click at [133, 136] on button "Next" at bounding box center [143, 136] width 42 height 17
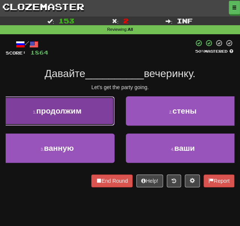
click at [65, 115] on button "1 . продолжим" at bounding box center [57, 110] width 115 height 29
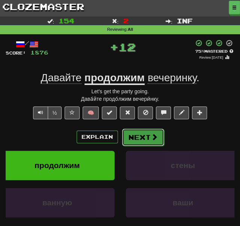
click at [131, 141] on button "Next" at bounding box center [143, 136] width 42 height 17
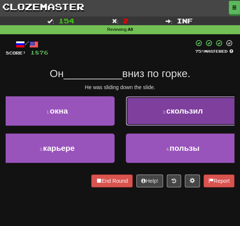
click at [157, 116] on button "2 . скользил" at bounding box center [183, 110] width 115 height 29
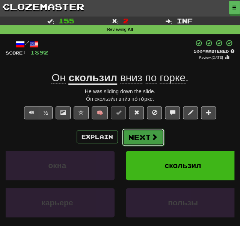
click at [125, 134] on button "Next" at bounding box center [143, 136] width 42 height 17
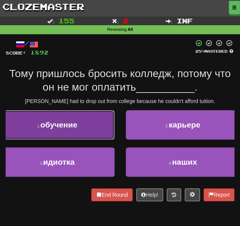
click at [76, 129] on span "обучение" at bounding box center [58, 124] width 37 height 9
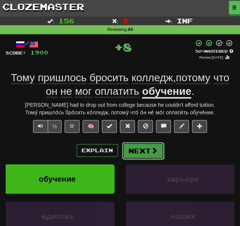
click at [138, 156] on button "Next" at bounding box center [143, 150] width 42 height 17
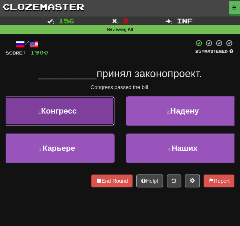
click at [74, 114] on span "Конгресс" at bounding box center [59, 110] width 36 height 9
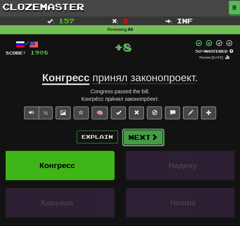
click at [135, 141] on button "Next" at bounding box center [143, 136] width 42 height 17
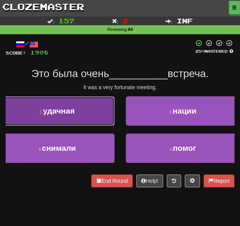
click at [84, 106] on button "1 . удачная" at bounding box center [57, 110] width 115 height 29
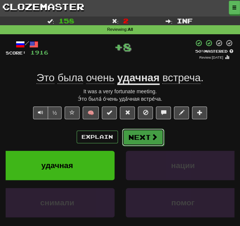
click at [137, 136] on button "Next" at bounding box center [143, 136] width 42 height 17
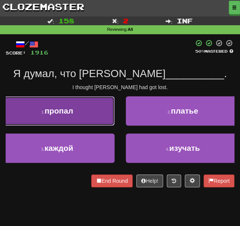
click at [59, 113] on span "пропал" at bounding box center [59, 110] width 29 height 9
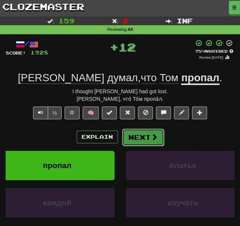
click at [136, 141] on button "Next" at bounding box center [143, 136] width 42 height 17
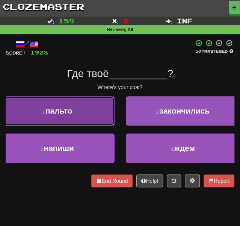
click at [91, 112] on button "1 . пальто" at bounding box center [57, 110] width 115 height 29
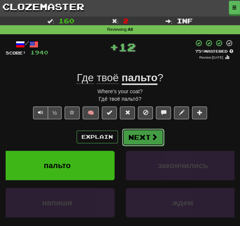
click at [124, 131] on button "Next" at bounding box center [143, 136] width 42 height 17
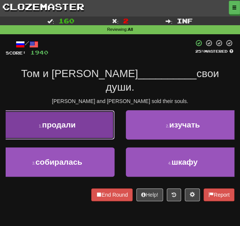
click at [85, 121] on button "1 . продали" at bounding box center [57, 124] width 115 height 29
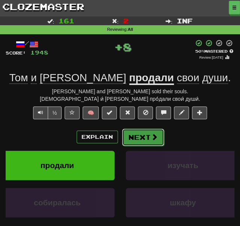
click at [123, 130] on button "Next" at bounding box center [143, 136] width 42 height 17
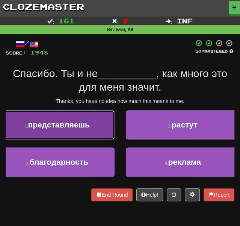
click at [87, 122] on span "представляешь" at bounding box center [59, 124] width 62 height 9
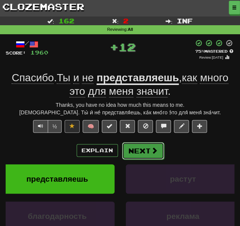
click at [148, 153] on button "Next" at bounding box center [143, 150] width 42 height 17
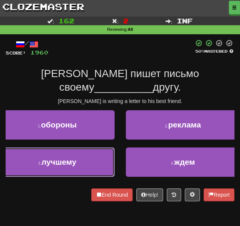
drag, startPoint x: 69, startPoint y: 147, endPoint x: 81, endPoint y: 148, distance: 12.1
click at [71, 157] on span "лучшему" at bounding box center [58, 161] width 35 height 9
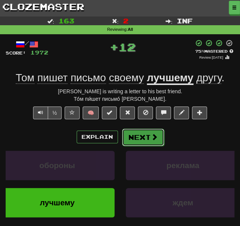
click at [137, 141] on button "Next" at bounding box center [143, 136] width 42 height 17
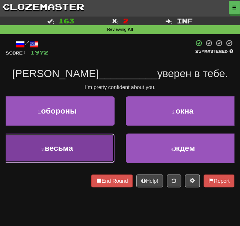
click at [89, 143] on button "3 . весьма" at bounding box center [57, 147] width 115 height 29
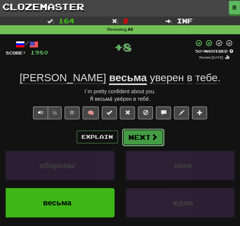
click at [139, 143] on button "Next" at bounding box center [143, 136] width 42 height 17
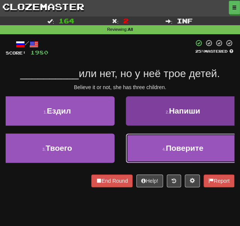
click at [141, 153] on button "4 . Поверите" at bounding box center [183, 147] width 115 height 29
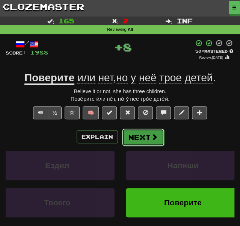
click at [138, 140] on button "Next" at bounding box center [143, 136] width 42 height 17
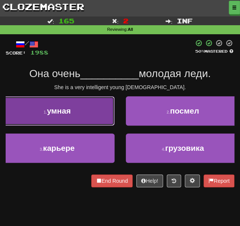
click at [73, 110] on button "1 . умная" at bounding box center [57, 110] width 115 height 29
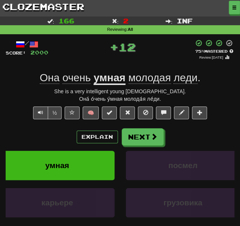
click at [138, 145] on div "Explain Next умная посмел карьере грузовика Learn more: умная посмел карьере гр…" at bounding box center [120, 182] width 229 height 108
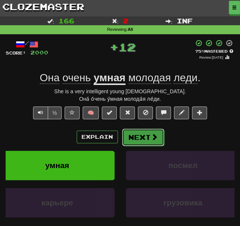
click at [134, 132] on button "Next" at bounding box center [143, 136] width 42 height 17
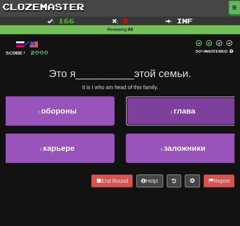
click at [146, 116] on button "2 . глава" at bounding box center [183, 110] width 115 height 29
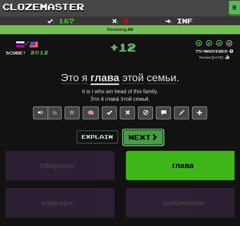
click at [135, 137] on button "Next" at bounding box center [143, 136] width 42 height 17
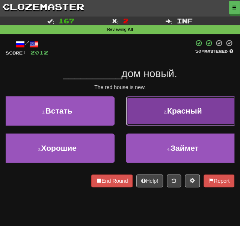
click at [149, 119] on button "2 . Красный" at bounding box center [183, 110] width 115 height 29
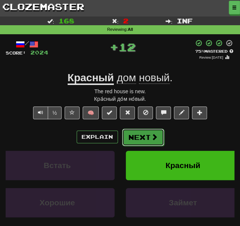
click at [138, 136] on button "Next" at bounding box center [143, 136] width 42 height 17
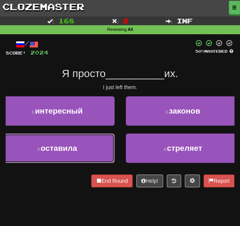
click at [75, 148] on span "оставила" at bounding box center [59, 147] width 36 height 9
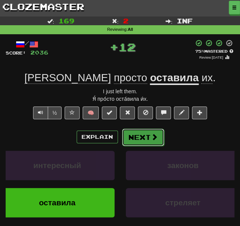
click at [143, 133] on button "Next" at bounding box center [143, 136] width 42 height 17
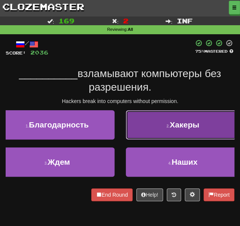
click at [156, 130] on button "2 . Хакеры" at bounding box center [183, 124] width 115 height 29
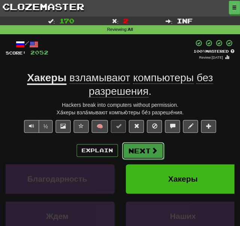
click at [140, 154] on button "Next" at bounding box center [143, 150] width 42 height 17
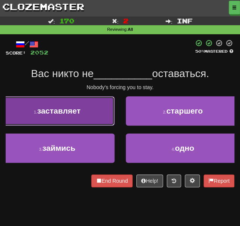
click at [93, 113] on button "1 . заставляет" at bounding box center [57, 110] width 115 height 29
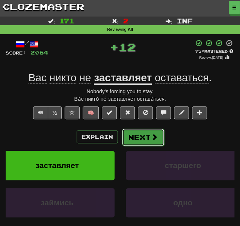
click at [135, 140] on button "Next" at bounding box center [143, 136] width 42 height 17
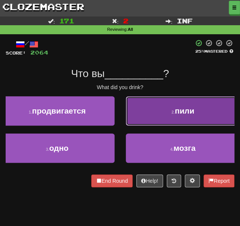
click at [168, 112] on button "2 . пили" at bounding box center [183, 110] width 115 height 29
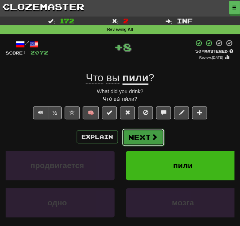
click at [146, 134] on button "Next" at bounding box center [143, 136] width 42 height 17
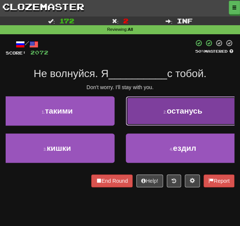
click at [148, 106] on button "2 . останусь" at bounding box center [183, 110] width 115 height 29
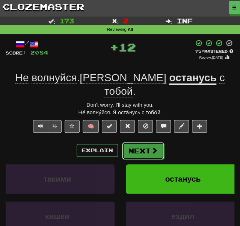
click at [135, 142] on button "Next" at bounding box center [143, 150] width 42 height 17
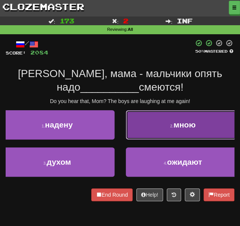
click at [154, 131] on button "2 . мною" at bounding box center [183, 124] width 115 height 29
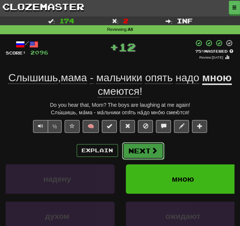
click at [133, 152] on button "Next" at bounding box center [143, 150] width 42 height 17
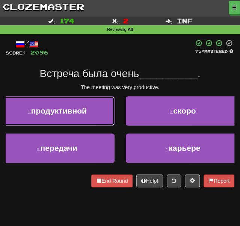
click at [84, 104] on button "1 . продуктивной" at bounding box center [57, 110] width 115 height 29
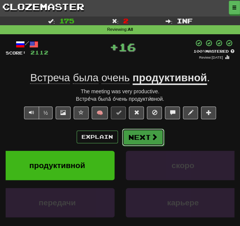
click at [139, 142] on button "Next" at bounding box center [143, 136] width 42 height 17
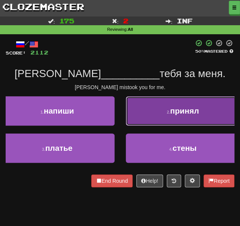
click at [155, 115] on button "2 . принял" at bounding box center [183, 110] width 115 height 29
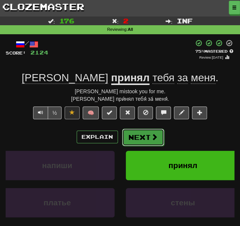
click at [137, 141] on button "Next" at bounding box center [143, 136] width 42 height 17
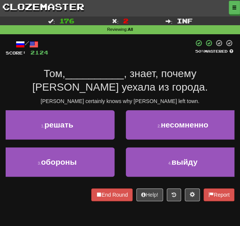
click at [41, 218] on div "Dashboard Clozemaster HeyMyPie / Toggle Dropdown Dashboard Leaderboard Activity…" at bounding box center [120, 113] width 240 height 226
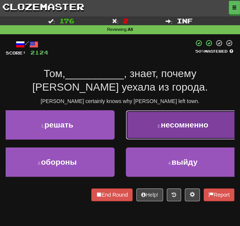
click at [142, 132] on button "2 . несомненно" at bounding box center [183, 124] width 115 height 29
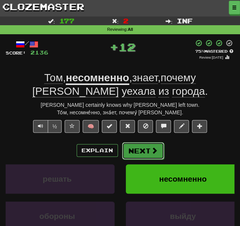
click at [137, 153] on button "Next" at bounding box center [143, 150] width 42 height 17
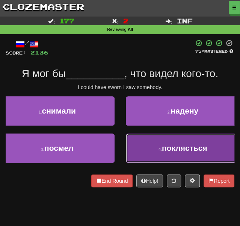
click at [144, 145] on button "4 . поклясться" at bounding box center [183, 147] width 115 height 29
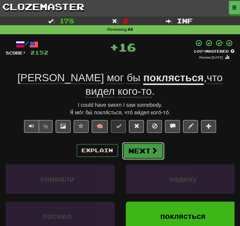
click at [133, 142] on button "Next" at bounding box center [143, 150] width 42 height 17
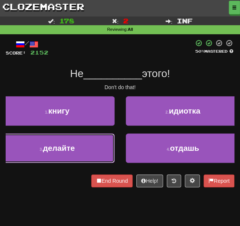
click at [69, 147] on span "делайте" at bounding box center [59, 147] width 32 height 9
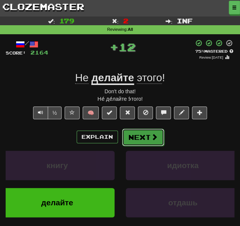
click at [132, 134] on button "Next" at bounding box center [143, 136] width 42 height 17
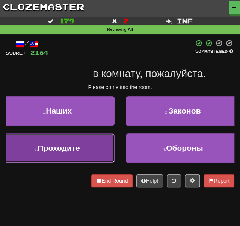
click at [85, 147] on button "3 . Проходите" at bounding box center [57, 147] width 115 height 29
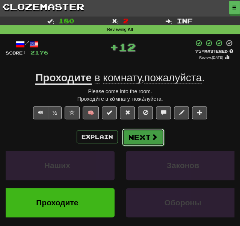
click at [142, 141] on button "Next" at bounding box center [143, 136] width 42 height 17
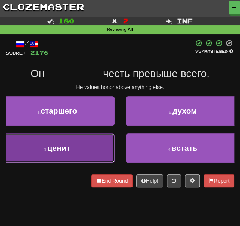
click at [88, 155] on button "3 . ценит" at bounding box center [57, 147] width 115 height 29
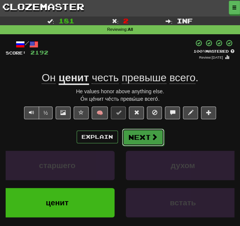
click at [137, 138] on button "Next" at bounding box center [143, 136] width 42 height 17
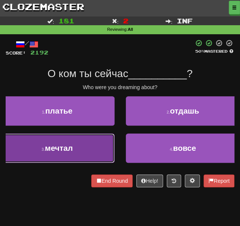
click at [93, 143] on button "3 . мечтал" at bounding box center [57, 147] width 115 height 29
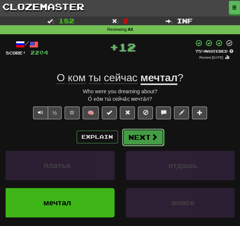
click at [136, 139] on button "Next" at bounding box center [143, 136] width 42 height 17
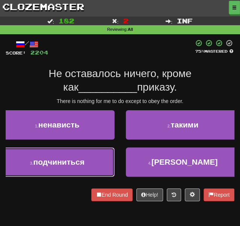
click at [84, 159] on span "подчиниться" at bounding box center [58, 161] width 51 height 9
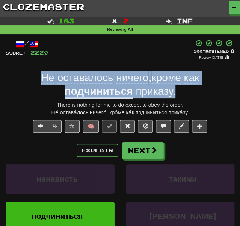
drag, startPoint x: 188, startPoint y: 94, endPoint x: 40, endPoint y: 79, distance: 148.8
click at [40, 79] on div "Не оставалось ничего , кроме как подчиниться приказу ." at bounding box center [120, 84] width 229 height 27
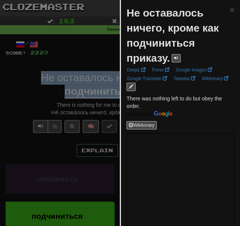
copy div "Не оставалось ничего , кроме как подчиниться приказу ."
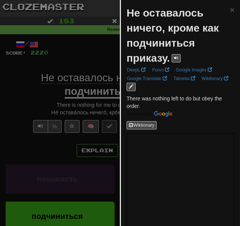
click at [36, 98] on div at bounding box center [120, 113] width 240 height 226
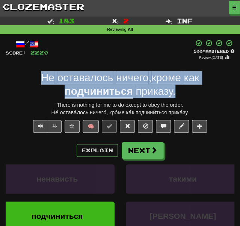
drag, startPoint x: 33, startPoint y: 73, endPoint x: 207, endPoint y: 91, distance: 174.9
click at [207, 91] on div "Не оставалось ничего , кроме как подчиниться приказу ." at bounding box center [120, 84] width 229 height 27
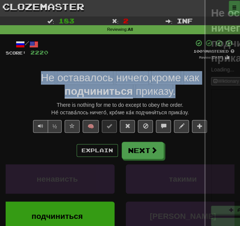
copy div "Не оставалось ничего , кроме как подчиниться приказу ."
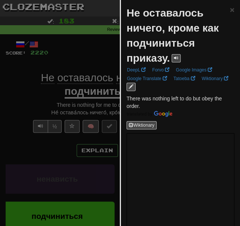
click at [103, 57] on div at bounding box center [120, 113] width 240 height 226
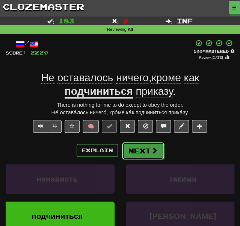
click at [127, 145] on button "Next" at bounding box center [143, 150] width 42 height 17
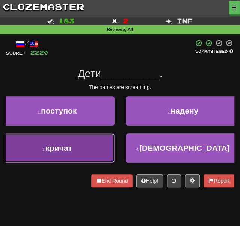
click at [79, 146] on button "3 . кричат" at bounding box center [57, 147] width 115 height 29
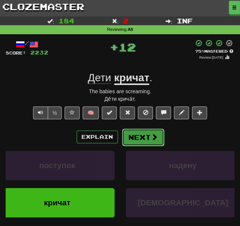
click at [121, 139] on div "Explain Next" at bounding box center [120, 136] width 229 height 17
click at [129, 138] on button "Next" at bounding box center [143, 136] width 42 height 17
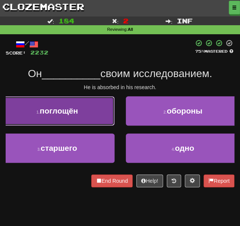
click at [97, 123] on button "1 . поглощён" at bounding box center [57, 110] width 115 height 29
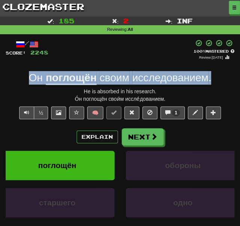
drag, startPoint x: 219, startPoint y: 78, endPoint x: 26, endPoint y: 79, distance: 193.1
click at [26, 79] on div "Он поглощён своим исследованием ." at bounding box center [120, 78] width 229 height 14
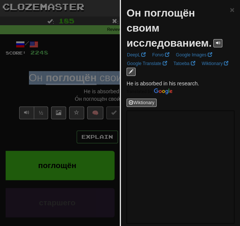
copy div "Он поглощён своим исследованием ."
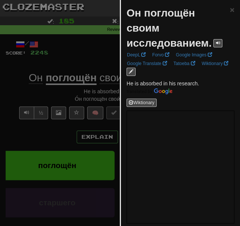
click at [90, 57] on div at bounding box center [120, 113] width 240 height 226
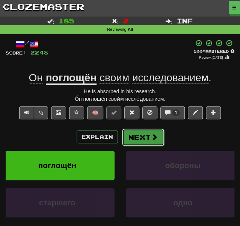
click at [145, 142] on button "Next" at bounding box center [143, 136] width 42 height 17
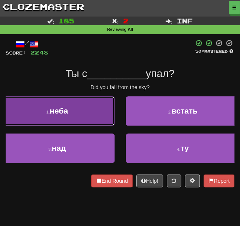
click at [80, 116] on button "1 . неба" at bounding box center [57, 110] width 115 height 29
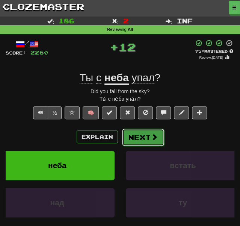
click at [134, 140] on button "Next" at bounding box center [143, 136] width 42 height 17
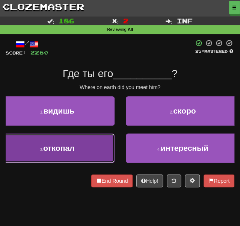
click at [81, 145] on button "3 . откопал" at bounding box center [57, 147] width 115 height 29
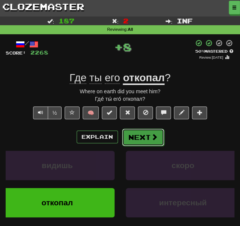
click at [143, 141] on button "Next" at bounding box center [143, 136] width 42 height 17
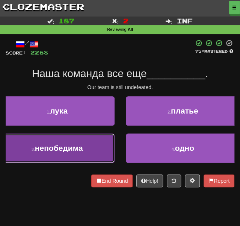
click at [97, 148] on button "3 . непобедима" at bounding box center [57, 147] width 115 height 29
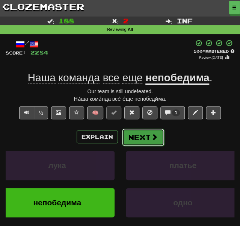
click at [137, 140] on button "Next" at bounding box center [143, 136] width 42 height 17
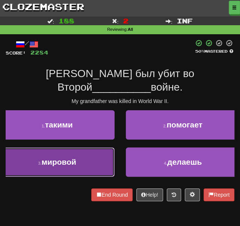
click at [68, 160] on span "мировой" at bounding box center [58, 161] width 35 height 9
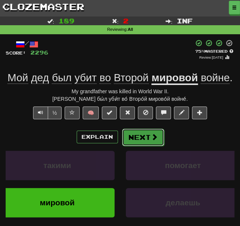
click at [135, 142] on button "Next" at bounding box center [143, 136] width 42 height 17
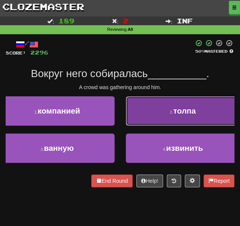
click at [149, 107] on button "2 . толпа" at bounding box center [183, 110] width 115 height 29
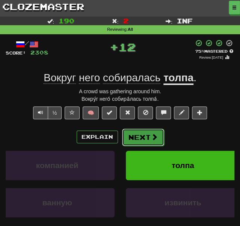
click at [140, 141] on button "Next" at bounding box center [143, 136] width 42 height 17
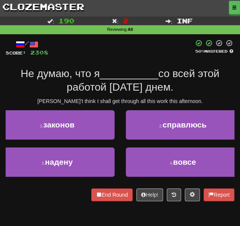
click at [156, 139] on div "2 . справлюсь" at bounding box center [183, 128] width 126 height 37
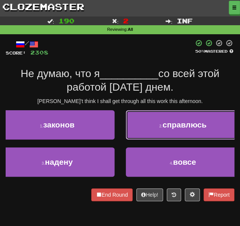
click at [147, 135] on button "2 . справлюсь" at bounding box center [183, 124] width 115 height 29
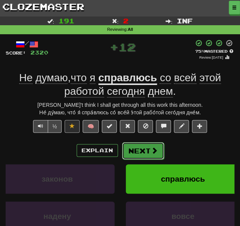
click at [139, 154] on button "Next" at bounding box center [143, 150] width 42 height 17
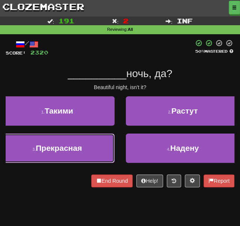
drag, startPoint x: 80, startPoint y: 151, endPoint x: 85, endPoint y: 146, distance: 7.7
click at [80, 152] on span "Прекрасная" at bounding box center [59, 147] width 46 height 9
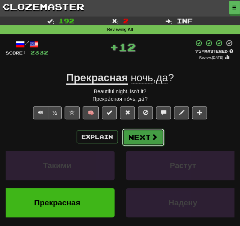
click at [129, 135] on button "Next" at bounding box center [143, 136] width 42 height 17
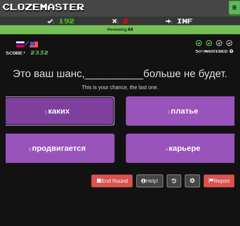
click at [69, 106] on span "каких" at bounding box center [58, 110] width 21 height 9
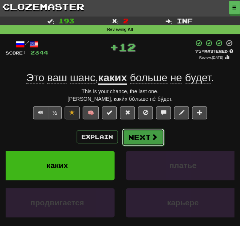
click at [138, 140] on button "Next" at bounding box center [143, 136] width 42 height 17
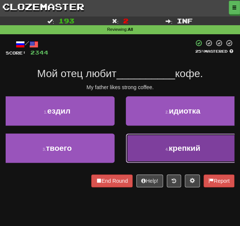
click at [156, 151] on button "4 . крепкий" at bounding box center [183, 147] width 115 height 29
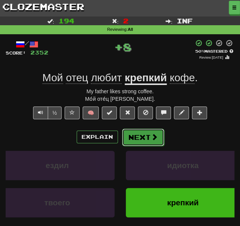
click at [140, 140] on button "Next" at bounding box center [143, 136] width 42 height 17
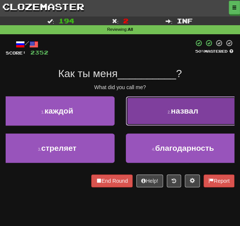
click at [150, 107] on button "2 . назвал" at bounding box center [183, 110] width 115 height 29
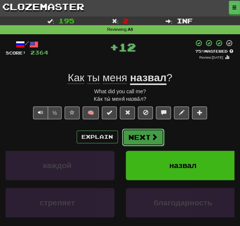
click at [134, 141] on button "Next" at bounding box center [143, 136] width 42 height 17
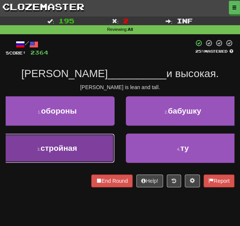
click at [94, 144] on button "3 . стройная" at bounding box center [57, 147] width 115 height 29
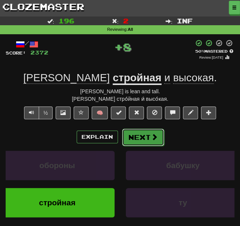
click at [145, 142] on button "Next" at bounding box center [143, 136] width 42 height 17
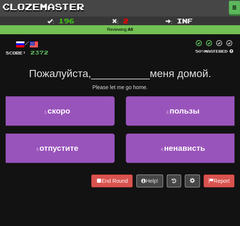
click at [35, 216] on div "Dashboard Clozemaster HeyMyPie / Toggle Dropdown Dashboard Leaderboard Activity…" at bounding box center [120, 113] width 240 height 226
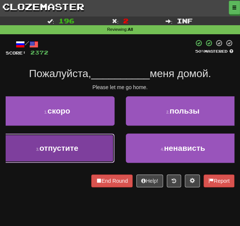
click at [65, 157] on button "3 . отпустите" at bounding box center [57, 147] width 115 height 29
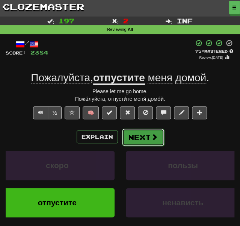
click at [143, 140] on button "Next" at bounding box center [143, 136] width 42 height 17
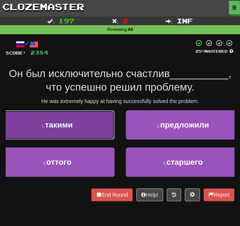
click at [33, 130] on button "1 . такими" at bounding box center [57, 124] width 115 height 29
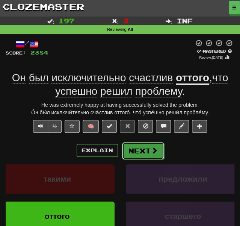
click at [138, 154] on button "Next" at bounding box center [143, 150] width 42 height 17
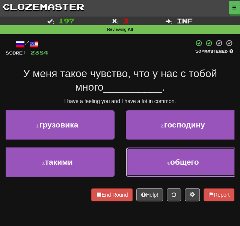
click at [151, 162] on button "4 . общего" at bounding box center [183, 161] width 115 height 29
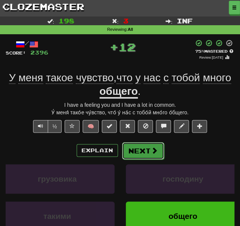
click at [134, 151] on button "Next" at bounding box center [143, 150] width 42 height 17
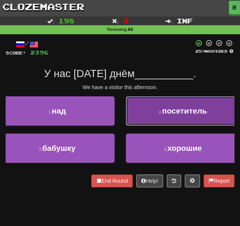
click at [140, 115] on button "2 . посетитель" at bounding box center [183, 110] width 115 height 29
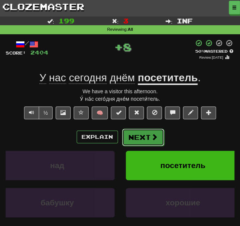
click at [130, 135] on button "Next" at bounding box center [143, 136] width 42 height 17
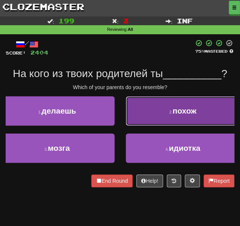
click at [168, 119] on button "2 . похож" at bounding box center [183, 110] width 115 height 29
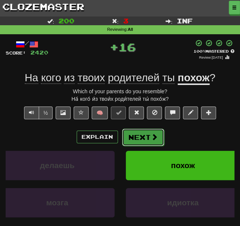
click at [140, 141] on button "Next" at bounding box center [143, 136] width 42 height 17
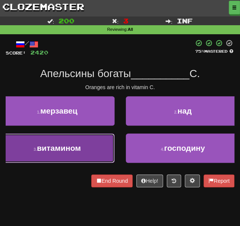
click at [80, 142] on button "3 . витамином" at bounding box center [57, 147] width 115 height 29
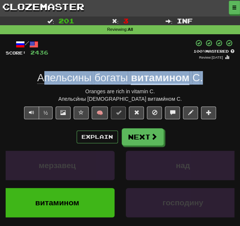
drag, startPoint x: 203, startPoint y: 79, endPoint x: 41, endPoint y: 80, distance: 162.3
click at [41, 80] on div "Апельсины богаты витамином C ." at bounding box center [120, 78] width 229 height 14
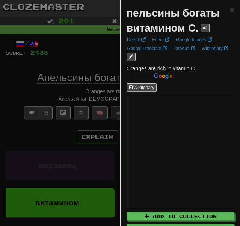
click at [56, 62] on div at bounding box center [120, 113] width 240 height 226
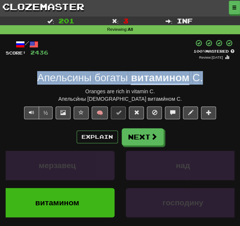
drag, startPoint x: 31, startPoint y: 73, endPoint x: 201, endPoint y: 76, distance: 170.6
click at [201, 76] on div "Апельсины богаты витамином C ." at bounding box center [120, 78] width 229 height 14
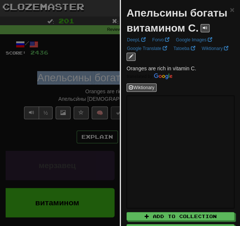
copy div "Апельсины богаты витамином C ."
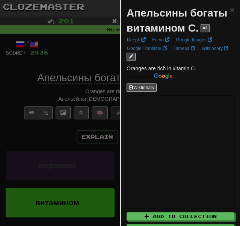
click at [95, 49] on div at bounding box center [120, 113] width 240 height 226
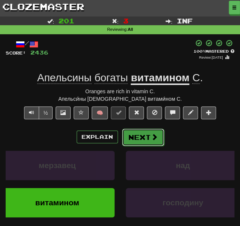
click at [134, 140] on button "Next" at bounding box center [143, 136] width 42 height 17
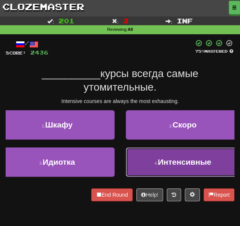
click at [156, 176] on button "4 . Интенсивные" at bounding box center [183, 161] width 115 height 29
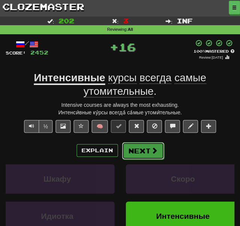
click at [145, 151] on button "Next" at bounding box center [143, 150] width 42 height 17
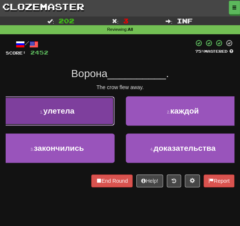
click at [73, 114] on span "улетела" at bounding box center [58, 110] width 31 height 9
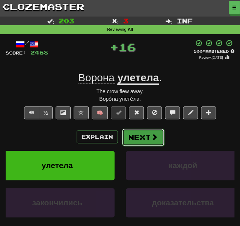
click at [137, 142] on button "Next" at bounding box center [143, 136] width 42 height 17
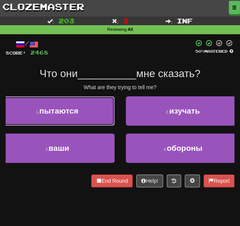
drag, startPoint x: 60, startPoint y: 124, endPoint x: 66, endPoint y: 122, distance: 6.9
click at [60, 124] on button "1 . пытаются" at bounding box center [57, 110] width 115 height 29
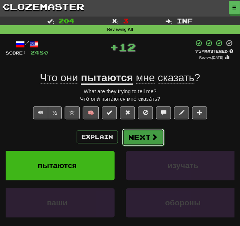
click at [125, 138] on button "Next" at bounding box center [143, 136] width 42 height 17
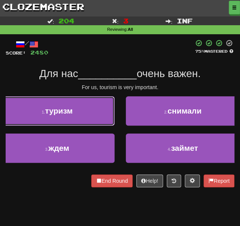
click at [73, 117] on button "1 . туризм" at bounding box center [57, 110] width 115 height 29
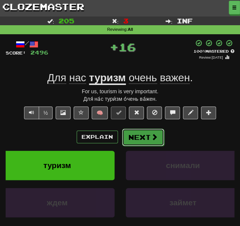
click at [134, 143] on button "Next" at bounding box center [143, 136] width 42 height 17
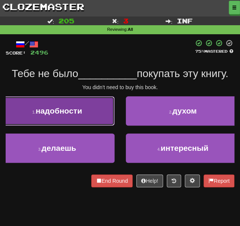
click at [73, 116] on button "1 . надобности" at bounding box center [57, 110] width 115 height 29
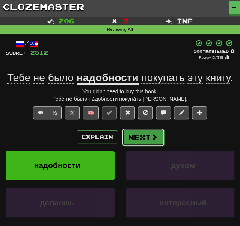
click at [137, 140] on button "Next" at bounding box center [143, 136] width 42 height 17
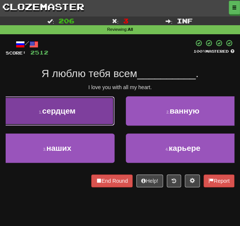
click at [79, 113] on button "1 . сердцем" at bounding box center [57, 110] width 115 height 29
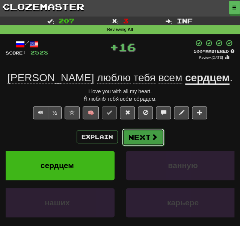
click at [127, 133] on button "Next" at bounding box center [143, 136] width 42 height 17
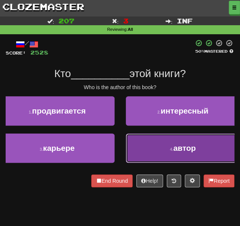
click at [137, 142] on button "4 . автор" at bounding box center [183, 147] width 115 height 29
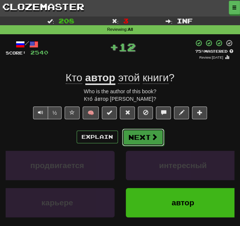
click at [126, 129] on button "Next" at bounding box center [143, 136] width 42 height 17
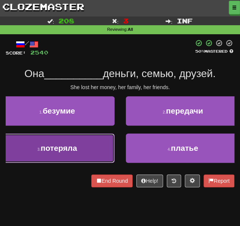
click at [86, 140] on button "3 . потеряла" at bounding box center [57, 147] width 115 height 29
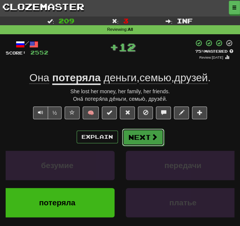
click at [135, 134] on button "Next" at bounding box center [143, 136] width 42 height 17
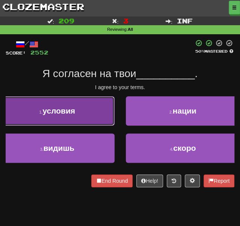
click at [79, 110] on button "1 . условия" at bounding box center [57, 110] width 115 height 29
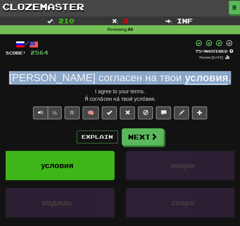
drag, startPoint x: 199, startPoint y: 80, endPoint x: 44, endPoint y: 79, distance: 155.9
click at [44, 79] on div "Я согласен на твои условия ." at bounding box center [120, 78] width 229 height 14
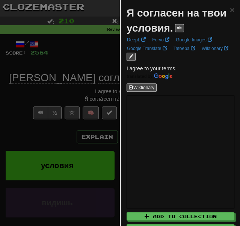
click at [44, 79] on div at bounding box center [120, 113] width 240 height 226
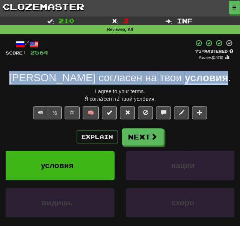
drag, startPoint x: 47, startPoint y: 76, endPoint x: 188, endPoint y: 78, distance: 141.3
click at [188, 78] on div "Я согласен на твои условия ." at bounding box center [120, 78] width 229 height 14
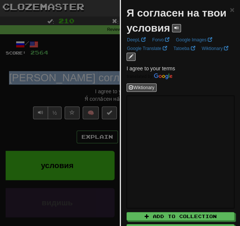
copy div "Я согласен на твои условия"
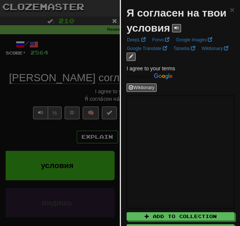
click at [72, 60] on div at bounding box center [120, 113] width 240 height 226
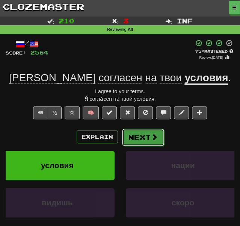
click at [138, 139] on button "Next" at bounding box center [143, 136] width 42 height 17
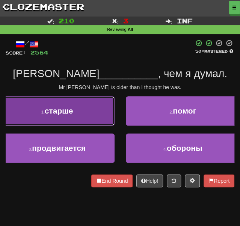
click at [85, 112] on button "1 . старше" at bounding box center [57, 110] width 115 height 29
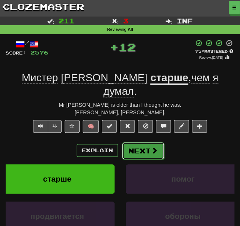
click at [140, 142] on button "Next" at bounding box center [143, 150] width 42 height 17
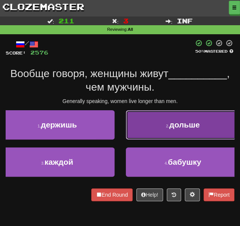
click at [142, 127] on button "2 . дольше" at bounding box center [183, 124] width 115 height 29
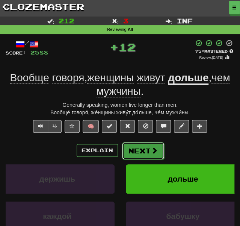
click at [135, 149] on button "Next" at bounding box center [143, 150] width 42 height 17
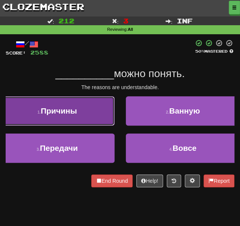
click at [86, 111] on button "1 . [GEOGRAPHIC_DATA]" at bounding box center [57, 110] width 115 height 29
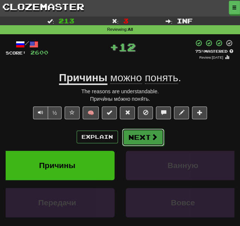
click at [142, 135] on button "Next" at bounding box center [143, 136] width 42 height 17
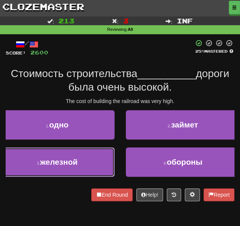
click at [85, 160] on button "3 . железной" at bounding box center [57, 161] width 115 height 29
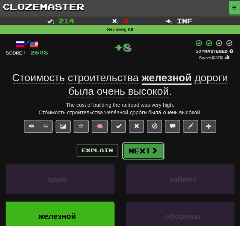
click at [139, 153] on button "Next" at bounding box center [143, 150] width 42 height 17
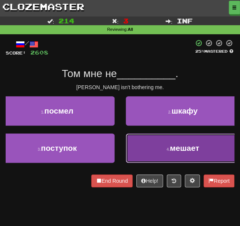
click at [146, 148] on button "4 . мешает" at bounding box center [183, 147] width 115 height 29
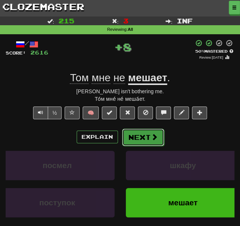
click at [136, 137] on button "Next" at bounding box center [143, 136] width 42 height 17
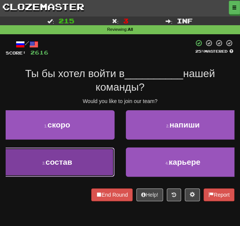
click at [85, 163] on button "3 . состав" at bounding box center [57, 161] width 115 height 29
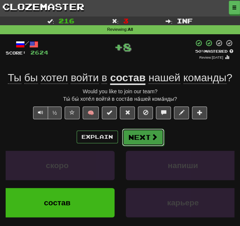
click at [138, 142] on button "Next" at bounding box center [143, 136] width 42 height 17
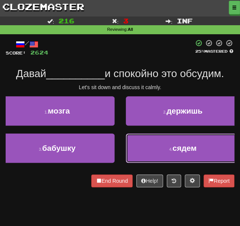
click at [144, 148] on button "4 . сядем" at bounding box center [183, 147] width 115 height 29
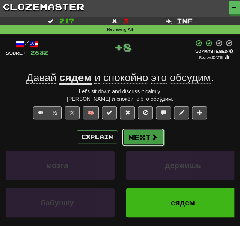
click at [137, 137] on button "Next" at bounding box center [143, 136] width 42 height 17
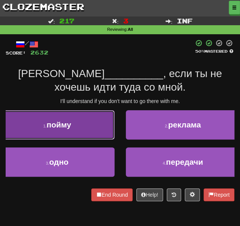
click at [100, 132] on button "1 . пойму" at bounding box center [57, 124] width 115 height 29
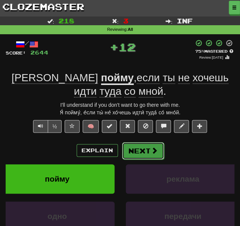
click at [144, 155] on button "Next" at bounding box center [143, 150] width 42 height 17
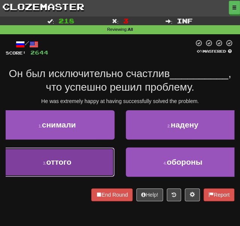
click at [88, 161] on button "3 . оттого" at bounding box center [57, 161] width 115 height 29
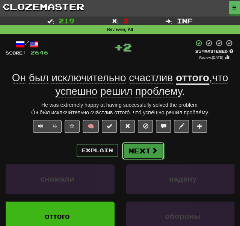
click at [143, 150] on button "Next" at bounding box center [143, 150] width 42 height 17
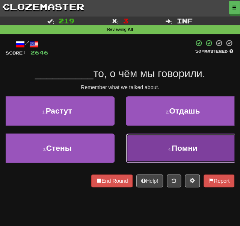
click at [142, 149] on button "4 . Помни" at bounding box center [183, 147] width 115 height 29
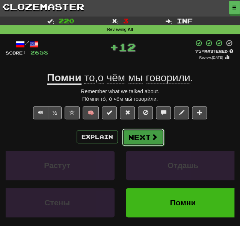
click at [134, 133] on button "Next" at bounding box center [143, 136] width 42 height 17
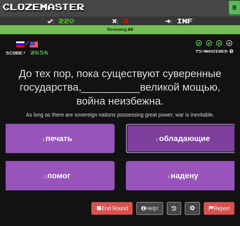
click at [131, 137] on button "2 . обладающие" at bounding box center [183, 138] width 115 height 29
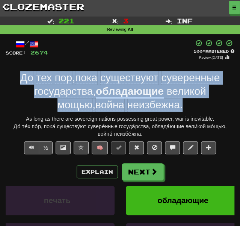
drag, startPoint x: 183, startPoint y: 109, endPoint x: 18, endPoint y: 77, distance: 168.8
click at [18, 77] on div "До тех пор , пока существуют суверенные государства , обладающие великой мощью …" at bounding box center [120, 91] width 229 height 41
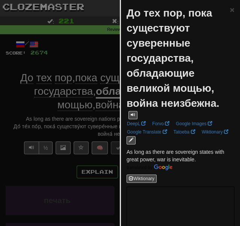
click at [57, 66] on div at bounding box center [120, 113] width 240 height 226
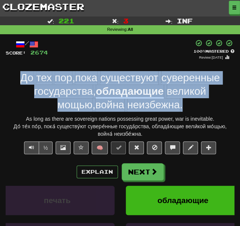
drag, startPoint x: 173, startPoint y: 108, endPoint x: 19, endPoint y: 76, distance: 157.2
click at [19, 76] on div "До тех пор , пока существуют суверенные государства , обладающие великой мощью …" at bounding box center [120, 91] width 229 height 41
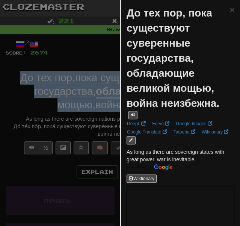
copy div "До тех пор , пока существуют суверенные государства , обладающие великой мощью …"
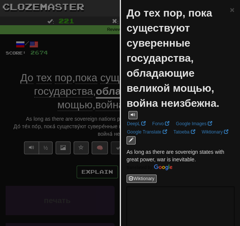
click at [95, 57] on div at bounding box center [120, 113] width 240 height 226
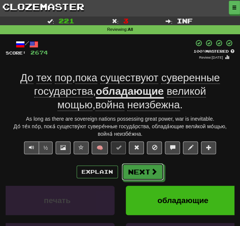
click at [132, 173] on button "Next" at bounding box center [143, 171] width 42 height 17
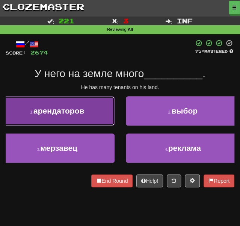
click at [77, 113] on span "арендаторов" at bounding box center [58, 110] width 51 height 9
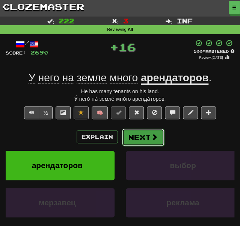
click at [138, 142] on button "Next" at bounding box center [143, 136] width 42 height 17
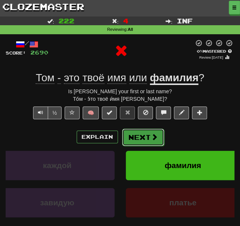
click at [137, 142] on button "Next" at bounding box center [143, 136] width 42 height 17
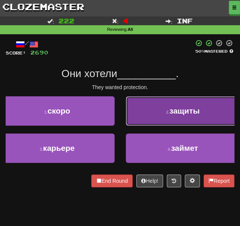
click at [127, 113] on button "2 . защиты" at bounding box center [183, 110] width 115 height 29
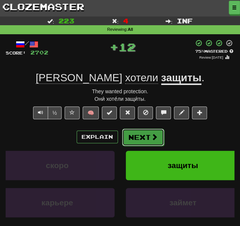
click at [133, 137] on button "Next" at bounding box center [143, 136] width 42 height 17
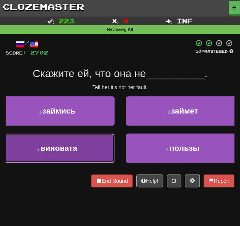
click at [85, 150] on button "3 . виновата" at bounding box center [57, 147] width 115 height 29
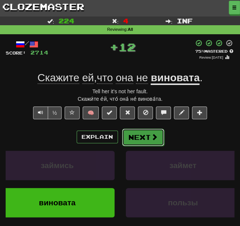
click at [133, 138] on button "Next" at bounding box center [143, 136] width 42 height 17
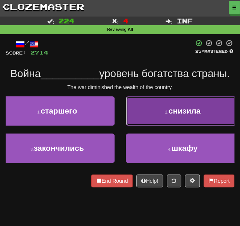
click at [146, 117] on button "2 . снизила" at bounding box center [183, 110] width 115 height 29
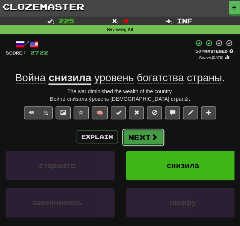
click at [135, 141] on button "Next" at bounding box center [143, 136] width 42 height 17
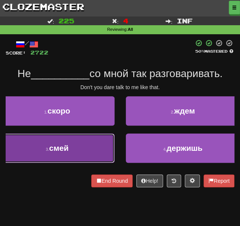
click at [89, 143] on button "3 . смей" at bounding box center [57, 147] width 115 height 29
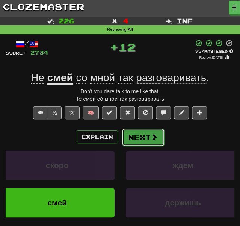
click at [138, 134] on button "Next" at bounding box center [143, 136] width 42 height 17
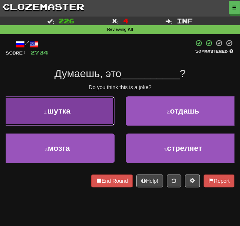
click at [66, 122] on button "1 . шутка" at bounding box center [57, 110] width 115 height 29
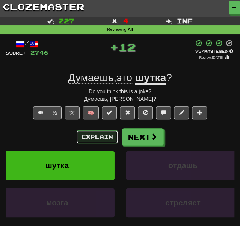
click at [117, 137] on button "Explain" at bounding box center [97, 136] width 41 height 13
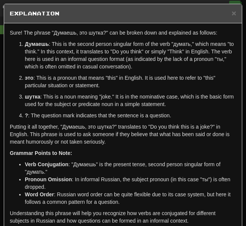
click at [132, 140] on div "Sure! The phrase "Думаешь, это шутка?" can be broken down and explained as foll…" at bounding box center [122, 128] width 237 height 210
click at [231, 14] on span "×" at bounding box center [233, 13] width 5 height 9
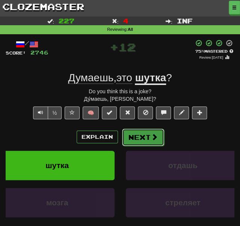
click at [140, 133] on button "Next" at bounding box center [143, 136] width 42 height 17
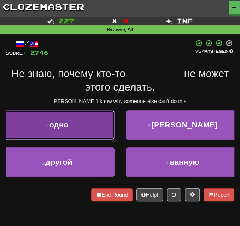
click at [85, 133] on button "1 . одно" at bounding box center [57, 124] width 115 height 29
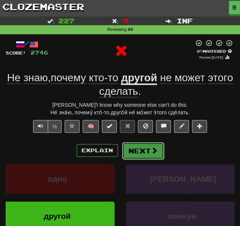
click at [151, 151] on span at bounding box center [154, 150] width 7 height 7
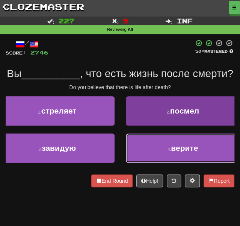
click at [149, 157] on button "4 . верите" at bounding box center [183, 147] width 115 height 29
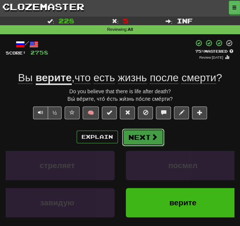
click at [137, 136] on button "Next" at bounding box center [143, 136] width 42 height 17
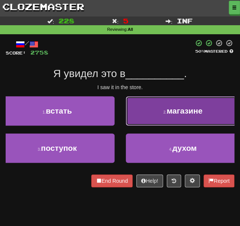
click at [156, 109] on button "2 . магазине" at bounding box center [183, 110] width 115 height 29
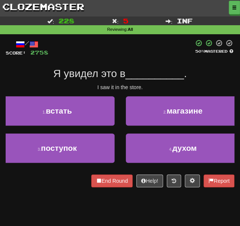
click at [156, 95] on div at bounding box center [120, 95] width 229 height 0
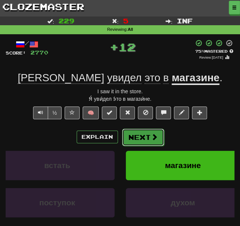
click at [140, 131] on button "Next" at bounding box center [143, 136] width 42 height 17
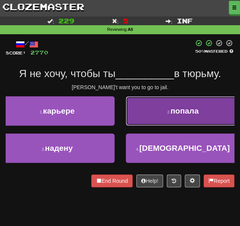
click at [148, 114] on button "2 . попала" at bounding box center [183, 110] width 115 height 29
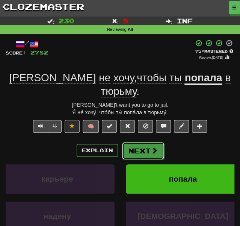
click at [137, 144] on button "Next" at bounding box center [143, 150] width 42 height 17
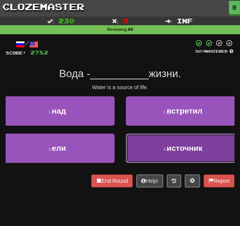
click at [147, 136] on button "4 . источник" at bounding box center [183, 147] width 115 height 29
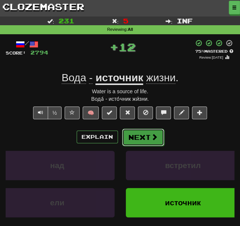
click at [133, 131] on button "Next" at bounding box center [143, 136] width 42 height 17
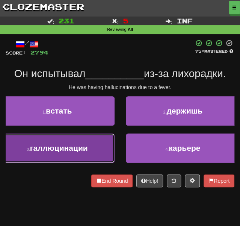
click at [81, 136] on button "3 . галлюцинации" at bounding box center [57, 147] width 115 height 29
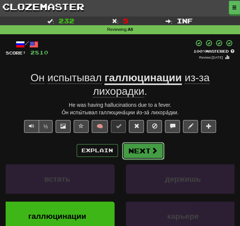
click at [135, 149] on button "Next" at bounding box center [143, 150] width 42 height 17
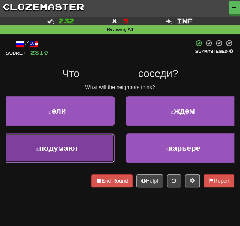
click at [92, 142] on button "3 . подумают" at bounding box center [57, 147] width 115 height 29
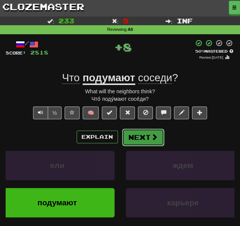
click at [139, 138] on button "Next" at bounding box center [143, 136] width 42 height 17
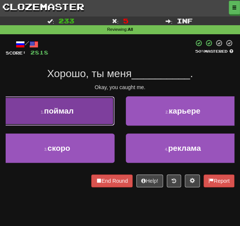
click at [101, 112] on button "1 . поймал" at bounding box center [57, 110] width 115 height 29
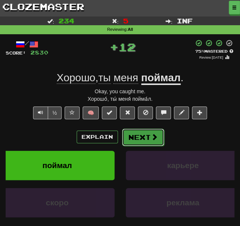
click at [141, 137] on button "Next" at bounding box center [143, 136] width 42 height 17
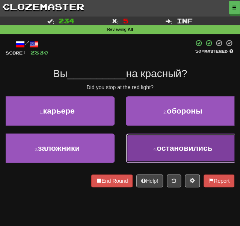
click at [142, 142] on button "4 . остановились" at bounding box center [183, 147] width 115 height 29
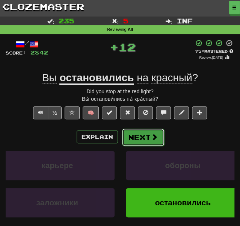
click at [129, 139] on button "Next" at bounding box center [143, 136] width 42 height 17
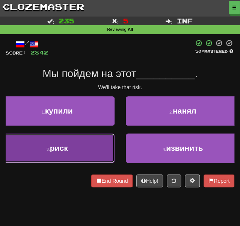
click at [82, 148] on button "3 . риск" at bounding box center [57, 147] width 115 height 29
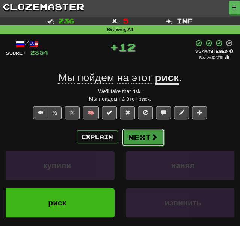
click at [136, 143] on button "Next" at bounding box center [143, 136] width 42 height 17
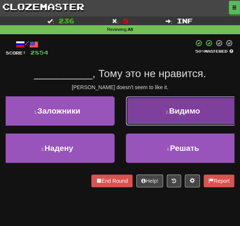
click at [162, 120] on button "2 . Видимо" at bounding box center [183, 110] width 115 height 29
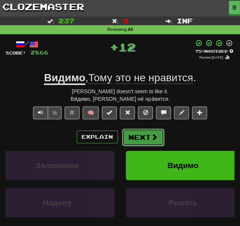
click at [136, 135] on button "Next" at bounding box center [143, 136] width 42 height 17
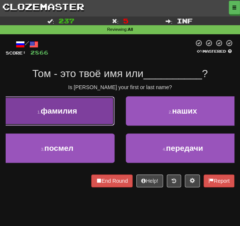
click at [68, 118] on button "1 . фамилия" at bounding box center [57, 110] width 115 height 29
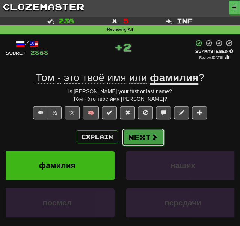
click at [136, 137] on button "Next" at bounding box center [143, 136] width 42 height 17
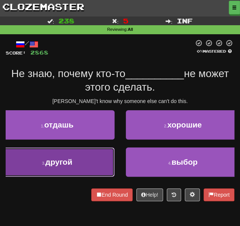
click at [73, 174] on button "3 . другой" at bounding box center [57, 161] width 115 height 29
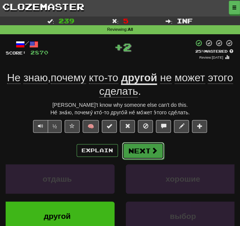
click at [133, 151] on button "Next" at bounding box center [143, 150] width 42 height 17
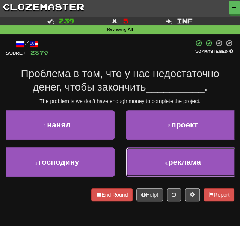
click at [133, 151] on button "4 . реклама" at bounding box center [183, 161] width 115 height 29
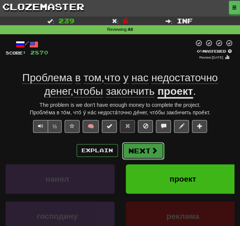
click at [128, 154] on button "Next" at bounding box center [143, 150] width 42 height 17
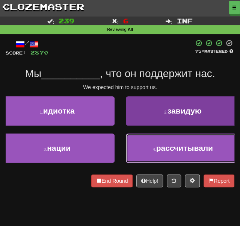
click at [158, 152] on span "рассчитывали" at bounding box center [184, 147] width 57 height 9
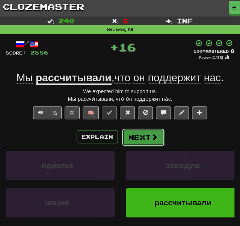
click at [147, 136] on button "Next" at bounding box center [143, 136] width 42 height 17
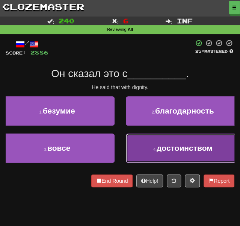
click at [152, 148] on button "4 . достоинством" at bounding box center [183, 147] width 115 height 29
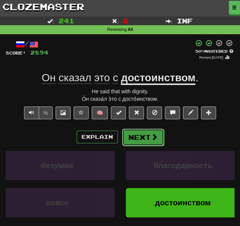
click at [147, 139] on button "Next" at bounding box center [143, 136] width 42 height 17
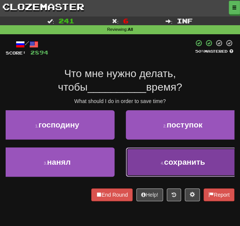
click at [142, 158] on button "4 . сохранить" at bounding box center [183, 161] width 115 height 29
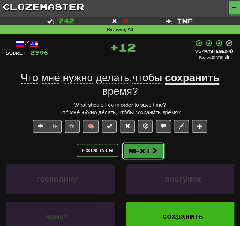
click at [132, 148] on button "Next" at bounding box center [143, 150] width 42 height 17
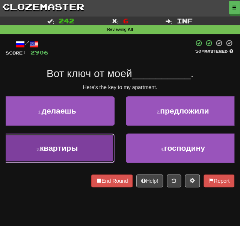
click at [92, 147] on button "3 . квартиры" at bounding box center [57, 147] width 115 height 29
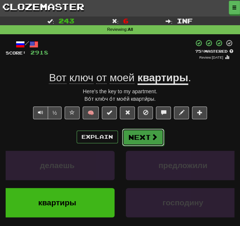
click at [133, 135] on button "Next" at bounding box center [143, 136] width 42 height 17
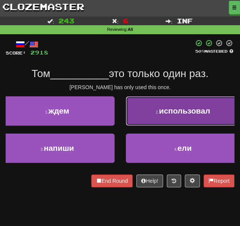
click at [144, 113] on button "2 . использовал" at bounding box center [183, 110] width 115 height 29
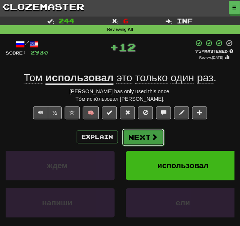
click at [135, 136] on button "Next" at bounding box center [143, 136] width 42 height 17
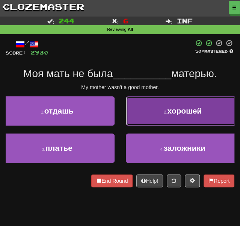
click at [151, 107] on button "2 . хорошей" at bounding box center [183, 110] width 115 height 29
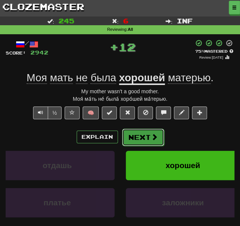
click at [132, 133] on button "Next" at bounding box center [143, 136] width 42 height 17
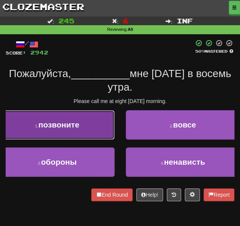
click at [77, 123] on span "позвоните" at bounding box center [58, 124] width 41 height 9
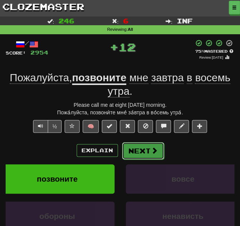
click at [136, 147] on button "Next" at bounding box center [143, 150] width 42 height 17
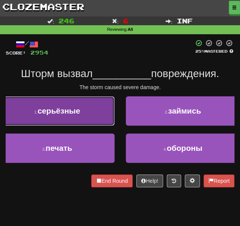
click at [82, 115] on button "1 . серьёзные" at bounding box center [57, 110] width 115 height 29
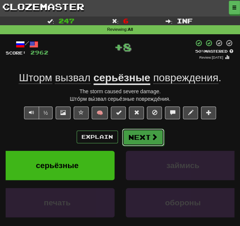
click at [134, 136] on button "Next" at bounding box center [143, 136] width 42 height 17
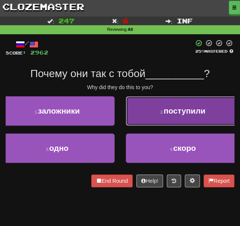
click at [149, 104] on button "2 . поступили" at bounding box center [183, 110] width 115 height 29
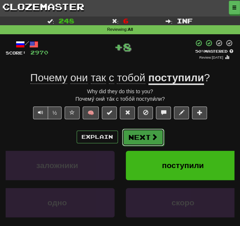
click at [135, 130] on button "Next" at bounding box center [143, 136] width 42 height 17
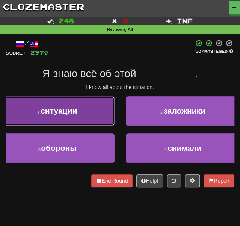
click at [80, 114] on button "1 . ситуации" at bounding box center [57, 110] width 115 height 29
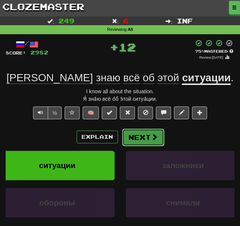
click at [131, 129] on button "Next" at bounding box center [143, 136] width 42 height 17
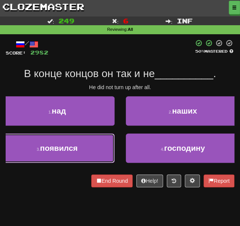
click at [76, 145] on span "появился" at bounding box center [59, 147] width 38 height 9
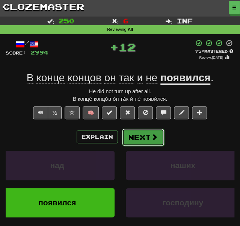
click at [132, 138] on button "Next" at bounding box center [143, 136] width 42 height 17
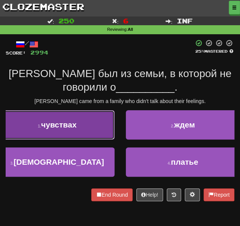
click at [66, 131] on button "1 . чувствах" at bounding box center [57, 124] width 115 height 29
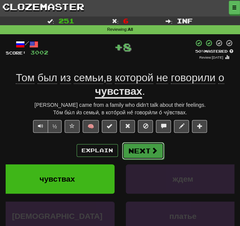
click at [147, 150] on button "Next" at bounding box center [143, 150] width 42 height 17
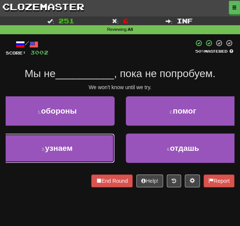
drag, startPoint x: 73, startPoint y: 146, endPoint x: 83, endPoint y: 147, distance: 10.5
click at [74, 148] on button "3 . узнаем" at bounding box center [57, 147] width 115 height 29
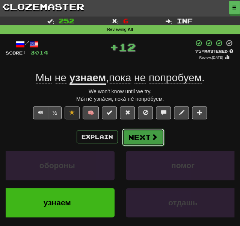
click at [141, 140] on button "Next" at bounding box center [143, 136] width 42 height 17
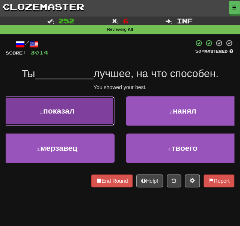
click at [81, 116] on button "1 . показал" at bounding box center [57, 110] width 115 height 29
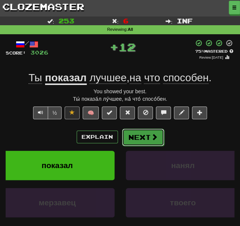
click at [140, 136] on button "Next" at bounding box center [143, 136] width 42 height 17
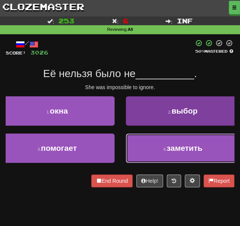
drag, startPoint x: 169, startPoint y: 153, endPoint x: 163, endPoint y: 150, distance: 6.6
click at [168, 153] on button "4 . заметить" at bounding box center [183, 147] width 115 height 29
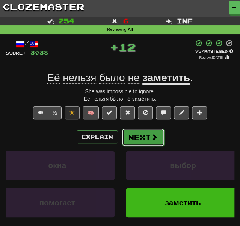
click at [134, 137] on button "Next" at bounding box center [143, 136] width 42 height 17
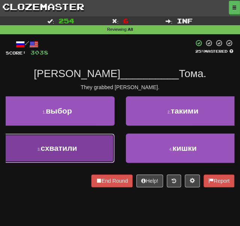
click at [50, 147] on span "схватили" at bounding box center [59, 147] width 36 height 9
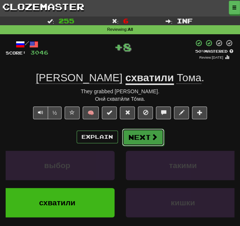
click at [135, 136] on button "Next" at bounding box center [143, 136] width 42 height 17
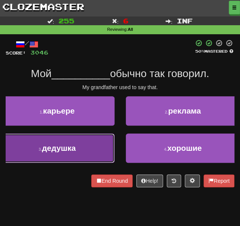
click at [77, 141] on button "3 . дедушка" at bounding box center [57, 147] width 115 height 29
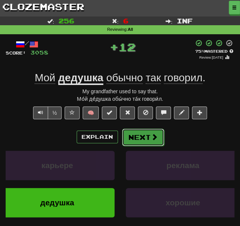
click at [133, 139] on button "Next" at bounding box center [143, 136] width 42 height 17
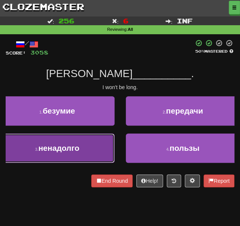
click at [81, 148] on button "3 . ненадолго" at bounding box center [57, 147] width 115 height 29
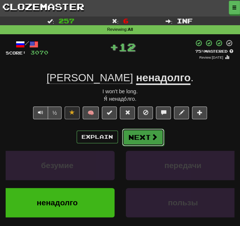
click at [130, 136] on button "Next" at bounding box center [143, 136] width 42 height 17
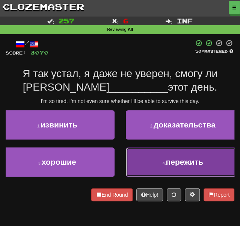
click at [157, 163] on button "4 . пережить" at bounding box center [183, 161] width 115 height 29
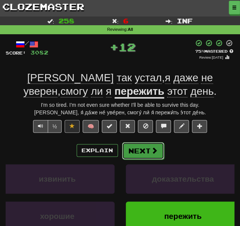
click at [133, 150] on button "Next" at bounding box center [143, 150] width 42 height 17
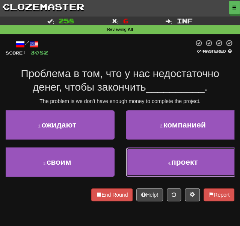
click at [167, 160] on button "4 . проект" at bounding box center [183, 161] width 115 height 29
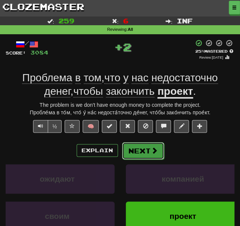
click at [124, 148] on button "Next" at bounding box center [143, 150] width 42 height 17
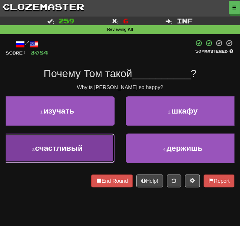
click at [75, 156] on button "3 . счастливый" at bounding box center [57, 147] width 115 height 29
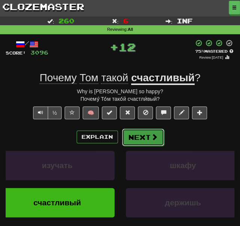
click at [139, 137] on button "Next" at bounding box center [143, 136] width 42 height 17
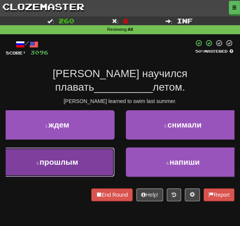
click at [91, 147] on button "3 . прошлым" at bounding box center [57, 161] width 115 height 29
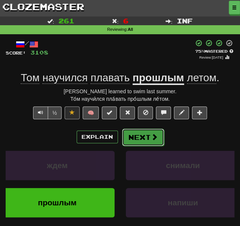
click at [140, 139] on button "Next" at bounding box center [143, 136] width 42 height 17
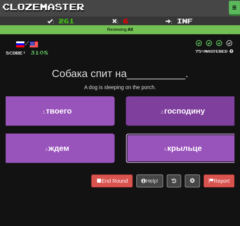
click at [159, 150] on button "4 . крыльце" at bounding box center [183, 147] width 115 height 29
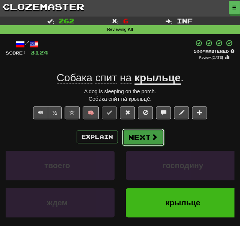
click at [129, 137] on button "Next" at bounding box center [143, 136] width 42 height 17
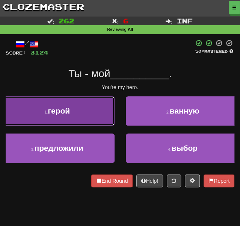
click at [82, 117] on button "1 . герой" at bounding box center [57, 110] width 115 height 29
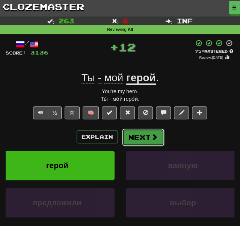
click at [151, 133] on span at bounding box center [154, 136] width 7 height 7
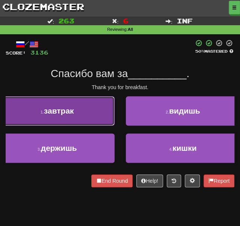
click at [77, 122] on button "1 . завтрак" at bounding box center [57, 110] width 115 height 29
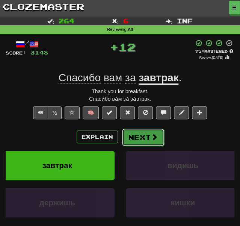
click at [142, 140] on button "Next" at bounding box center [143, 136] width 42 height 17
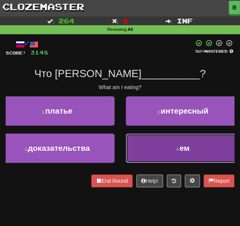
click at [142, 147] on button "4 . ем" at bounding box center [183, 147] width 115 height 29
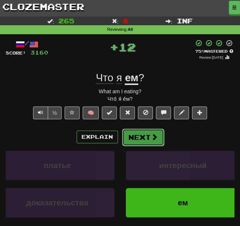
click at [137, 135] on button "Next" at bounding box center [143, 136] width 42 height 17
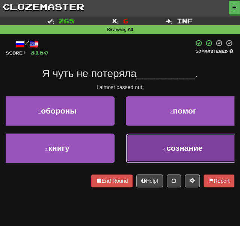
click at [143, 141] on button "4 . сознание" at bounding box center [183, 147] width 115 height 29
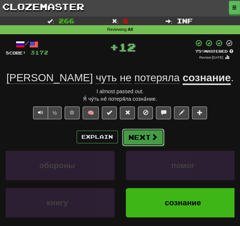
click at [129, 136] on button "Next" at bounding box center [143, 136] width 42 height 17
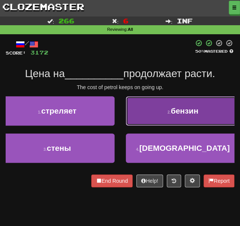
click at [145, 120] on button "2 . бензин" at bounding box center [183, 110] width 115 height 29
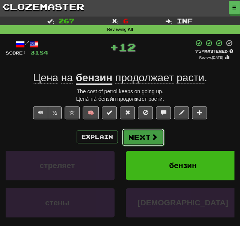
click at [145, 140] on button "Next" at bounding box center [143, 136] width 42 height 17
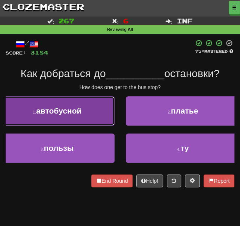
click at [49, 111] on span "автобусной" at bounding box center [58, 110] width 45 height 9
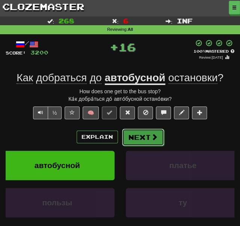
click at [133, 136] on button "Next" at bounding box center [143, 136] width 42 height 17
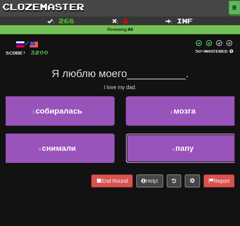
click at [159, 149] on button "4 . папу" at bounding box center [183, 147] width 115 height 29
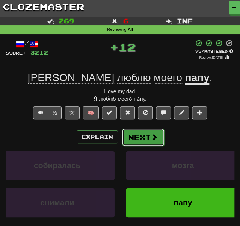
click at [134, 137] on button "Next" at bounding box center [143, 136] width 42 height 17
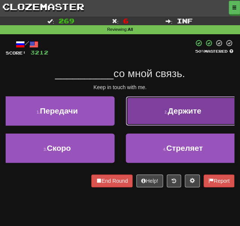
drag, startPoint x: 159, startPoint y: 121, endPoint x: 137, endPoint y: 127, distance: 22.1
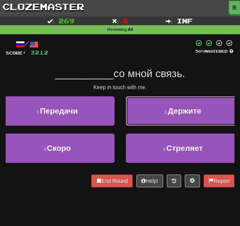
click at [157, 121] on button "2 . Держите" at bounding box center [183, 110] width 115 height 29
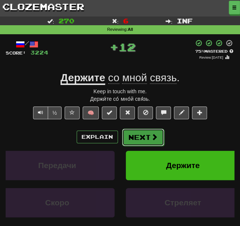
click at [136, 142] on button "Next" at bounding box center [143, 136] width 42 height 17
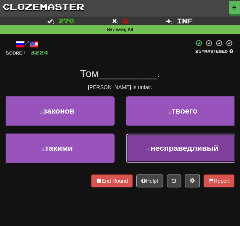
click at [161, 157] on button "4 . несправедливый" at bounding box center [183, 147] width 115 height 29
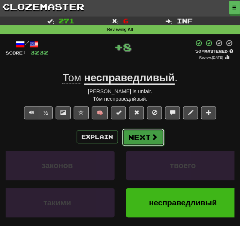
click at [129, 138] on button "Next" at bounding box center [143, 136] width 42 height 17
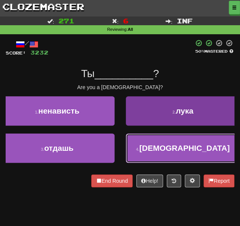
click at [156, 155] on button "4 . [DEMOGRAPHIC_DATA]" at bounding box center [183, 147] width 115 height 29
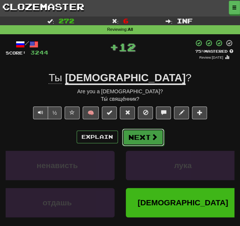
click at [132, 139] on button "Next" at bounding box center [143, 136] width 42 height 17
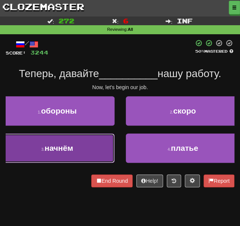
click at [45, 141] on button "3 . начнём" at bounding box center [57, 147] width 115 height 29
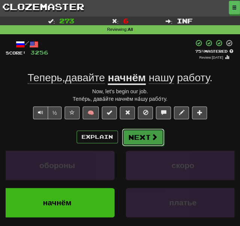
click at [137, 139] on button "Next" at bounding box center [143, 136] width 42 height 17
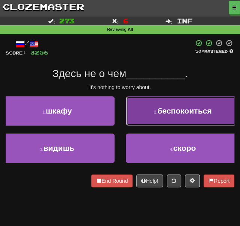
click at [151, 112] on button "2 . беспокоиться" at bounding box center [183, 110] width 115 height 29
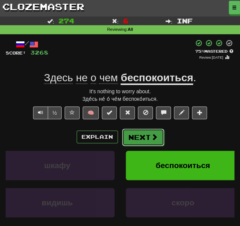
click at [137, 139] on button "Next" at bounding box center [143, 136] width 42 height 17
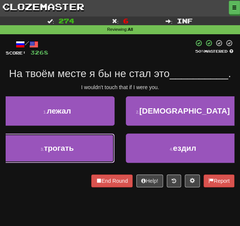
click at [78, 151] on button "3 . трогать" at bounding box center [57, 147] width 115 height 29
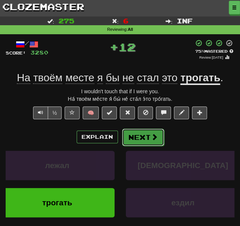
click at [141, 133] on button "Next" at bounding box center [143, 136] width 42 height 17
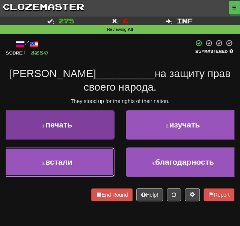
click at [71, 169] on button "3 . встали" at bounding box center [57, 161] width 115 height 29
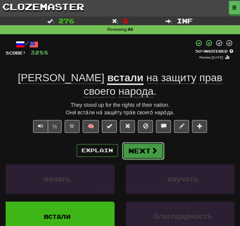
click at [139, 142] on button "Next" at bounding box center [143, 150] width 42 height 17
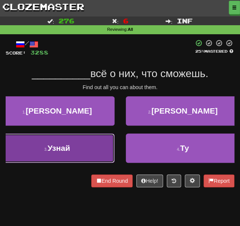
click at [79, 153] on button "3 . Узнай" at bounding box center [57, 147] width 115 height 29
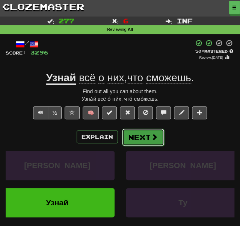
click at [137, 139] on button "Next" at bounding box center [143, 136] width 42 height 17
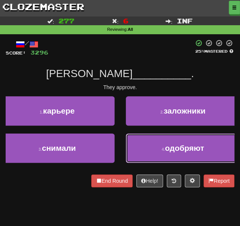
click at [147, 147] on button "4 . одобряют" at bounding box center [183, 147] width 115 height 29
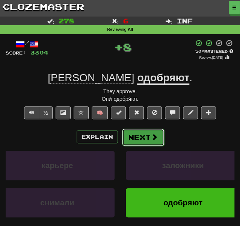
click at [133, 136] on button "Next" at bounding box center [143, 136] width 42 height 17
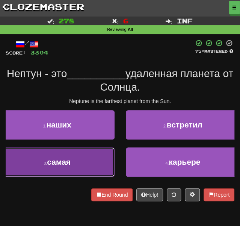
click at [80, 164] on button "3 . самая" at bounding box center [57, 161] width 115 height 29
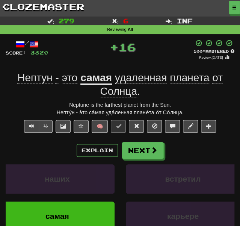
click at [136, 77] on span "удаленная" at bounding box center [141, 78] width 52 height 12
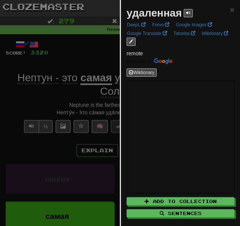
drag, startPoint x: 73, startPoint y: 60, endPoint x: 118, endPoint y: 77, distance: 47.9
click at [73, 60] on div at bounding box center [120, 113] width 240 height 226
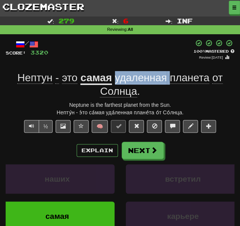
drag, startPoint x: 169, startPoint y: 74, endPoint x: 116, endPoint y: 77, distance: 52.3
click at [116, 77] on span "удаленная планета от Солнца ." at bounding box center [161, 85] width 123 height 26
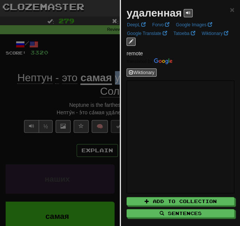
copy span "удаленная"
click at [98, 62] on div at bounding box center [120, 113] width 240 height 226
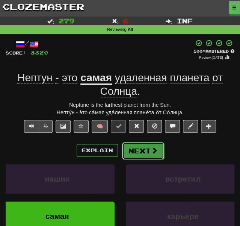
click at [145, 150] on button "Next" at bounding box center [143, 150] width 42 height 17
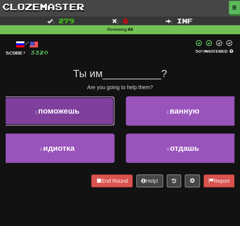
click at [60, 107] on span "поможешь" at bounding box center [58, 110] width 41 height 9
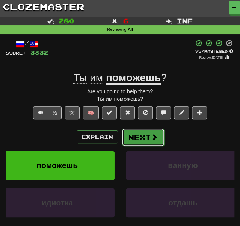
click at [138, 135] on button "Next" at bounding box center [143, 136] width 42 height 17
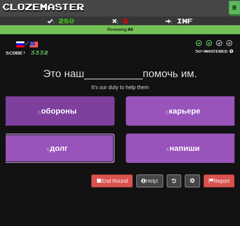
click at [83, 151] on button "3 . долг" at bounding box center [57, 147] width 115 height 29
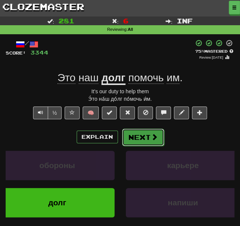
click at [142, 137] on button "Next" at bounding box center [143, 136] width 42 height 17
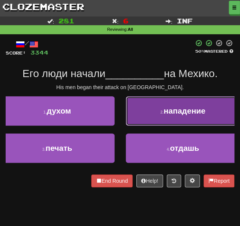
click at [146, 122] on button "2 . нападение" at bounding box center [183, 110] width 115 height 29
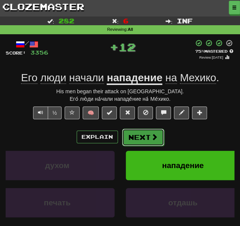
click at [135, 140] on button "Next" at bounding box center [143, 136] width 42 height 17
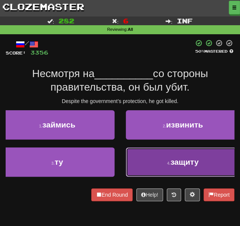
click at [147, 167] on button "4 . защиту" at bounding box center [183, 161] width 115 height 29
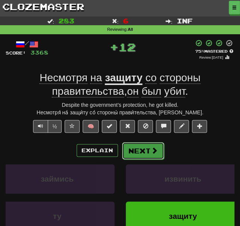
click at [142, 152] on button "Next" at bounding box center [143, 150] width 42 height 17
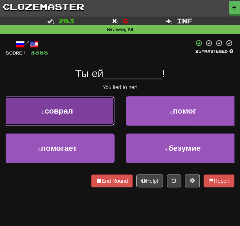
click at [69, 117] on button "1 . соврал" at bounding box center [57, 110] width 115 height 29
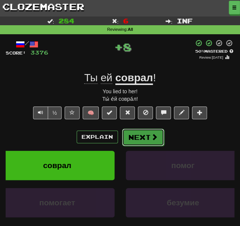
click at [145, 135] on button "Next" at bounding box center [143, 136] width 42 height 17
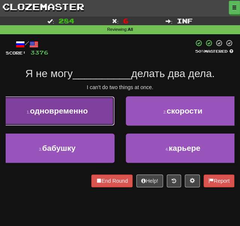
click at [71, 115] on span "одновременно" at bounding box center [59, 110] width 58 height 9
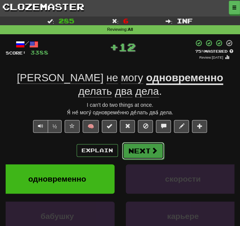
click at [149, 142] on button "Next" at bounding box center [143, 150] width 42 height 17
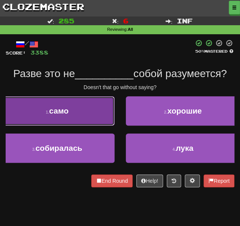
click at [87, 122] on button "1 . само" at bounding box center [57, 110] width 115 height 29
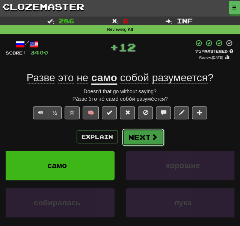
click at [142, 139] on button "Next" at bounding box center [143, 136] width 42 height 17
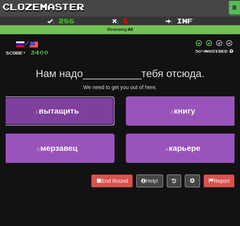
click at [79, 119] on button "1 . вытащить" at bounding box center [57, 110] width 115 height 29
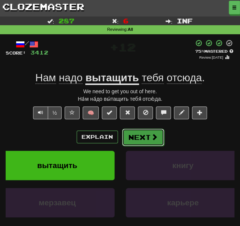
click at [133, 139] on button "Next" at bounding box center [143, 136] width 42 height 17
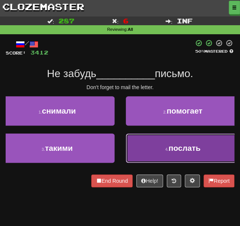
click at [128, 145] on button "4 . послать" at bounding box center [183, 147] width 115 height 29
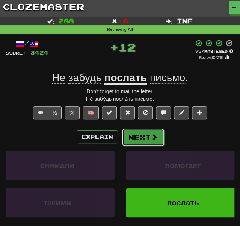
click at [137, 142] on button "Next" at bounding box center [143, 136] width 42 height 17
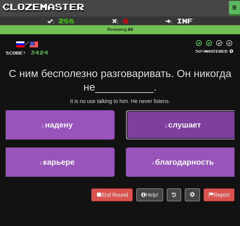
click at [171, 124] on span "слушает" at bounding box center [184, 124] width 33 height 9
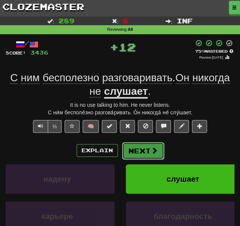
click at [133, 149] on button "Next" at bounding box center [143, 150] width 42 height 17
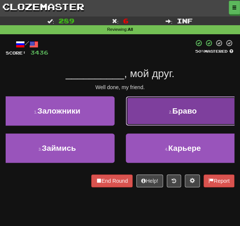
click at [148, 111] on button "2 . Браво" at bounding box center [183, 110] width 115 height 29
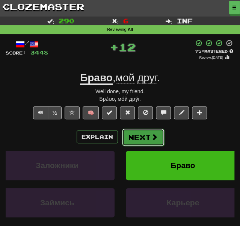
click at [141, 136] on button "Next" at bounding box center [143, 136] width 42 height 17
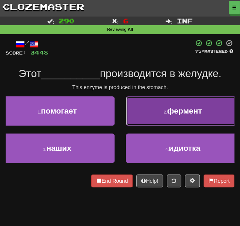
click at [152, 109] on button "2 . фермент" at bounding box center [183, 110] width 115 height 29
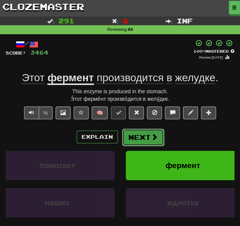
click at [146, 139] on button "Next" at bounding box center [143, 136] width 42 height 17
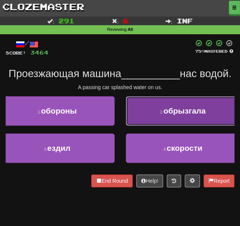
click at [147, 125] on button "2 . обрызгала" at bounding box center [183, 110] width 115 height 29
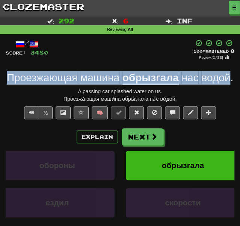
drag, startPoint x: 6, startPoint y: 77, endPoint x: 231, endPoint y: 83, distance: 225.8
click at [231, 83] on div "Проезжающая машина обрызгала нас водой ." at bounding box center [120, 78] width 229 height 14
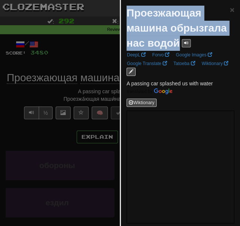
drag, startPoint x: 126, startPoint y: 10, endPoint x: 162, endPoint y: 56, distance: 58.3
click at [162, 51] on div "Проезжающая машина обрызгала нас водой" at bounding box center [178, 28] width 103 height 45
copy div "Проезжающая машина обрызгала нас водой"
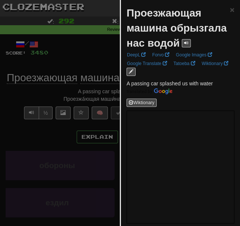
click at [30, 92] on div at bounding box center [120, 113] width 240 height 226
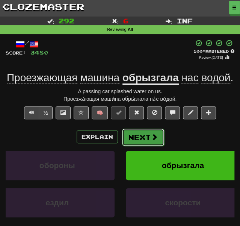
click at [135, 138] on button "Next" at bounding box center [143, 136] width 42 height 17
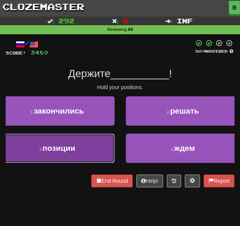
click at [69, 151] on span "позиции" at bounding box center [58, 147] width 33 height 9
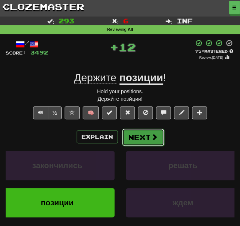
click at [139, 140] on button "Next" at bounding box center [143, 136] width 42 height 17
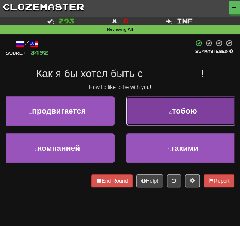
click at [149, 112] on button "2 . тобою" at bounding box center [183, 110] width 115 height 29
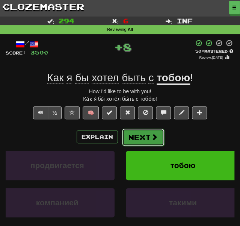
click at [140, 138] on button "Next" at bounding box center [143, 136] width 42 height 17
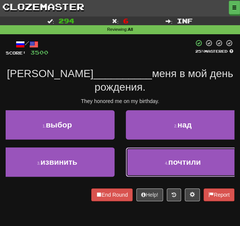
click at [137, 148] on button "4 . почтили" at bounding box center [183, 161] width 115 height 29
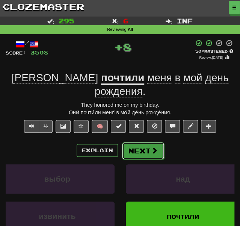
click at [142, 142] on button "Next" at bounding box center [143, 150] width 42 height 17
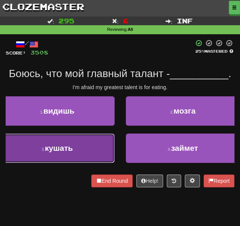
click at [74, 152] on button "3 . кушать" at bounding box center [57, 147] width 115 height 29
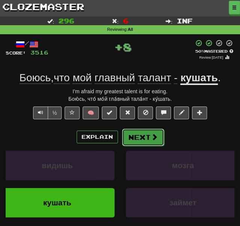
click at [142, 139] on button "Next" at bounding box center [143, 136] width 42 height 17
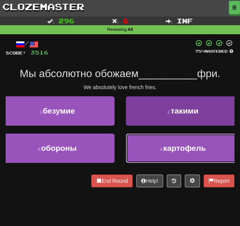
click at [167, 153] on button "4 . картофель" at bounding box center [183, 147] width 115 height 29
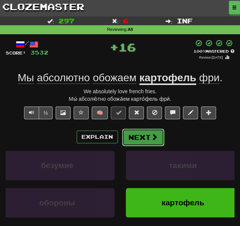
click at [134, 136] on button "Next" at bounding box center [143, 136] width 42 height 17
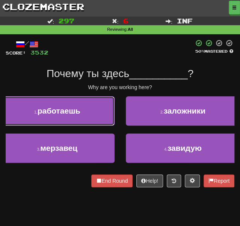
click at [64, 109] on span "работаешь" at bounding box center [59, 110] width 43 height 9
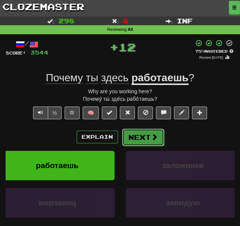
click at [130, 139] on button "Next" at bounding box center [143, 136] width 42 height 17
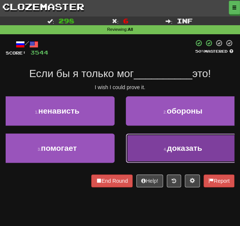
click at [146, 149] on button "4 . доказать" at bounding box center [183, 147] width 115 height 29
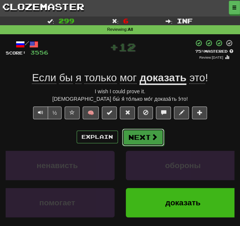
click at [134, 136] on button "Next" at bounding box center [143, 136] width 42 height 17
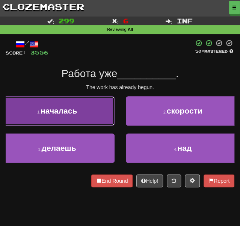
click at [68, 114] on span "началась" at bounding box center [59, 110] width 36 height 9
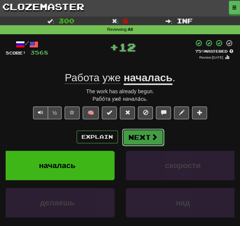
click at [141, 138] on button "Next" at bounding box center [143, 136] width 42 height 17
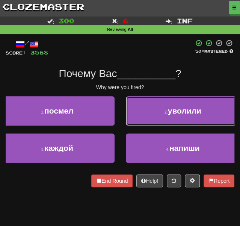
click at [178, 122] on button "2 . уволили" at bounding box center [183, 110] width 115 height 29
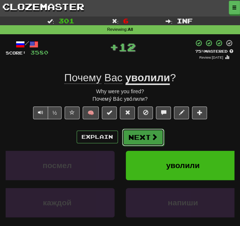
click at [143, 134] on button "Next" at bounding box center [143, 136] width 42 height 17
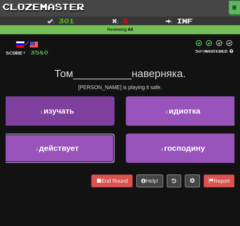
click at [76, 151] on span "действует" at bounding box center [58, 147] width 39 height 9
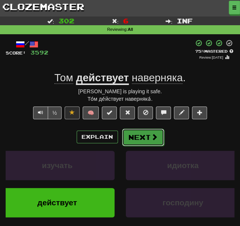
click at [133, 139] on button "Next" at bounding box center [143, 136] width 42 height 17
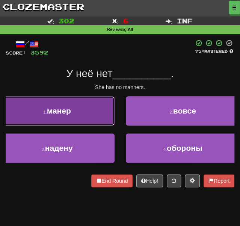
click at [80, 119] on button "1 . манер" at bounding box center [57, 110] width 115 height 29
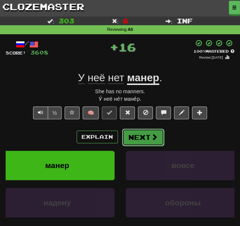
click at [136, 138] on button "Next" at bounding box center [143, 136] width 42 height 17
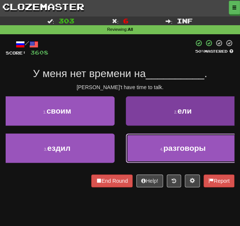
click at [154, 151] on button "4 . разговоры" at bounding box center [183, 147] width 115 height 29
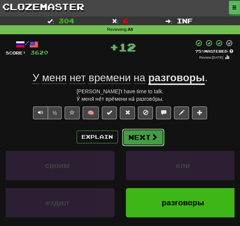
click at [140, 139] on button "Next" at bounding box center [143, 136] width 42 height 17
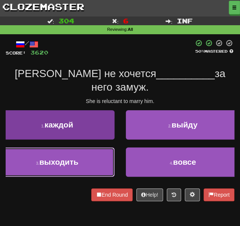
click at [88, 151] on button "3 . выходить" at bounding box center [57, 161] width 115 height 29
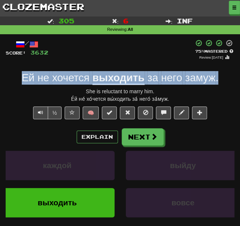
drag, startPoint x: 219, startPoint y: 78, endPoint x: 22, endPoint y: 83, distance: 197.6
click at [22, 83] on div "[PERSON_NAME] не хочется выходить за него замуж ." at bounding box center [120, 78] width 229 height 14
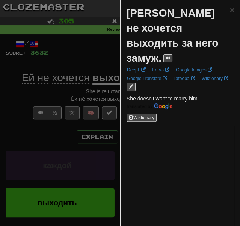
drag, startPoint x: 29, startPoint y: 79, endPoint x: 165, endPoint y: 6, distance: 154.3
click at [165, 6] on div "[PERSON_NAME] не хочется выходить за него замуж." at bounding box center [178, 36] width 103 height 60
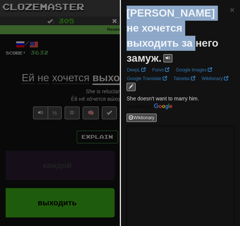
drag, startPoint x: 125, startPoint y: 11, endPoint x: 162, endPoint y: 43, distance: 48.7
click at [162, 43] on div "[PERSON_NAME] не хочется выходить за него замуж. × DeepL Forvo Google Images Go…" at bounding box center [180, 142] width 119 height 284
copy strong "[PERSON_NAME] не хочется выходить за него замуж."
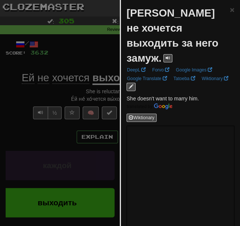
click at [34, 138] on div at bounding box center [120, 113] width 240 height 226
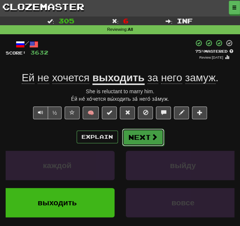
click at [146, 138] on button "Next" at bounding box center [143, 136] width 42 height 17
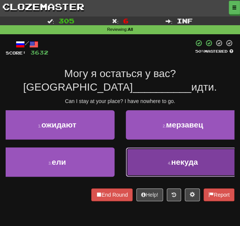
click at [137, 147] on button "4 . некуда" at bounding box center [183, 161] width 115 height 29
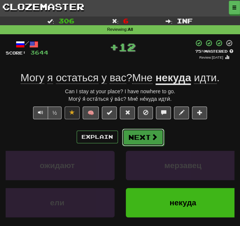
click at [137, 136] on button "Next" at bounding box center [143, 136] width 42 height 17
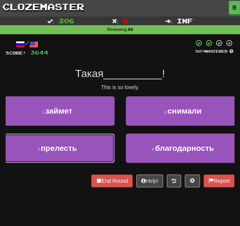
click at [70, 147] on span "прелесть" at bounding box center [59, 147] width 36 height 9
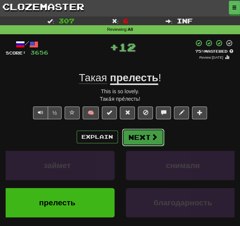
click at [137, 137] on button "Next" at bounding box center [143, 136] width 42 height 17
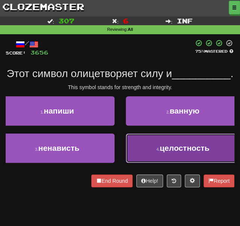
click at [142, 163] on button "4 . целостность" at bounding box center [183, 147] width 115 height 29
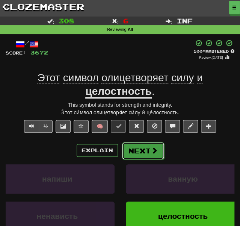
click at [140, 151] on button "Next" at bounding box center [143, 150] width 42 height 17
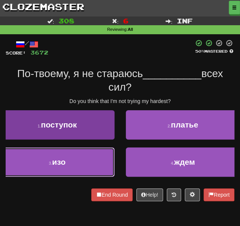
click at [65, 166] on button "3 . изо" at bounding box center [57, 161] width 115 height 29
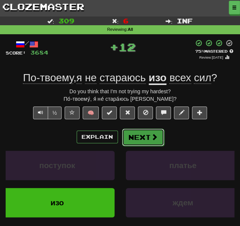
click at [137, 136] on button "Next" at bounding box center [143, 136] width 42 height 17
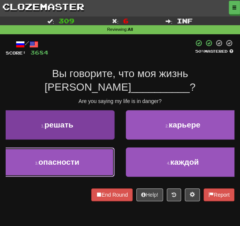
click at [59, 153] on button "3 . опасности" at bounding box center [57, 161] width 115 height 29
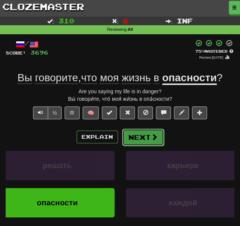
click at [137, 140] on button "Next" at bounding box center [143, 136] width 42 height 17
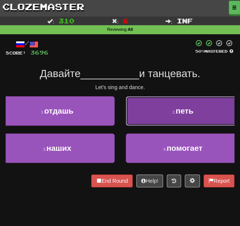
click at [166, 112] on button "2 . петь" at bounding box center [183, 110] width 115 height 29
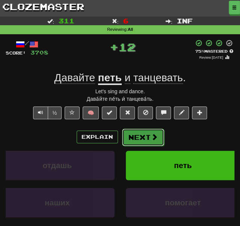
click at [133, 137] on button "Next" at bounding box center [143, 136] width 42 height 17
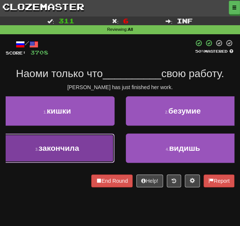
click at [79, 157] on button "3 . закончила" at bounding box center [57, 147] width 115 height 29
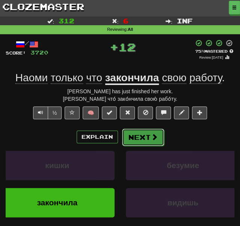
click at [131, 143] on button "Next" at bounding box center [143, 136] width 42 height 17
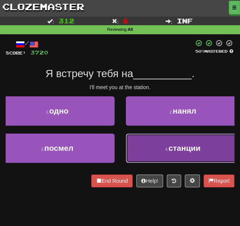
click at [150, 152] on button "4 . станции" at bounding box center [183, 147] width 115 height 29
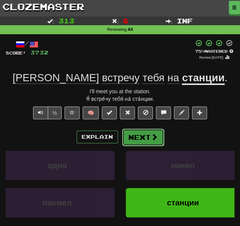
click at [136, 137] on button "Next" at bounding box center [143, 136] width 42 height 17
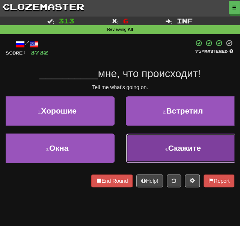
click at [141, 154] on button "4 . Скажите" at bounding box center [183, 147] width 115 height 29
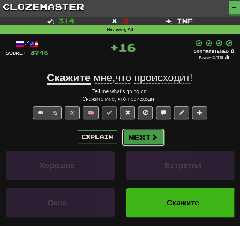
click at [133, 139] on button "Next" at bounding box center [143, 136] width 42 height 17
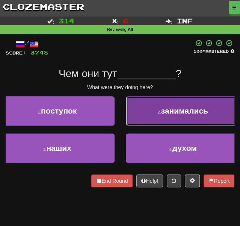
click at [149, 115] on button "2 . занимались" at bounding box center [183, 110] width 115 height 29
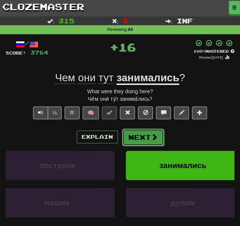
click at [136, 131] on button "Next" at bounding box center [143, 136] width 42 height 17
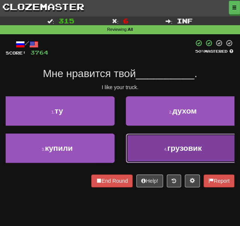
click at [139, 146] on button "4 . грузовик" at bounding box center [183, 147] width 115 height 29
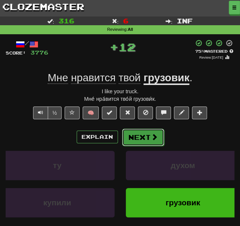
click at [131, 136] on button "Next" at bounding box center [143, 136] width 42 height 17
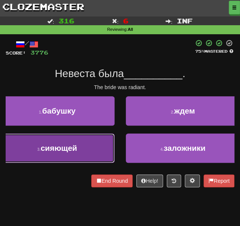
click at [74, 145] on span "сияющей" at bounding box center [59, 147] width 36 height 9
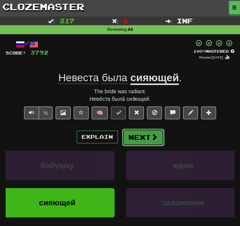
click at [146, 142] on button "Next" at bounding box center [143, 136] width 42 height 17
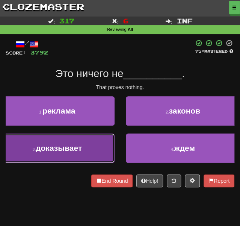
click at [55, 148] on span "доказывает" at bounding box center [59, 147] width 46 height 9
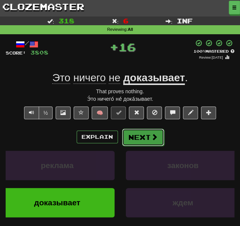
click at [143, 133] on button "Next" at bounding box center [143, 136] width 42 height 17
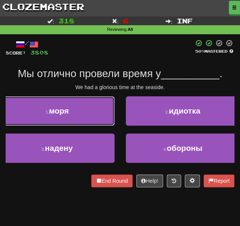
click at [83, 106] on button "1 . моря" at bounding box center [57, 110] width 115 height 29
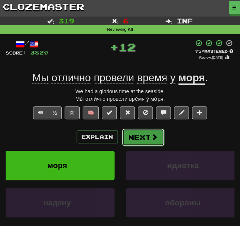
click at [134, 136] on button "Next" at bounding box center [143, 136] width 42 height 17
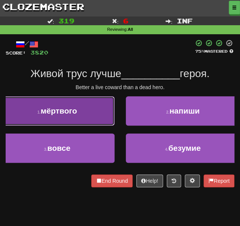
click at [73, 119] on button "1 . мёртвого" at bounding box center [57, 110] width 115 height 29
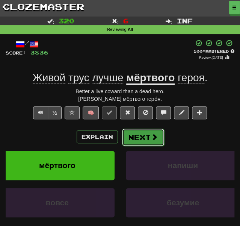
click at [137, 139] on button "Next" at bounding box center [143, 136] width 42 height 17
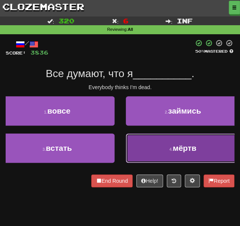
drag, startPoint x: 147, startPoint y: 157, endPoint x: 143, endPoint y: 154, distance: 5.1
click at [147, 158] on button "4 . мёртв" at bounding box center [183, 147] width 115 height 29
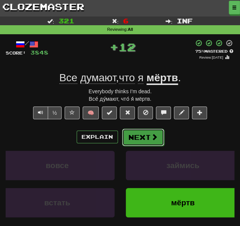
click at [131, 141] on button "Next" at bounding box center [143, 136] width 42 height 17
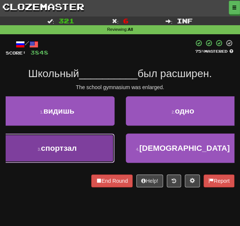
click at [57, 156] on button "3 . спортзал" at bounding box center [57, 147] width 115 height 29
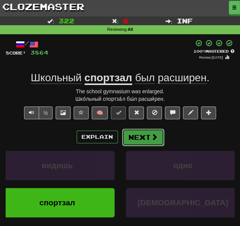
click at [131, 137] on button "Next" at bounding box center [143, 136] width 42 height 17
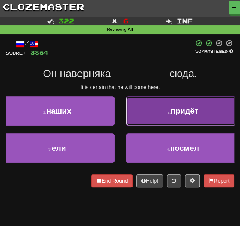
click at [143, 116] on button "2 . придёт" at bounding box center [183, 110] width 115 height 29
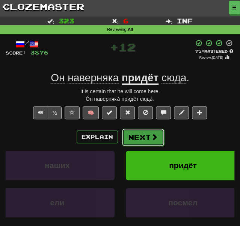
click at [137, 138] on button "Next" at bounding box center [143, 136] width 42 height 17
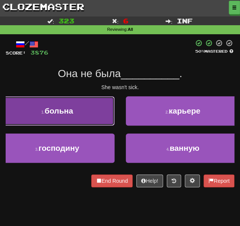
click at [69, 111] on span "больна" at bounding box center [59, 110] width 29 height 9
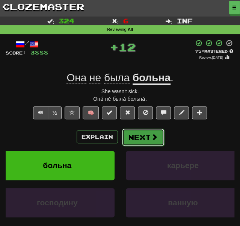
click at [140, 136] on button "Next" at bounding box center [143, 136] width 42 height 17
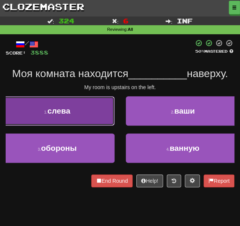
click at [80, 117] on button "1 . слева" at bounding box center [57, 110] width 115 height 29
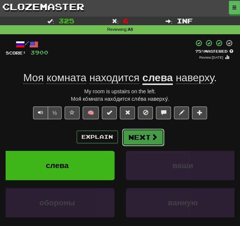
click at [130, 139] on button "Next" at bounding box center [143, 136] width 42 height 17
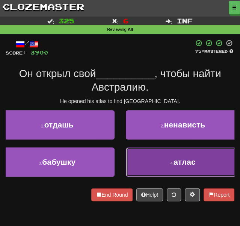
click at [142, 160] on button "4 . атлас" at bounding box center [183, 161] width 115 height 29
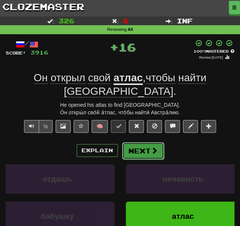
click at [138, 147] on button "Next" at bounding box center [143, 150] width 42 height 17
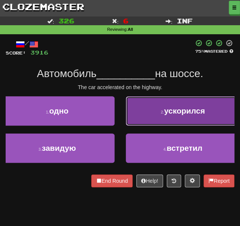
click at [149, 110] on button "2 . ускорился" at bounding box center [183, 110] width 115 height 29
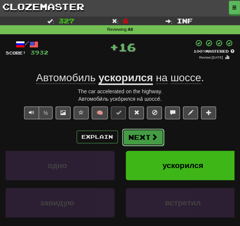
click at [142, 139] on button "Next" at bounding box center [143, 136] width 42 height 17
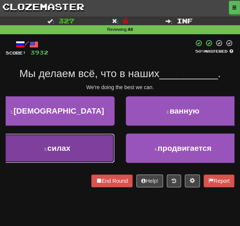
click at [99, 144] on button "3 . силах" at bounding box center [57, 147] width 115 height 29
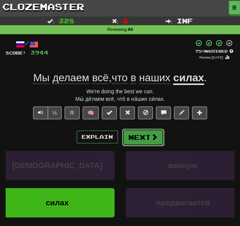
click at [134, 142] on button "Next" at bounding box center [143, 136] width 42 height 17
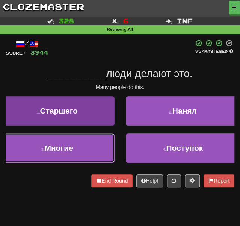
click at [74, 155] on button "3 . Многие" at bounding box center [57, 147] width 115 height 29
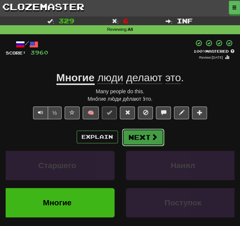
click at [140, 137] on button "Next" at bounding box center [143, 136] width 42 height 17
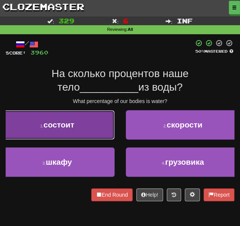
click at [89, 133] on button "1 . состоит" at bounding box center [57, 124] width 115 height 29
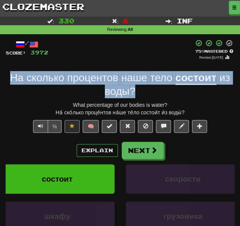
drag, startPoint x: 153, startPoint y: 96, endPoint x: 7, endPoint y: 75, distance: 147.6
click at [7, 75] on div "На сколько процентов наше тело состоит из воды ?" at bounding box center [120, 84] width 229 height 27
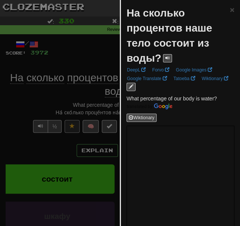
drag, startPoint x: 11, startPoint y: 76, endPoint x: 130, endPoint y: 6, distance: 137.7
click at [130, 6] on div "На сколько процентов наше тело состоит из воды?" at bounding box center [178, 36] width 103 height 60
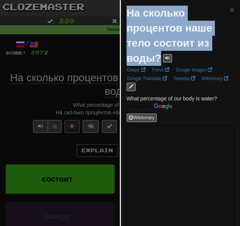
drag, startPoint x: 128, startPoint y: 10, endPoint x: 158, endPoint y: 62, distance: 60.2
click at [158, 62] on strong "На сколько процентов наше тело состоит из воды?" at bounding box center [170, 35] width 86 height 57
copy strong "На сколько процентов наше тело состоит из воды?"
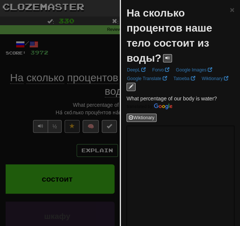
click at [92, 51] on div at bounding box center [120, 113] width 240 height 226
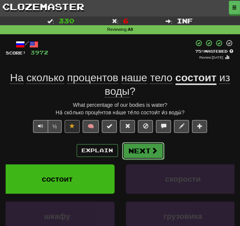
click at [141, 150] on button "Next" at bounding box center [143, 150] width 42 height 17
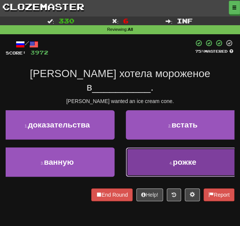
click at [160, 151] on button "4 . рожке" at bounding box center [183, 161] width 115 height 29
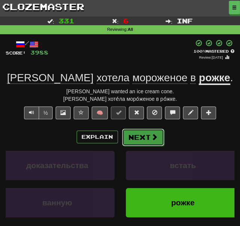
click at [134, 138] on button "Next" at bounding box center [143, 136] width 42 height 17
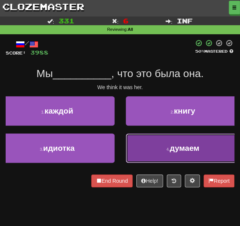
click at [156, 151] on button "4 . думаем" at bounding box center [183, 147] width 115 height 29
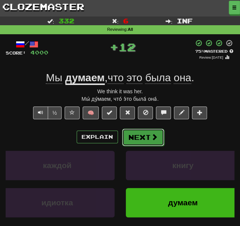
click at [134, 136] on button "Next" at bounding box center [143, 136] width 42 height 17
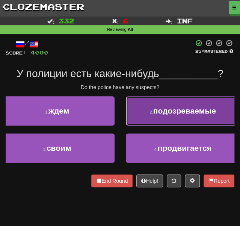
click at [155, 113] on span "подозреваемые" at bounding box center [184, 110] width 63 height 9
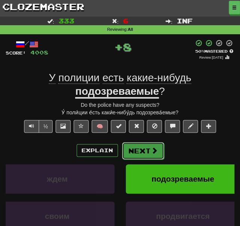
click at [136, 153] on button "Next" at bounding box center [143, 150] width 42 height 17
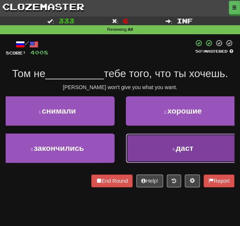
click at [150, 148] on button "4 . даст" at bounding box center [183, 147] width 115 height 29
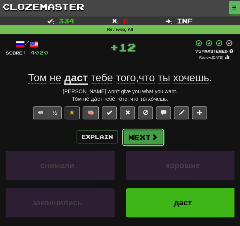
click at [141, 134] on button "Next" at bounding box center [143, 136] width 42 height 17
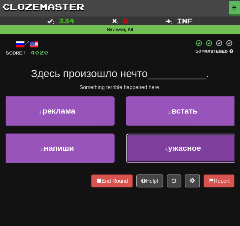
click at [155, 144] on button "4 . ужасное" at bounding box center [183, 147] width 115 height 29
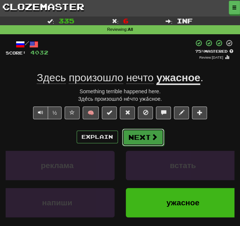
click at [136, 139] on button "Next" at bounding box center [143, 136] width 42 height 17
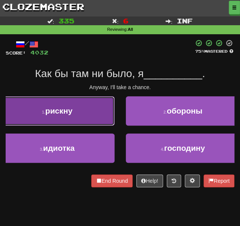
click at [91, 118] on button "1 . рискну" at bounding box center [57, 110] width 115 height 29
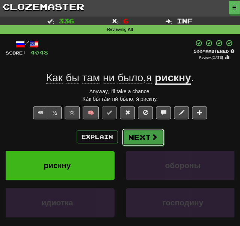
click at [148, 140] on button "Next" at bounding box center [143, 136] width 42 height 17
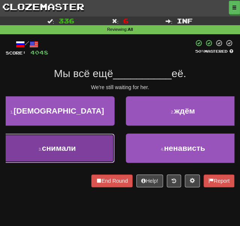
click at [66, 136] on button "3 . снимали" at bounding box center [57, 147] width 115 height 29
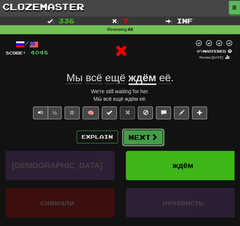
click at [134, 131] on button "Next" at bounding box center [143, 136] width 42 height 17
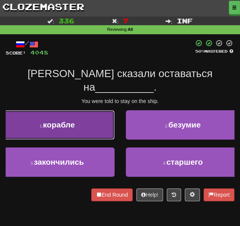
click at [66, 117] on button "1 . корабле" at bounding box center [57, 124] width 115 height 29
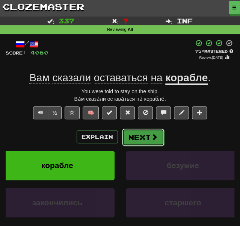
click at [130, 138] on button "Next" at bounding box center [143, 136] width 42 height 17
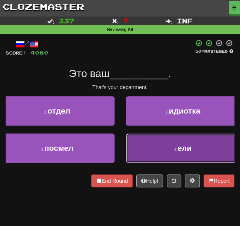
click at [156, 150] on button "4 . ели" at bounding box center [183, 147] width 115 height 29
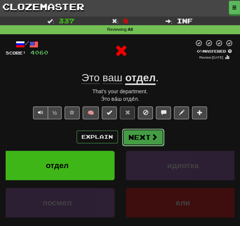
click at [134, 137] on button "Next" at bounding box center [143, 136] width 42 height 17
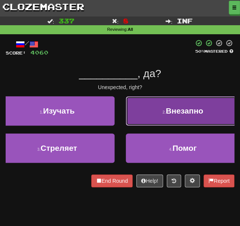
click at [147, 119] on button "2 . Внезапно" at bounding box center [183, 110] width 115 height 29
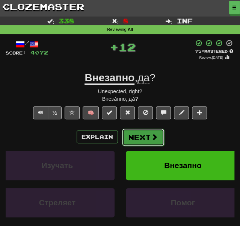
click at [140, 132] on button "Next" at bounding box center [143, 136] width 42 height 17
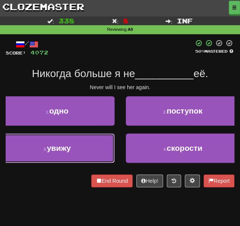
click at [72, 150] on button "3 . увижу" at bounding box center [57, 147] width 115 height 29
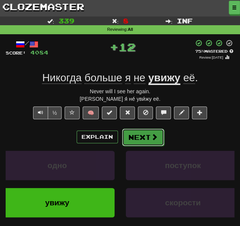
click at [143, 140] on button "Next" at bounding box center [143, 136] width 42 height 17
